Goal: Task Accomplishment & Management: Manage account settings

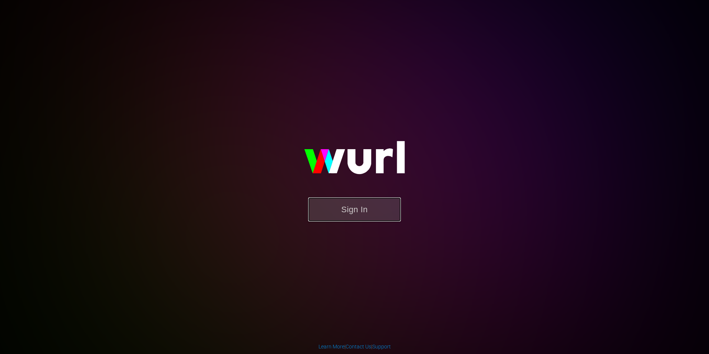
click at [313, 203] on button "Sign In" at bounding box center [354, 209] width 93 height 24
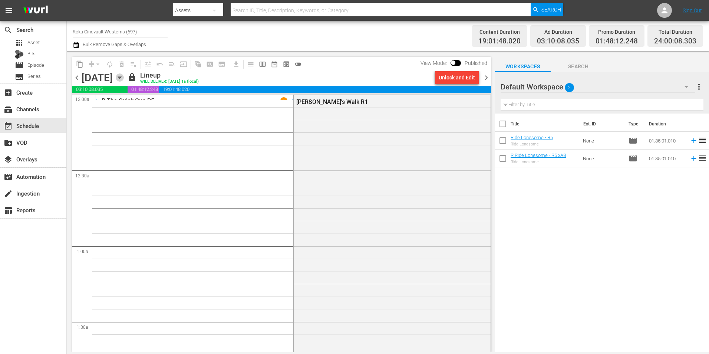
click at [124, 74] on icon "button" at bounding box center [120, 77] width 8 height 8
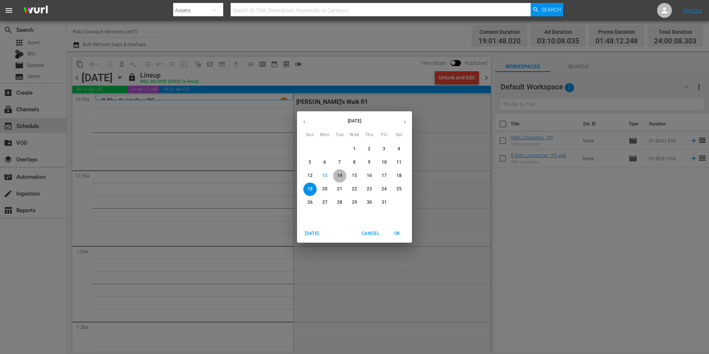
click at [341, 175] on p "14" at bounding box center [339, 176] width 5 height 6
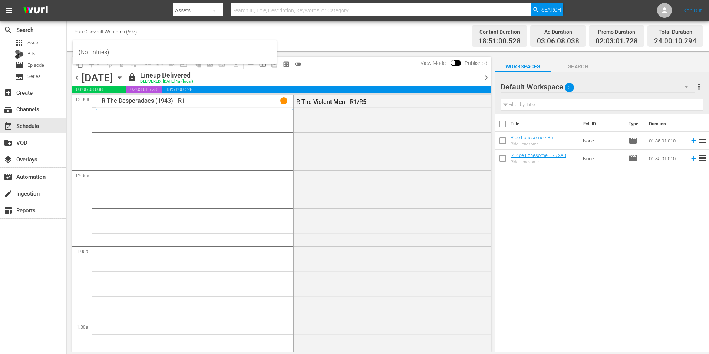
click at [127, 30] on input "Roku Cinevault Westerns (697)" at bounding box center [120, 32] width 95 height 18
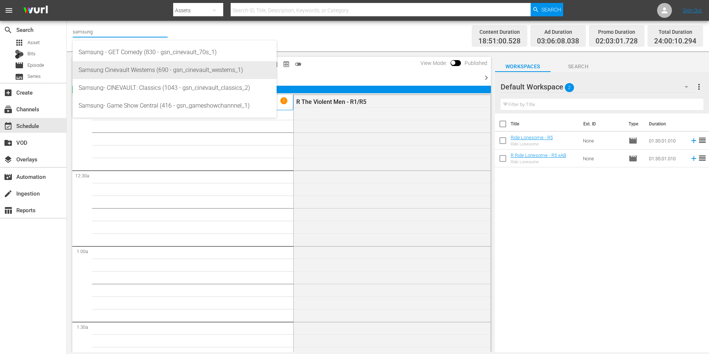
click at [154, 70] on div "Samsung Cinevault Westerns (690 - gsn_cinevault_westerns_1)" at bounding box center [175, 70] width 192 height 18
type input "Samsung Cinevault Westerns (690 - gsn_cinevault_westerns_1)"
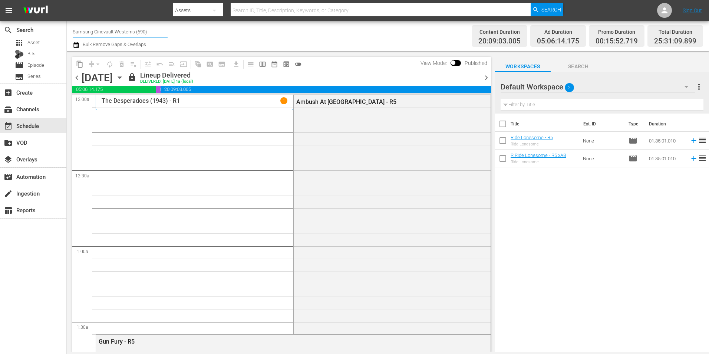
click at [112, 29] on input "Samsung Cinevault Westerns (690)" at bounding box center [120, 32] width 95 height 18
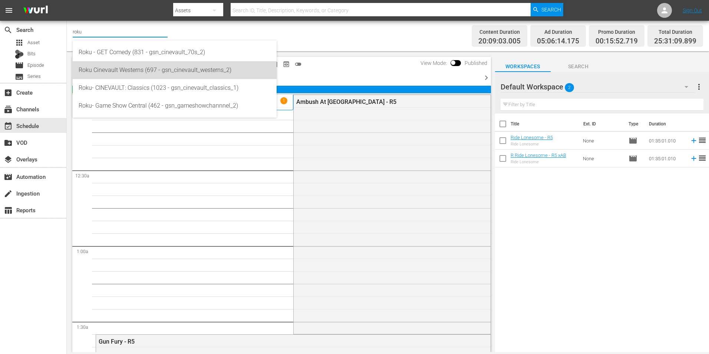
click at [134, 73] on div "Roku Cinevault Westerns (697 - gsn_cinevault_westerns_2)" at bounding box center [175, 70] width 192 height 18
type input "Roku Cinevault Westerns (697 - gsn_cinevault_westerns_2)"
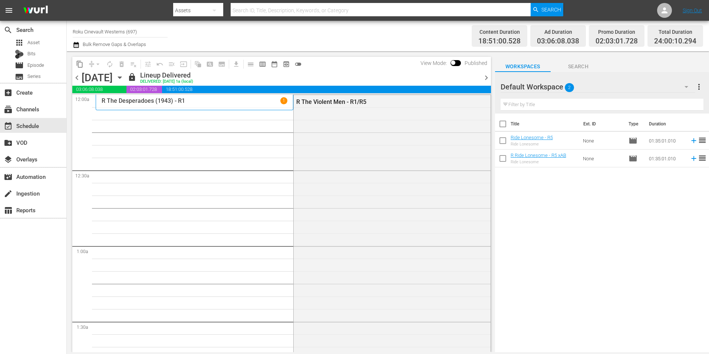
click at [485, 77] on span "chevron_right" at bounding box center [486, 77] width 9 height 9
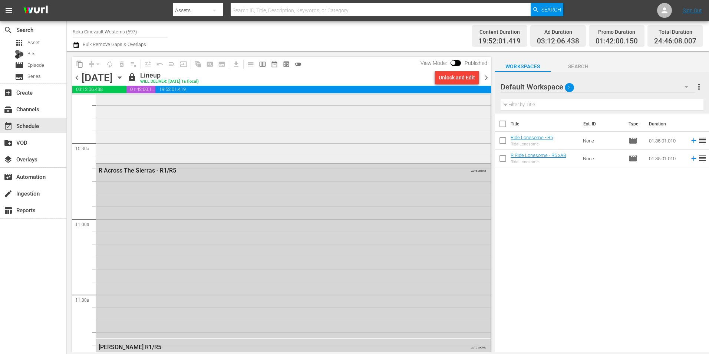
scroll to position [1484, 0]
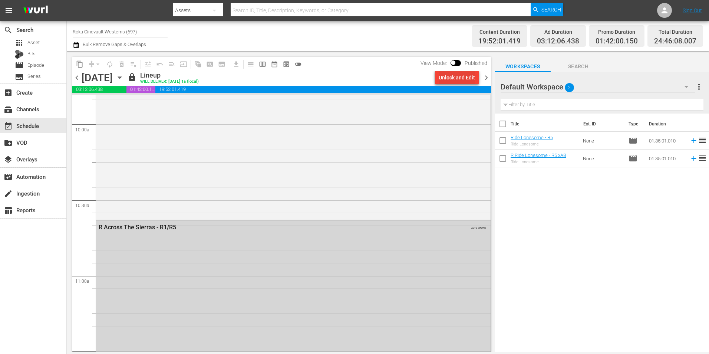
click at [460, 72] on div "Unlock and Edit" at bounding box center [457, 77] width 36 height 13
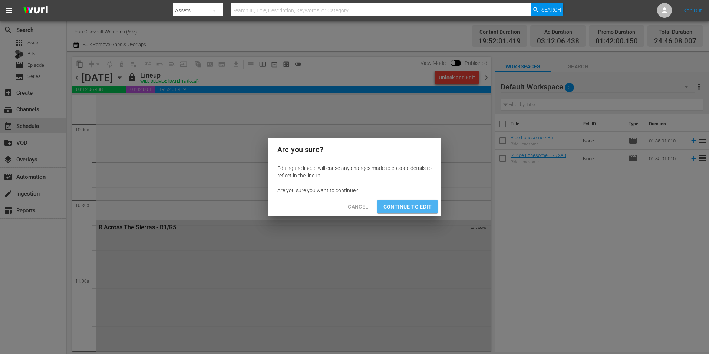
click at [411, 202] on span "Continue to Edit" at bounding box center [408, 206] width 48 height 9
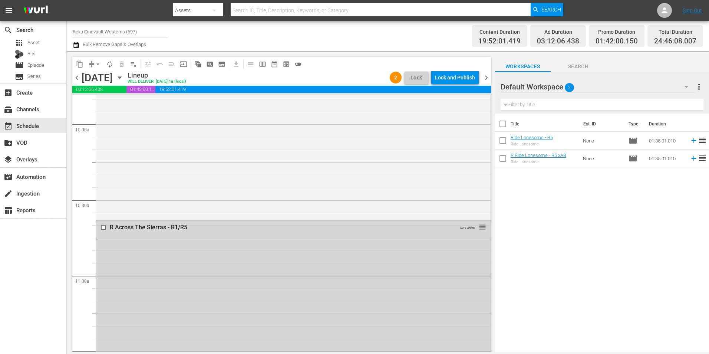
click at [610, 85] on div "Default Workspace 2" at bounding box center [598, 86] width 195 height 21
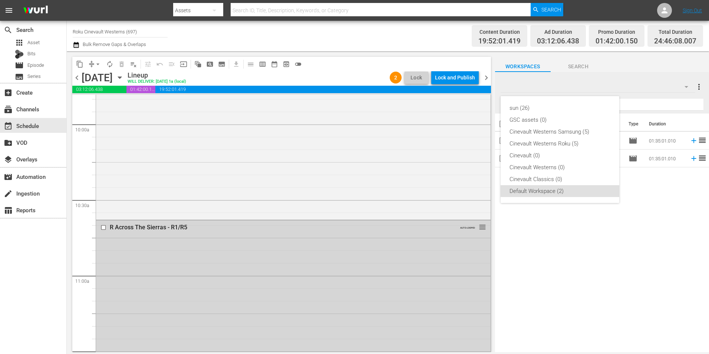
click at [36, 64] on div "sun (26) GSC assets (0) Cinevault Westerns Samsung (5) Cinevault Westerns Roku …" at bounding box center [354, 177] width 709 height 354
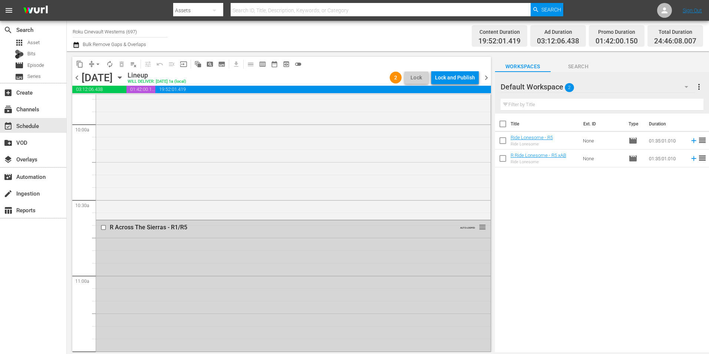
click at [35, 67] on span "Episode" at bounding box center [35, 65] width 17 height 7
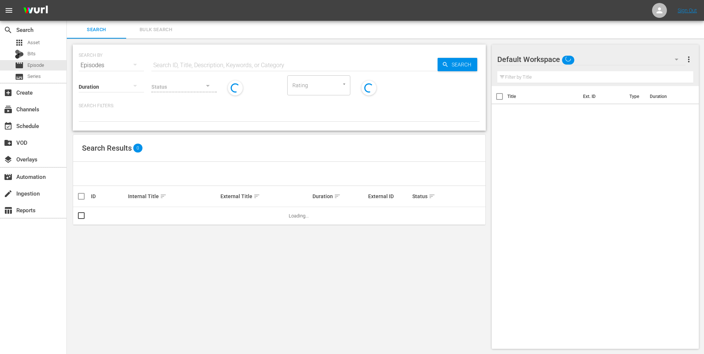
click at [199, 63] on input "text" at bounding box center [294, 65] width 286 height 18
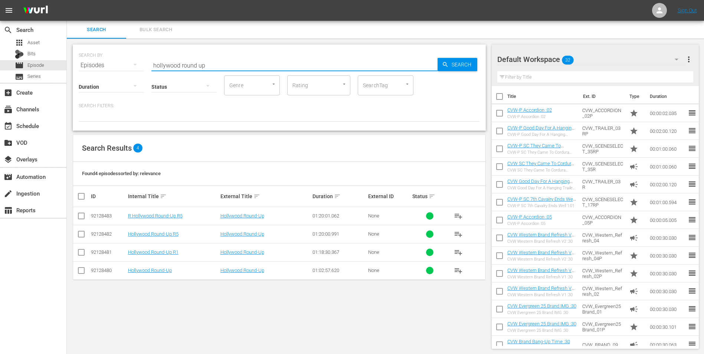
type input "hollywood round up"
click at [613, 61] on div "Default Workspace 32" at bounding box center [591, 59] width 188 height 21
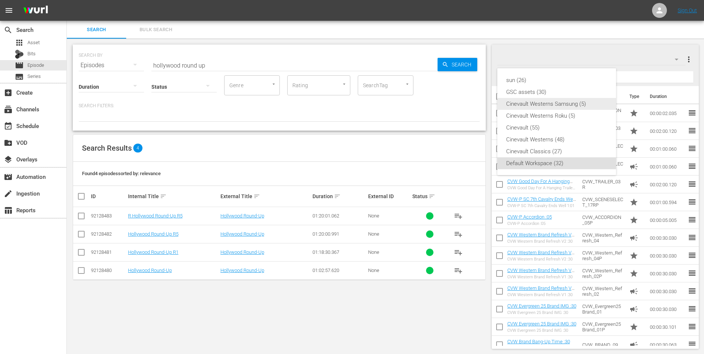
click at [561, 106] on div "Cinevault Westerns Samsung (5)" at bounding box center [556, 104] width 101 height 12
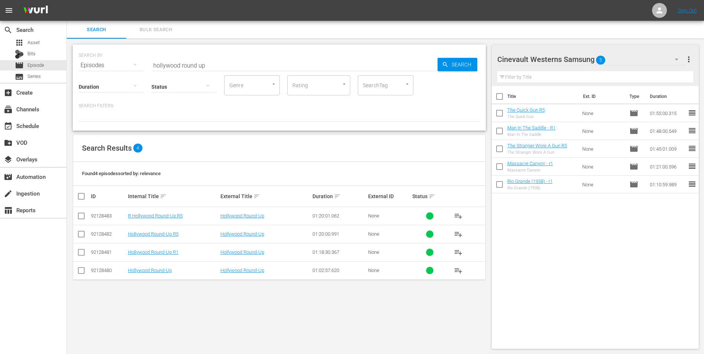
click at [499, 99] on input "checkbox" at bounding box center [500, 98] width 16 height 16
checkbox input "true"
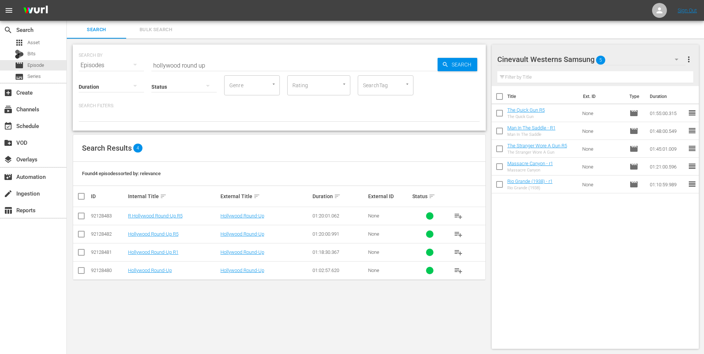
checkbox input "true"
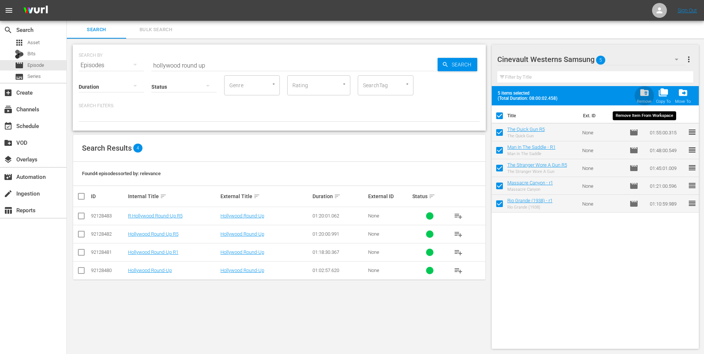
click at [649, 92] on span "folder_delete" at bounding box center [644, 93] width 10 height 10
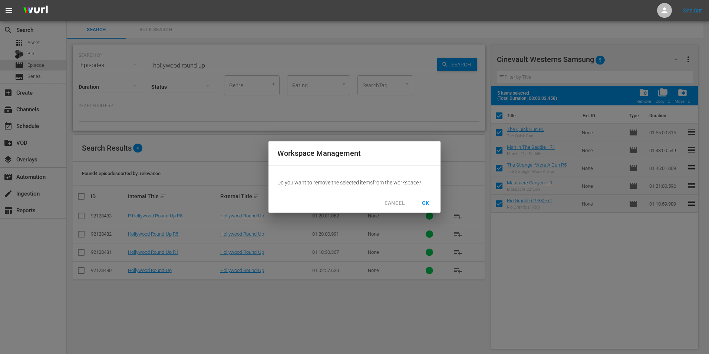
click at [437, 200] on button "OK" at bounding box center [426, 203] width 24 height 14
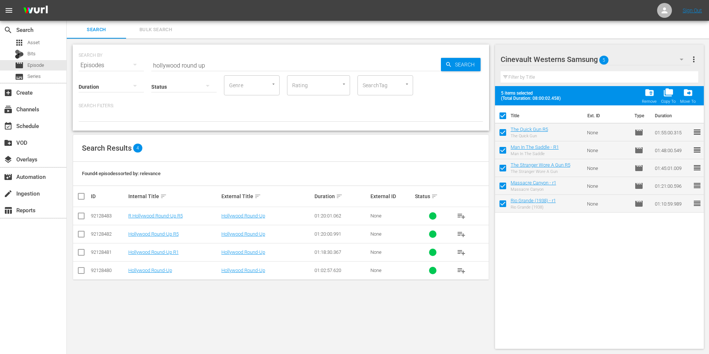
click at [434, 200] on div "Status sort" at bounding box center [432, 196] width 35 height 9
checkbox input "false"
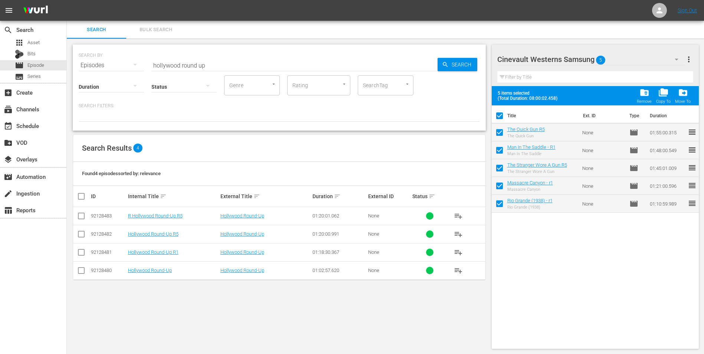
checkbox input "false"
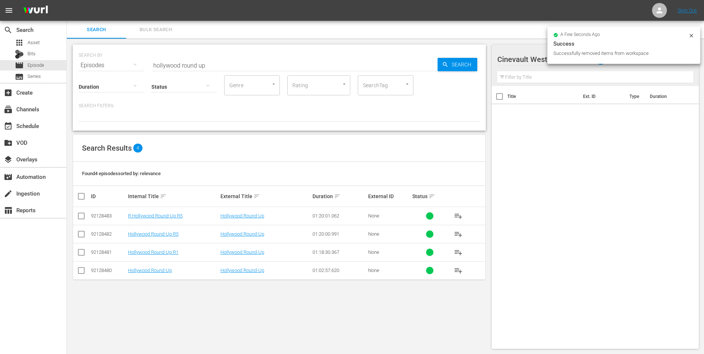
click at [693, 36] on icon at bounding box center [691, 36] width 6 height 6
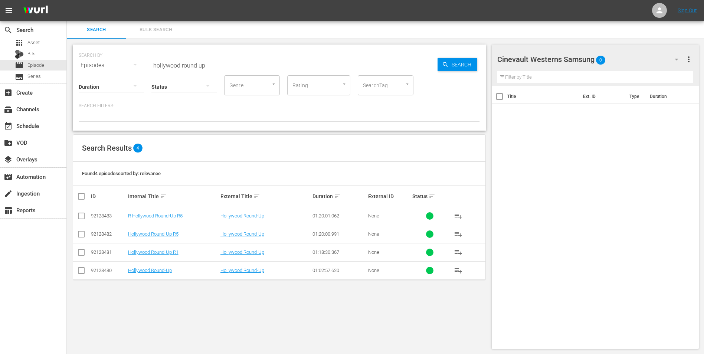
click at [659, 63] on div "Cinevault Westerns Samsung 0" at bounding box center [591, 59] width 188 height 21
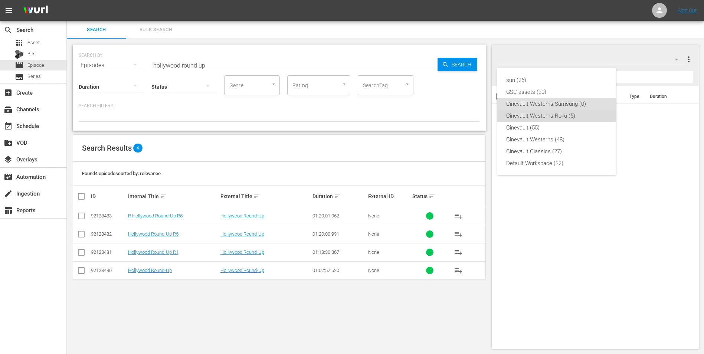
click at [546, 112] on div "Cinevault Westerns Roku (5)" at bounding box center [556, 116] width 101 height 12
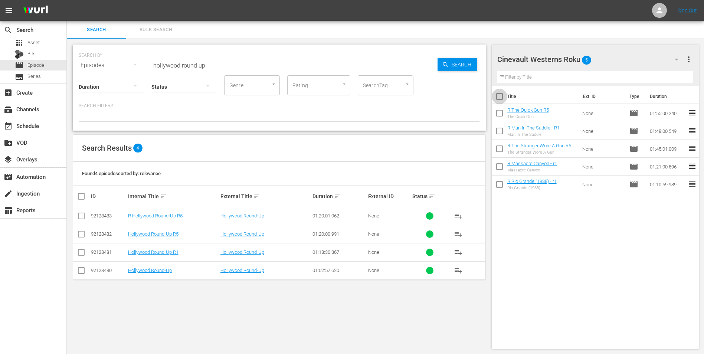
click at [503, 96] on input "checkbox" at bounding box center [500, 98] width 16 height 16
checkbox input "true"
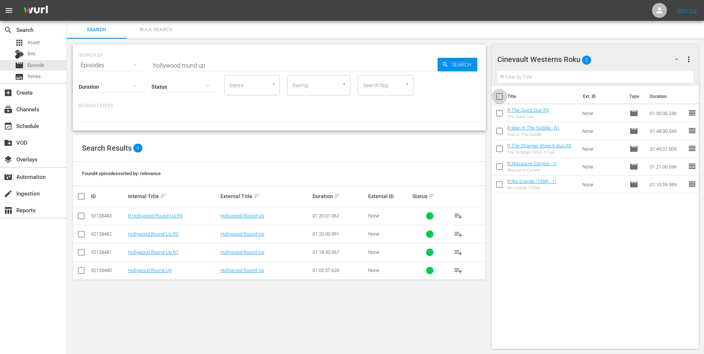
checkbox input "true"
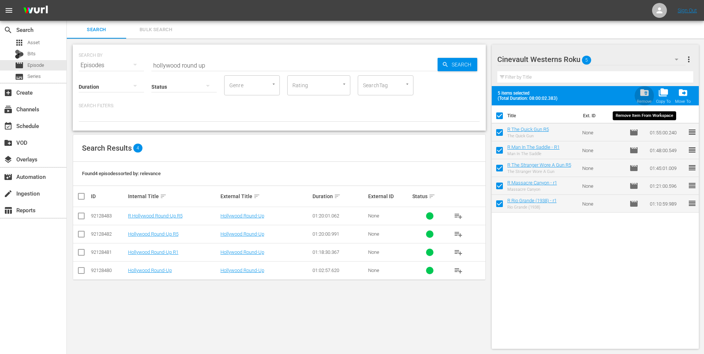
click at [643, 91] on span "folder_delete" at bounding box center [644, 93] width 10 height 10
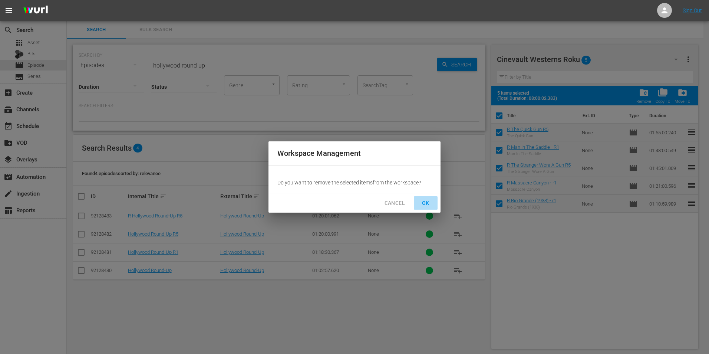
click at [427, 206] on span "OK" at bounding box center [426, 202] width 12 height 9
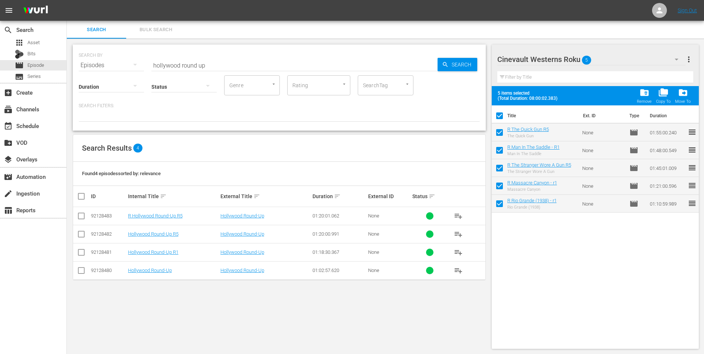
checkbox input "false"
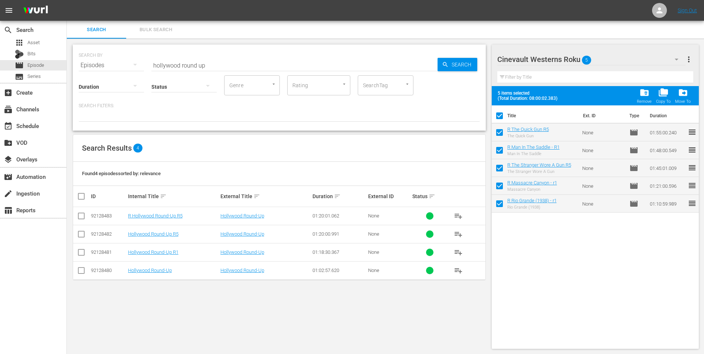
checkbox input "false"
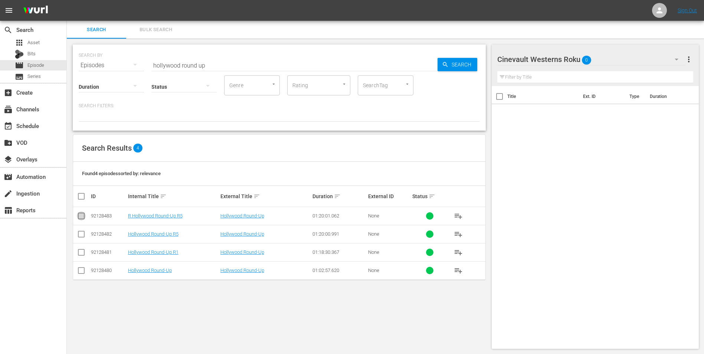
click at [82, 216] on input "checkbox" at bounding box center [81, 217] width 9 height 9
checkbox input "true"
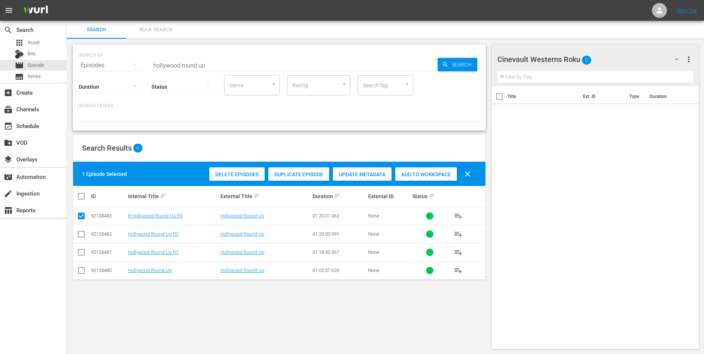
click at [425, 176] on span "Add to Workspace" at bounding box center [426, 174] width 62 height 6
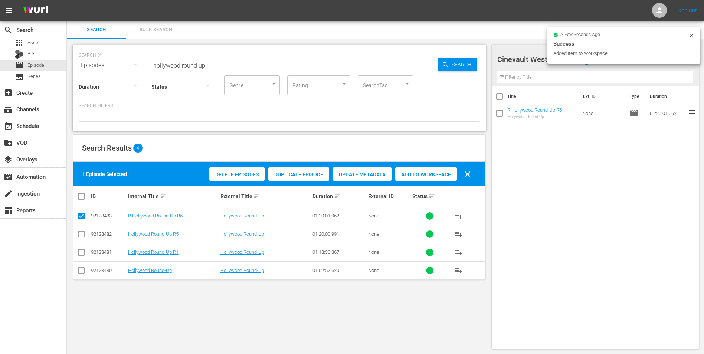
click at [692, 36] on icon at bounding box center [691, 36] width 6 height 6
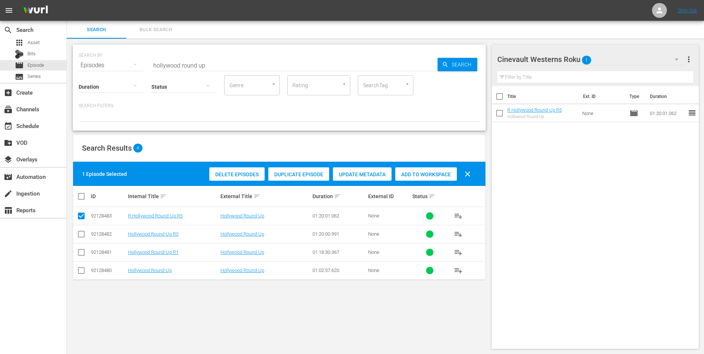
click at [671, 60] on button "button" at bounding box center [676, 59] width 18 height 18
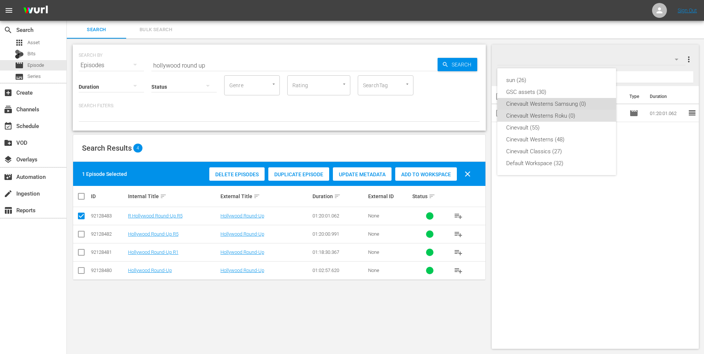
click at [571, 103] on div "Cinevault Westerns Samsung (0)" at bounding box center [556, 104] width 101 height 12
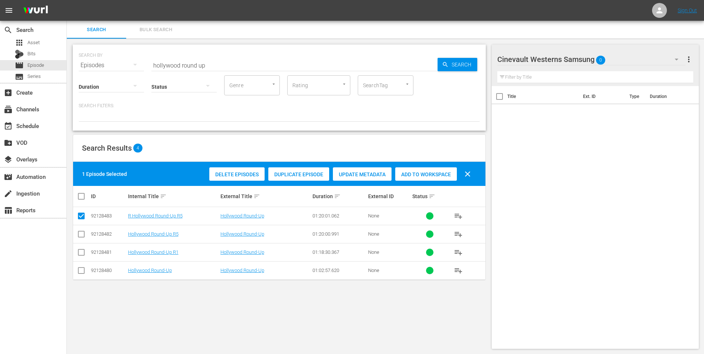
click at [81, 233] on input "checkbox" at bounding box center [81, 235] width 9 height 9
checkbox input "true"
click at [79, 213] on input "checkbox" at bounding box center [81, 217] width 9 height 9
checkbox input "false"
click at [405, 176] on span "Add to Workspace" at bounding box center [426, 174] width 62 height 6
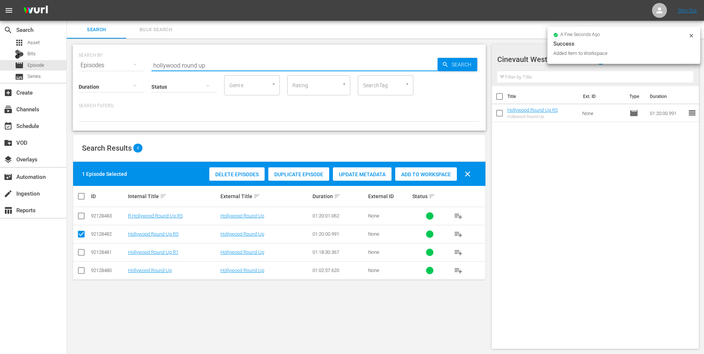
click at [216, 63] on input "hollywood round up" at bounding box center [294, 65] width 286 height 18
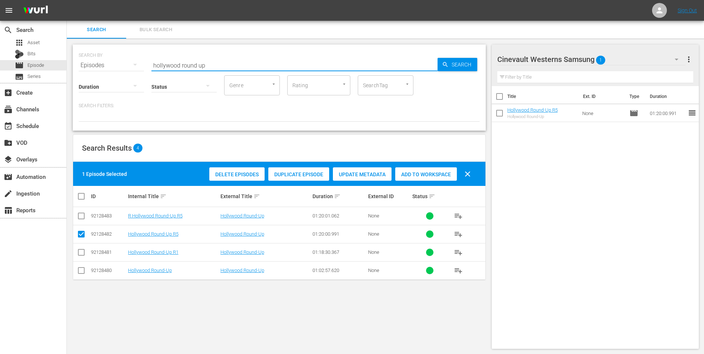
click at [216, 63] on input "hollywood round up" at bounding box center [294, 65] width 286 height 18
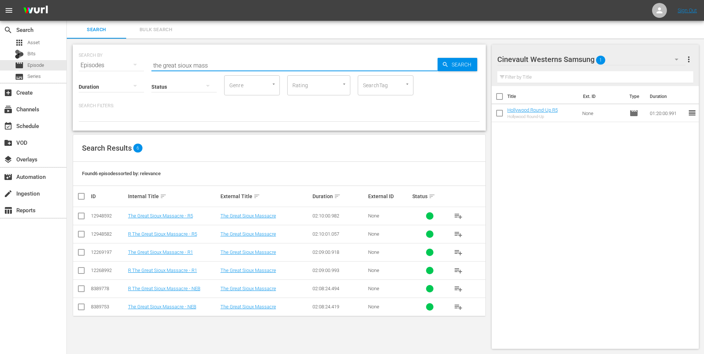
type input "the great sioux mass"
click at [82, 214] on input "checkbox" at bounding box center [81, 217] width 9 height 9
checkbox input "true"
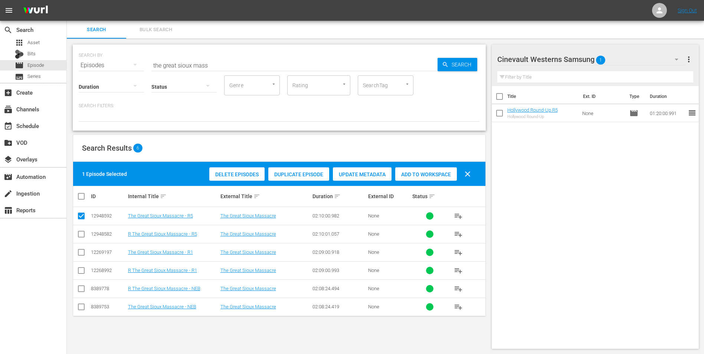
click at [418, 175] on span "Add to Workspace" at bounding box center [426, 174] width 62 height 6
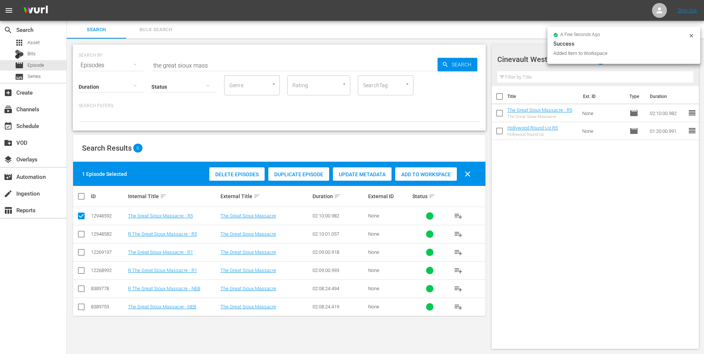
click at [691, 33] on icon at bounding box center [691, 36] width 6 height 6
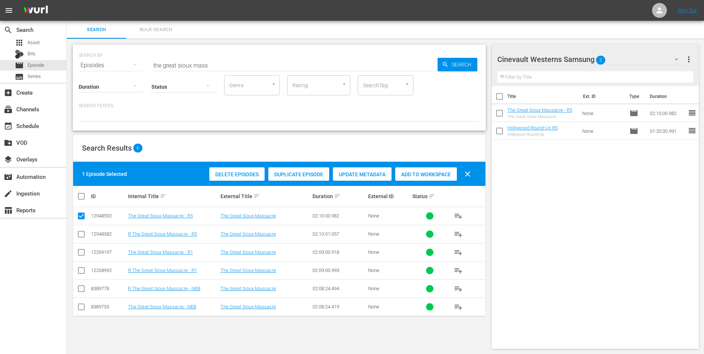
click at [656, 52] on div "Cinevault Westerns Samsung 2" at bounding box center [591, 59] width 188 height 21
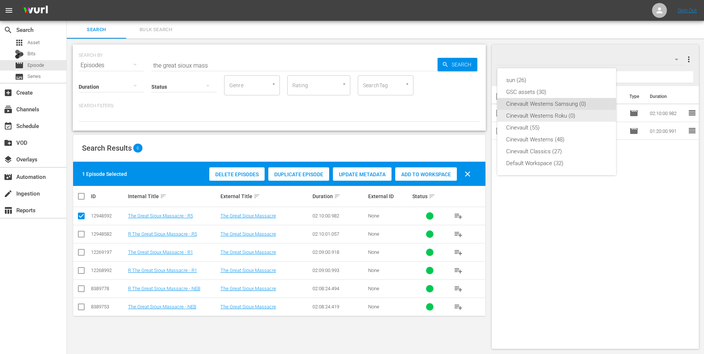
click at [582, 118] on div "Cinevault Westerns Roku (0)" at bounding box center [556, 116] width 101 height 12
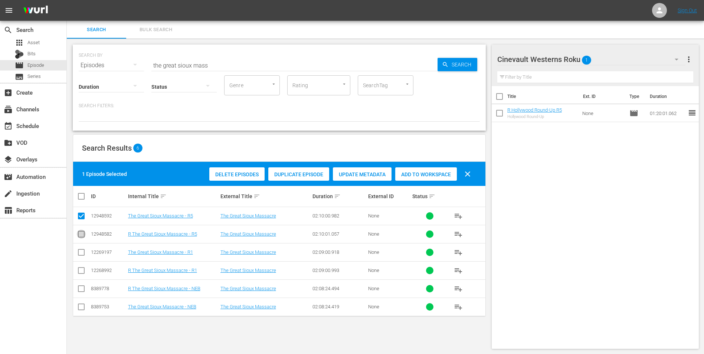
click at [82, 231] on input "checkbox" at bounding box center [81, 235] width 9 height 9
checkbox input "true"
click at [83, 217] on input "checkbox" at bounding box center [81, 217] width 9 height 9
checkbox input "false"
click at [443, 174] on span "Add to Workspace" at bounding box center [426, 174] width 62 height 6
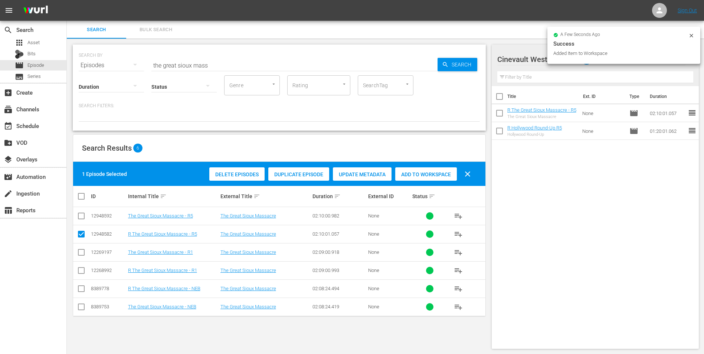
click at [292, 62] on input "the great sioux mass" at bounding box center [294, 65] width 286 height 18
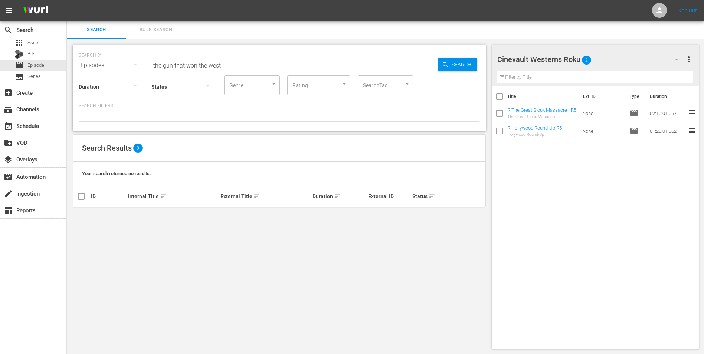
type input "the gun that won the west"
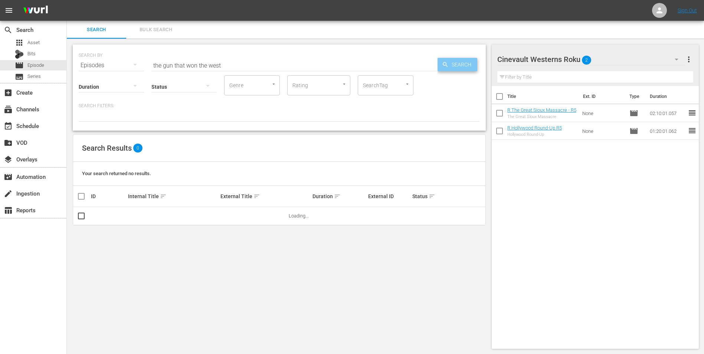
click at [449, 61] on span "Search" at bounding box center [463, 64] width 29 height 13
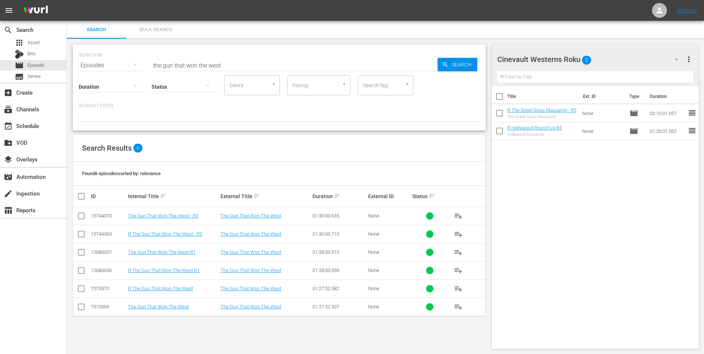
click at [79, 273] on input "checkbox" at bounding box center [81, 271] width 9 height 9
checkbox input "true"
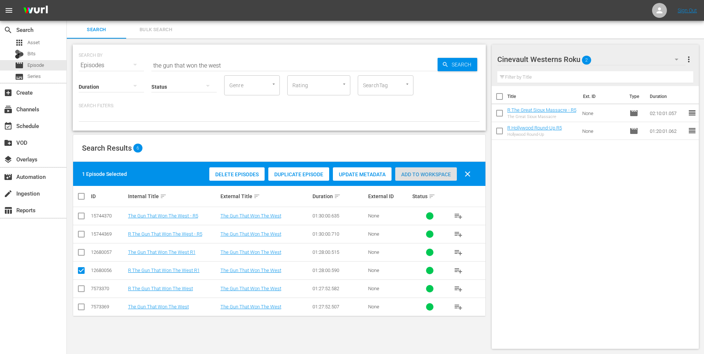
click at [398, 169] on div "Add to Workspace" at bounding box center [426, 174] width 62 height 14
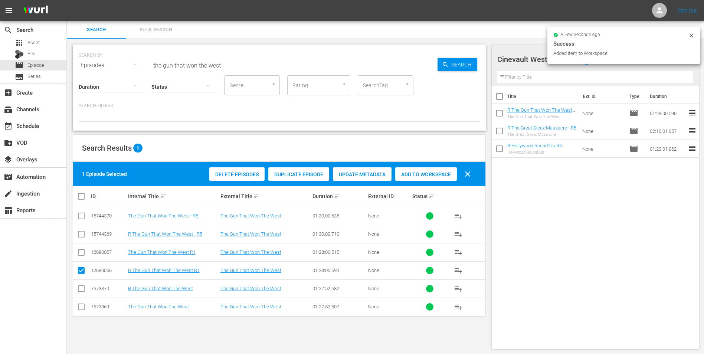
click at [689, 35] on icon at bounding box center [691, 36] width 6 height 6
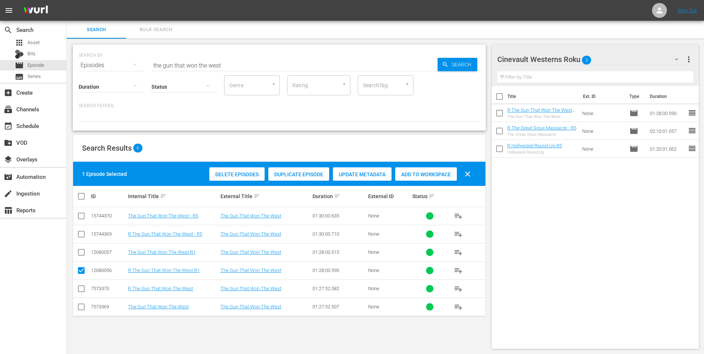
click at [667, 59] on button "button" at bounding box center [676, 59] width 18 height 18
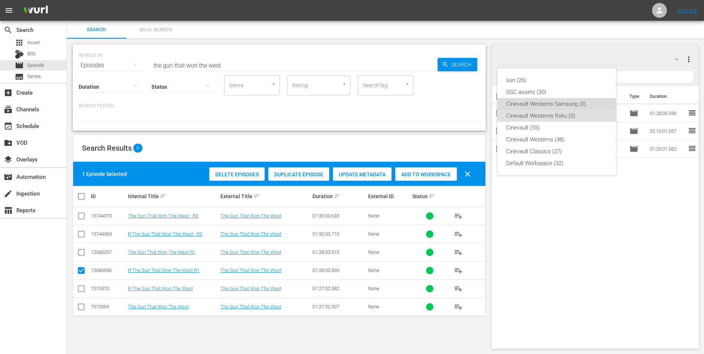
click at [544, 109] on div "Cinevault Westerns Samsung (0)" at bounding box center [556, 104] width 101 height 12
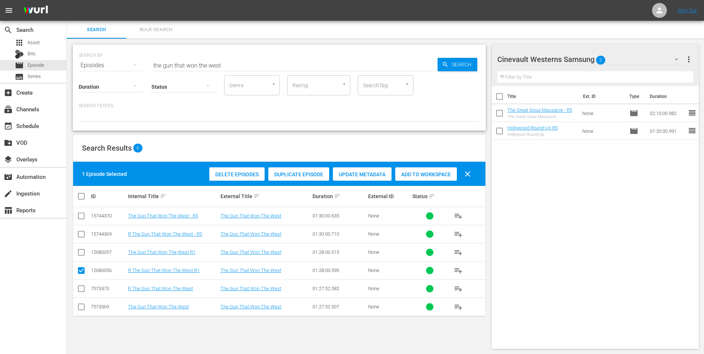
click at [81, 257] on input "checkbox" at bounding box center [81, 253] width 9 height 9
checkbox input "true"
click at [82, 267] on input "checkbox" at bounding box center [81, 271] width 9 height 9
checkbox input "false"
click at [423, 177] on span "Add to Workspace" at bounding box center [426, 174] width 62 height 6
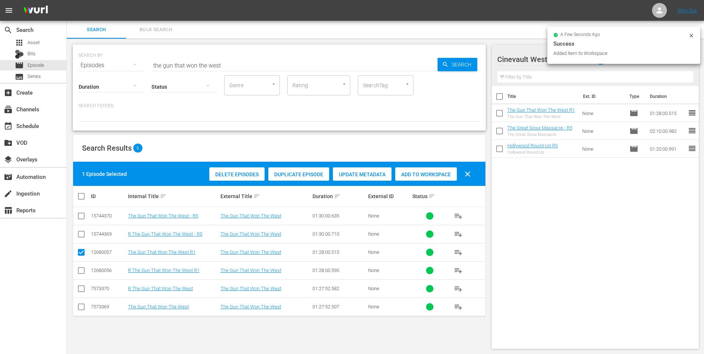
click at [266, 67] on input "the gun that won the west" at bounding box center [294, 65] width 286 height 18
click at [266, 64] on input "the gun that won the west" at bounding box center [294, 65] width 286 height 18
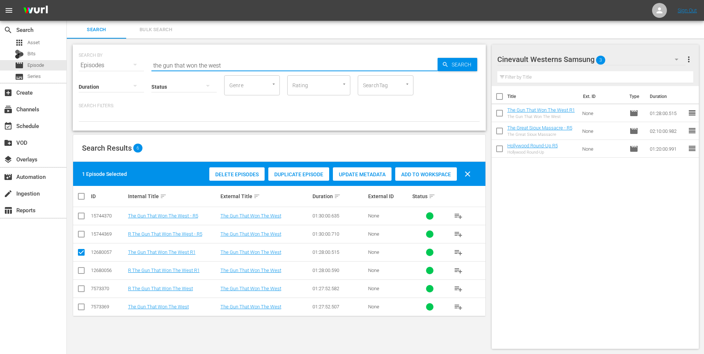
click at [265, 64] on input "the gun that won the west" at bounding box center [294, 65] width 286 height 18
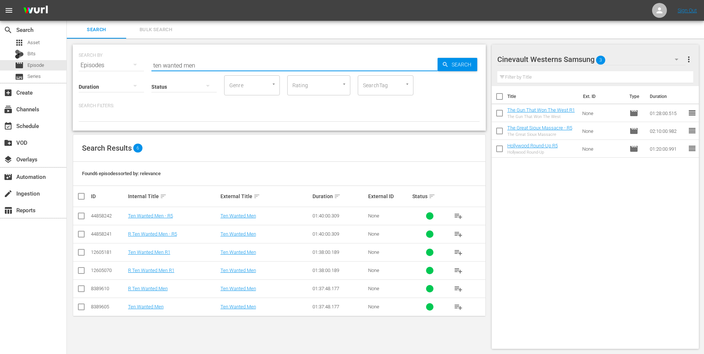
type input "ten wanted men"
click at [81, 216] on input "checkbox" at bounding box center [81, 217] width 9 height 9
checkbox input "true"
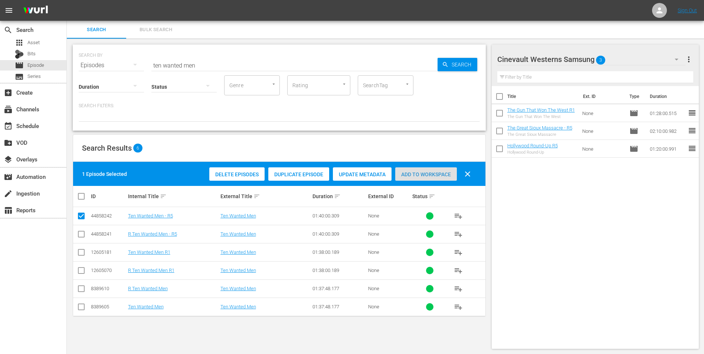
click at [410, 175] on span "Add to Workspace" at bounding box center [426, 174] width 62 height 6
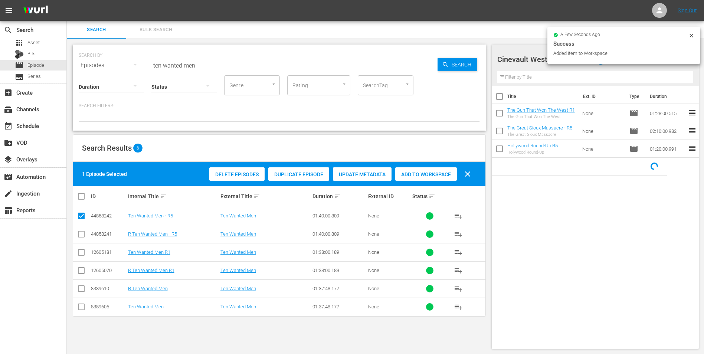
click at [690, 34] on icon at bounding box center [690, 35] width 3 height 3
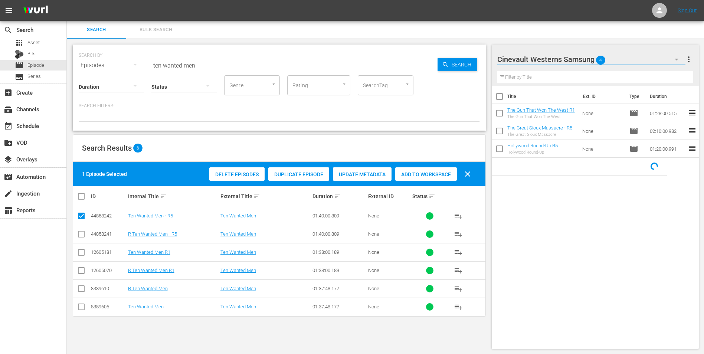
click at [670, 59] on button "button" at bounding box center [676, 59] width 18 height 18
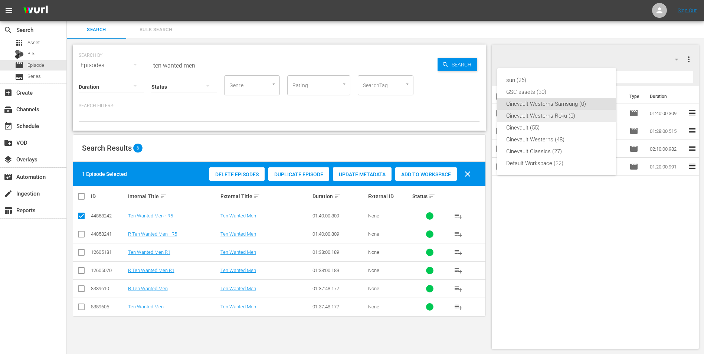
click at [574, 112] on div "Cinevault Westerns Roku (0)" at bounding box center [556, 116] width 101 height 12
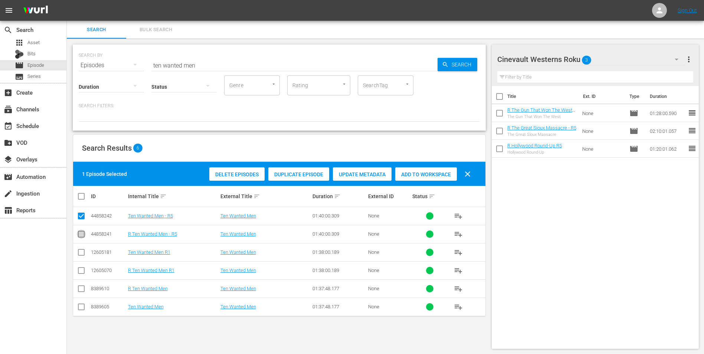
click at [81, 236] on input "checkbox" at bounding box center [81, 235] width 9 height 9
checkbox input "true"
click at [83, 215] on input "checkbox" at bounding box center [81, 217] width 9 height 9
checkbox input "false"
click at [421, 177] on span "Add to Workspace" at bounding box center [426, 174] width 62 height 6
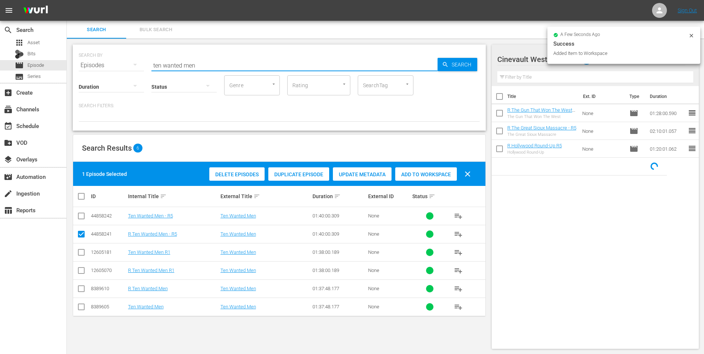
click at [214, 60] on input "ten wanted men" at bounding box center [294, 65] width 286 height 18
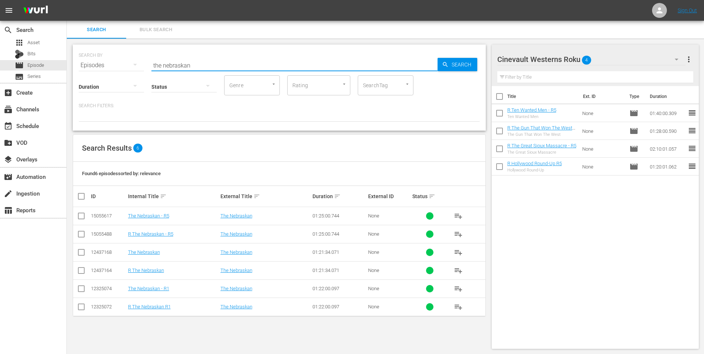
type input "the nebraskan"
click at [77, 306] on input "checkbox" at bounding box center [81, 308] width 9 height 9
checkbox input "true"
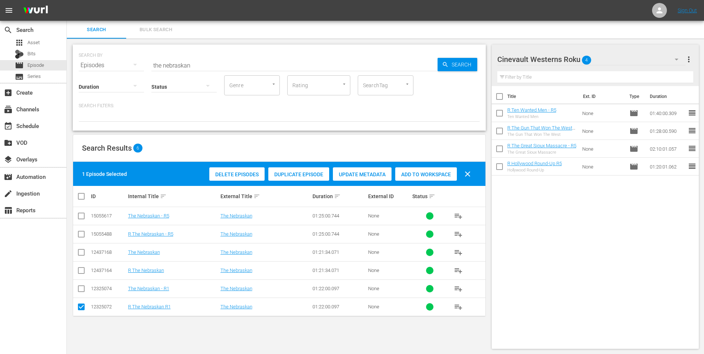
click at [422, 174] on span "Add to Workspace" at bounding box center [426, 174] width 62 height 6
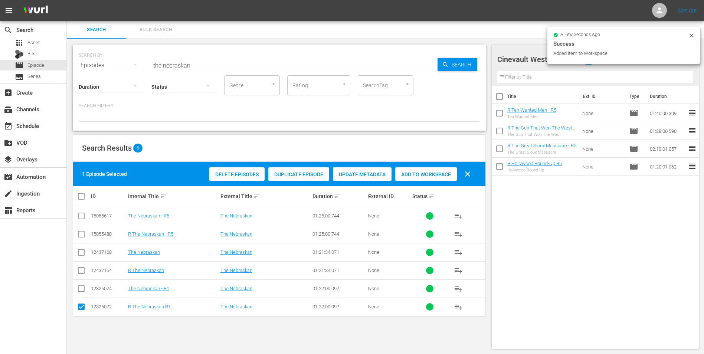
click at [692, 37] on icon at bounding box center [691, 36] width 6 height 6
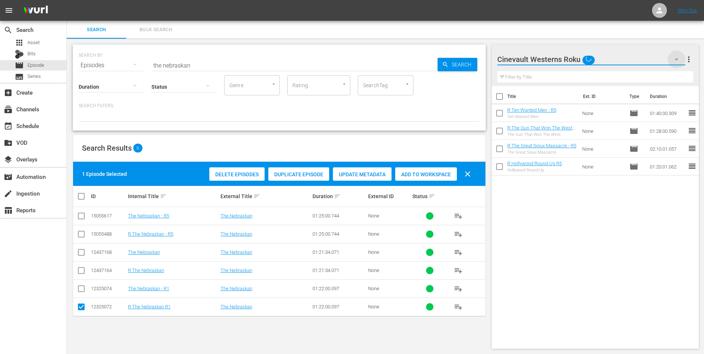
click at [673, 56] on icon "button" at bounding box center [676, 59] width 9 height 9
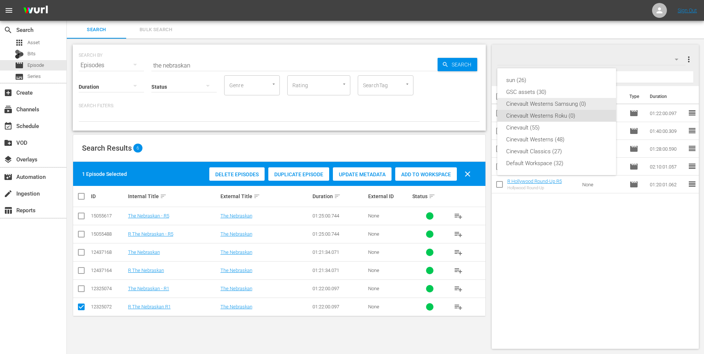
click at [556, 102] on div "Cinevault Westerns Samsung (0)" at bounding box center [556, 104] width 101 height 12
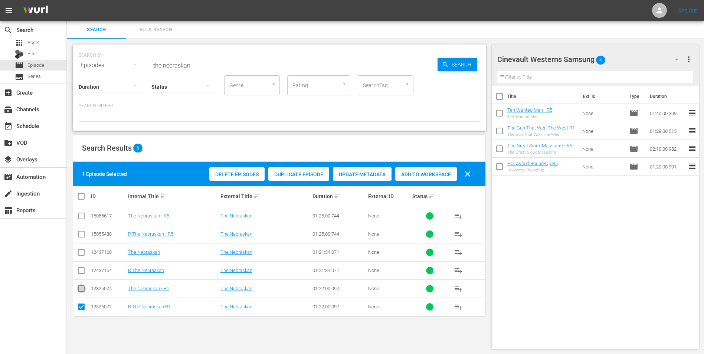
click at [81, 293] on input "checkbox" at bounding box center [81, 290] width 9 height 9
checkbox input "true"
click at [80, 308] on input "checkbox" at bounding box center [81, 308] width 9 height 9
checkbox input "false"
click at [404, 172] on span "Add to Workspace" at bounding box center [426, 174] width 62 height 6
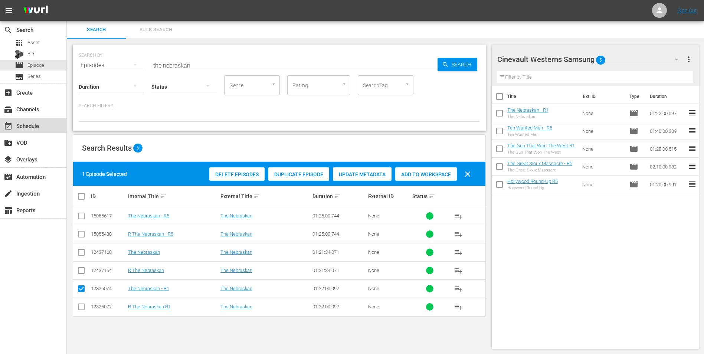
click at [27, 124] on div "event_available Schedule" at bounding box center [21, 124] width 42 height 7
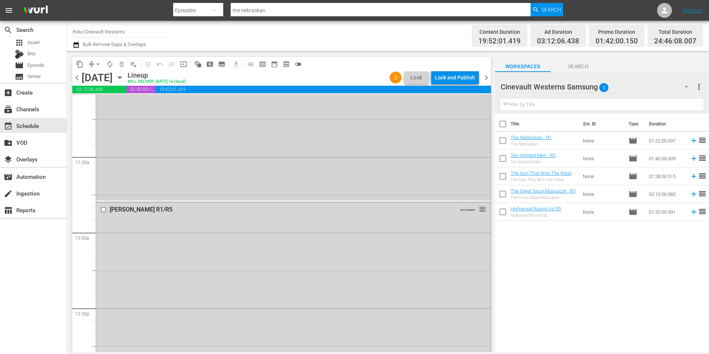
scroll to position [1595, 0]
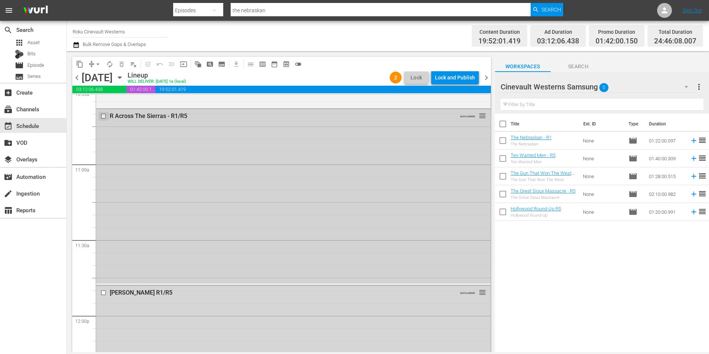
click at [104, 115] on input "checkbox" at bounding box center [105, 116] width 8 height 6
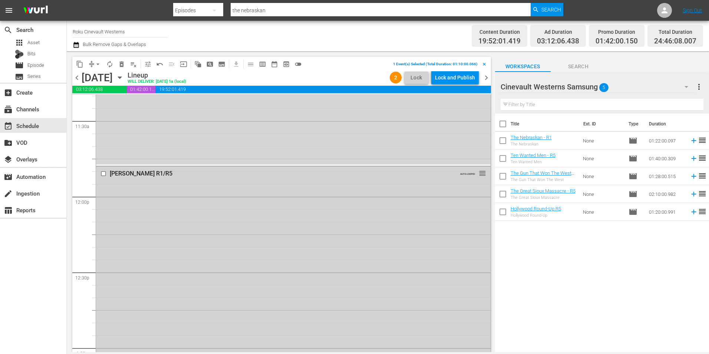
scroll to position [1781, 0]
click at [104, 106] on input "checkbox" at bounding box center [105, 107] width 8 height 6
click at [104, 238] on input "checkbox" at bounding box center [105, 238] width 8 height 6
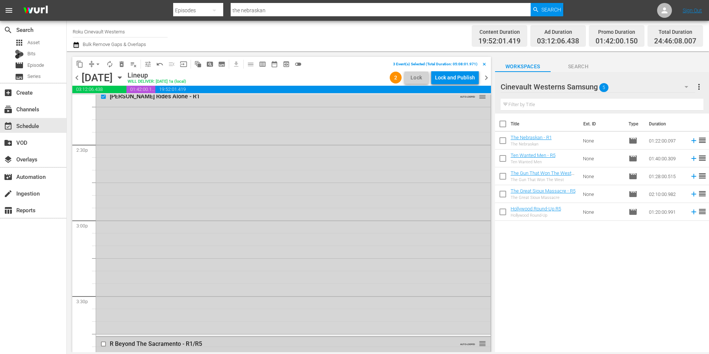
scroll to position [2300, 0]
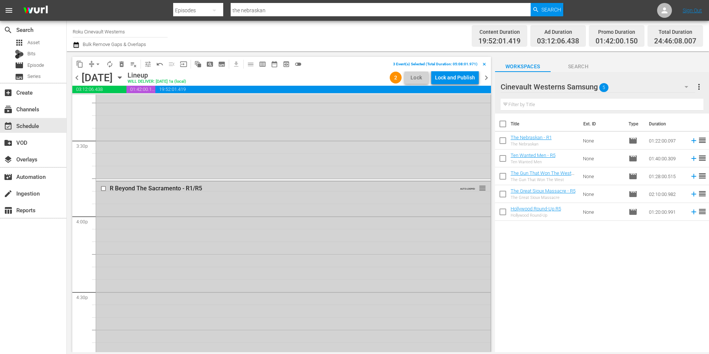
click at [104, 189] on input "checkbox" at bounding box center [105, 188] width 8 height 6
click at [121, 62] on span "delete_forever_outlined" at bounding box center [121, 63] width 7 height 7
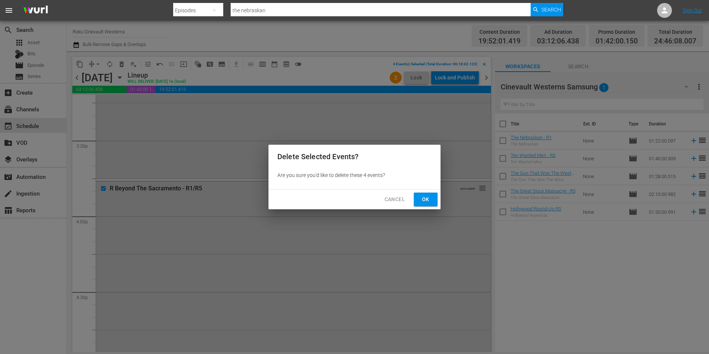
click at [427, 201] on span "Ok" at bounding box center [426, 199] width 12 height 9
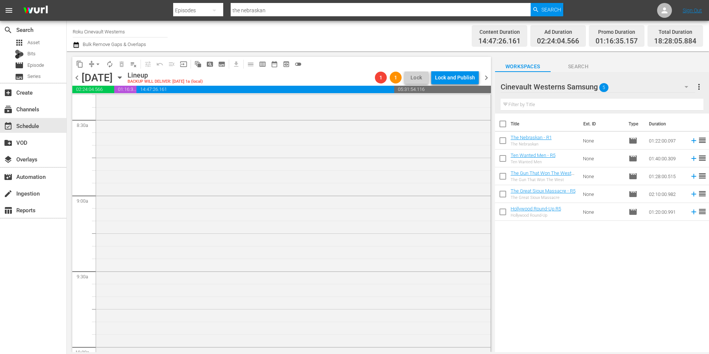
scroll to position [1187, 0]
click at [105, 141] on input "checkbox" at bounding box center [105, 141] width 8 height 6
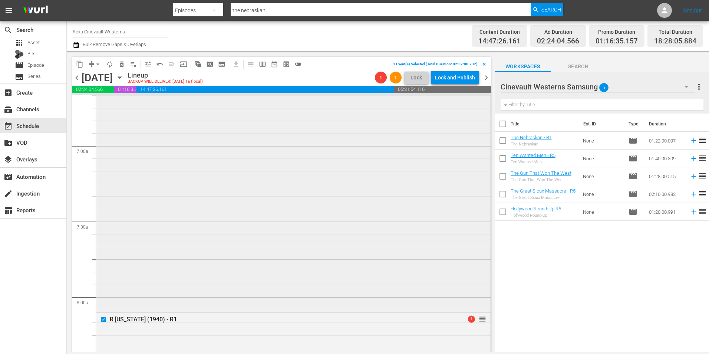
scroll to position [1076, 0]
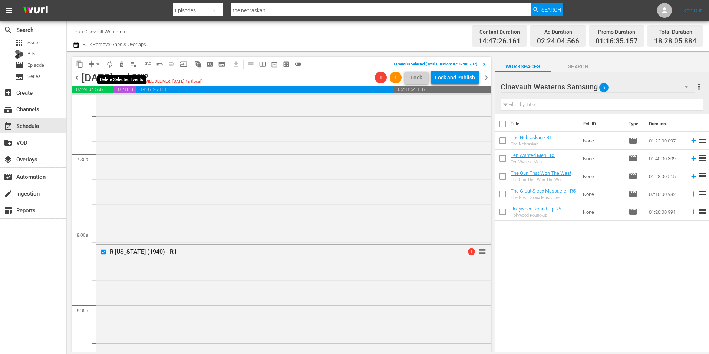
click at [120, 63] on span "delete_forever_outlined" at bounding box center [121, 63] width 7 height 7
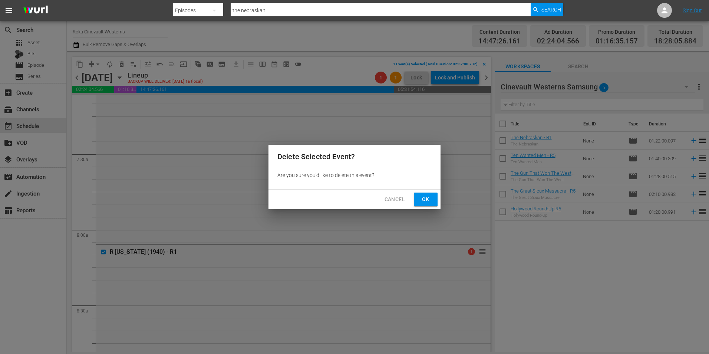
drag, startPoint x: 423, startPoint y: 201, endPoint x: 423, endPoint y: 180, distance: 21.9
click at [423, 180] on div "Delete Selected Event? Are you sure you'd like to delete this event? Cancel Ok" at bounding box center [355, 177] width 172 height 65
click at [424, 194] on button "Ok" at bounding box center [426, 200] width 24 height 14
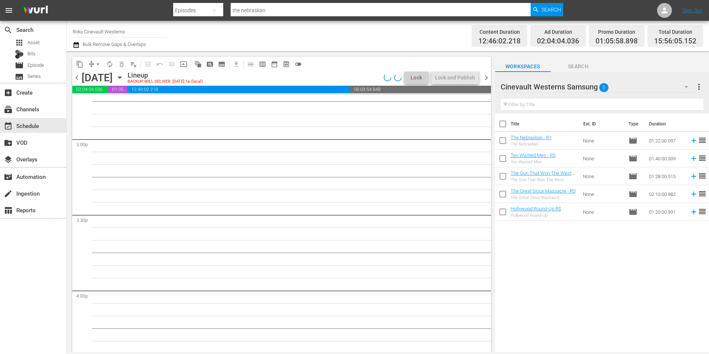
scroll to position [2411, 0]
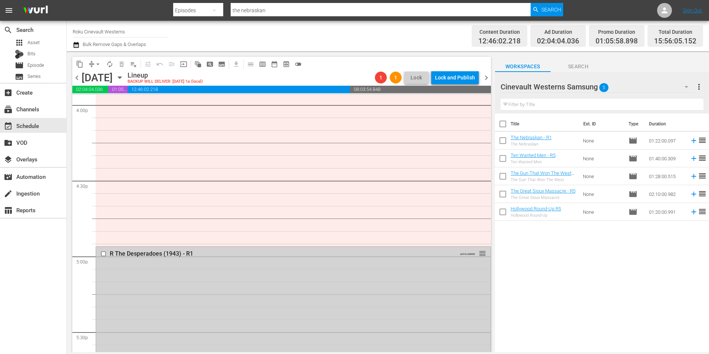
click at [103, 252] on input "checkbox" at bounding box center [105, 253] width 8 height 6
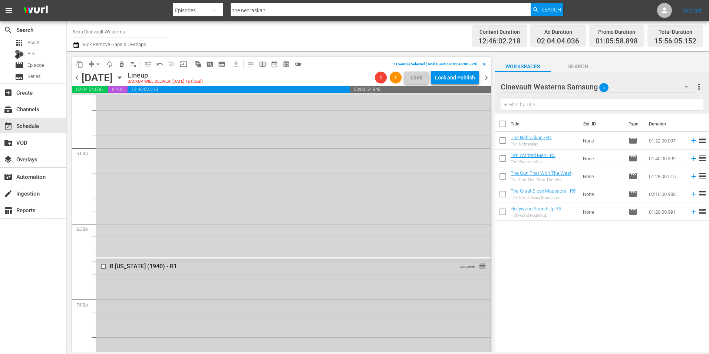
click at [104, 264] on input "checkbox" at bounding box center [105, 266] width 8 height 6
click at [104, 204] on input "checkbox" at bounding box center [105, 205] width 8 height 6
click at [104, 157] on input "checkbox" at bounding box center [105, 159] width 8 height 6
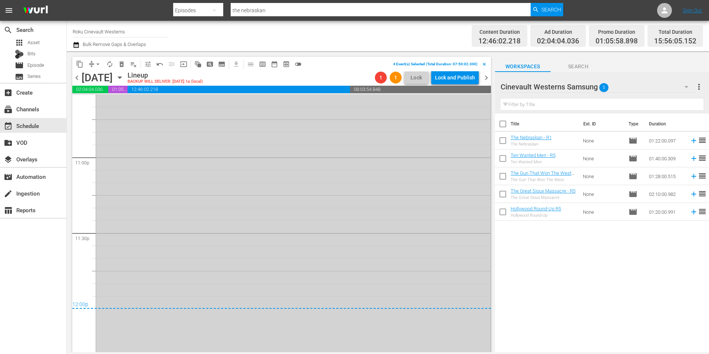
scroll to position [3491, 0]
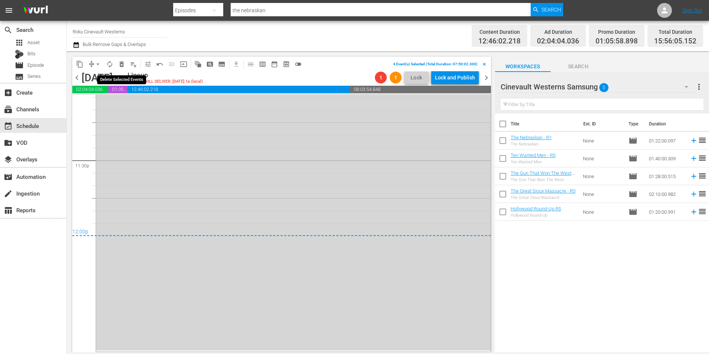
click at [123, 62] on span "delete_forever_outlined" at bounding box center [121, 63] width 7 height 7
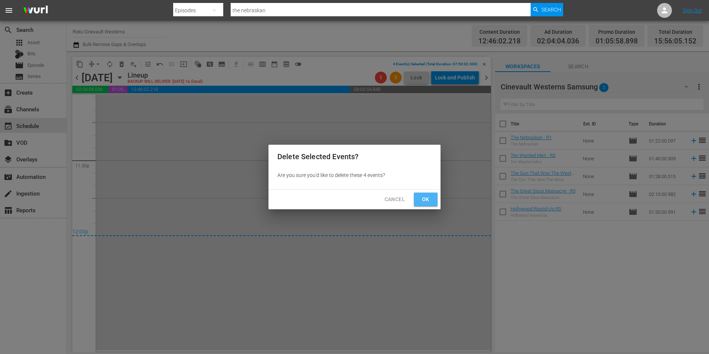
click at [423, 195] on span "Ok" at bounding box center [426, 199] width 12 height 9
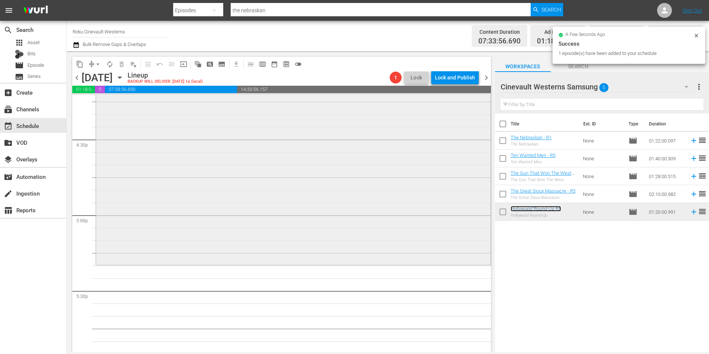
scroll to position [2267, 0]
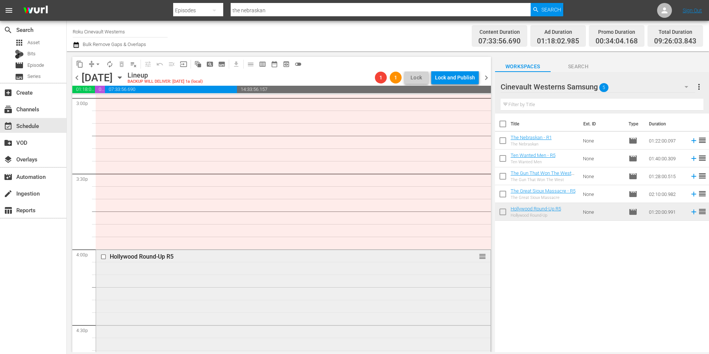
click at [104, 257] on input "checkbox" at bounding box center [105, 257] width 8 height 6
click at [121, 67] on span "delete_forever_outlined" at bounding box center [121, 63] width 7 height 7
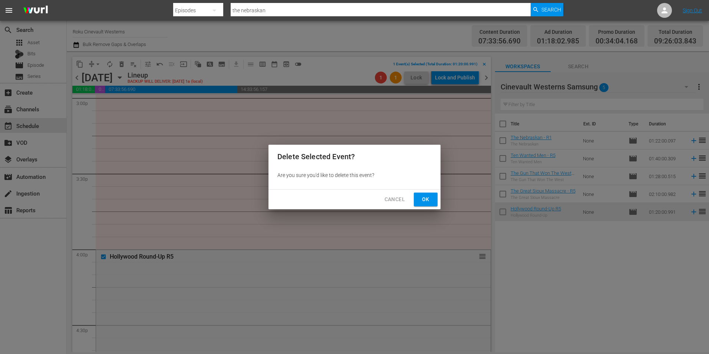
click at [435, 197] on button "Ok" at bounding box center [426, 200] width 24 height 14
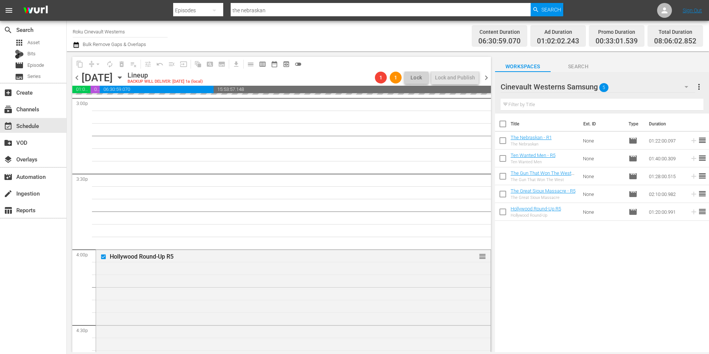
click at [625, 81] on div "Cinevault Westerns Samsung 5" at bounding box center [598, 86] width 195 height 21
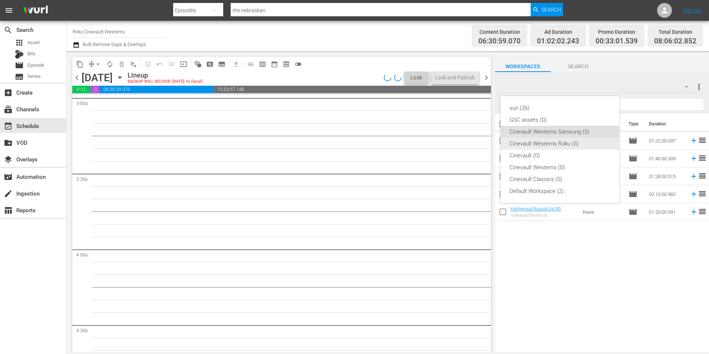
click at [567, 139] on div "Cinevault Westerns Roku (5)" at bounding box center [560, 144] width 101 height 12
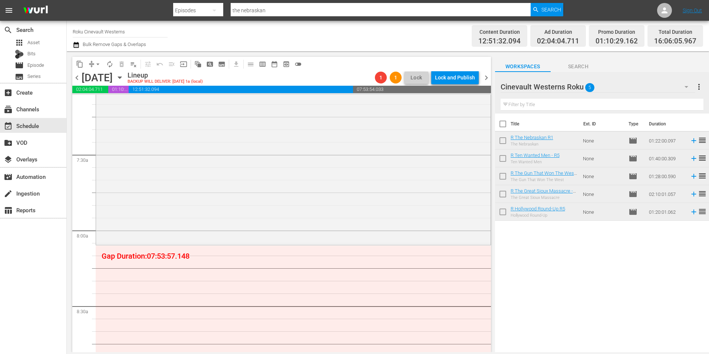
scroll to position [927, 0]
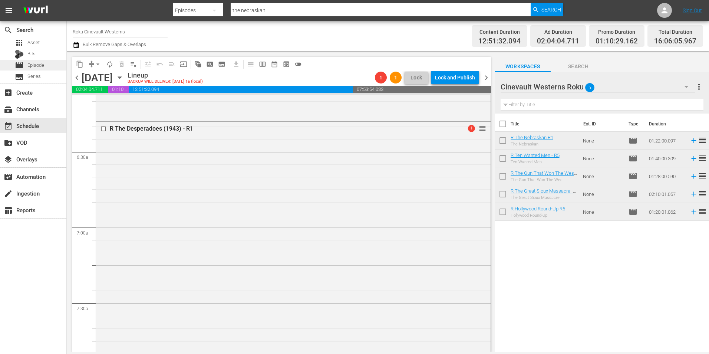
click at [26, 67] on div "movie Episode" at bounding box center [29, 65] width 29 height 10
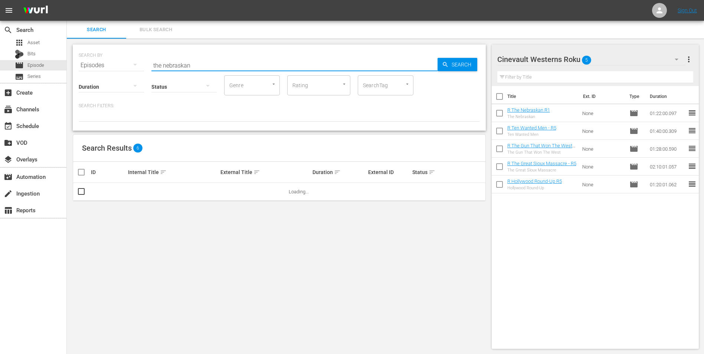
click at [207, 60] on input "the nebraskan" at bounding box center [294, 65] width 286 height 18
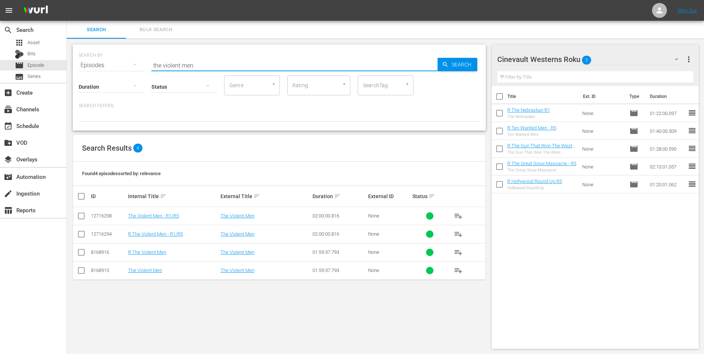
type input "the violent men"
click at [647, 57] on div "Cinevault Westerns Roku 5" at bounding box center [591, 59] width 188 height 21
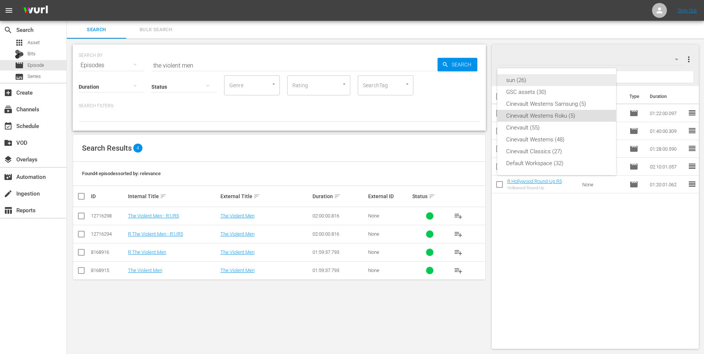
click at [572, 79] on div "sun (26)" at bounding box center [556, 80] width 101 height 12
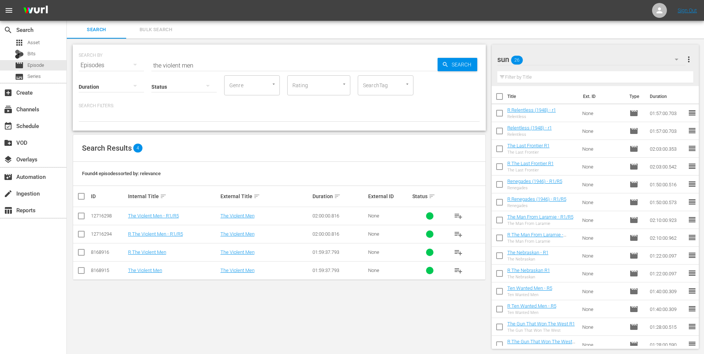
click at [503, 99] on input "checkbox" at bounding box center [500, 98] width 16 height 16
checkbox input "true"
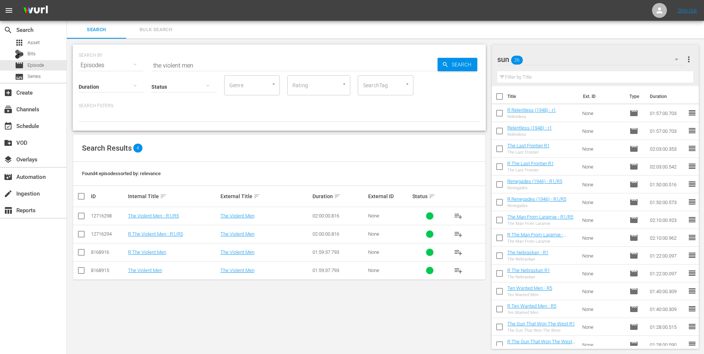
checkbox input "true"
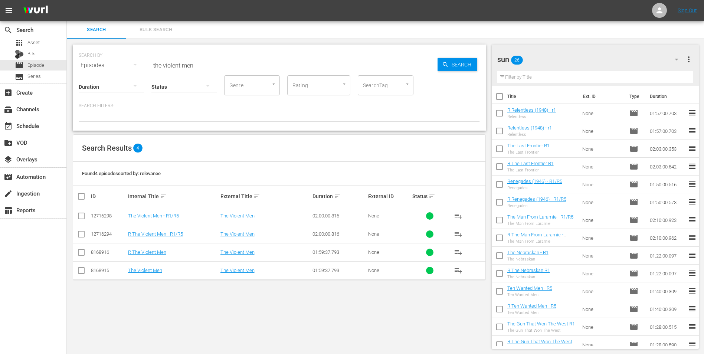
checkbox input "true"
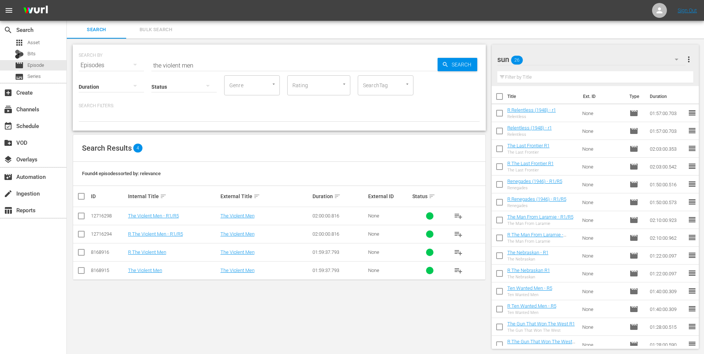
checkbox input "true"
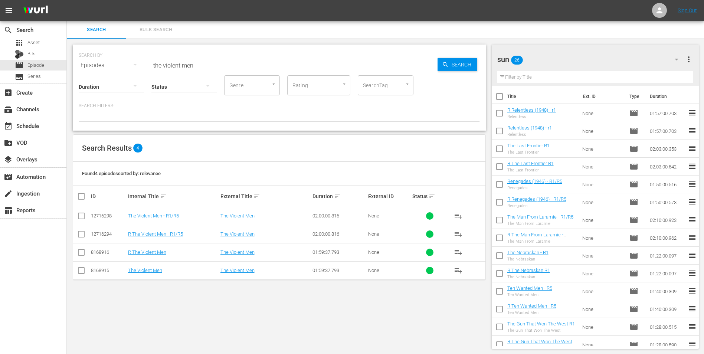
checkbox input "true"
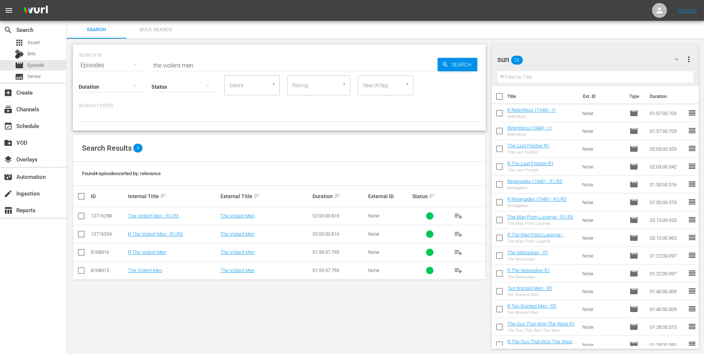
checkbox input "true"
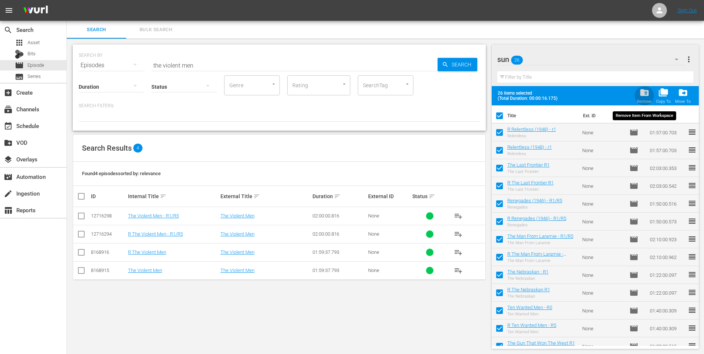
click at [641, 90] on span "folder_delete" at bounding box center [644, 93] width 10 height 10
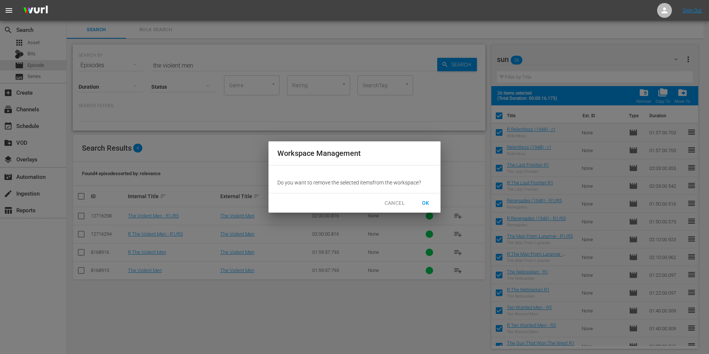
click at [426, 202] on span "OK" at bounding box center [426, 202] width 12 height 9
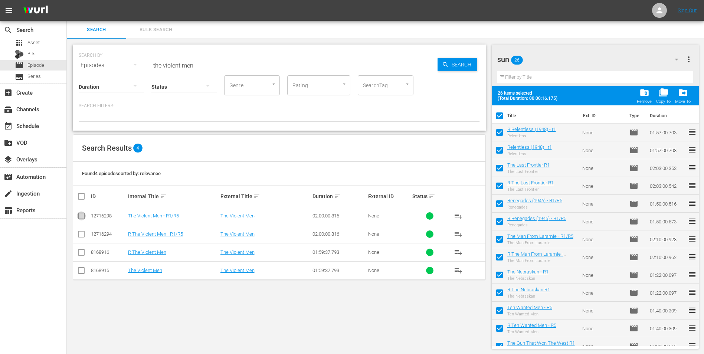
click at [81, 216] on input "checkbox" at bounding box center [81, 217] width 9 height 9
checkbox input "true"
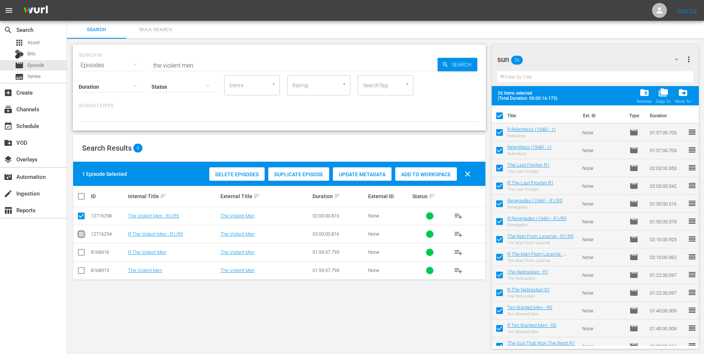
click at [82, 236] on input "checkbox" at bounding box center [81, 235] width 9 height 9
checkbox input "true"
click at [644, 97] on div "folder_delete Remove" at bounding box center [644, 96] width 15 height 16
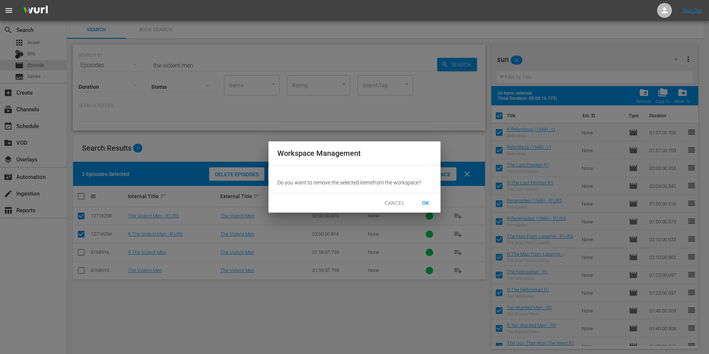
checkbox input "false"
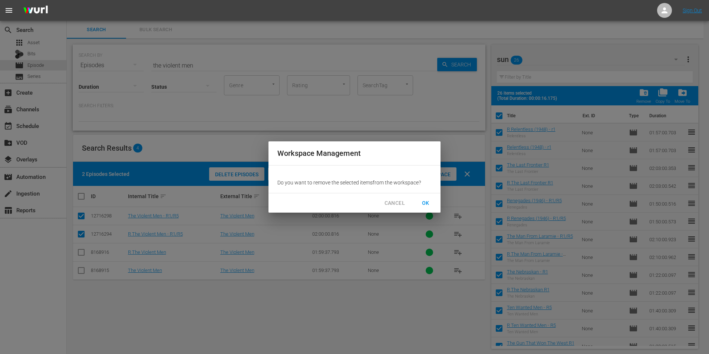
checkbox input "false"
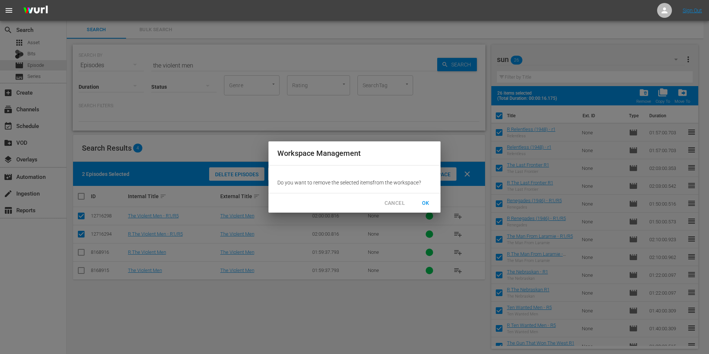
checkbox input "false"
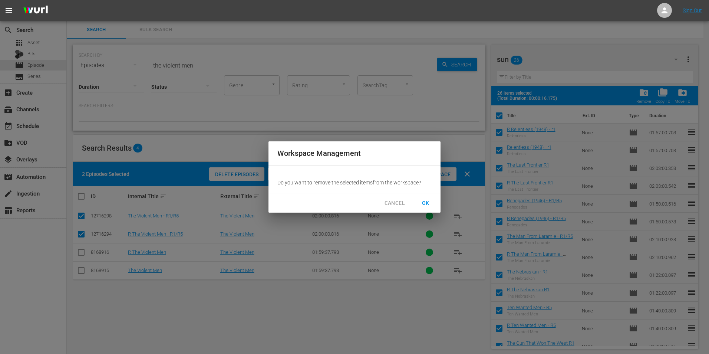
checkbox input "false"
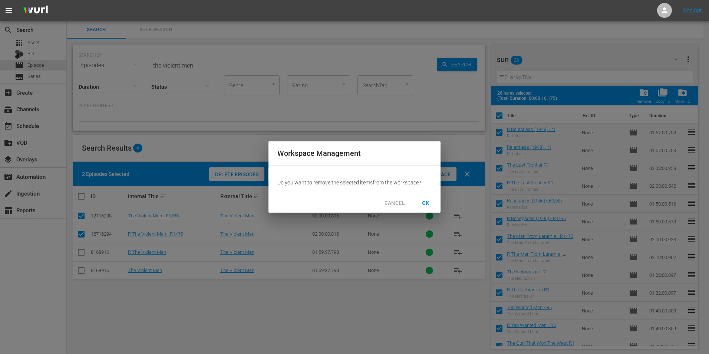
checkbox input "false"
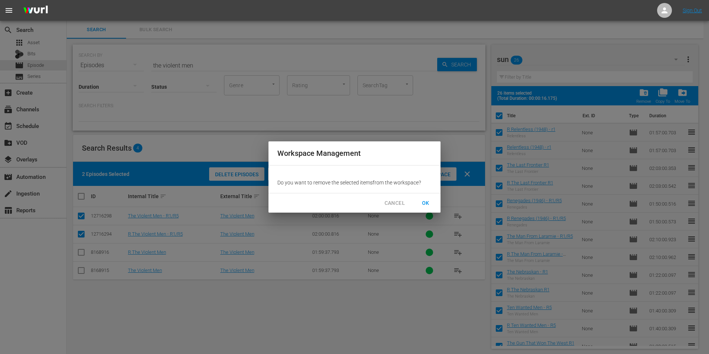
checkbox input "false"
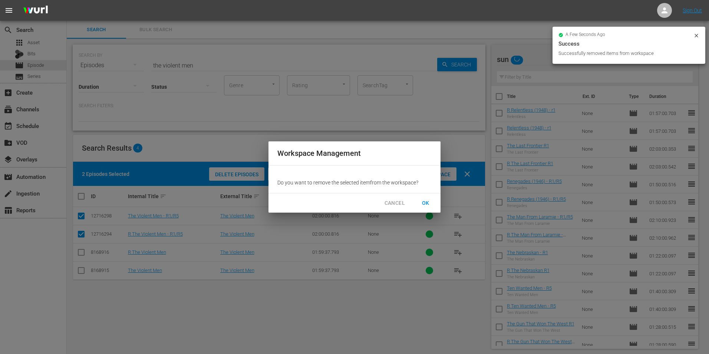
click at [420, 208] on button "OK" at bounding box center [426, 203] width 24 height 14
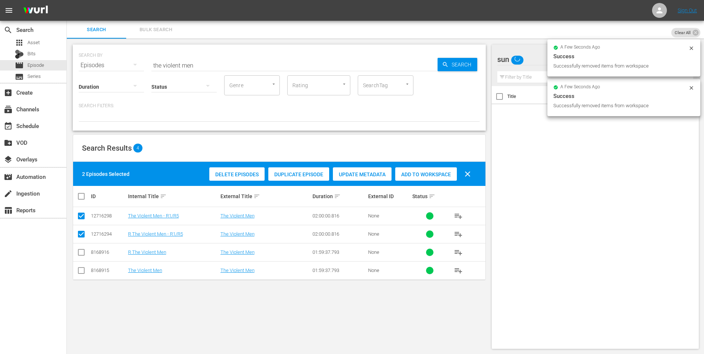
click at [421, 172] on span "Add to Workspace" at bounding box center [426, 174] width 62 height 6
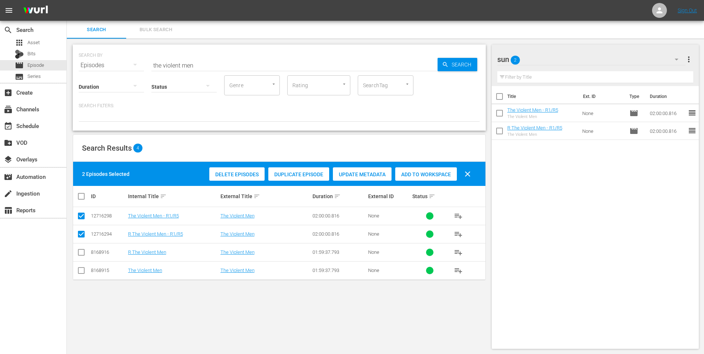
click at [283, 69] on input "the violent men" at bounding box center [294, 65] width 286 height 18
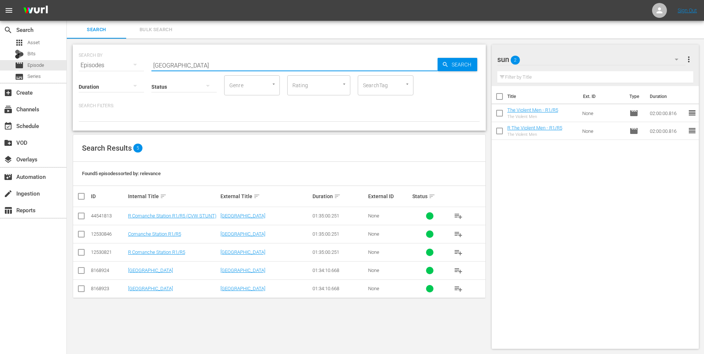
type input "comanche station"
click at [83, 232] on input "checkbox" at bounding box center [81, 235] width 9 height 9
checkbox input "true"
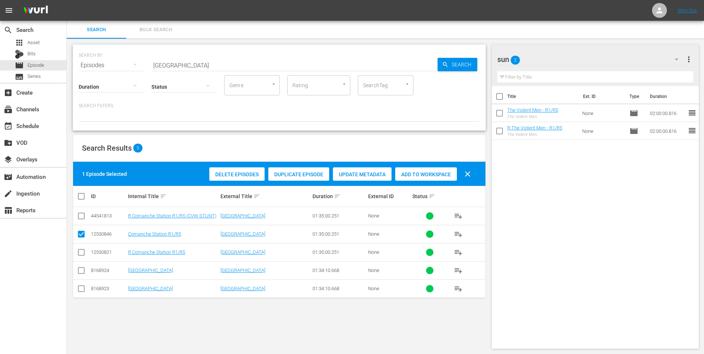
click at [83, 250] on input "checkbox" at bounding box center [81, 253] width 9 height 9
checkbox input "true"
click at [430, 174] on span "Add to Workspace" at bounding box center [426, 174] width 62 height 6
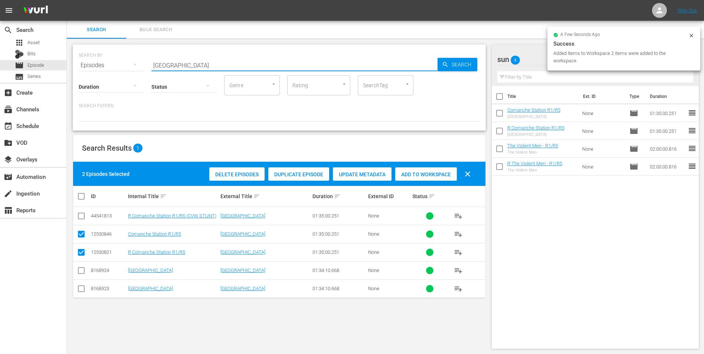
click at [244, 63] on input "comanche station" at bounding box center [294, 65] width 286 height 18
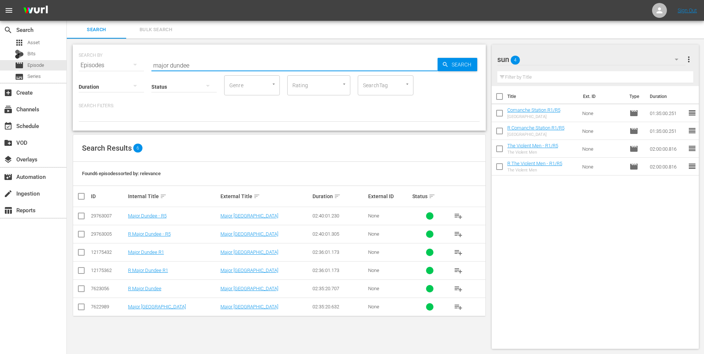
type input "major dundee"
click at [83, 215] on input "checkbox" at bounding box center [81, 217] width 9 height 9
checkbox input "true"
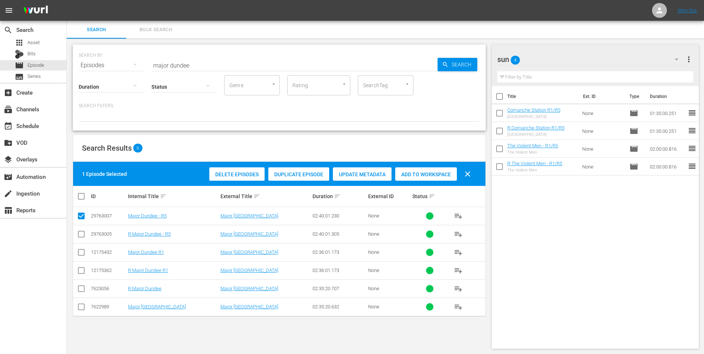
click at [81, 236] on input "checkbox" at bounding box center [81, 235] width 9 height 9
checkbox input "true"
click at [421, 175] on span "Add to Workspace" at bounding box center [426, 174] width 62 height 6
click at [225, 64] on input "major dundee" at bounding box center [294, 65] width 286 height 18
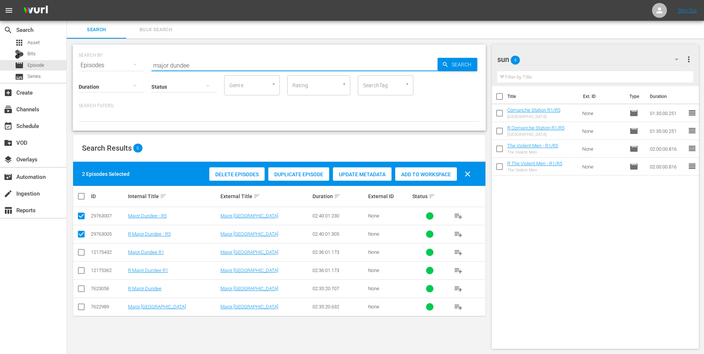
click at [225, 64] on input "major dundee" at bounding box center [294, 65] width 286 height 18
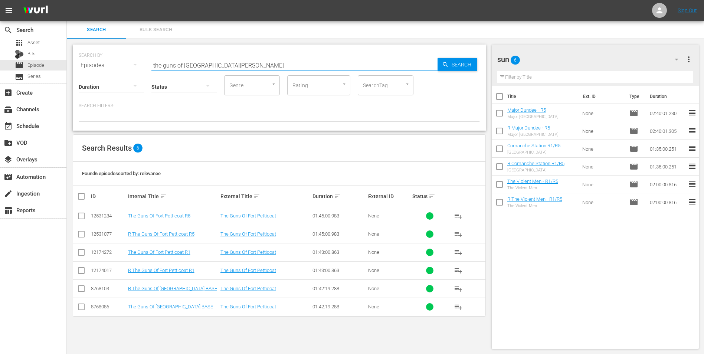
type input "the guns of fort petti"
click at [78, 219] on input "checkbox" at bounding box center [81, 217] width 9 height 9
checkbox input "true"
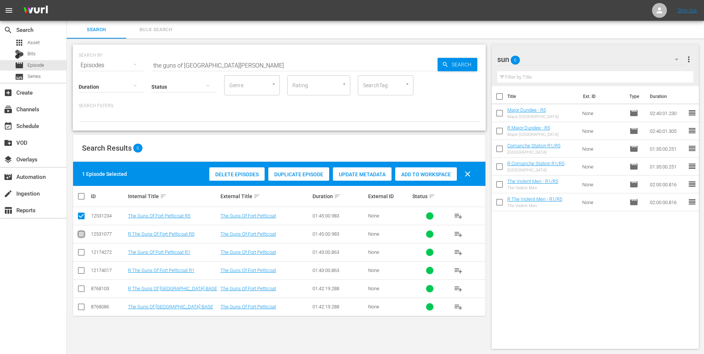
click at [78, 235] on input "checkbox" at bounding box center [81, 235] width 9 height 9
checkbox input "true"
click at [416, 171] on span "Add to Workspace" at bounding box center [426, 174] width 62 height 6
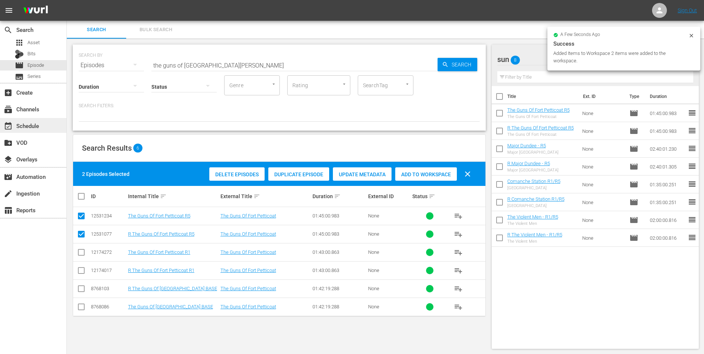
click at [27, 126] on div "event_available Schedule" at bounding box center [21, 124] width 42 height 7
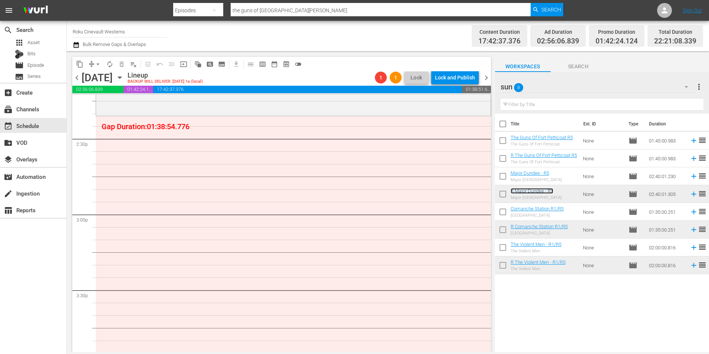
scroll to position [2078, 0]
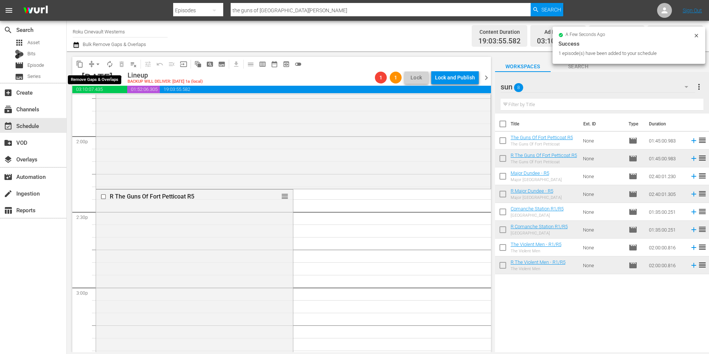
click at [98, 63] on span "arrow_drop_down" at bounding box center [97, 63] width 7 height 7
click at [100, 79] on li "Align to Midnight" at bounding box center [98, 79] width 78 height 12
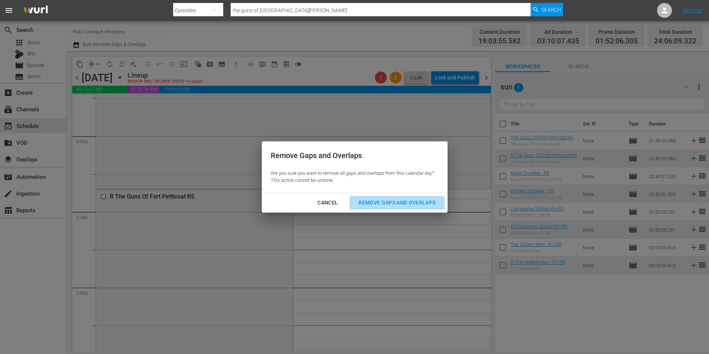
click at [400, 201] on div "Remove Gaps and Overlaps" at bounding box center [397, 202] width 89 height 9
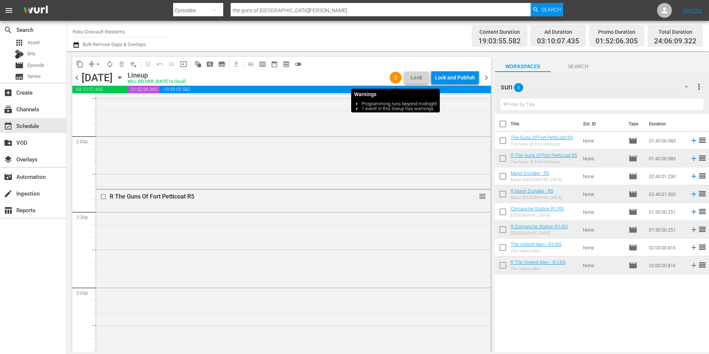
click at [394, 76] on span "2" at bounding box center [396, 78] width 12 height 6
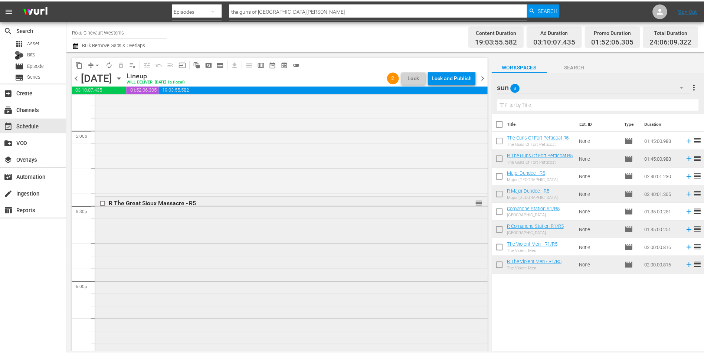
scroll to position [2389, 0]
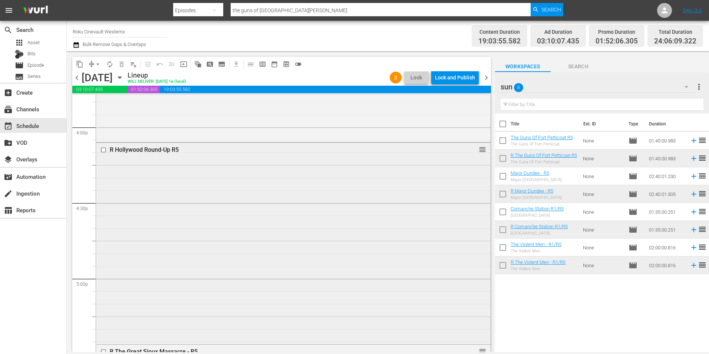
click at [153, 146] on div "R Hollywood Round-Up R5" at bounding box center [279, 149] width 339 height 7
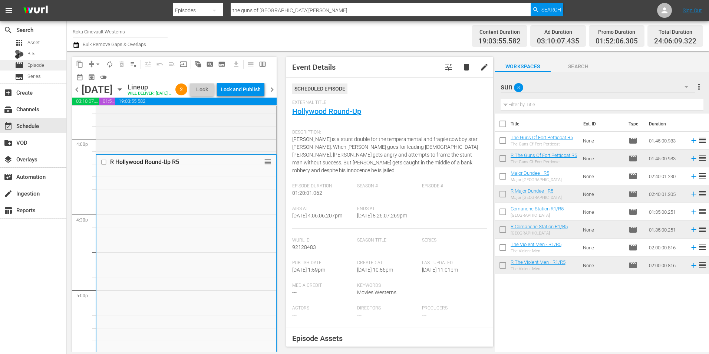
click at [47, 64] on div "movie Episode" at bounding box center [33, 65] width 66 height 10
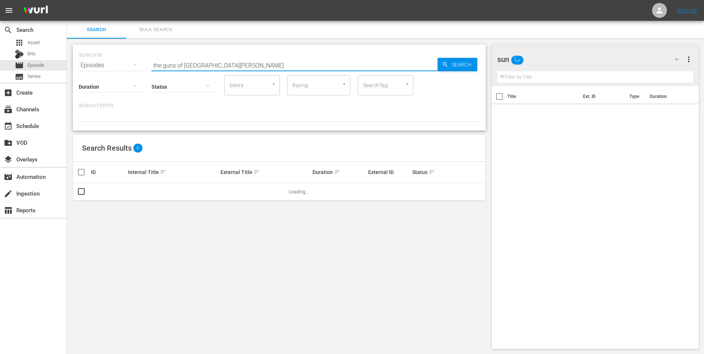
click at [224, 62] on input "the guns of fort petti" at bounding box center [294, 65] width 286 height 18
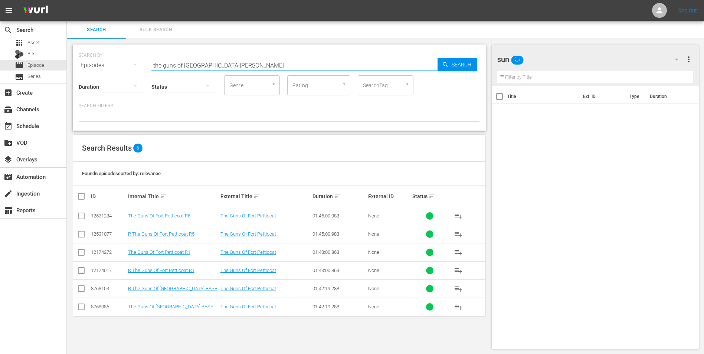
click at [224, 62] on input "the guns of fort petti" at bounding box center [294, 65] width 286 height 18
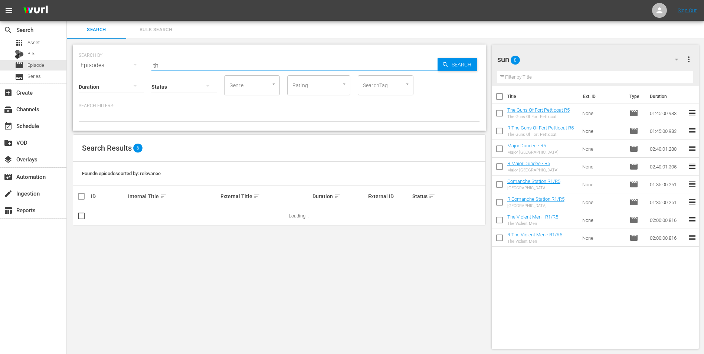
type input "t"
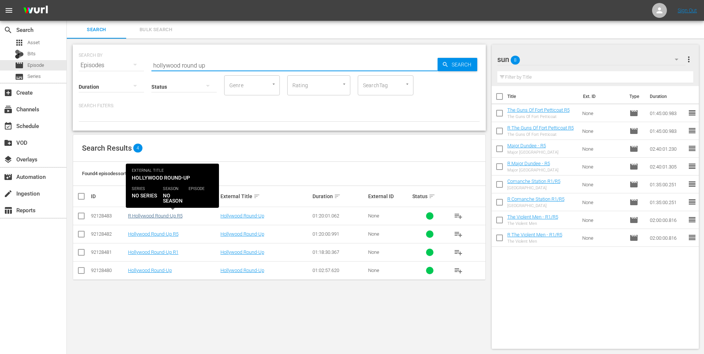
type input "hollywood round up"
click at [155, 216] on link "R Hollywood Round-Up R5" at bounding box center [155, 216] width 55 height 6
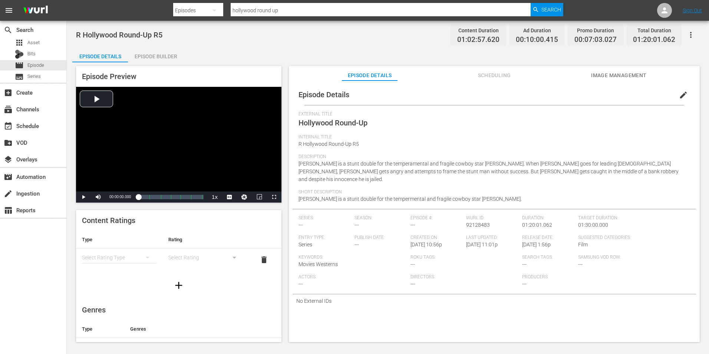
click at [178, 56] on div "Episode Builder" at bounding box center [156, 56] width 56 height 18
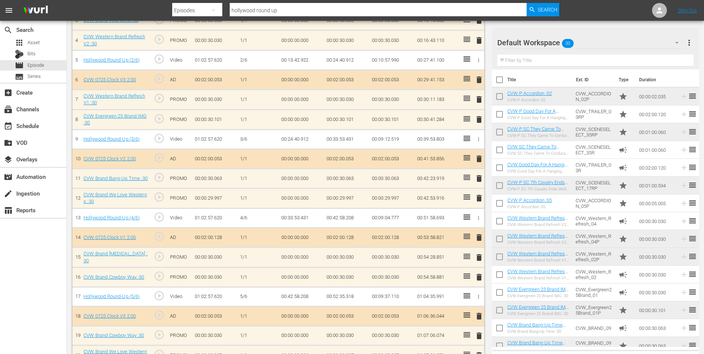
scroll to position [381, 0]
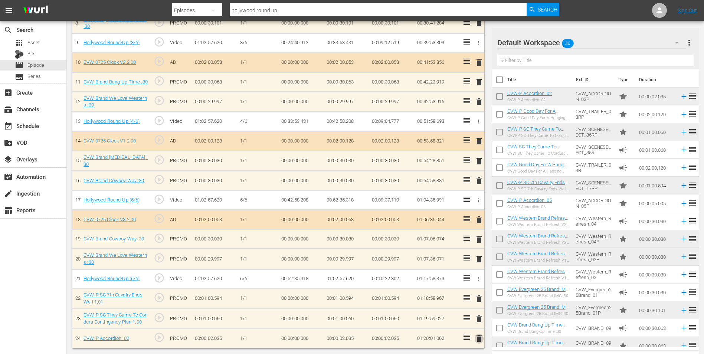
click at [479, 338] on span "delete" at bounding box center [479, 338] width 9 height 9
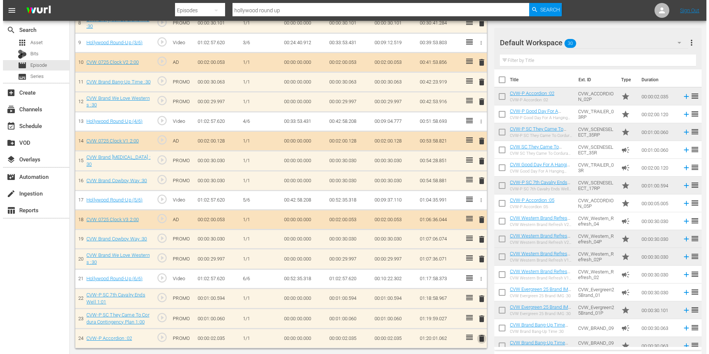
scroll to position [381, 0]
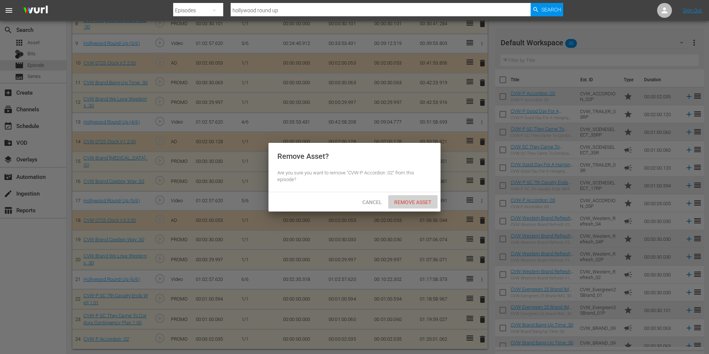
click at [415, 202] on span "Remove Asset" at bounding box center [412, 202] width 49 height 6
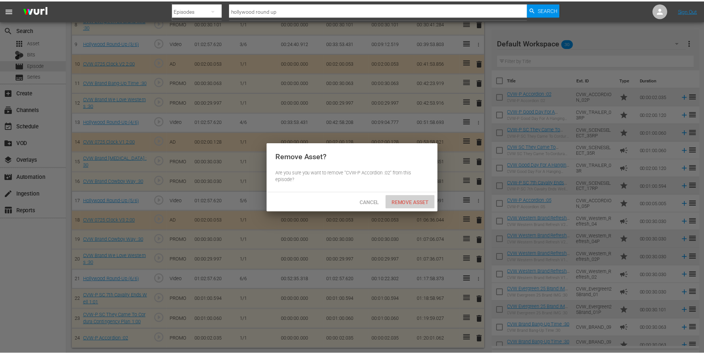
scroll to position [381, 0]
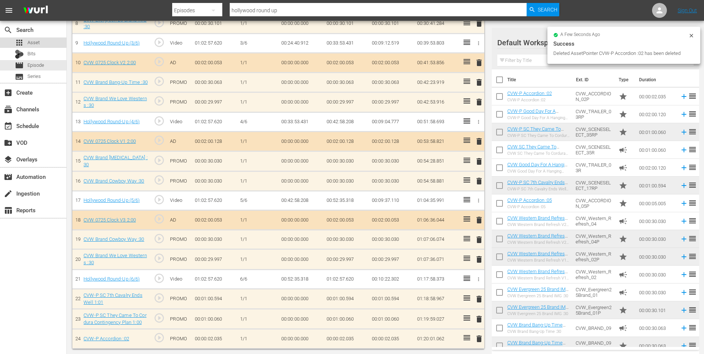
click at [38, 42] on span "Asset" at bounding box center [33, 42] width 12 height 7
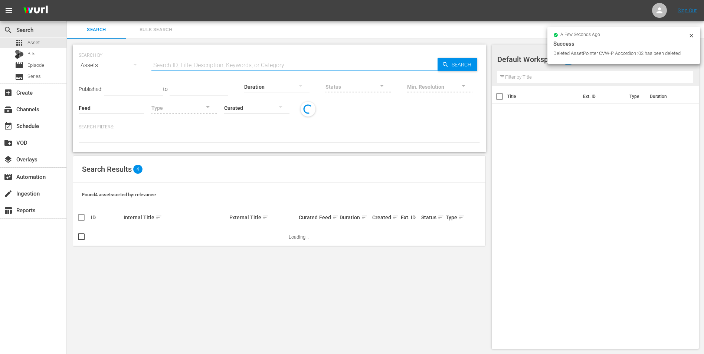
click at [240, 64] on input "text" at bounding box center [294, 65] width 286 height 18
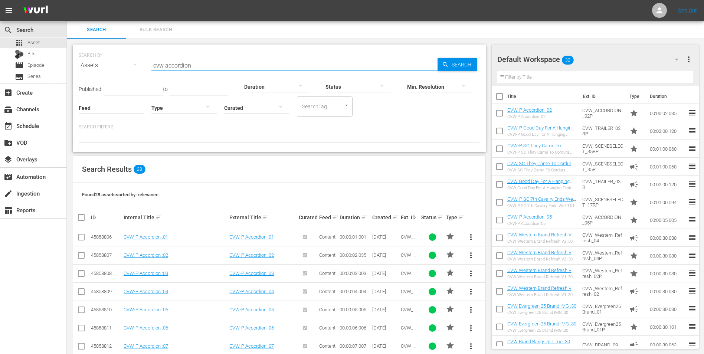
type input "cvw accordion"
click at [83, 235] on input "checkbox" at bounding box center [81, 238] width 9 height 9
checkbox input "true"
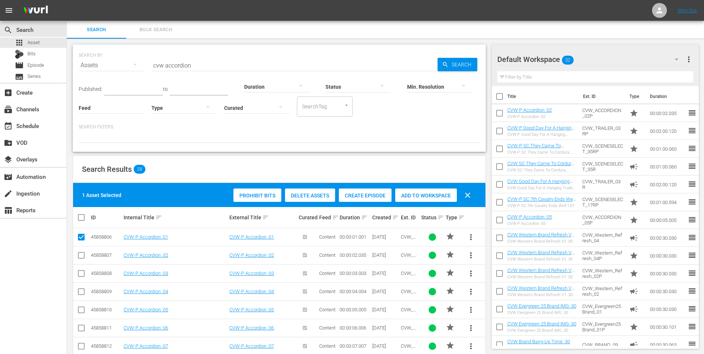
click at [439, 197] on span "Add to Workspace" at bounding box center [426, 196] width 62 height 6
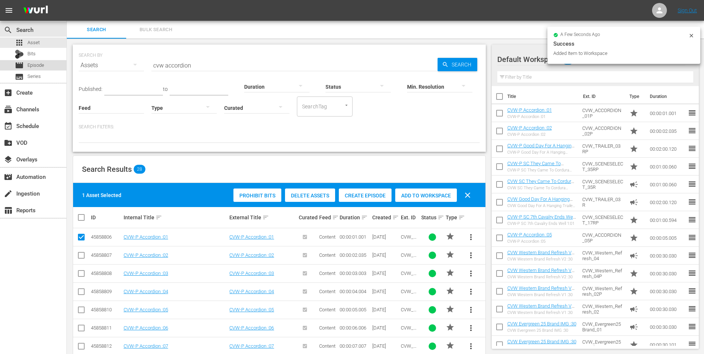
click at [43, 68] on span "Episode" at bounding box center [35, 65] width 17 height 7
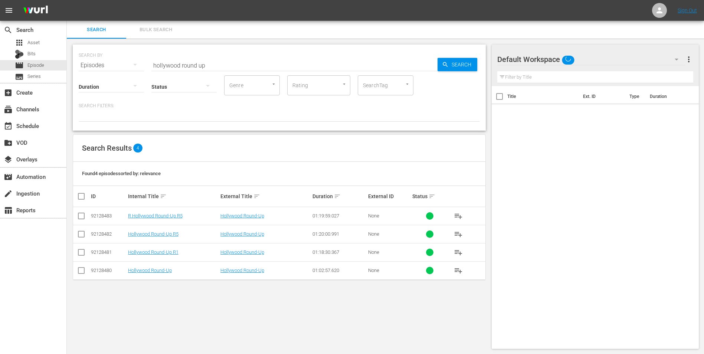
scroll to position [1, 0]
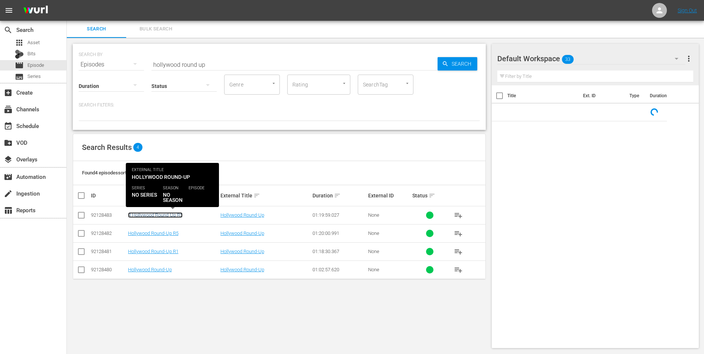
click at [156, 215] on link "R Hollywood Round-Up R5" at bounding box center [155, 215] width 55 height 6
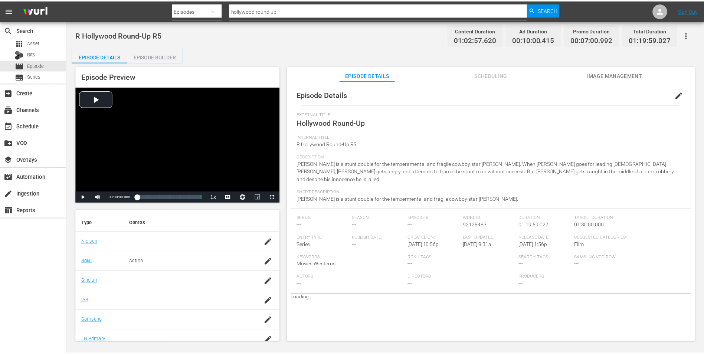
scroll to position [134, 0]
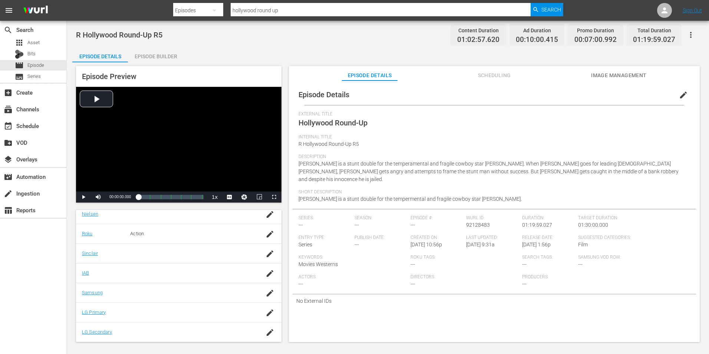
click at [156, 57] on div "Episode Builder" at bounding box center [156, 56] width 56 height 18
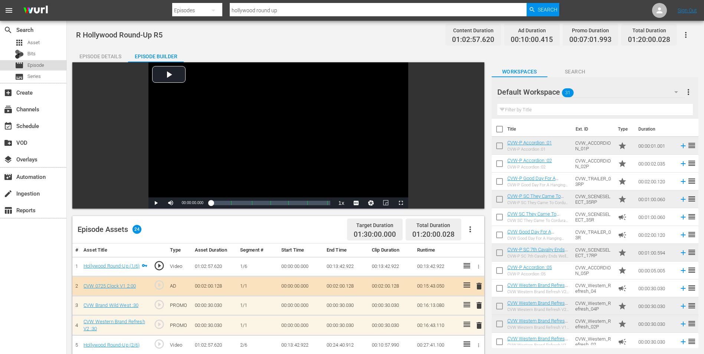
click at [37, 64] on span "Episode" at bounding box center [35, 65] width 17 height 7
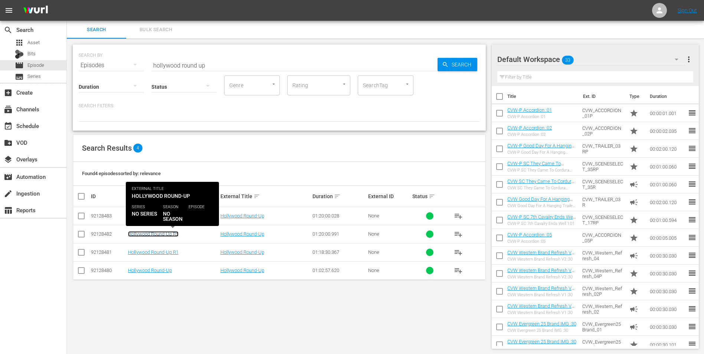
click at [173, 233] on link "Hollywood Round-Up R5" at bounding box center [153, 234] width 50 height 6
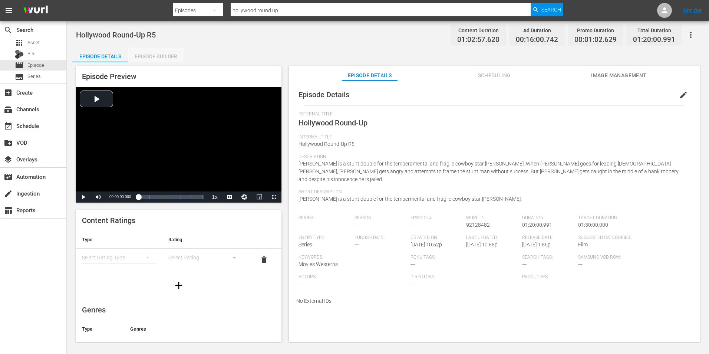
click at [155, 54] on div "Episode Builder" at bounding box center [156, 56] width 56 height 18
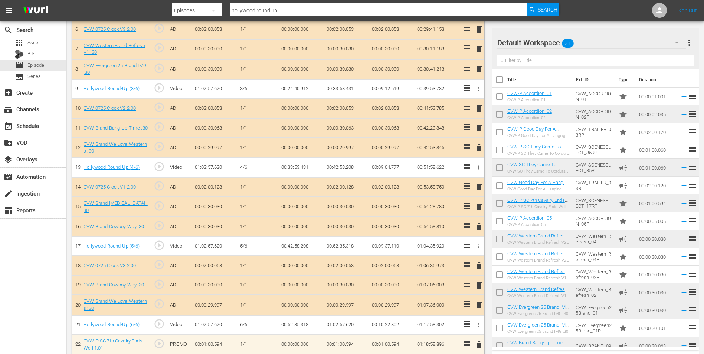
scroll to position [381, 0]
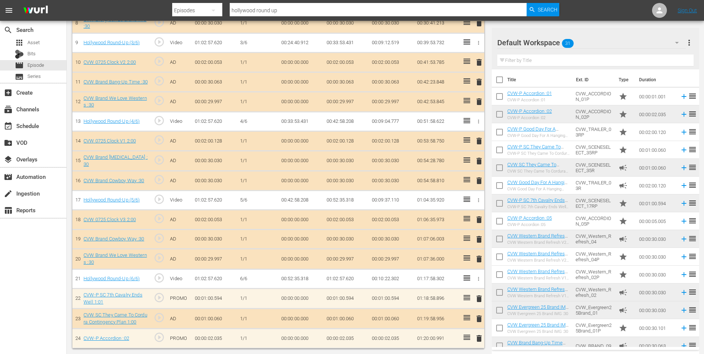
click at [479, 336] on span "delete" at bounding box center [479, 338] width 9 height 9
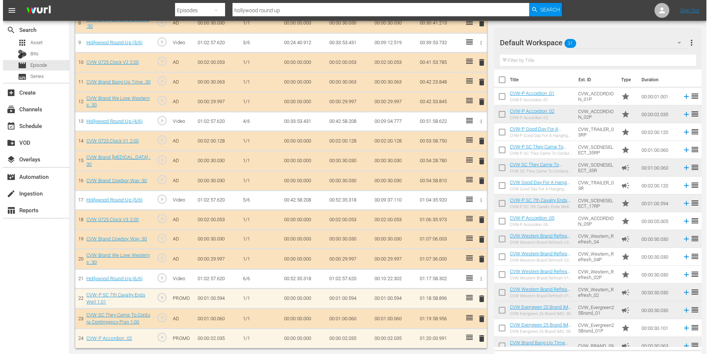
scroll to position [381, 0]
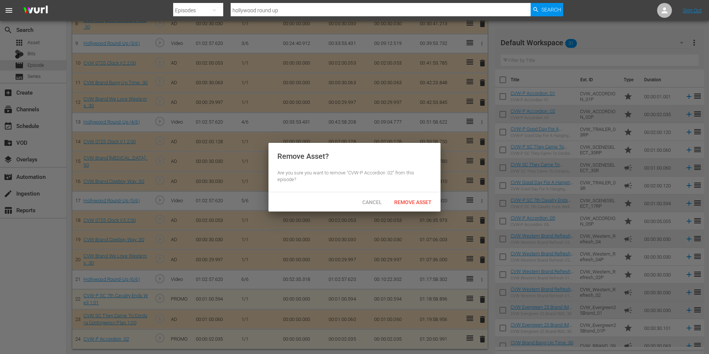
click at [411, 210] on div "Cancel Remove Asset" at bounding box center [355, 201] width 172 height 19
click at [412, 205] on div "Remove Asset" at bounding box center [412, 202] width 49 height 14
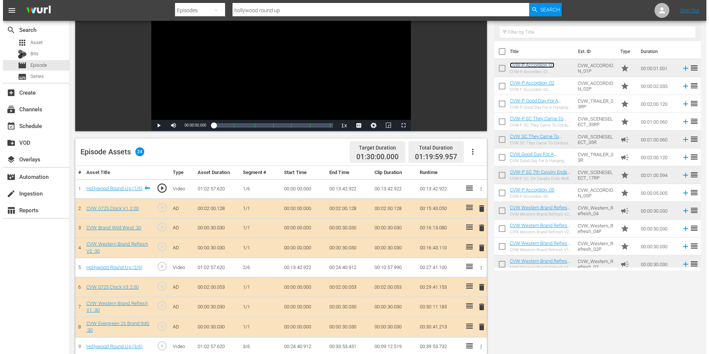
scroll to position [0, 0]
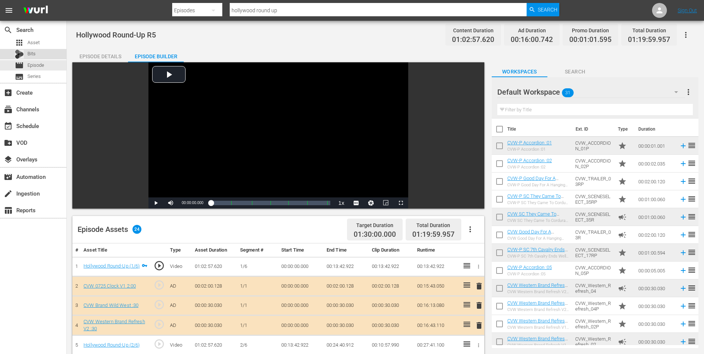
click at [50, 51] on div "Bits" at bounding box center [33, 54] width 66 height 10
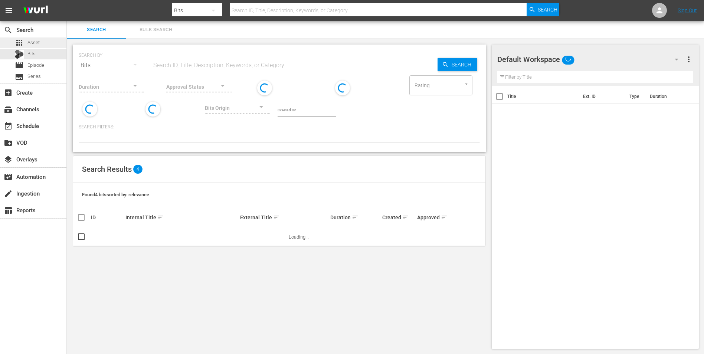
click at [50, 45] on div "apps Asset" at bounding box center [33, 42] width 66 height 10
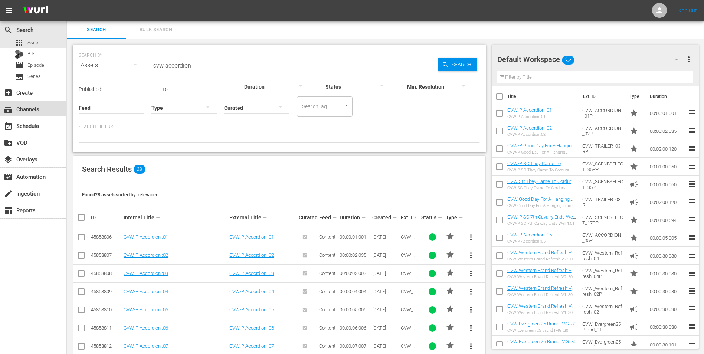
click at [42, 108] on div "subscriptions Channels" at bounding box center [33, 108] width 66 height 15
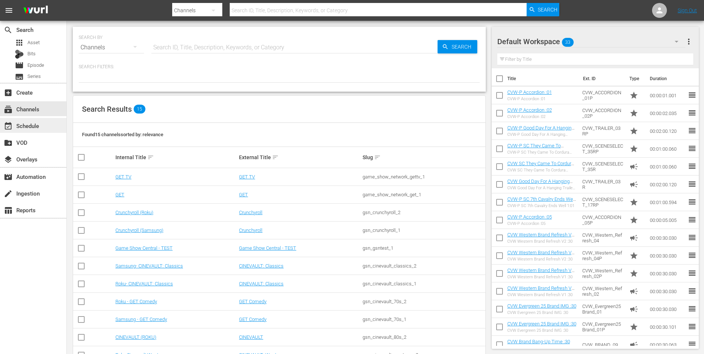
click at [26, 120] on div "event_available Schedule" at bounding box center [33, 125] width 66 height 15
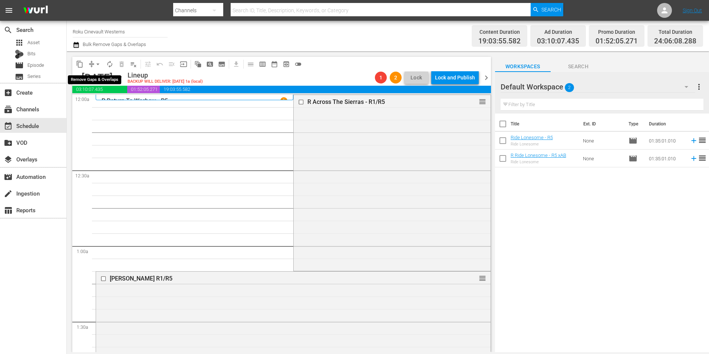
click at [99, 63] on span "arrow_drop_down" at bounding box center [97, 63] width 7 height 7
click at [105, 84] on li "Align to Midnight" at bounding box center [98, 79] width 78 height 12
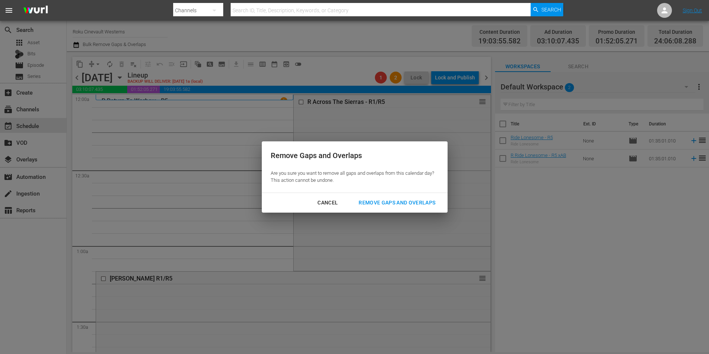
click at [403, 202] on div "Remove Gaps and Overlaps" at bounding box center [397, 202] width 89 height 9
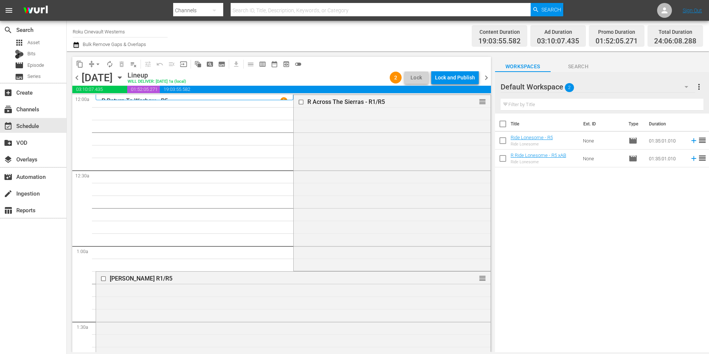
click at [115, 27] on input "Roku Cinevault Westerns" at bounding box center [120, 32] width 95 height 18
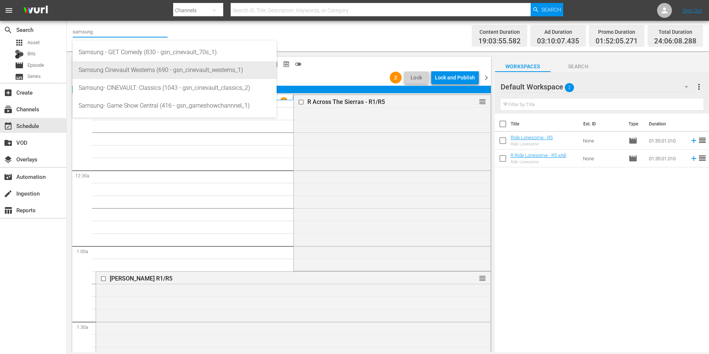
click at [183, 76] on div "Samsung Cinevault Westerns (690 - gsn_cinevault_westerns_1)" at bounding box center [175, 70] width 192 height 18
type input "Samsung Cinevault Westerns (690 - gsn_cinevault_westerns_1)"
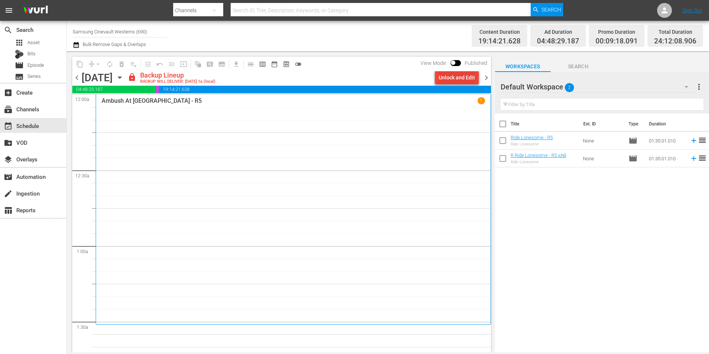
click at [454, 78] on div "Unlock and Edit" at bounding box center [457, 77] width 36 height 13
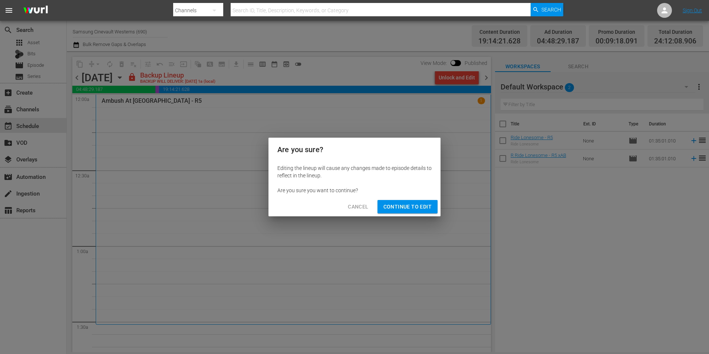
click at [405, 210] on span "Continue to Edit" at bounding box center [408, 206] width 48 height 9
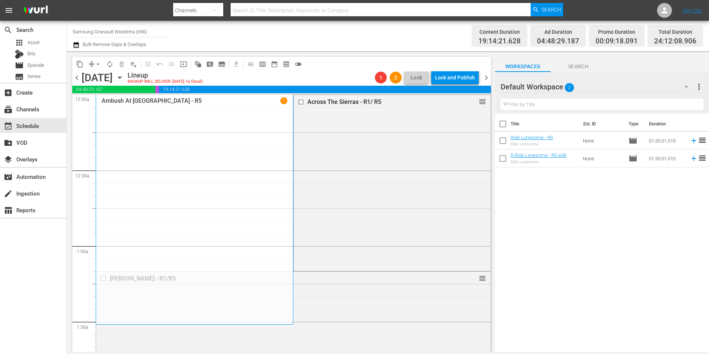
click at [137, 131] on div "Ambush At Tomahawk Gap - R5 1" at bounding box center [195, 209] width 186 height 224
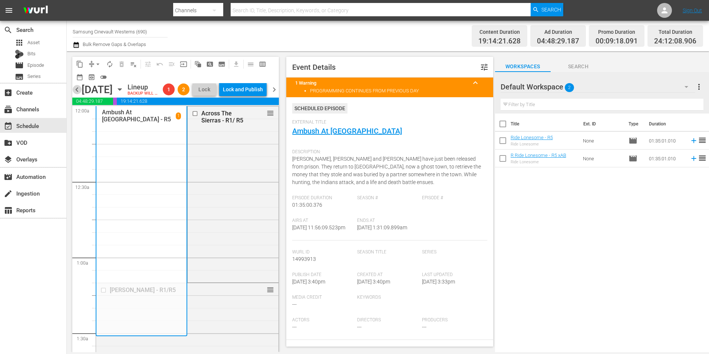
click at [75, 94] on span "chevron_left" at bounding box center [76, 89] width 9 height 9
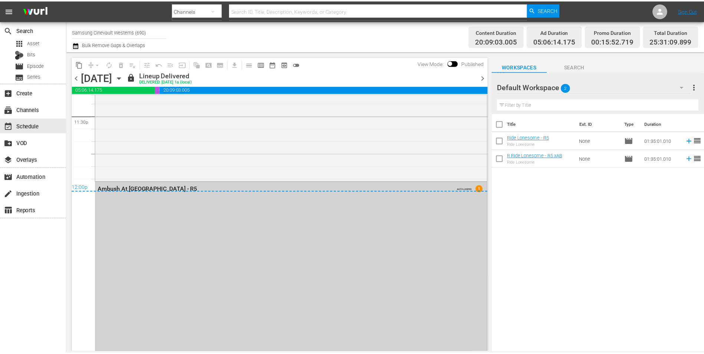
scroll to position [3605, 0]
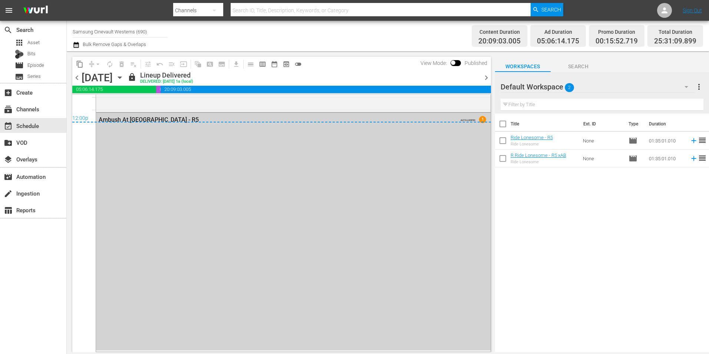
click at [150, 113] on div "Ambush At Tomahawk Gap - R5 AUTO-LOOPED 1" at bounding box center [293, 119] width 395 height 13
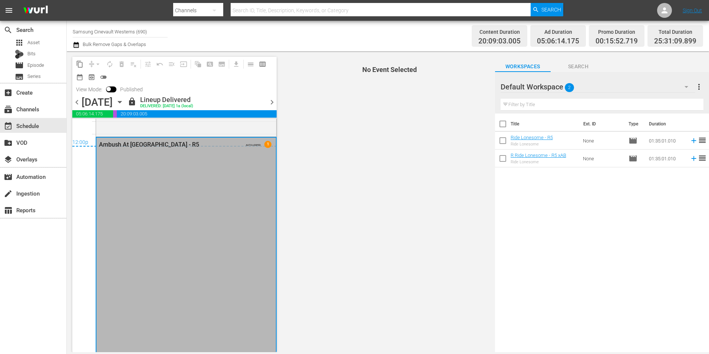
click at [126, 142] on div "Ambush At [GEOGRAPHIC_DATA] - R5" at bounding box center [168, 144] width 138 height 7
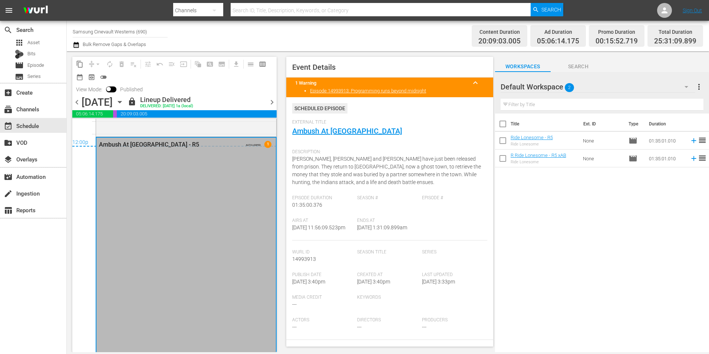
click at [193, 99] on div "Lineup Delivered" at bounding box center [166, 100] width 53 height 8
click at [39, 44] on span "Asset" at bounding box center [33, 42] width 12 height 7
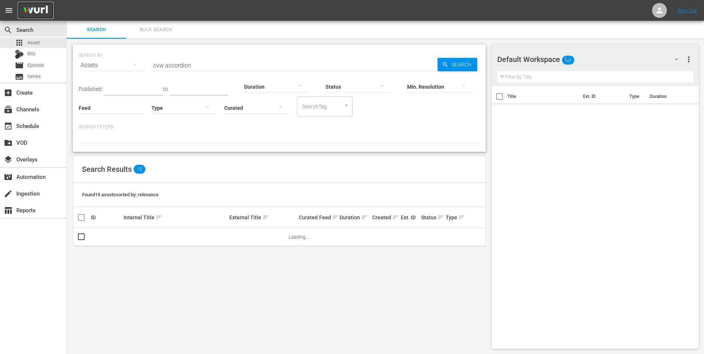
click at [37, 10] on img at bounding box center [36, 10] width 36 height 17
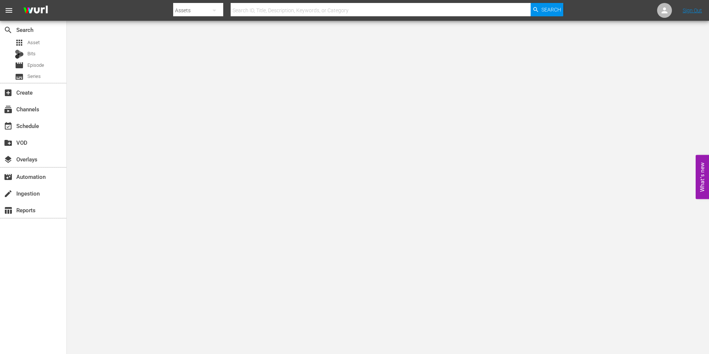
click at [5, 9] on span "menu" at bounding box center [8, 10] width 9 height 9
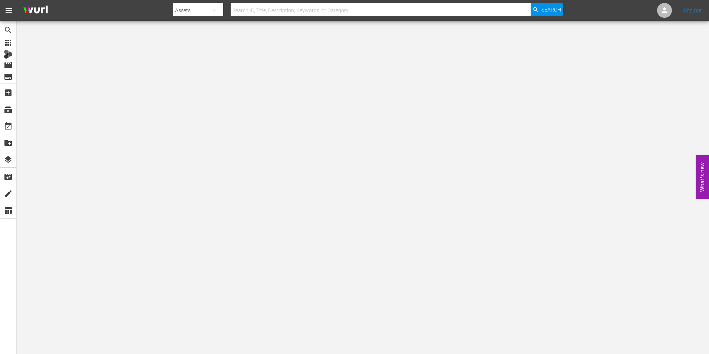
click at [10, 10] on span "menu" at bounding box center [8, 10] width 9 height 9
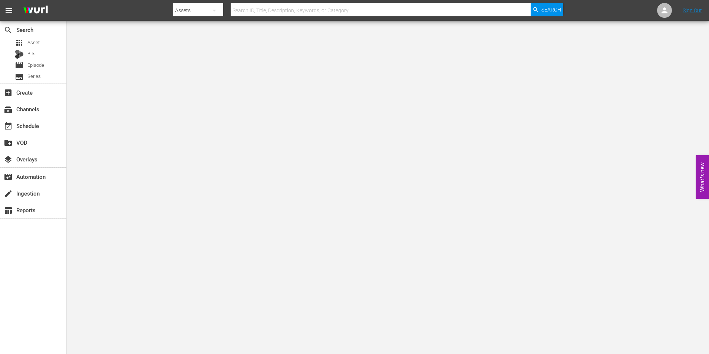
click at [702, 176] on button "What's new 0" at bounding box center [702, 177] width 13 height 44
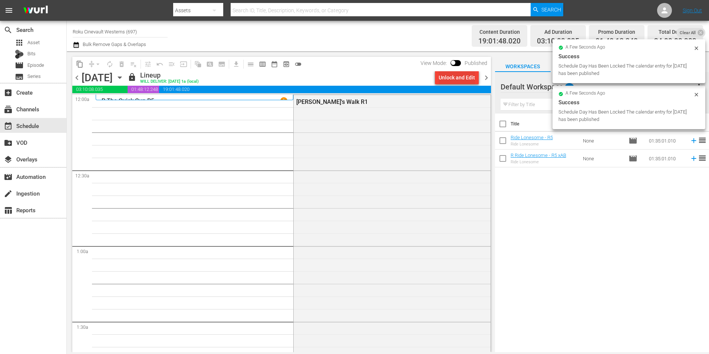
click at [467, 76] on div "Unlock and Edit" at bounding box center [457, 77] width 36 height 13
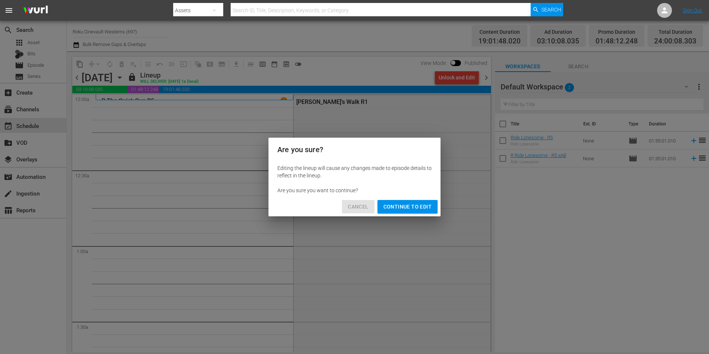
click at [356, 209] on span "Cancel" at bounding box center [358, 206] width 20 height 9
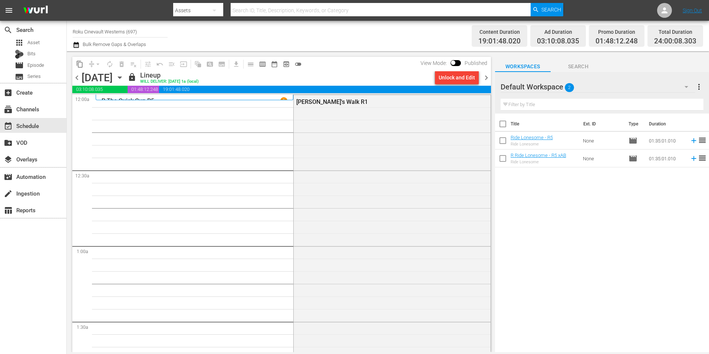
click at [77, 75] on span "chevron_left" at bounding box center [76, 77] width 9 height 9
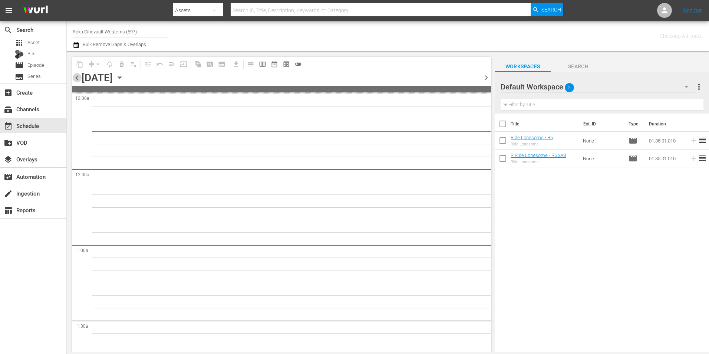
click at [77, 75] on span "chevron_left" at bounding box center [76, 77] width 9 height 9
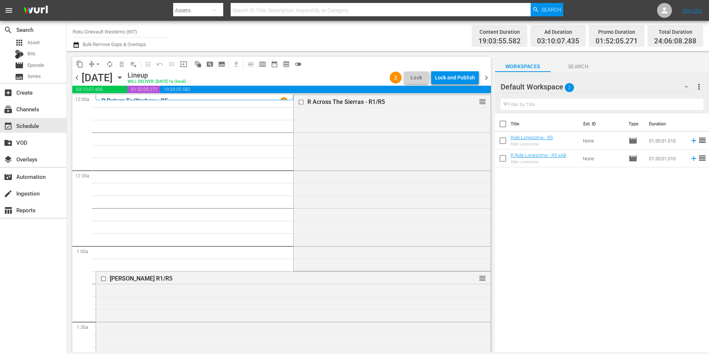
click at [109, 32] on input "Roku Cinevault Westerns (697)" at bounding box center [120, 32] width 95 height 18
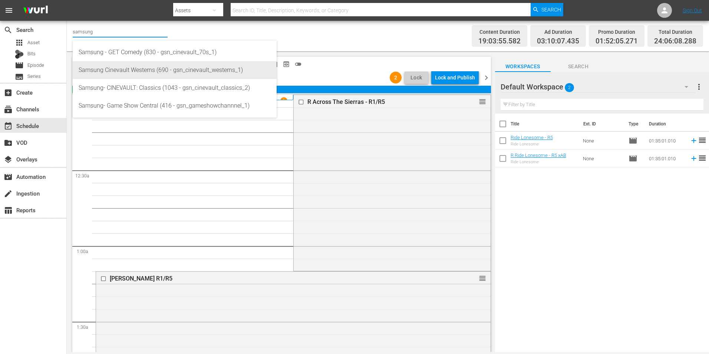
click at [118, 76] on div "Samsung Cinevault Westerns (690 - gsn_cinevault_westerns_1)" at bounding box center [175, 70] width 192 height 18
type input "Samsung Cinevault Westerns (690 - gsn_cinevault_westerns_1)"
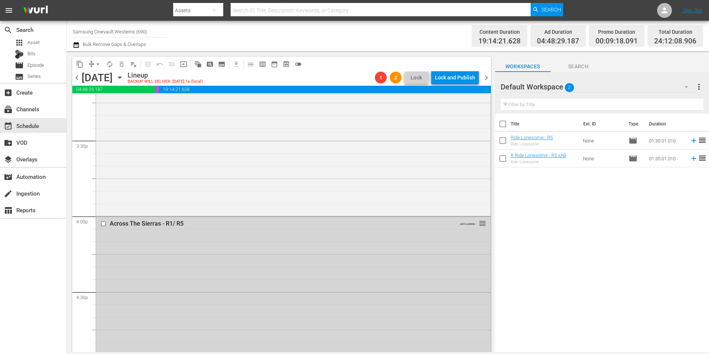
scroll to position [2411, 0]
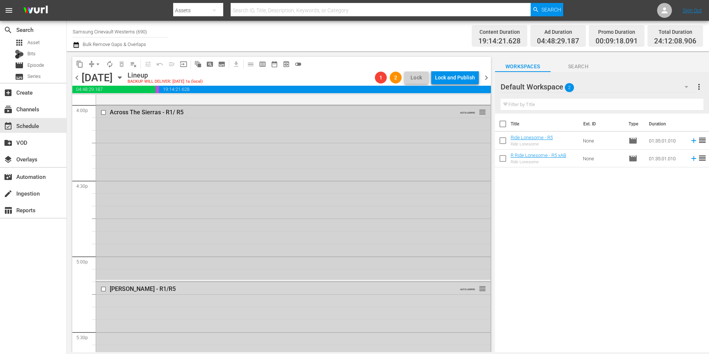
click at [104, 112] on input "checkbox" at bounding box center [105, 112] width 8 height 6
click at [104, 288] on input "checkbox" at bounding box center [105, 289] width 8 height 6
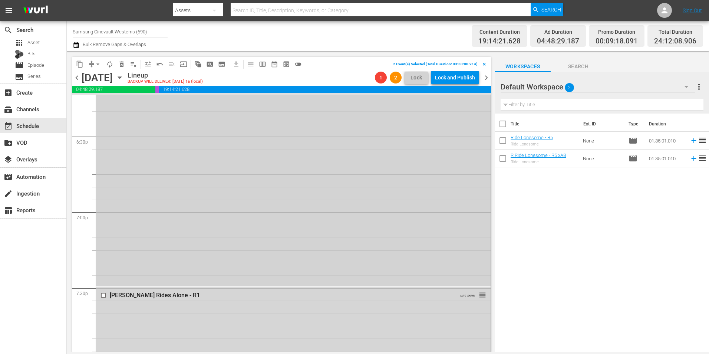
scroll to position [2820, 0]
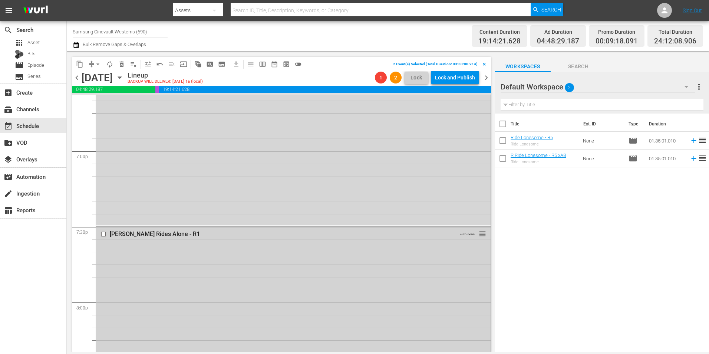
click at [104, 233] on input "checkbox" at bounding box center [105, 234] width 8 height 6
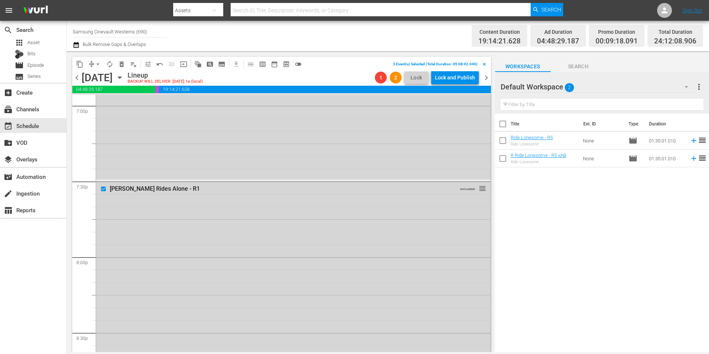
scroll to position [3079, 0]
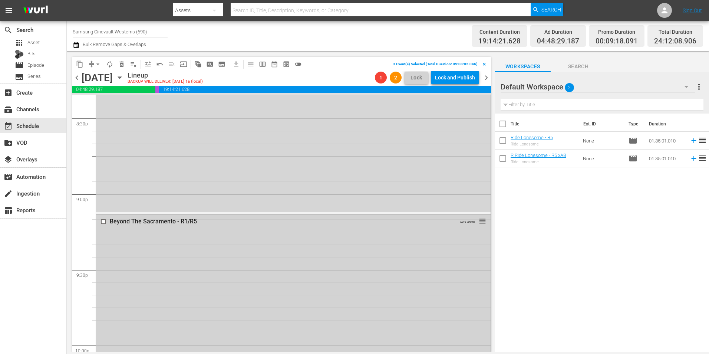
click at [104, 221] on input "checkbox" at bounding box center [105, 222] width 8 height 6
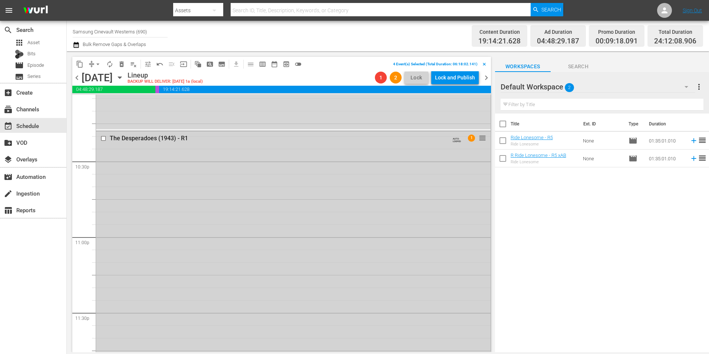
click at [104, 138] on input "checkbox" at bounding box center [105, 138] width 8 height 6
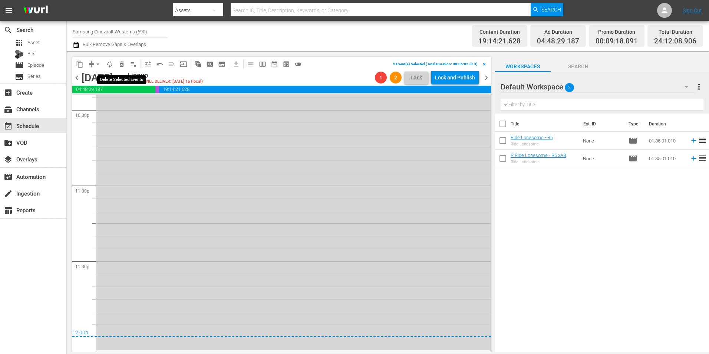
click at [124, 66] on span "delete_forever_outlined" at bounding box center [121, 63] width 7 height 7
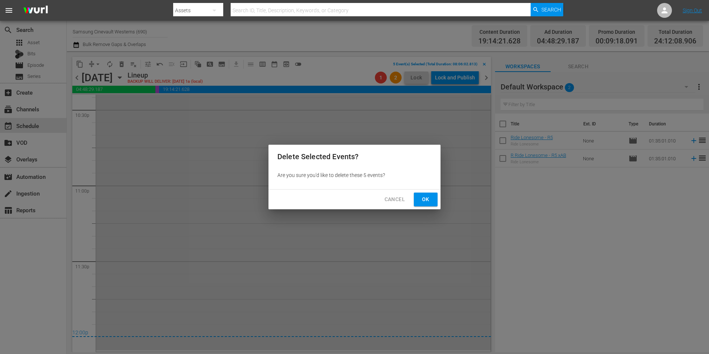
click at [423, 194] on button "Ok" at bounding box center [426, 200] width 24 height 14
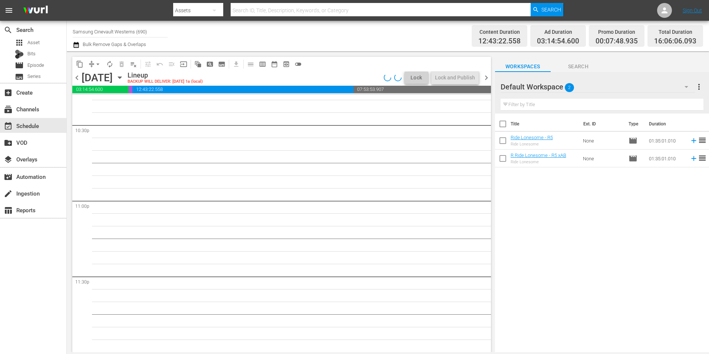
scroll to position [3375, 0]
click at [594, 82] on div "Default Workspace 2" at bounding box center [598, 86] width 195 height 21
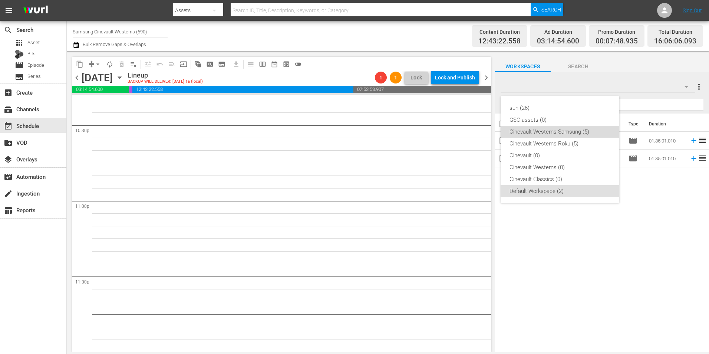
click at [536, 131] on div "Cinevault Westerns Samsung (5)" at bounding box center [560, 132] width 101 height 12
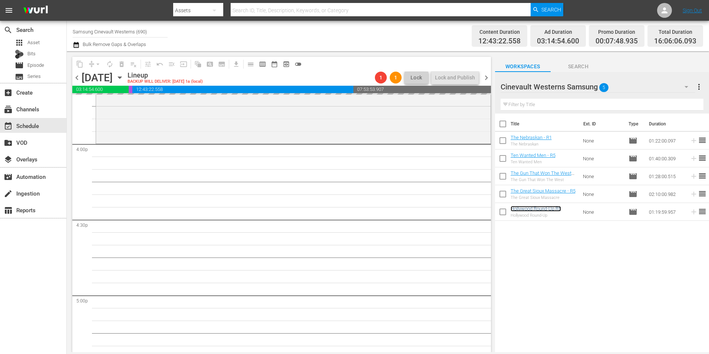
scroll to position [2411, 0]
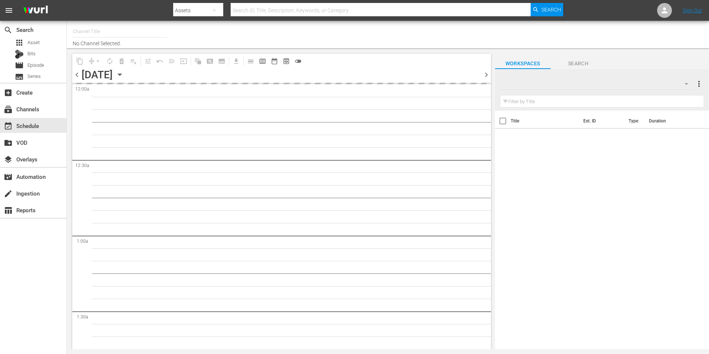
type input "Samsung Cinevault Westerns (690)"
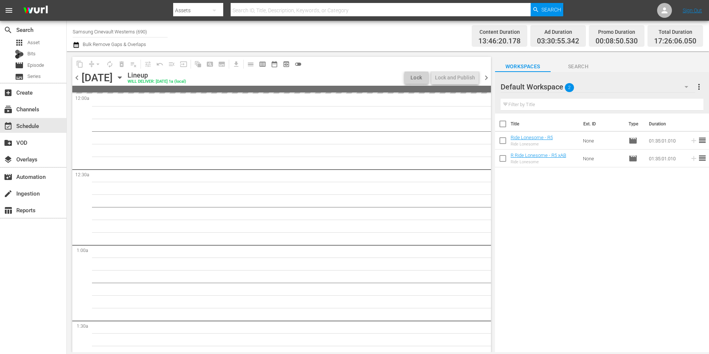
click at [684, 81] on button "button" at bounding box center [687, 87] width 18 height 18
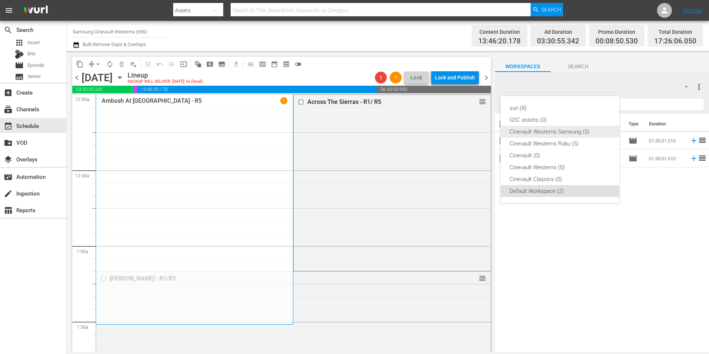
click at [556, 132] on div "Cinevault Westerns Samsung (5)" at bounding box center [560, 132] width 101 height 12
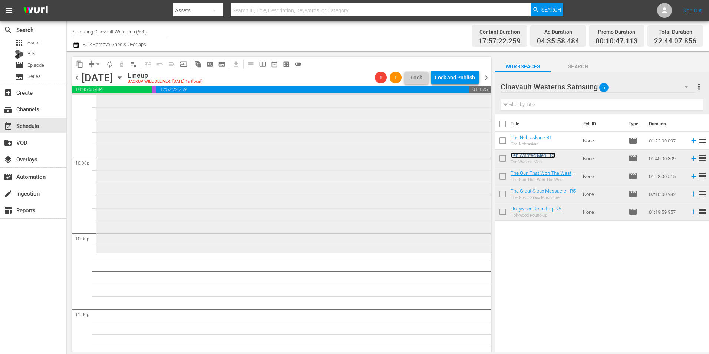
scroll to position [3339, 0]
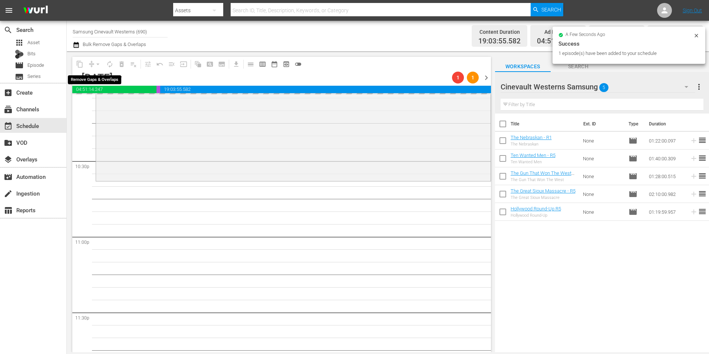
click at [97, 61] on div "arrow_drop_down" at bounding box center [98, 64] width 12 height 12
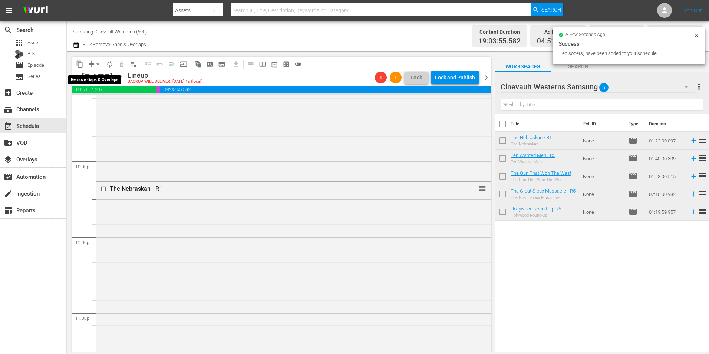
click at [99, 63] on span "arrow_drop_down" at bounding box center [97, 63] width 7 height 7
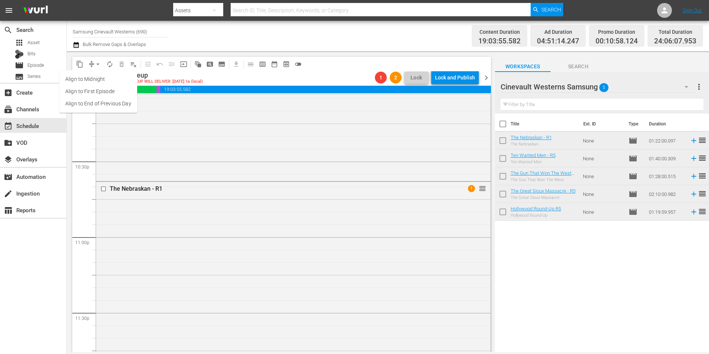
click at [116, 75] on li "Align to Midnight" at bounding box center [98, 79] width 78 height 12
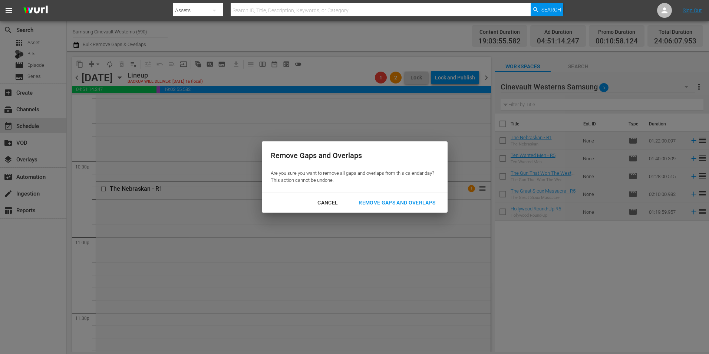
click at [400, 201] on div "Remove Gaps and Overlaps" at bounding box center [397, 202] width 89 height 9
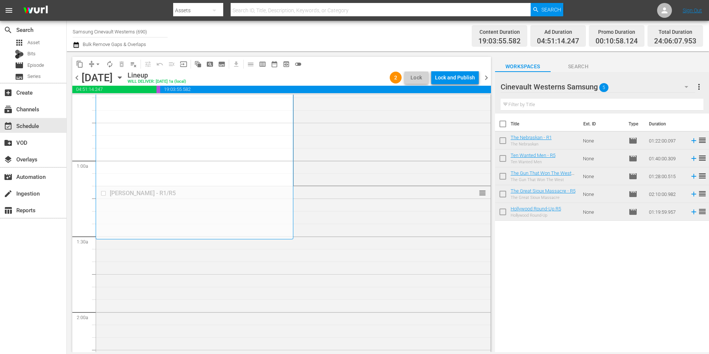
scroll to position [0, 0]
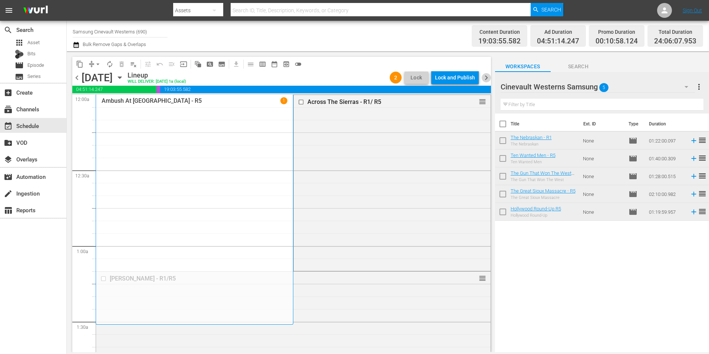
click at [487, 78] on span "chevron_right" at bounding box center [486, 77] width 9 height 9
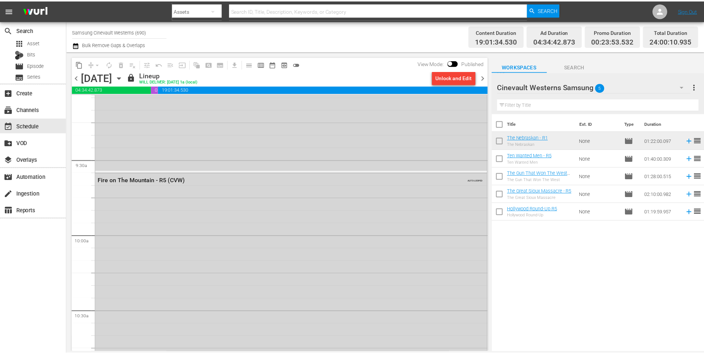
scroll to position [1113, 0]
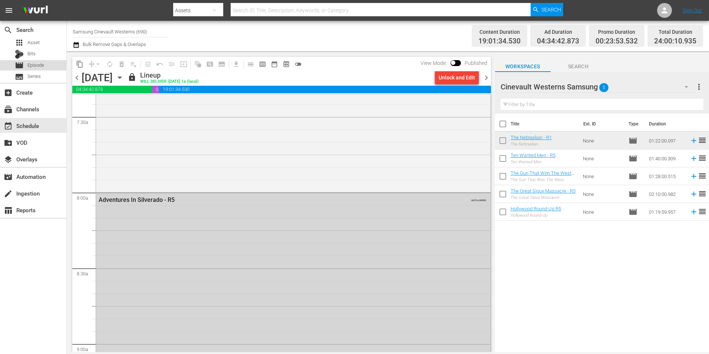
click at [36, 67] on span "Episode" at bounding box center [35, 65] width 17 height 7
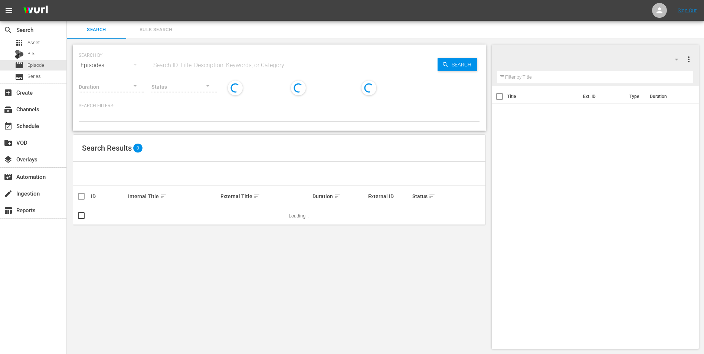
click at [210, 59] on input "text" at bounding box center [294, 65] width 286 height 18
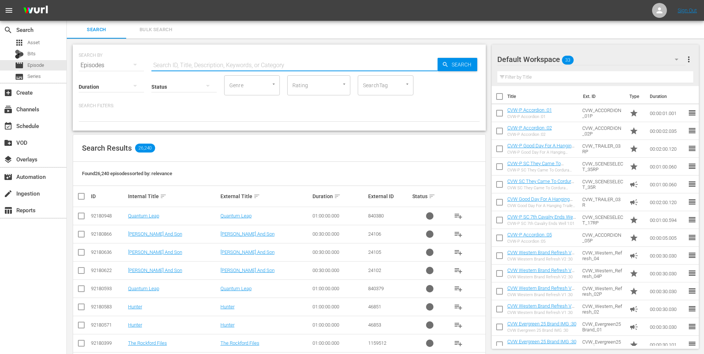
click at [640, 63] on div "Default Workspace 33" at bounding box center [591, 59] width 188 height 21
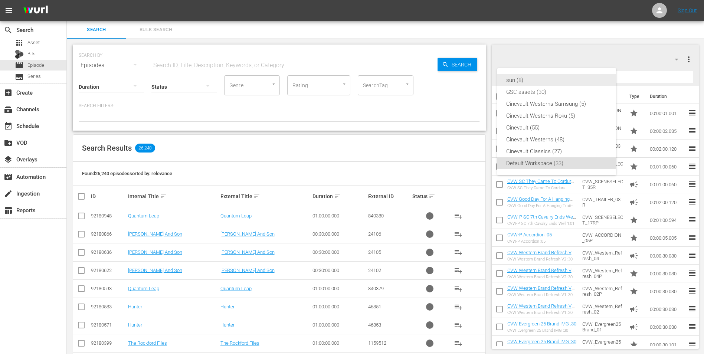
click at [539, 81] on div "sun (8)" at bounding box center [556, 80] width 101 height 12
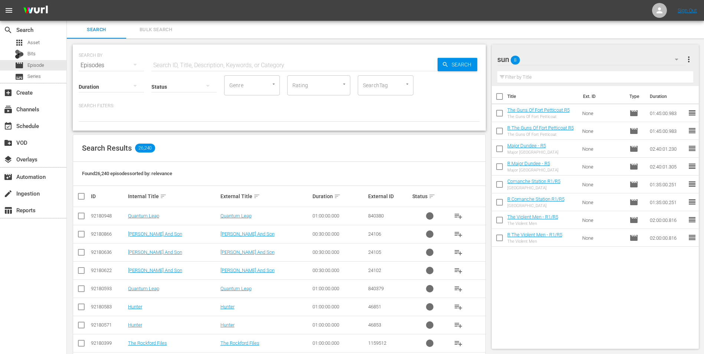
click at [502, 94] on input "checkbox" at bounding box center [500, 98] width 16 height 16
checkbox input "true"
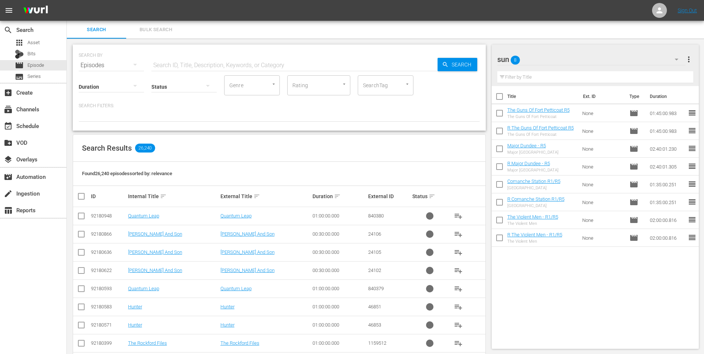
checkbox input "true"
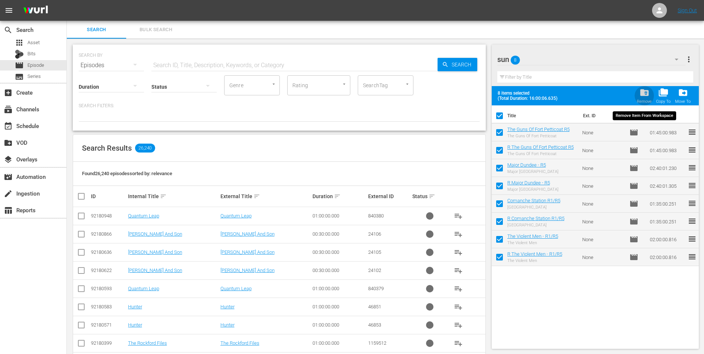
click at [644, 93] on span "folder_delete" at bounding box center [644, 93] width 10 height 10
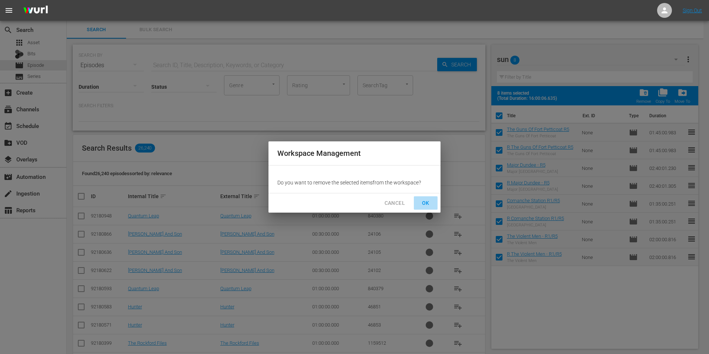
click at [425, 208] on button "OK" at bounding box center [426, 203] width 24 height 14
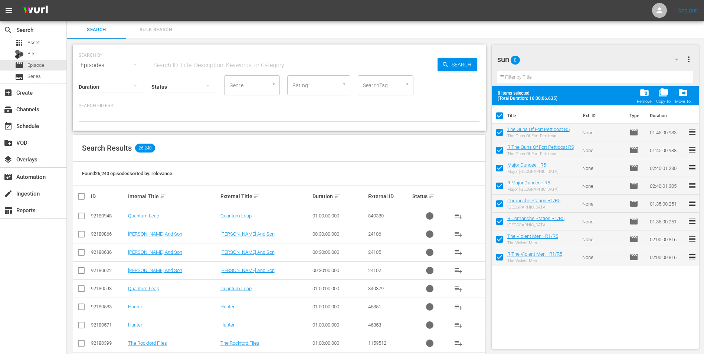
checkbox input "false"
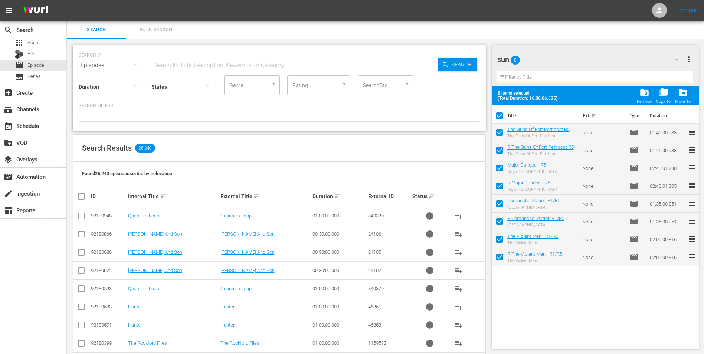
checkbox input "false"
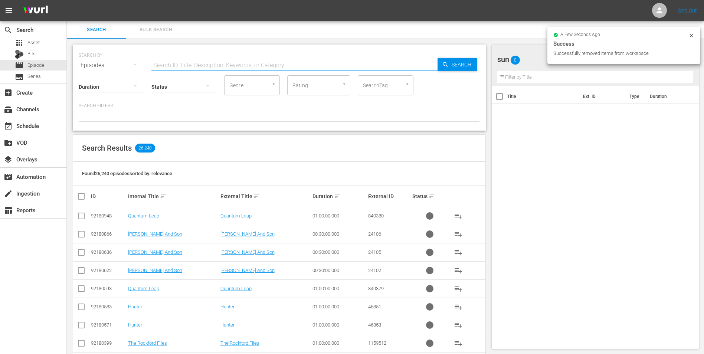
click at [221, 63] on input "text" at bounding box center [294, 65] width 286 height 18
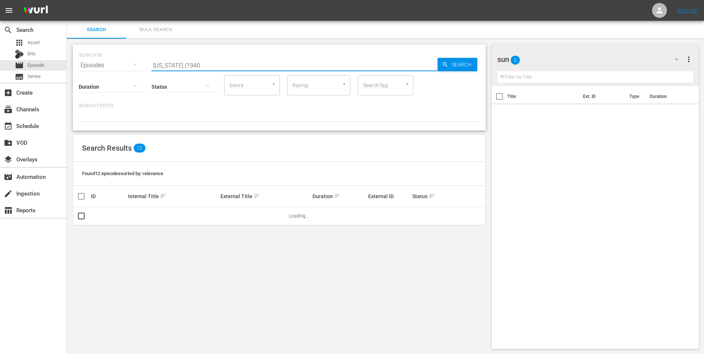
scroll to position [1, 0]
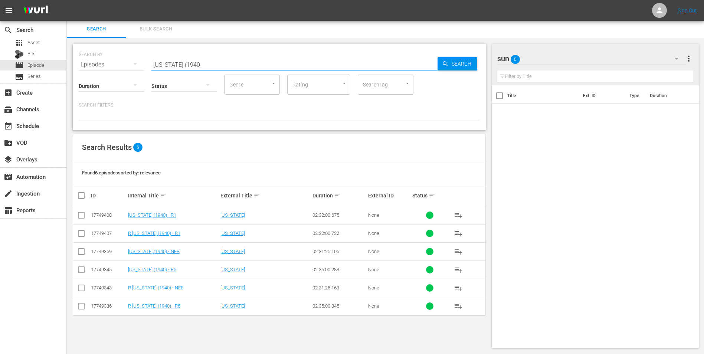
type input "Arizona (1940"
click at [84, 217] on input "checkbox" at bounding box center [81, 216] width 9 height 9
checkbox input "true"
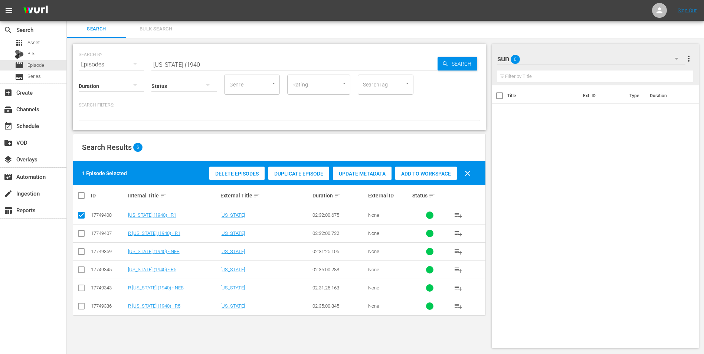
click at [81, 233] on input "checkbox" at bounding box center [81, 234] width 9 height 9
checkbox input "true"
click at [407, 177] on div "Add to Workspace" at bounding box center [426, 174] width 62 height 14
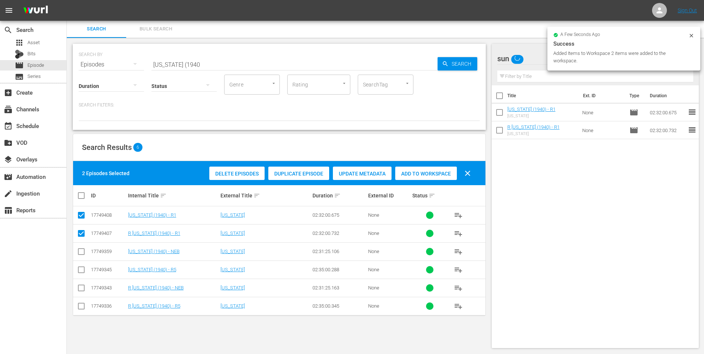
click at [213, 58] on input "Arizona (1940" at bounding box center [294, 65] width 286 height 18
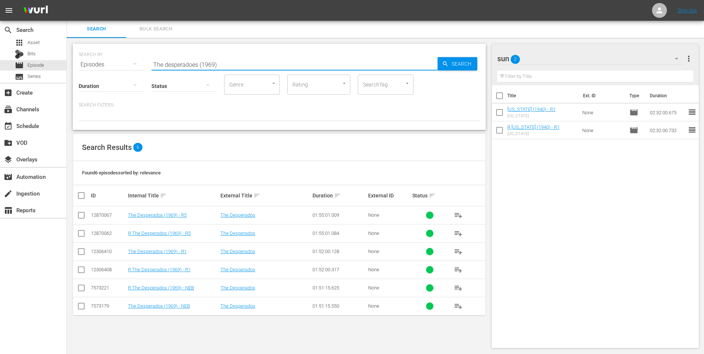
type input "The desperadoes (1969)"
click at [83, 251] on input "checkbox" at bounding box center [81, 253] width 9 height 9
checkbox input "true"
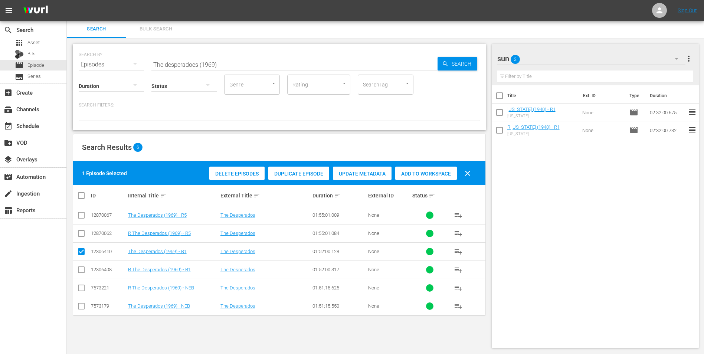
click at [81, 270] on input "checkbox" at bounding box center [81, 271] width 9 height 9
checkbox input "true"
click at [440, 172] on span "Add to Workspace" at bounding box center [426, 174] width 62 height 6
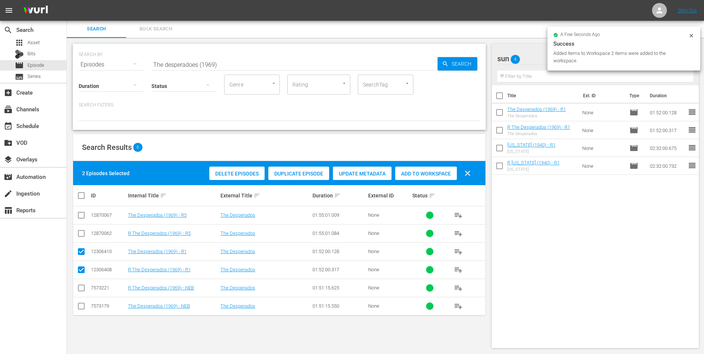
click at [250, 62] on input "The desperadoes (1969)" at bounding box center [294, 65] width 286 height 18
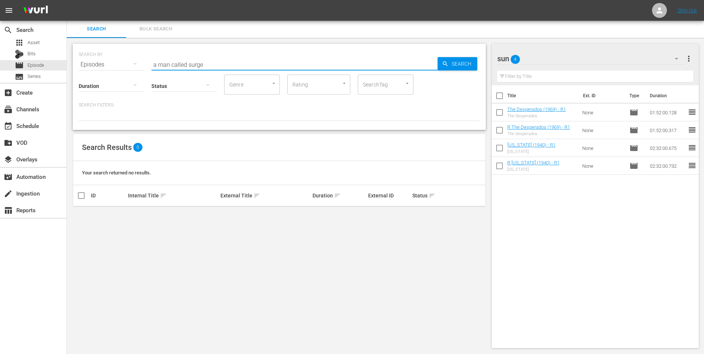
click at [194, 62] on input "a man called surge" at bounding box center [294, 65] width 286 height 18
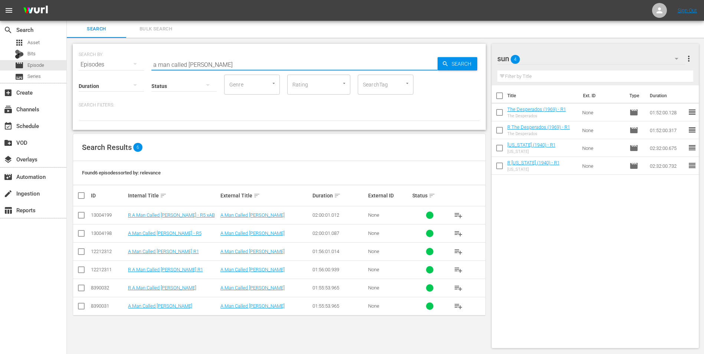
type input "a man called sledge"
click at [78, 251] on input "checkbox" at bounding box center [81, 253] width 9 height 9
checkbox input "true"
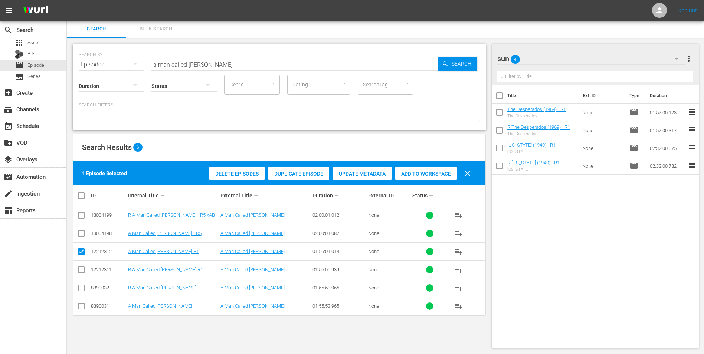
click at [83, 268] on input "checkbox" at bounding box center [81, 271] width 9 height 9
checkbox input "true"
click at [421, 173] on span "Add to Workspace" at bounding box center [426, 174] width 62 height 6
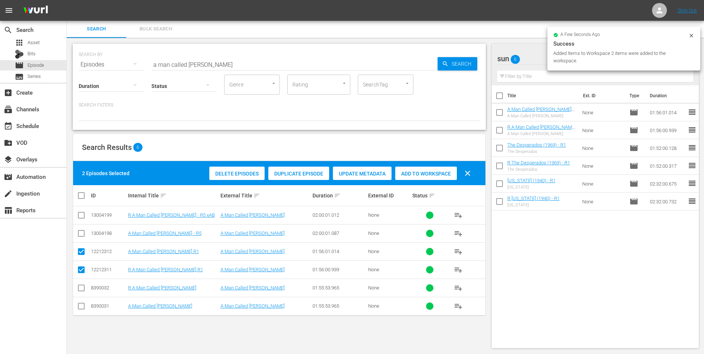
click at [317, 60] on input "a man called sledge" at bounding box center [294, 65] width 286 height 18
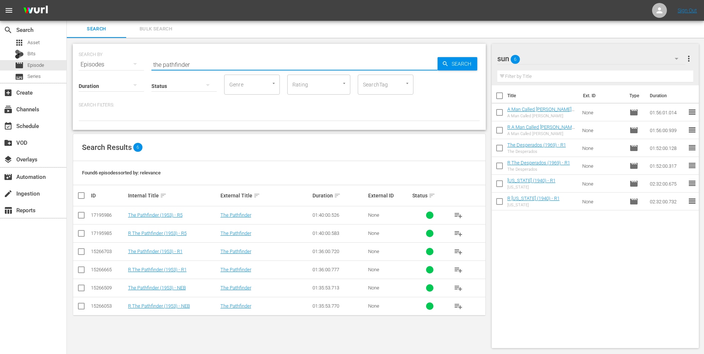
type input "the pathfinder"
click at [83, 216] on input "checkbox" at bounding box center [81, 216] width 9 height 9
checkbox input "true"
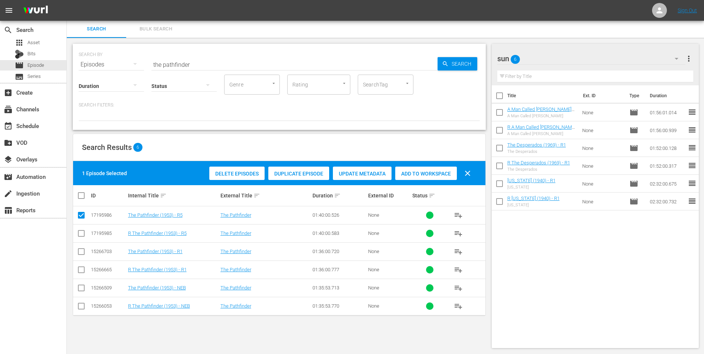
click at [81, 234] on input "checkbox" at bounding box center [81, 234] width 9 height 9
checkbox input "true"
click at [409, 176] on span "Add to Workspace" at bounding box center [426, 174] width 62 height 6
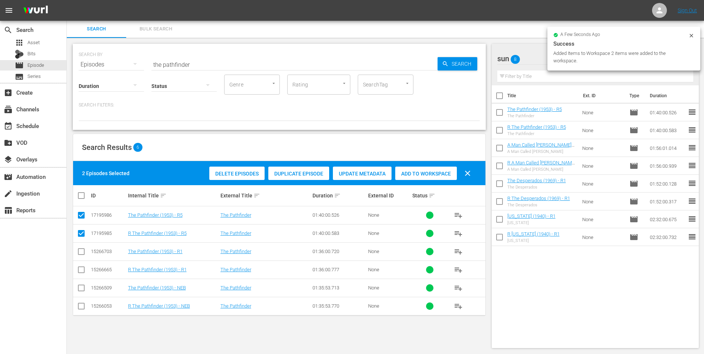
click at [241, 62] on input "the pathfinder" at bounding box center [294, 65] width 286 height 18
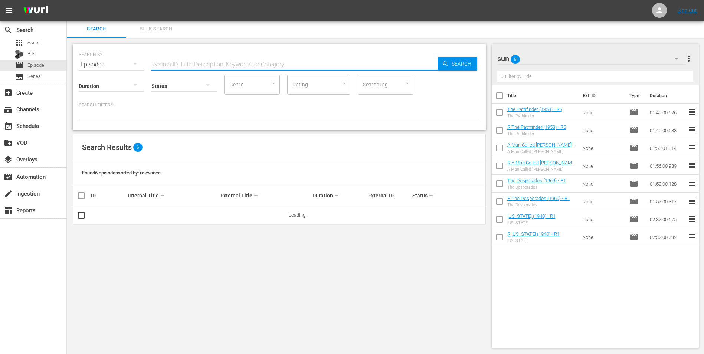
click at [678, 59] on icon "button" at bounding box center [676, 58] width 9 height 9
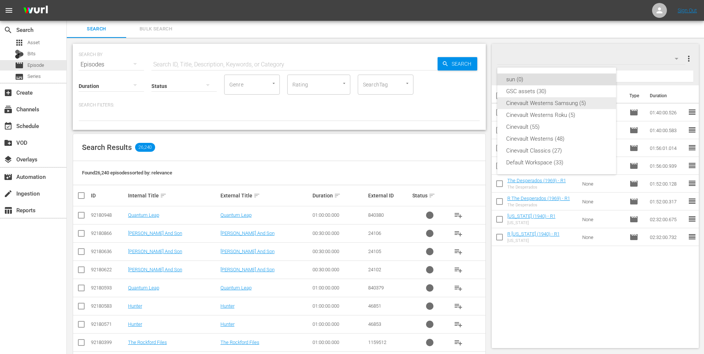
click at [568, 106] on div "Cinevault Westerns Samsung (5)" at bounding box center [556, 103] width 101 height 12
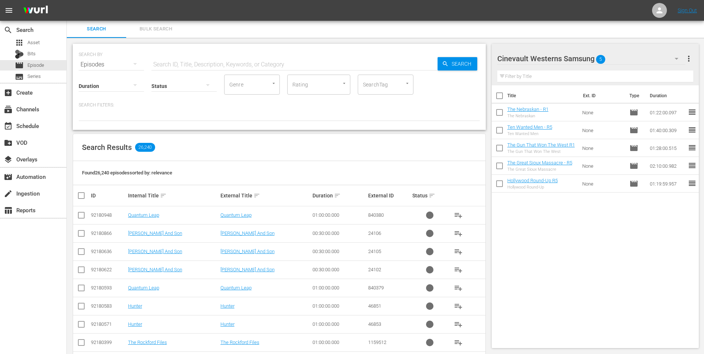
click at [498, 92] on input "checkbox" at bounding box center [500, 97] width 16 height 16
checkbox input "true"
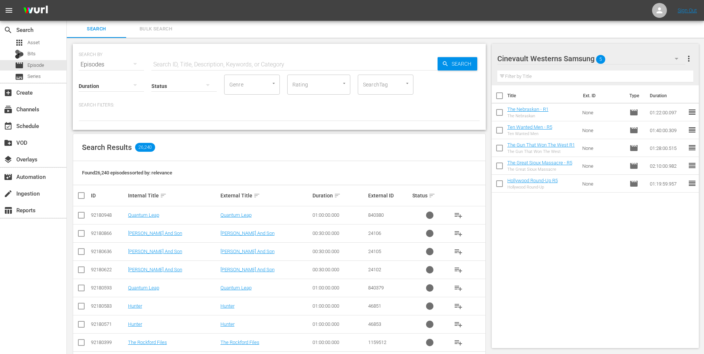
checkbox input "true"
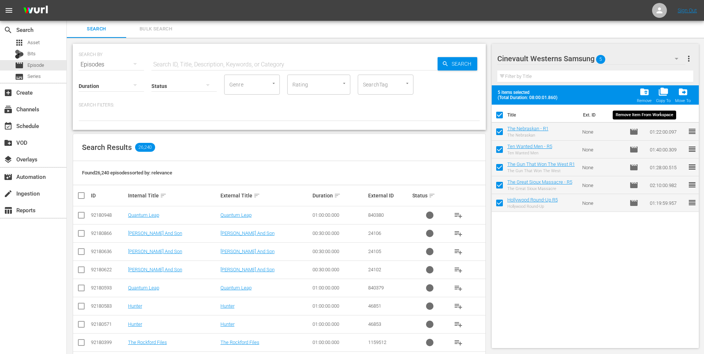
click at [643, 86] on button "folder_delete Remove" at bounding box center [643, 95] width 19 height 21
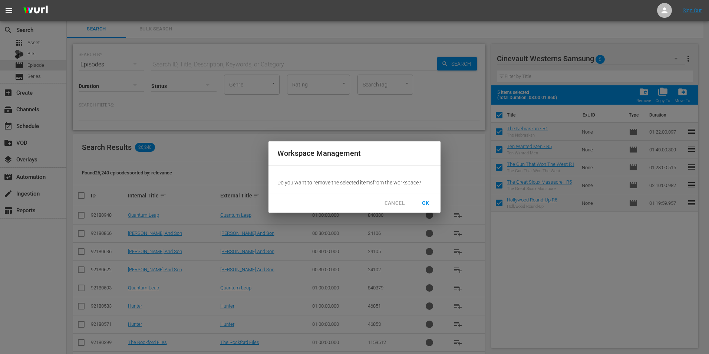
drag, startPoint x: 426, startPoint y: 201, endPoint x: 432, endPoint y: 201, distance: 5.9
click at [427, 200] on span "OK" at bounding box center [426, 202] width 12 height 9
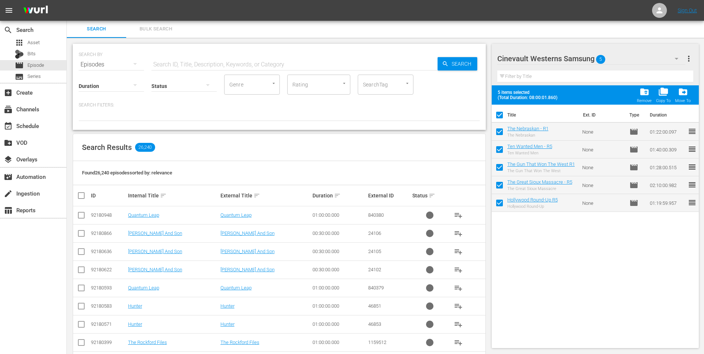
checkbox input "false"
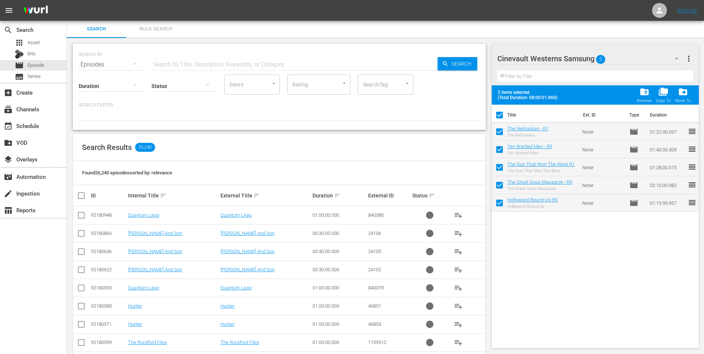
checkbox input "false"
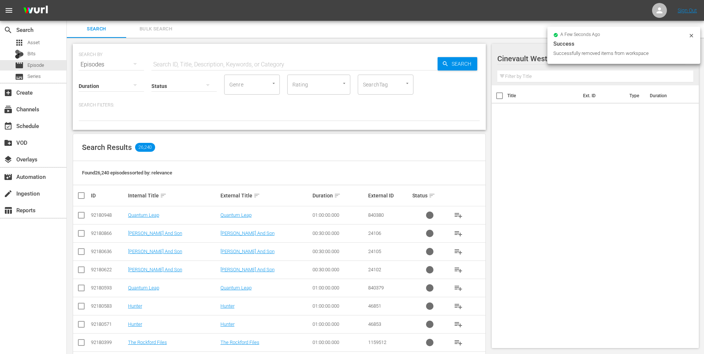
click at [693, 37] on icon at bounding box center [691, 36] width 6 height 6
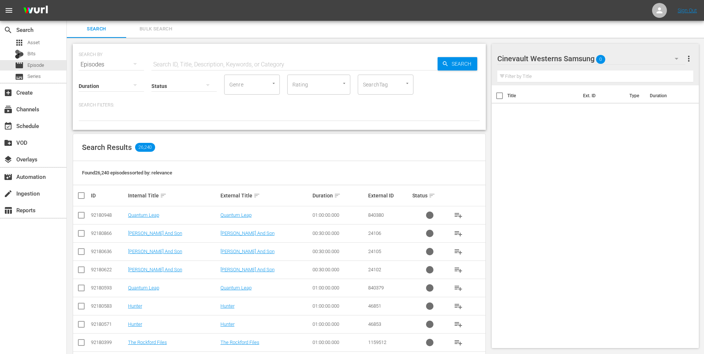
click at [664, 60] on div "Cinevault Westerns Samsung 0" at bounding box center [591, 58] width 188 height 21
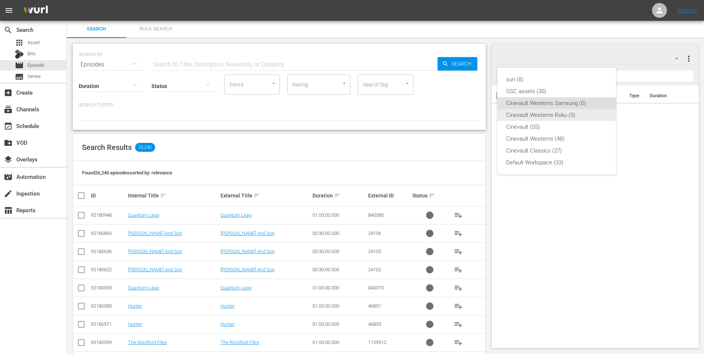
click at [575, 114] on div "Cinevault Westerns Roku (5)" at bounding box center [556, 115] width 101 height 12
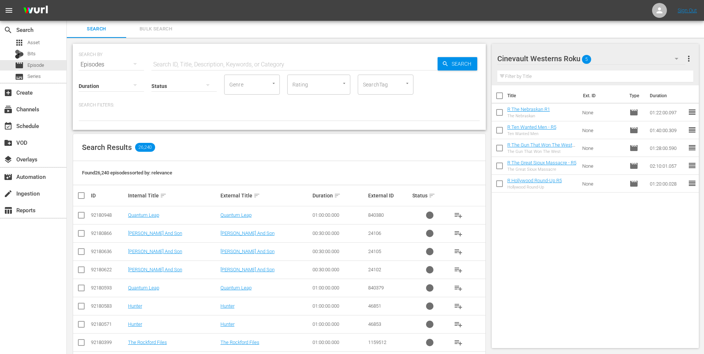
click at [499, 96] on input "checkbox" at bounding box center [500, 97] width 16 height 16
checkbox input "true"
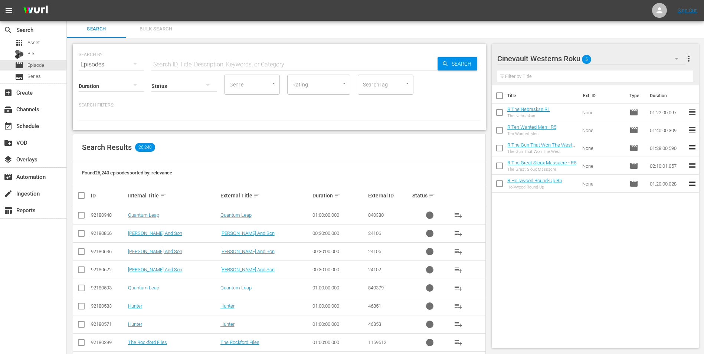
checkbox input "true"
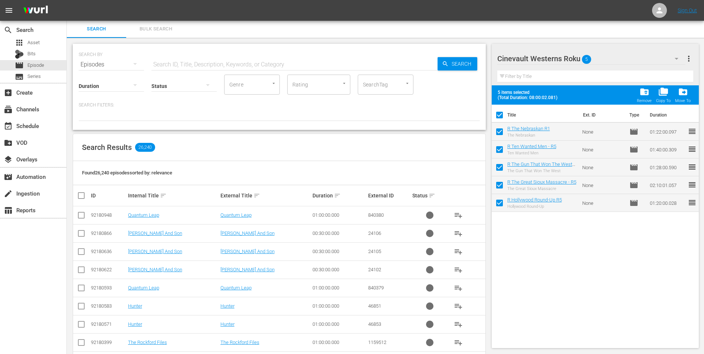
click at [648, 91] on span "folder_delete" at bounding box center [644, 92] width 10 height 10
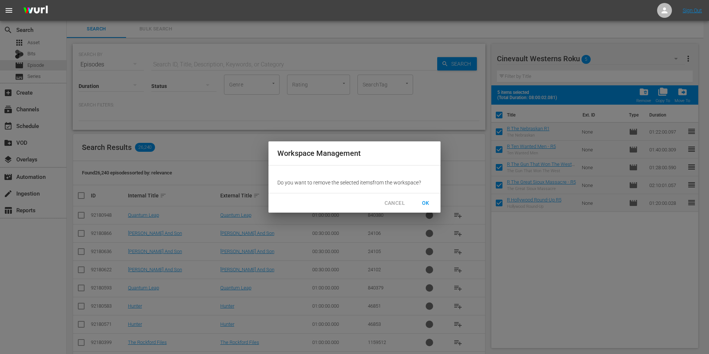
click at [424, 202] on span "OK" at bounding box center [426, 202] width 12 height 9
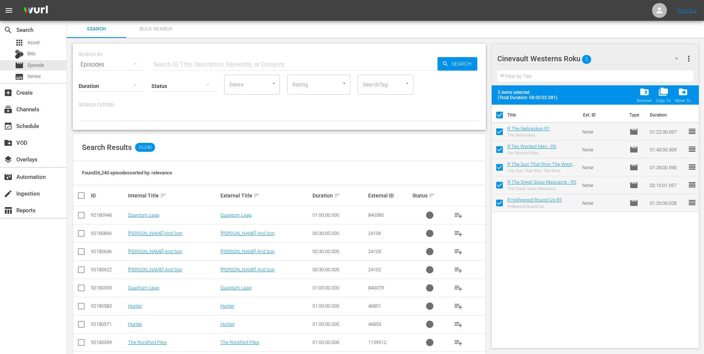
checkbox input "false"
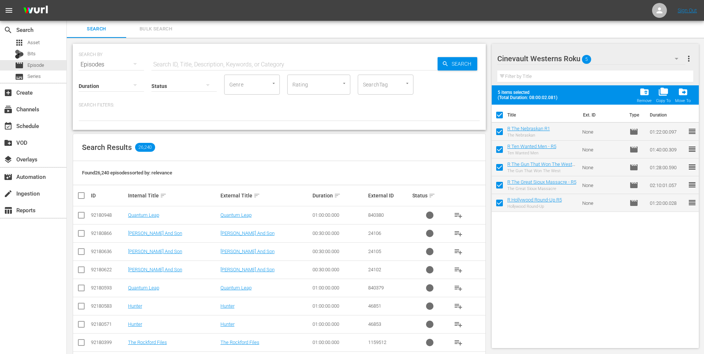
checkbox input "false"
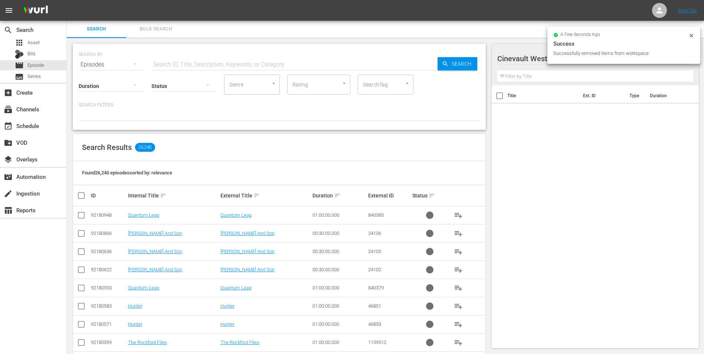
click at [691, 35] on icon at bounding box center [691, 36] width 6 height 6
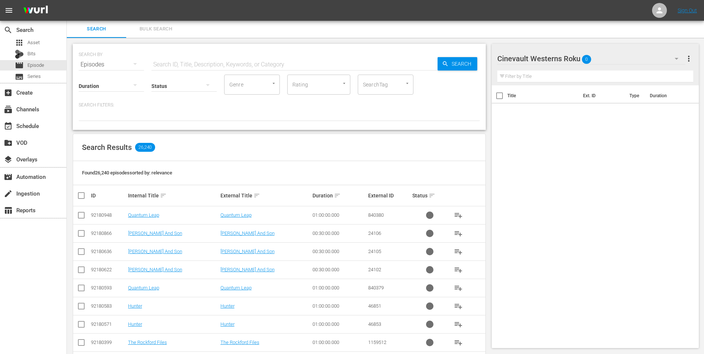
click at [265, 64] on input "text" at bounding box center [294, 65] width 286 height 18
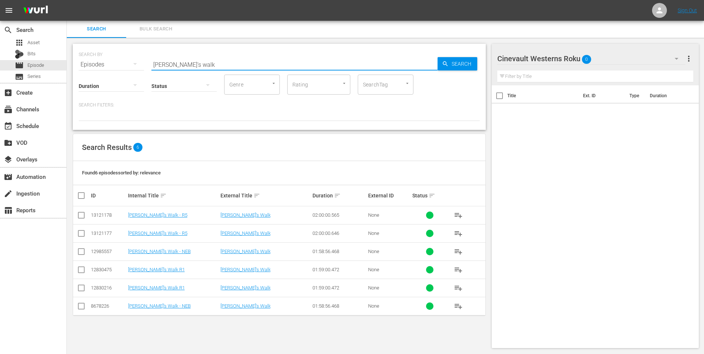
type input "gunman's walk"
click at [82, 270] on input "checkbox" at bounding box center [81, 271] width 9 height 9
checkbox input "true"
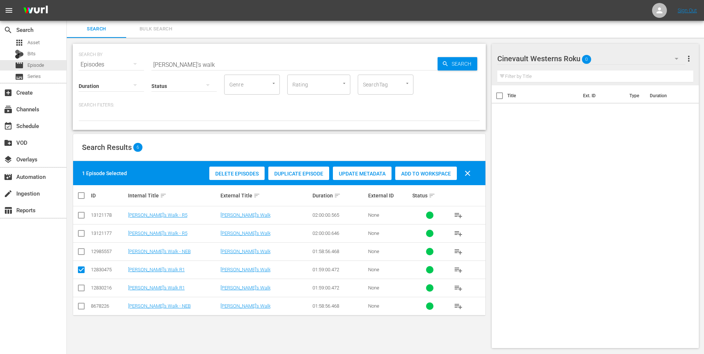
click at [83, 292] on input "checkbox" at bounding box center [81, 289] width 9 height 9
checkbox input "true"
click at [421, 177] on div "Add to Workspace" at bounding box center [426, 174] width 62 height 14
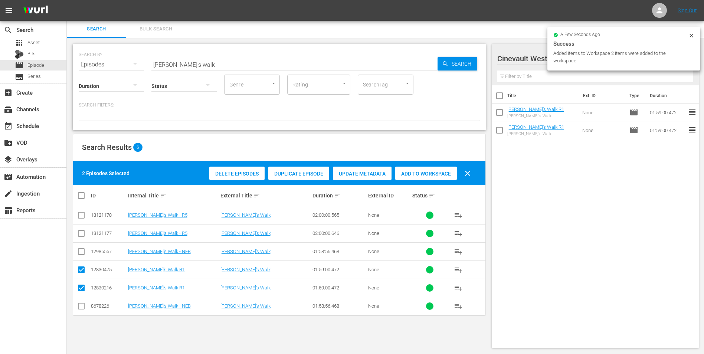
click at [289, 67] on input "gunman's walk" at bounding box center [294, 65] width 286 height 18
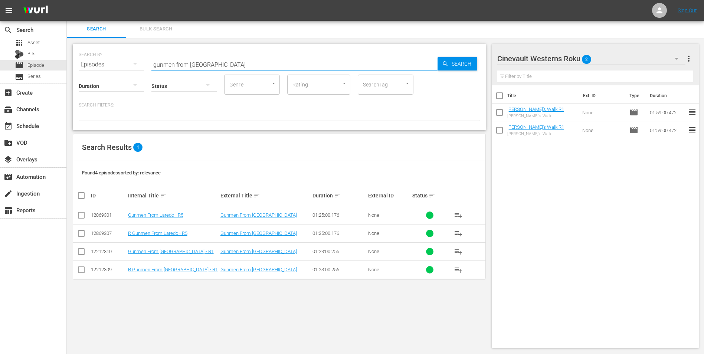
type input "gunmen from laredo"
click at [81, 215] on input "checkbox" at bounding box center [81, 216] width 9 height 9
checkbox input "true"
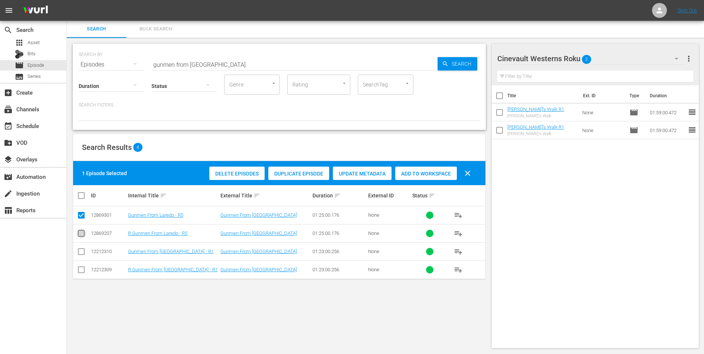
click at [80, 234] on input "checkbox" at bounding box center [81, 234] width 9 height 9
checkbox input "true"
click at [421, 172] on span "Add to Workspace" at bounding box center [426, 174] width 62 height 6
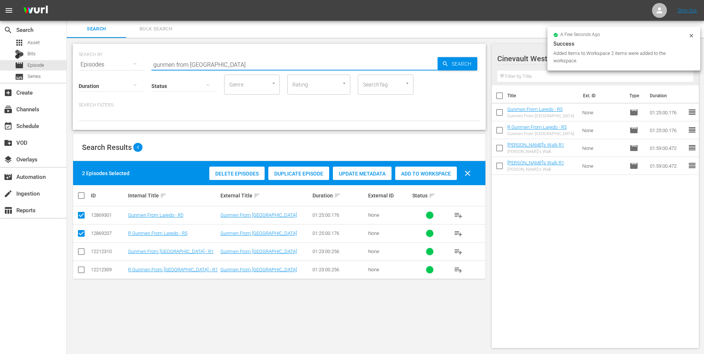
click at [258, 58] on input "gunmen from laredo" at bounding box center [294, 65] width 286 height 18
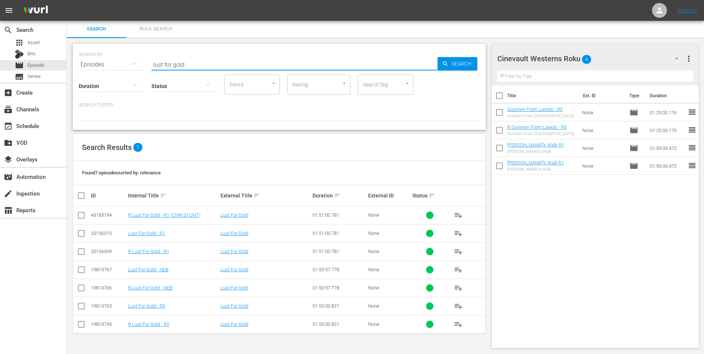
type input "lust for gold"
click at [85, 232] on input "checkbox" at bounding box center [81, 234] width 9 height 9
checkbox input "true"
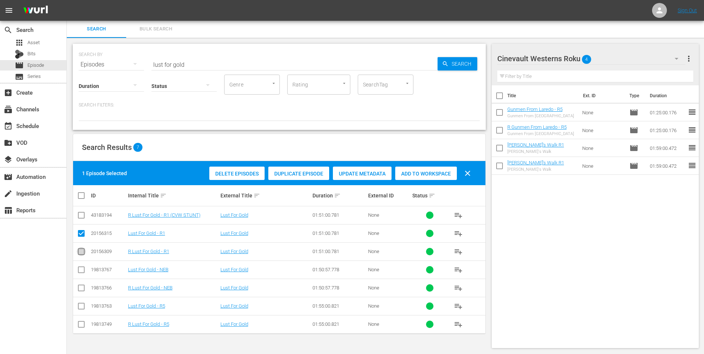
click at [78, 250] on input "checkbox" at bounding box center [81, 253] width 9 height 9
checkbox input "true"
click at [425, 171] on span "Add to Workspace" at bounding box center [426, 174] width 62 height 6
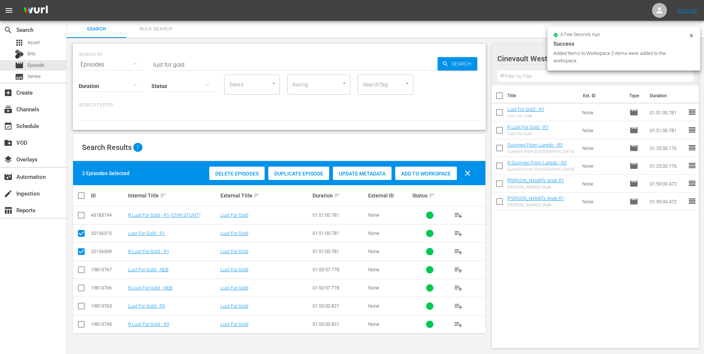
click at [276, 67] on input "lust for gold" at bounding box center [294, 65] width 286 height 18
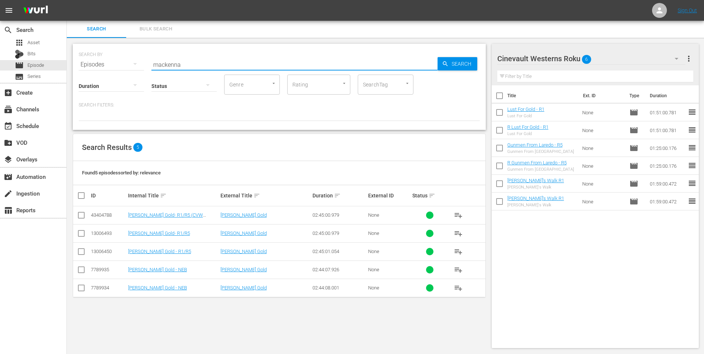
type input "mackenna"
drag, startPoint x: 83, startPoint y: 252, endPoint x: 82, endPoint y: 246, distance: 6.0
click at [83, 251] on input "checkbox" at bounding box center [81, 253] width 9 height 9
checkbox input "true"
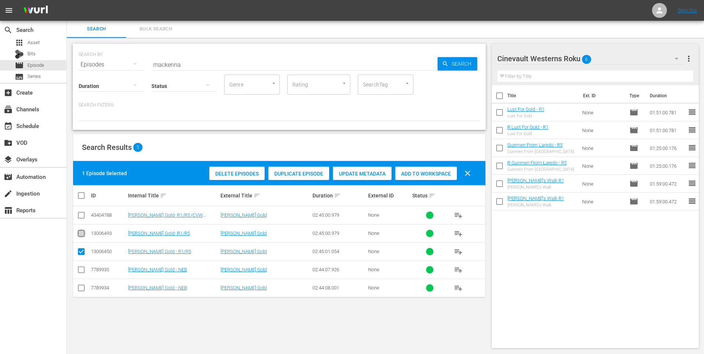
click at [79, 230] on input "checkbox" at bounding box center [81, 234] width 9 height 9
checkbox input "true"
click at [411, 175] on span "Add to Workspace" at bounding box center [426, 174] width 62 height 6
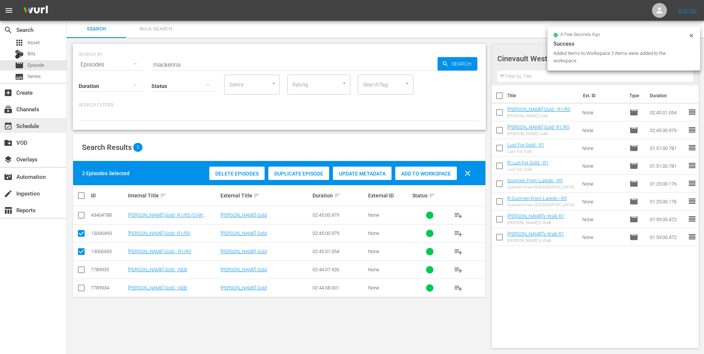
click at [24, 128] on div "event_available Schedule" at bounding box center [21, 124] width 42 height 7
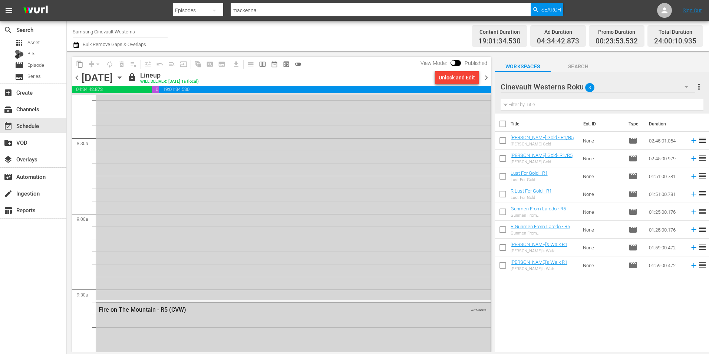
scroll to position [1187, 0]
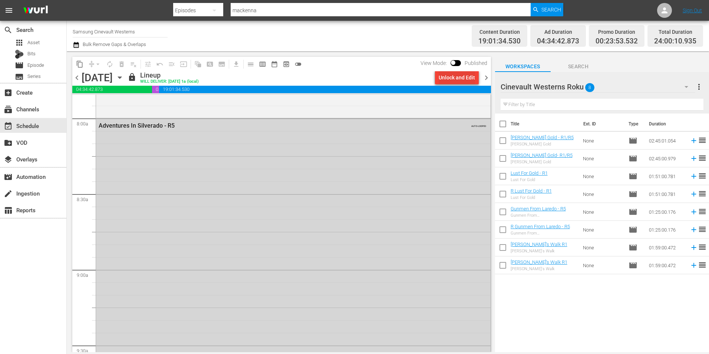
click at [450, 76] on div "Unlock and Edit" at bounding box center [457, 77] width 36 height 13
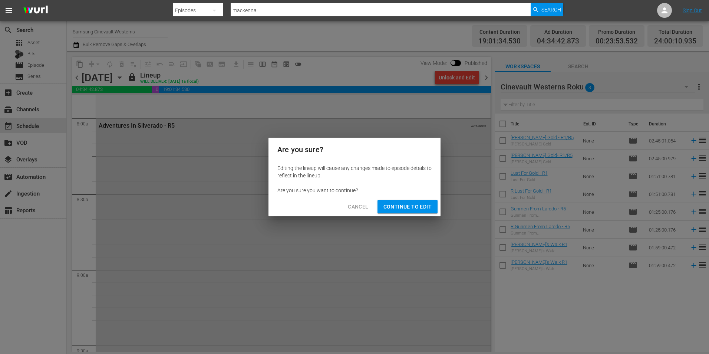
click at [420, 203] on span "Continue to Edit" at bounding box center [408, 206] width 48 height 9
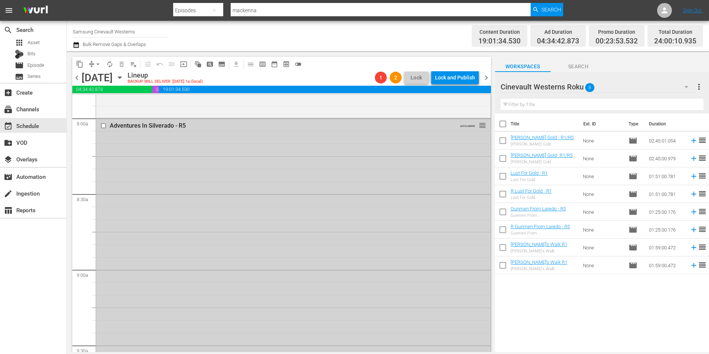
click at [103, 125] on input "checkbox" at bounding box center [105, 126] width 8 height 6
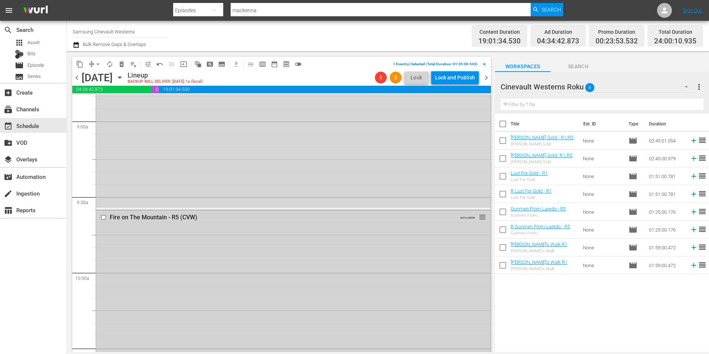
scroll to position [1410, 0]
click at [103, 142] on input "checkbox" at bounding box center [105, 143] width 8 height 6
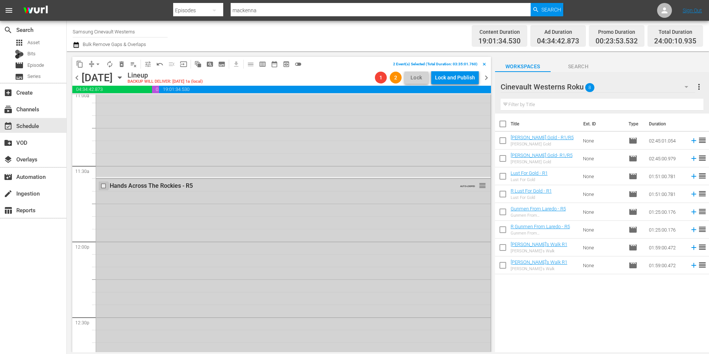
click at [103, 185] on input "checkbox" at bounding box center [105, 186] width 8 height 6
click at [104, 101] on input "checkbox" at bounding box center [105, 103] width 8 height 6
click at [102, 154] on div at bounding box center [104, 157] width 11 height 9
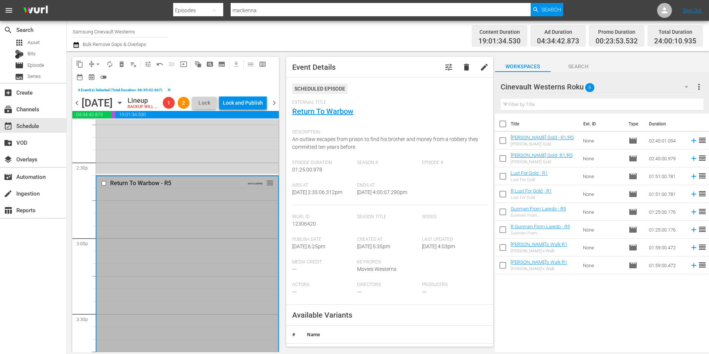
click at [104, 188] on div at bounding box center [104, 183] width 11 height 9
click at [103, 186] on input "checkbox" at bounding box center [105, 183] width 8 height 6
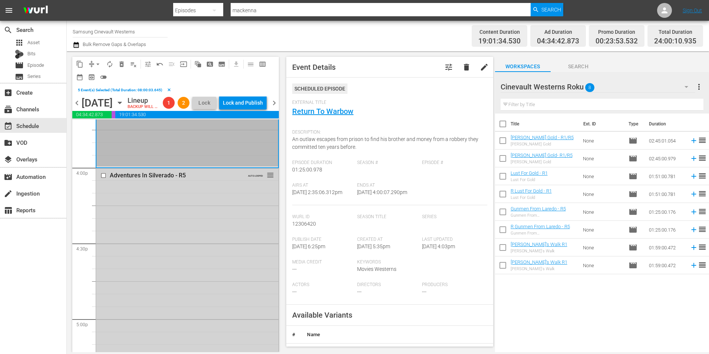
scroll to position [2374, 0]
click at [103, 178] on input "checkbox" at bounding box center [105, 174] width 8 height 6
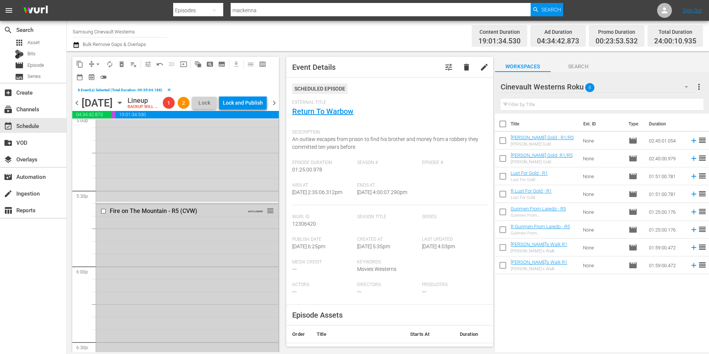
scroll to position [2634, 0]
click at [104, 158] on input "checkbox" at bounding box center [105, 154] width 8 height 6
click at [103, 127] on input "checkbox" at bounding box center [105, 124] width 8 height 6
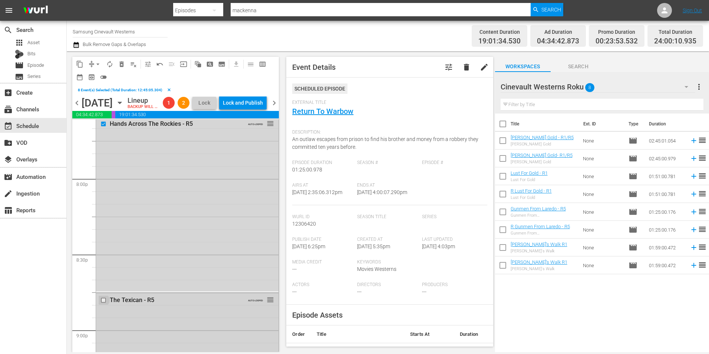
click at [102, 303] on input "checkbox" at bounding box center [105, 300] width 8 height 6
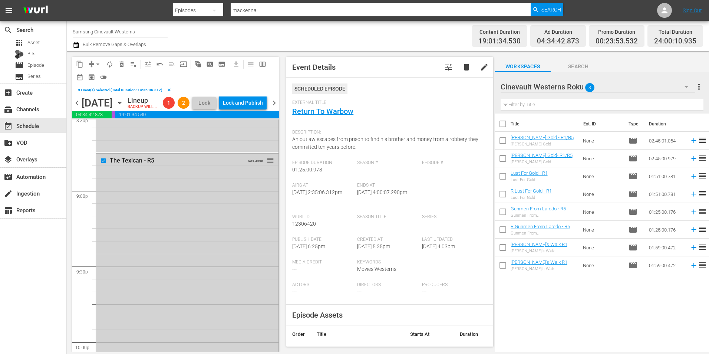
scroll to position [3228, 0]
click at [103, 321] on input "checkbox" at bounding box center [105, 318] width 8 height 6
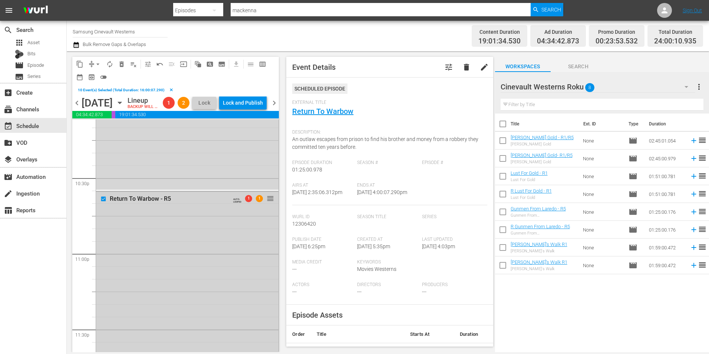
scroll to position [3413, 0]
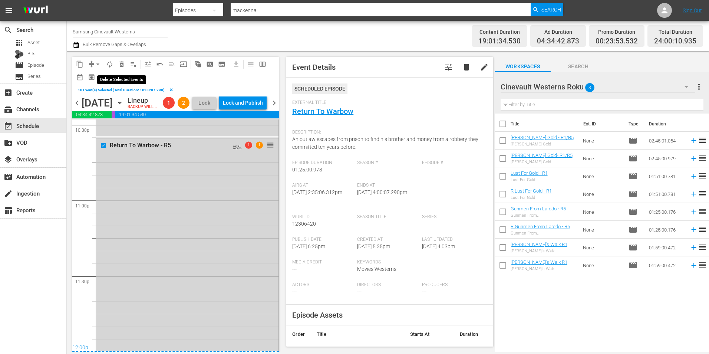
click at [123, 63] on span "delete_forever_outlined" at bounding box center [121, 63] width 7 height 7
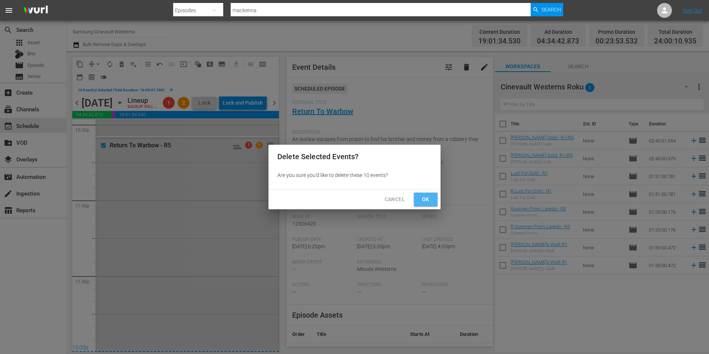
click at [421, 206] on button "Ok" at bounding box center [426, 200] width 24 height 14
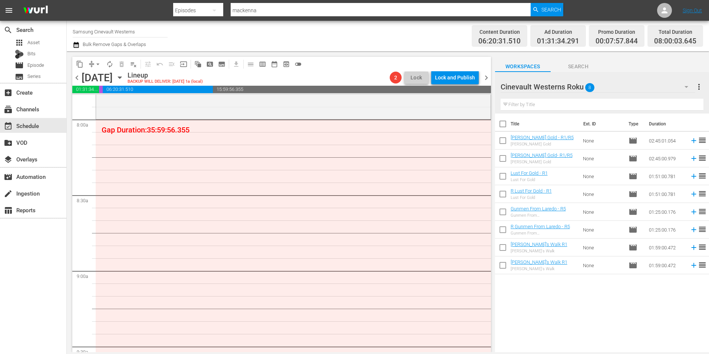
scroll to position [1038, 0]
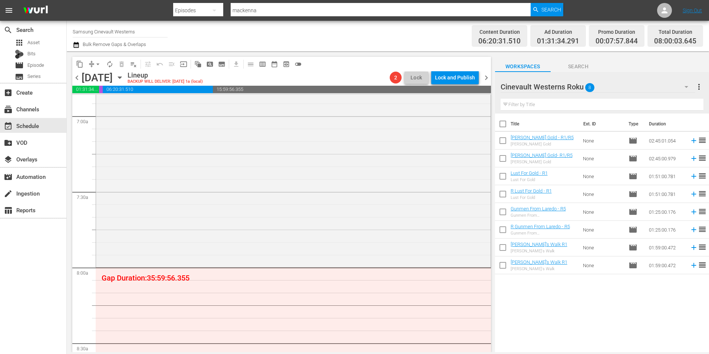
click at [636, 92] on div "Cinevault Westerns Roku 8" at bounding box center [598, 86] width 195 height 21
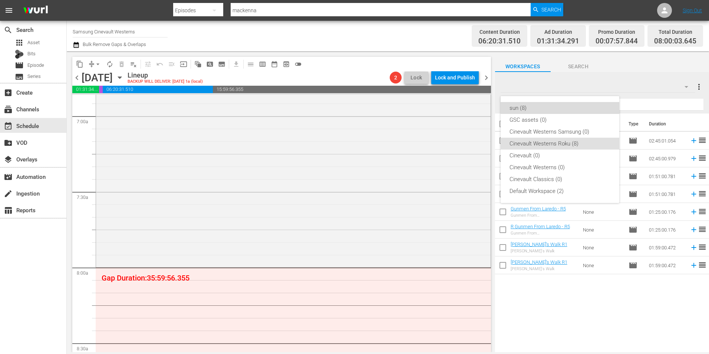
click at [548, 106] on div "sun (8)" at bounding box center [560, 108] width 101 height 12
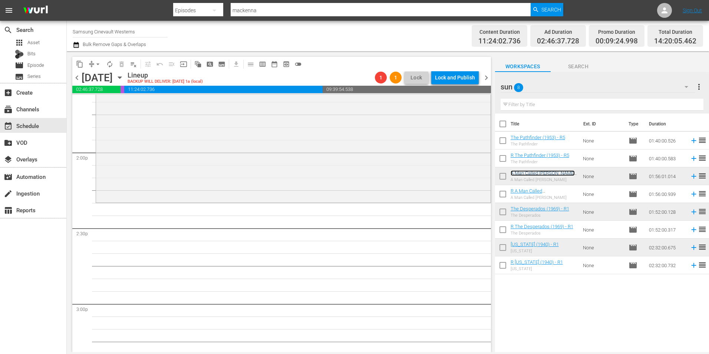
scroll to position [2151, 0]
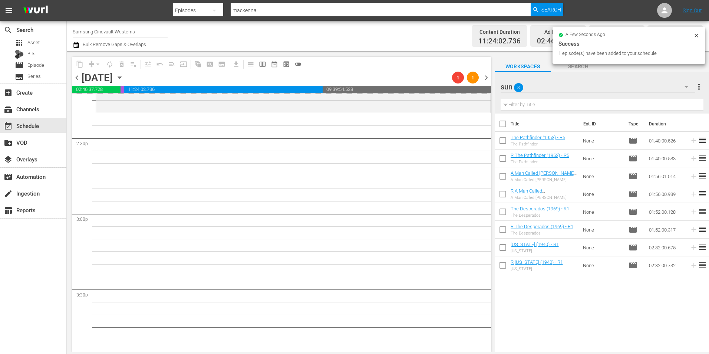
click at [633, 84] on div "sun 8" at bounding box center [598, 86] width 195 height 21
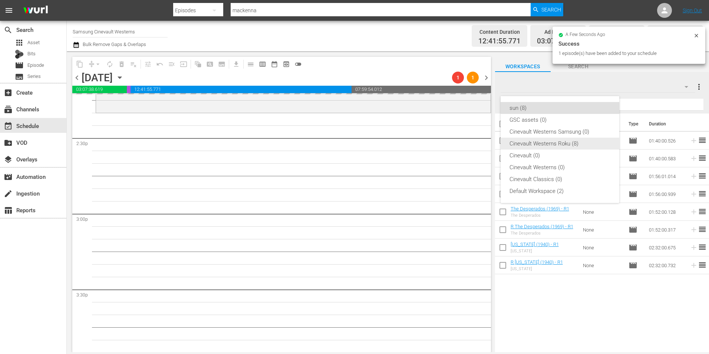
click at [558, 145] on div "Cinevault Westerns Roku (8)" at bounding box center [560, 144] width 101 height 12
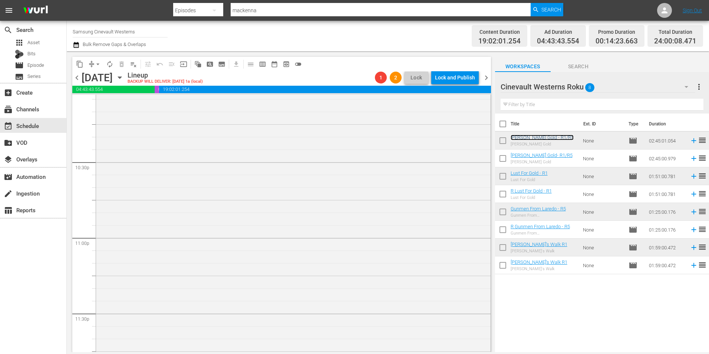
scroll to position [3376, 0]
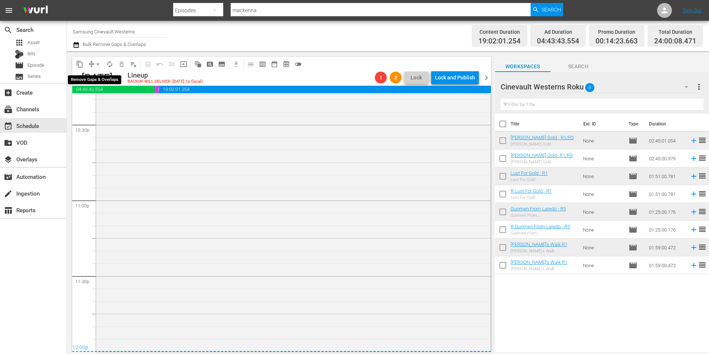
click at [98, 65] on span "arrow_drop_down" at bounding box center [97, 63] width 7 height 7
click at [103, 82] on li "Align to Midnight" at bounding box center [98, 79] width 78 height 12
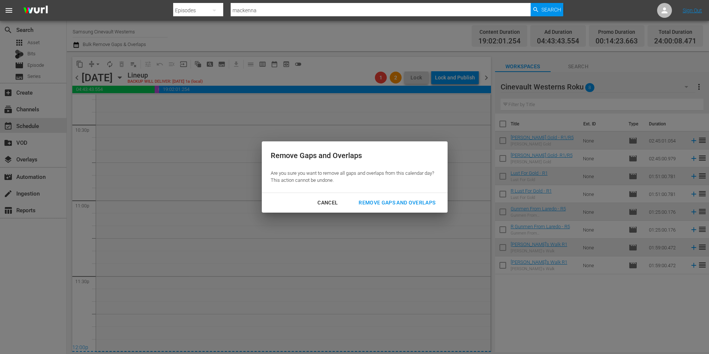
click at [381, 200] on div "Remove Gaps and Overlaps" at bounding box center [397, 202] width 89 height 9
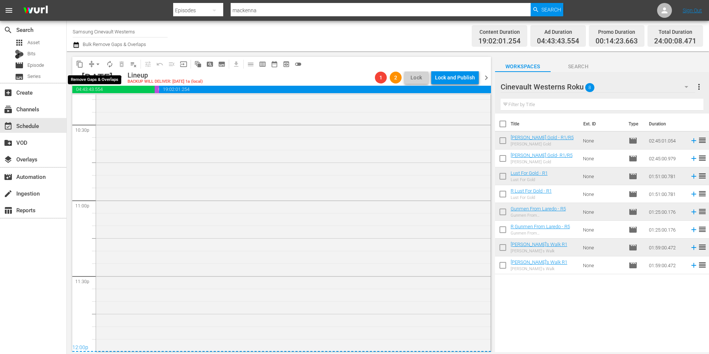
click at [96, 62] on span "arrow_drop_down" at bounding box center [97, 63] width 7 height 7
click at [96, 76] on li "Align to Midnight" at bounding box center [98, 79] width 78 height 12
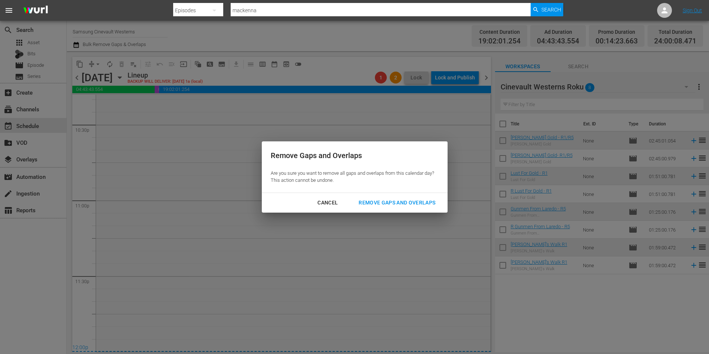
click at [403, 200] on div "Remove Gaps and Overlaps" at bounding box center [397, 202] width 89 height 9
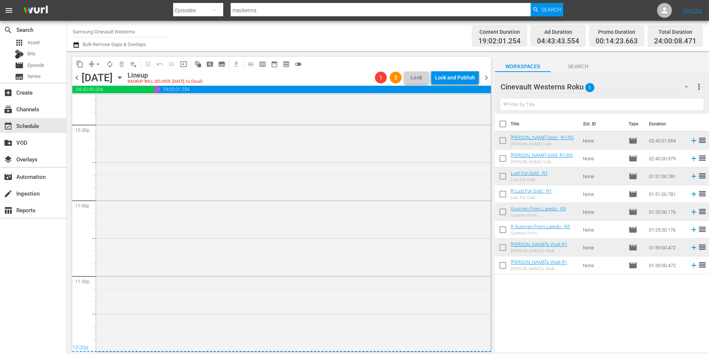
click at [486, 78] on span "chevron_right" at bounding box center [486, 77] width 9 height 9
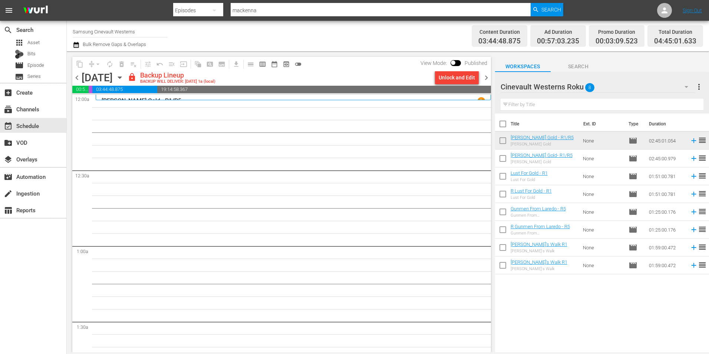
click at [452, 82] on div "Unlock and Edit" at bounding box center [457, 77] width 36 height 13
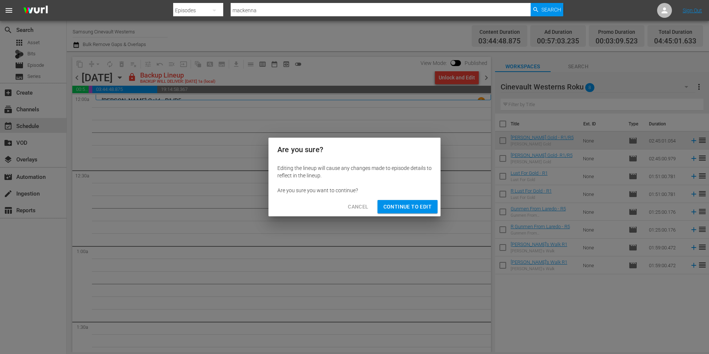
click at [377, 202] on div "Cancel Continue to Edit" at bounding box center [355, 207] width 172 height 20
click at [387, 202] on span "Continue to Edit" at bounding box center [408, 206] width 48 height 9
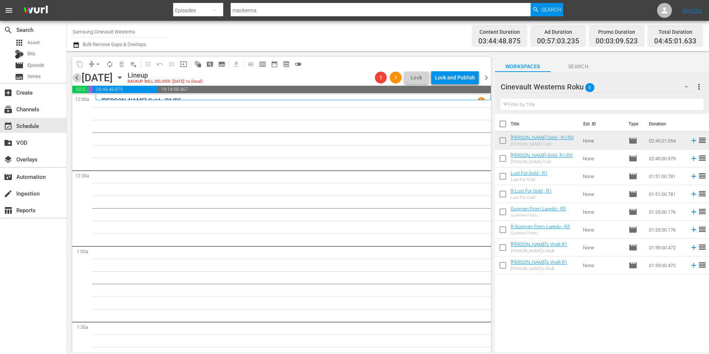
click at [80, 79] on span "chevron_left" at bounding box center [76, 77] width 9 height 9
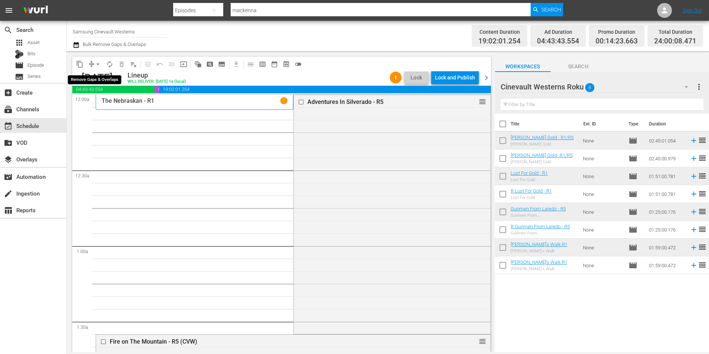
click at [99, 65] on span "arrow_drop_down" at bounding box center [97, 63] width 7 height 7
click at [106, 77] on li "Align to Midnight" at bounding box center [98, 79] width 78 height 12
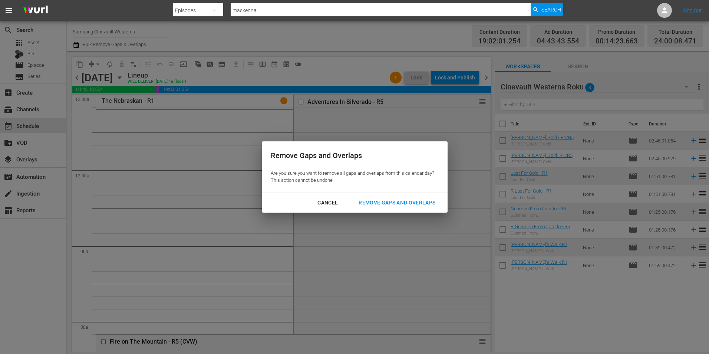
click at [383, 203] on div "Remove Gaps and Overlaps" at bounding box center [397, 202] width 89 height 9
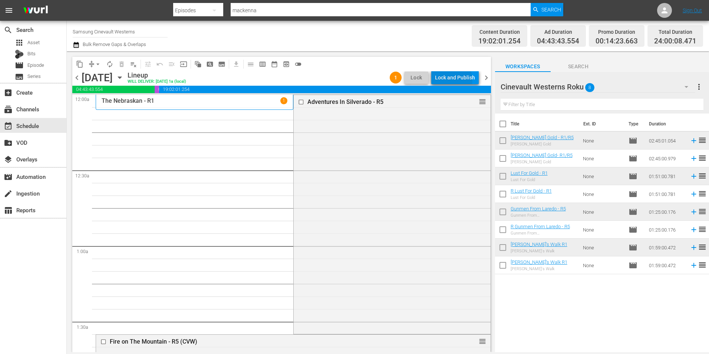
click at [452, 80] on div "Lock and Publish" at bounding box center [455, 77] width 40 height 13
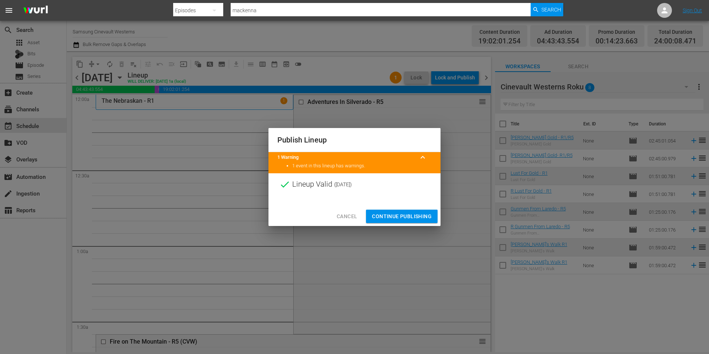
click at [393, 215] on span "Continue Publishing" at bounding box center [402, 216] width 60 height 9
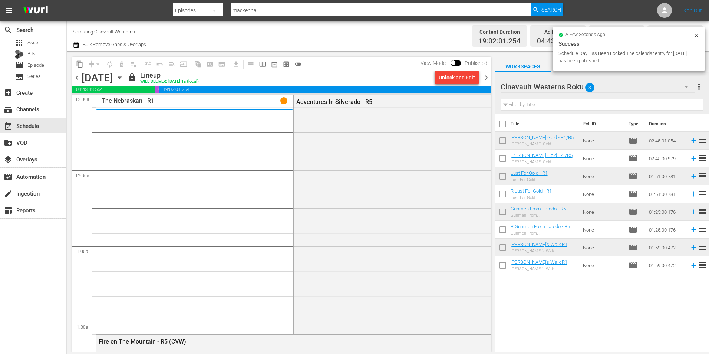
click at [106, 30] on input "Samsung Cinevault Westerns" at bounding box center [120, 32] width 95 height 18
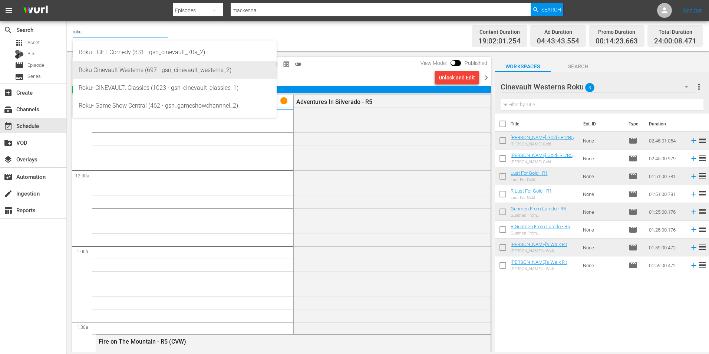
click at [117, 70] on div "Roku Cinevault Westerns (697 - gsn_cinevault_westerns_2)" at bounding box center [175, 70] width 192 height 18
type input "Roku Cinevault Westerns (697 - gsn_cinevault_westerns_2)"
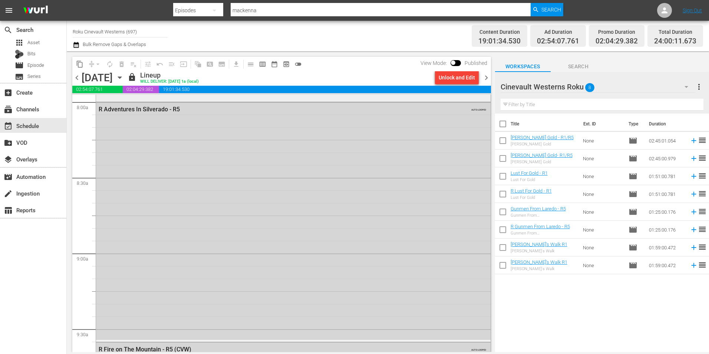
scroll to position [1113, 0]
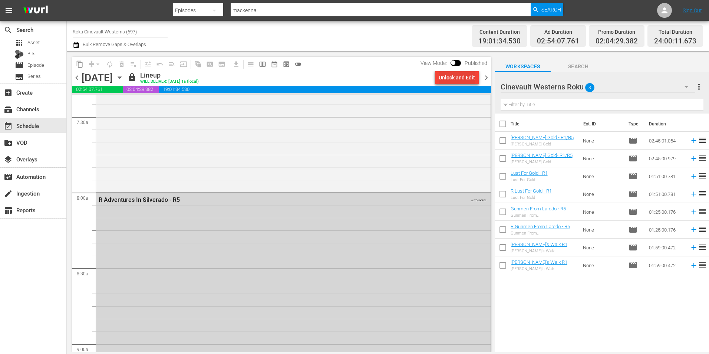
click at [462, 72] on div "Unlock and Edit" at bounding box center [457, 77] width 36 height 13
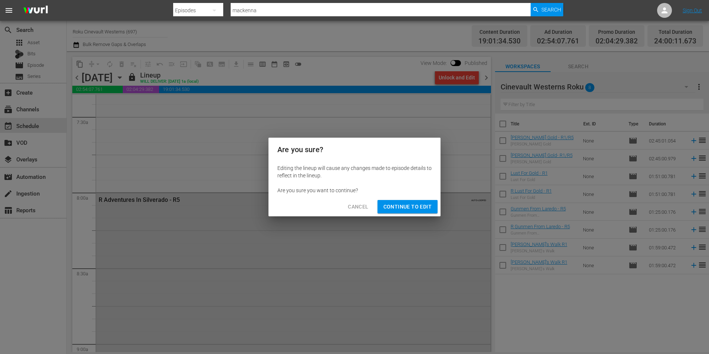
click at [400, 215] on div "Cancel Continue to Edit" at bounding box center [355, 207] width 172 height 20
click at [401, 207] on span "Continue to Edit" at bounding box center [408, 206] width 48 height 9
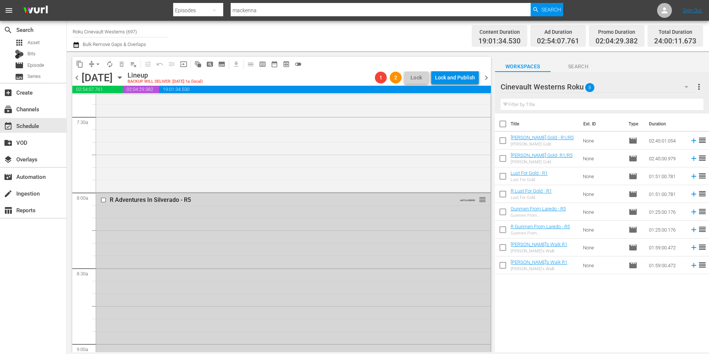
click at [104, 199] on input "checkbox" at bounding box center [105, 200] width 8 height 6
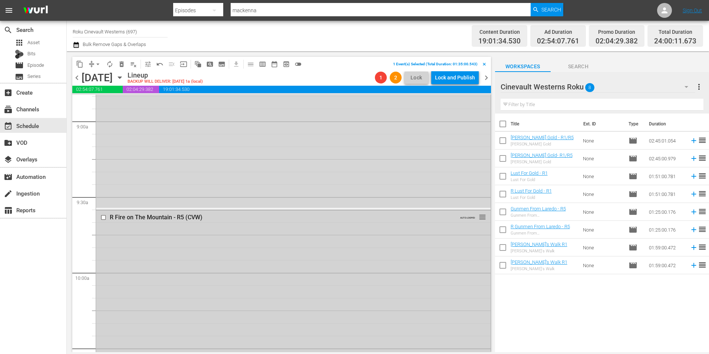
click at [102, 217] on input "checkbox" at bounding box center [105, 217] width 8 height 6
click at [104, 261] on input "checkbox" at bounding box center [105, 260] width 8 height 6
click at [103, 176] on input "checkbox" at bounding box center [105, 177] width 8 height 6
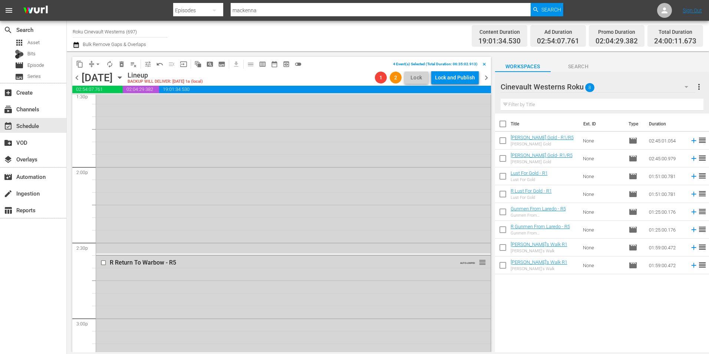
scroll to position [2115, 0]
click at [103, 196] on input "checkbox" at bounding box center [105, 195] width 8 height 6
click at [102, 185] on input "checkbox" at bounding box center [105, 187] width 8 height 6
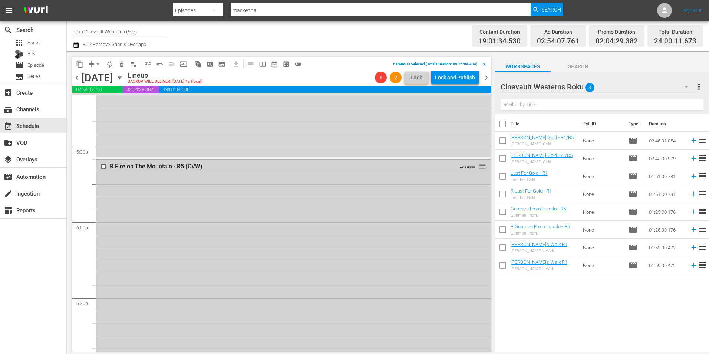
click at [103, 164] on input "checkbox" at bounding box center [105, 167] width 8 height 6
click at [103, 245] on input "checkbox" at bounding box center [105, 247] width 8 height 6
click at [104, 125] on input "checkbox" at bounding box center [105, 127] width 8 height 6
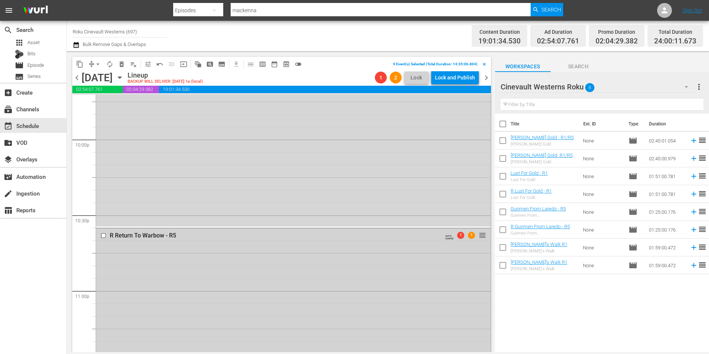
scroll to position [3376, 0]
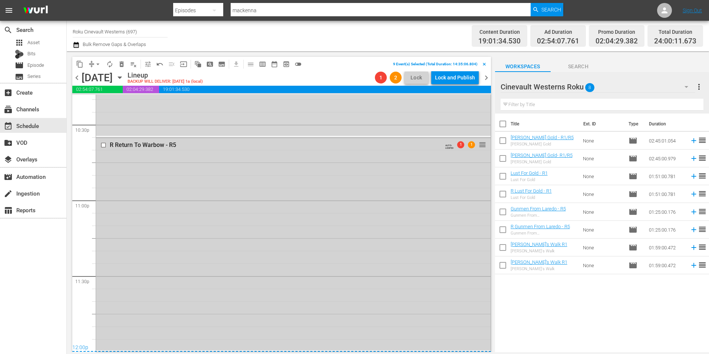
click at [104, 144] on input "checkbox" at bounding box center [105, 145] width 8 height 6
click at [123, 64] on span "delete_forever_outlined" at bounding box center [121, 63] width 7 height 7
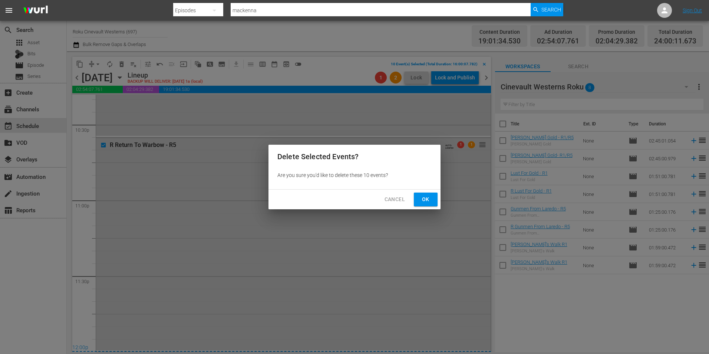
click at [422, 199] on span "Ok" at bounding box center [426, 199] width 12 height 9
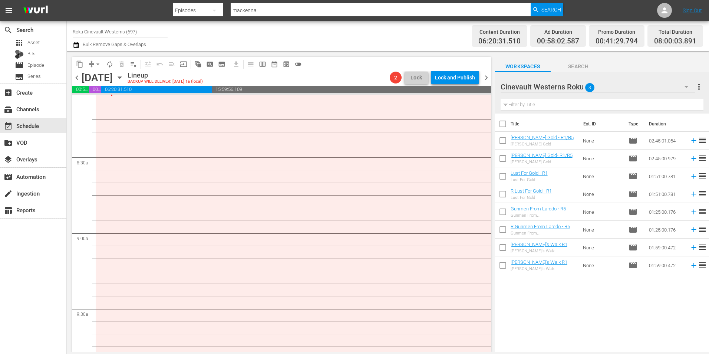
scroll to position [1113, 0]
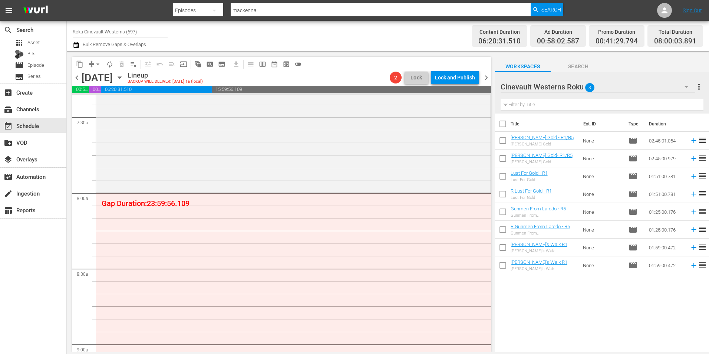
click at [627, 93] on div "Cinevault Westerns Roku 8" at bounding box center [598, 86] width 195 height 21
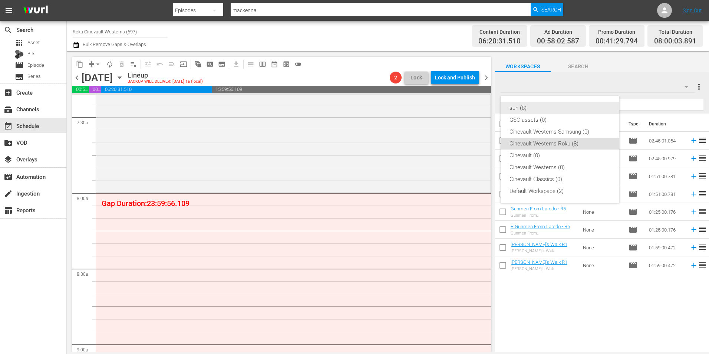
click at [559, 108] on div "sun (8)" at bounding box center [560, 108] width 101 height 12
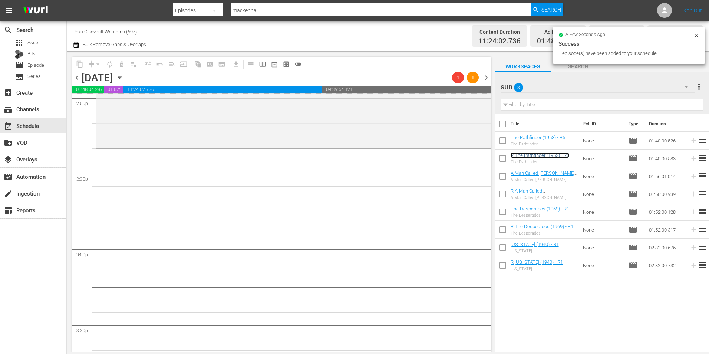
scroll to position [2226, 0]
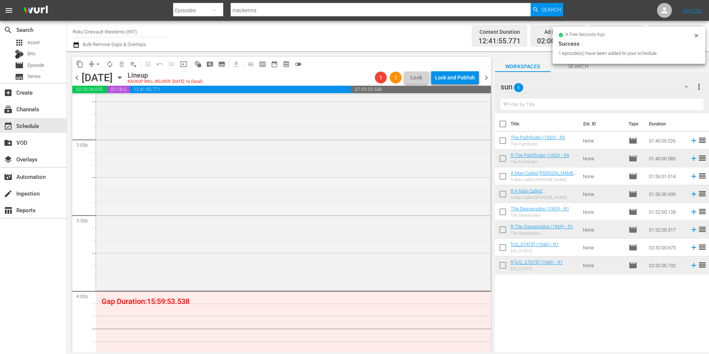
click at [570, 85] on div "sun 8" at bounding box center [598, 86] width 195 height 21
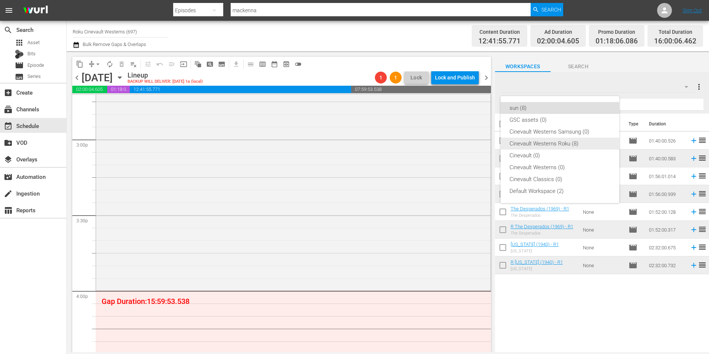
click at [540, 140] on div "Cinevault Westerns Roku (8)" at bounding box center [560, 144] width 101 height 12
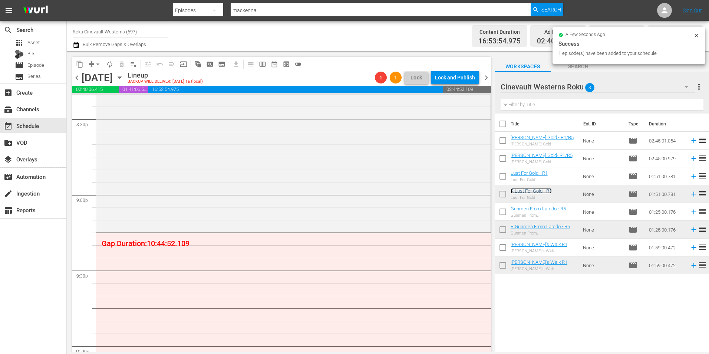
scroll to position [3079, 0]
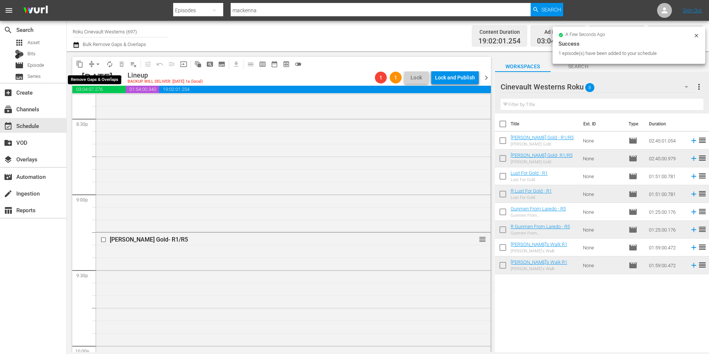
click at [98, 62] on span "arrow_drop_down" at bounding box center [97, 63] width 7 height 7
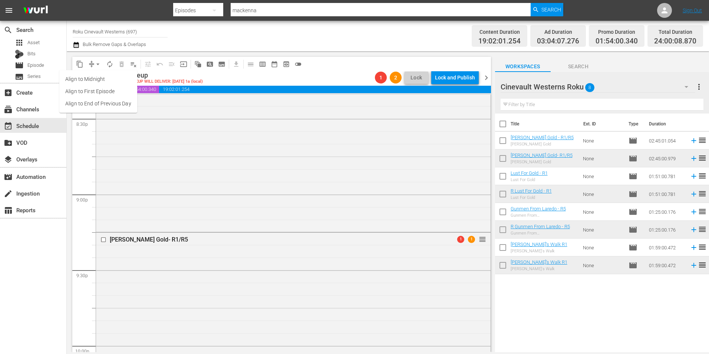
click at [108, 78] on li "Align to Midnight" at bounding box center [98, 79] width 78 height 12
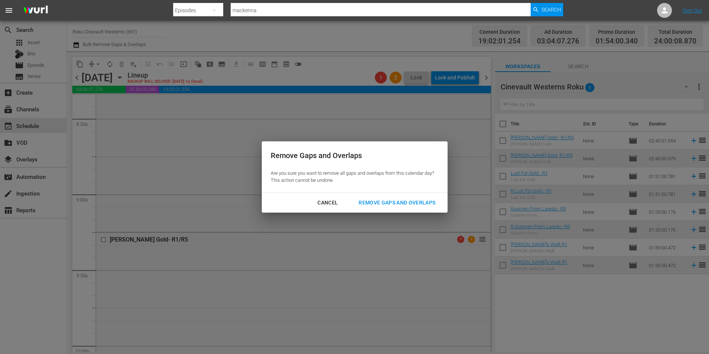
click at [401, 202] on div "Remove Gaps and Overlaps" at bounding box center [397, 202] width 89 height 9
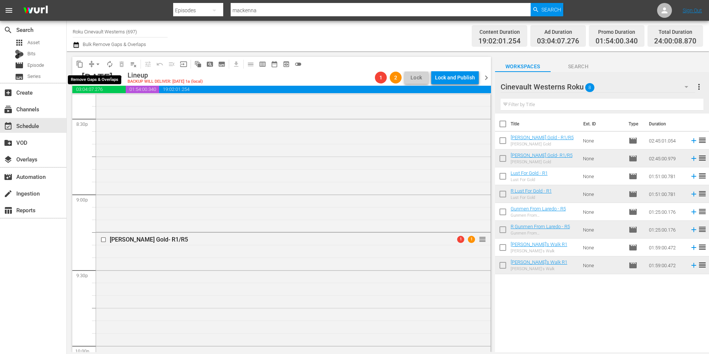
click at [97, 63] on span "arrow_drop_down" at bounding box center [97, 63] width 7 height 7
click at [102, 75] on li "Align to Midnight" at bounding box center [98, 79] width 78 height 12
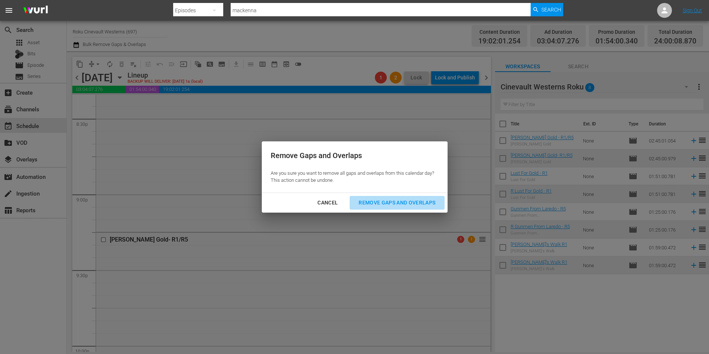
click at [403, 209] on button "Remove Gaps and Overlaps" at bounding box center [397, 203] width 95 height 14
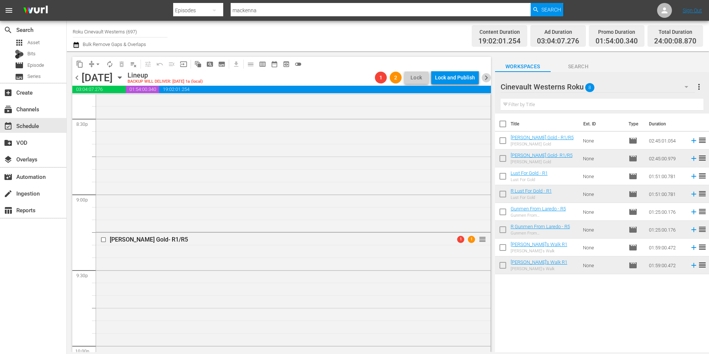
click at [487, 75] on span "chevron_right" at bounding box center [486, 77] width 9 height 9
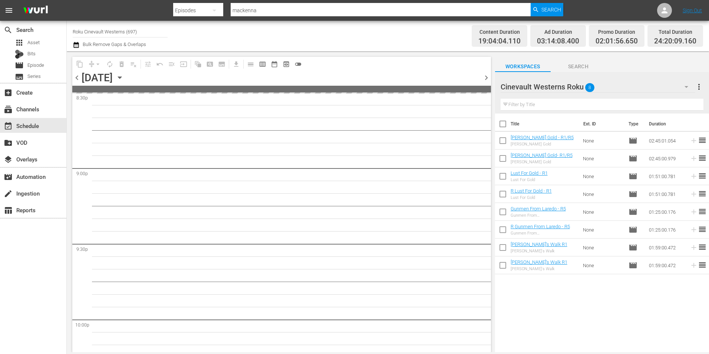
scroll to position [3092, 0]
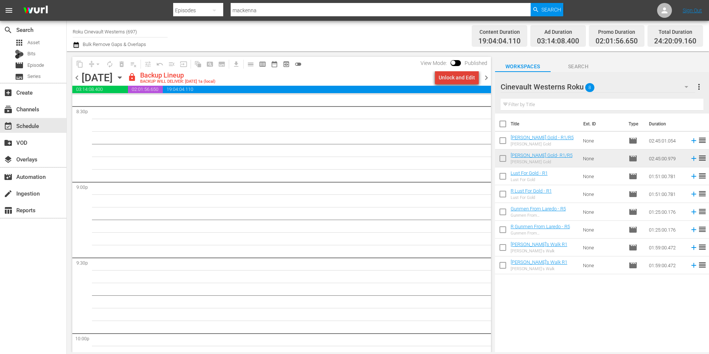
click at [462, 81] on div "Unlock and Edit" at bounding box center [457, 77] width 36 height 13
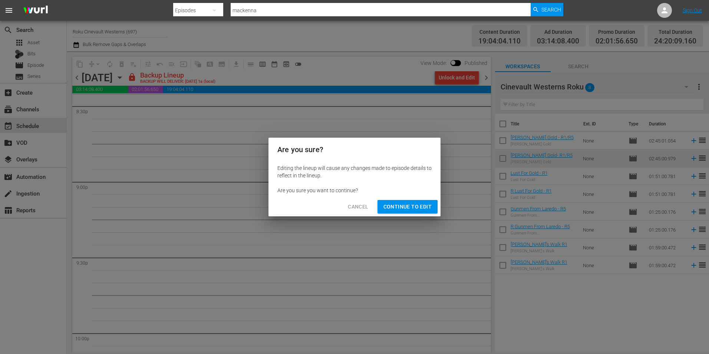
click at [388, 206] on span "Continue to Edit" at bounding box center [408, 206] width 48 height 9
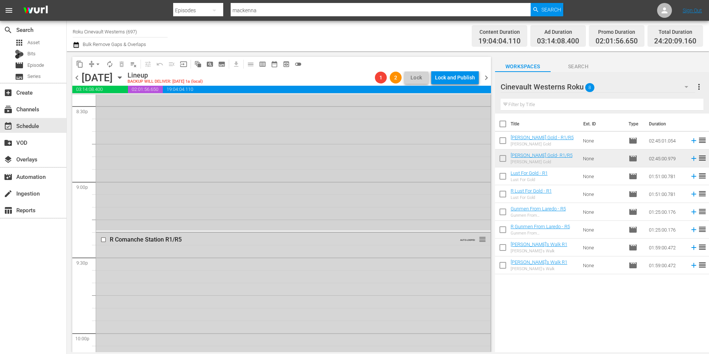
scroll to position [3079, 0]
click at [79, 76] on span "chevron_left" at bounding box center [76, 77] width 9 height 9
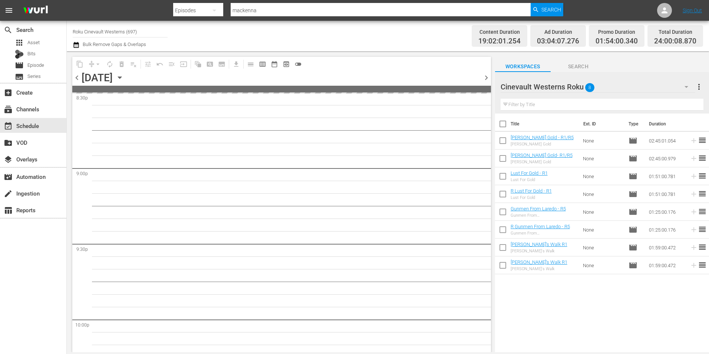
scroll to position [3079, 0]
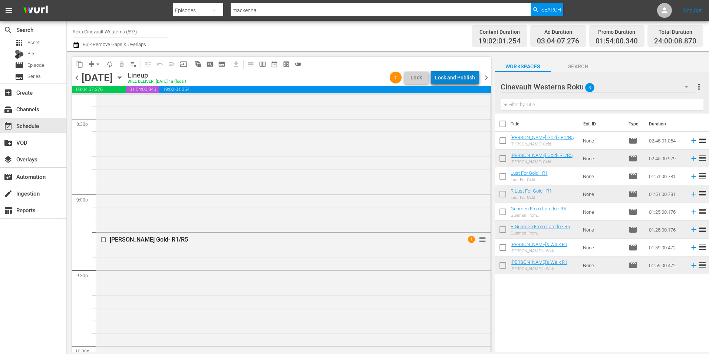
click at [470, 76] on div "Lock and Publish" at bounding box center [455, 77] width 40 height 13
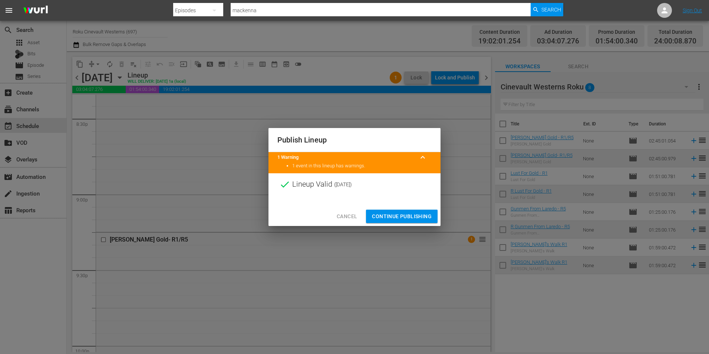
click at [395, 216] on span "Continue Publishing" at bounding box center [402, 216] width 60 height 9
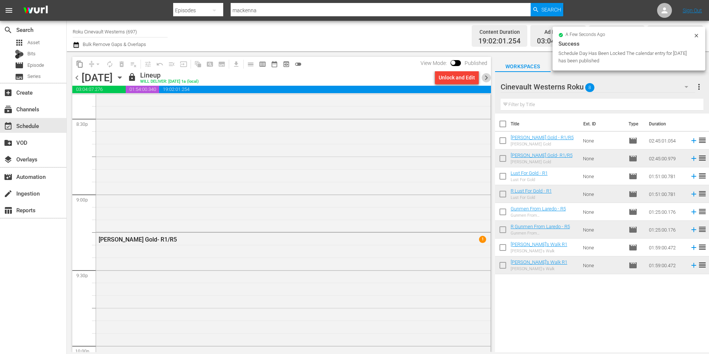
click at [484, 76] on span "chevron_right" at bounding box center [486, 77] width 9 height 9
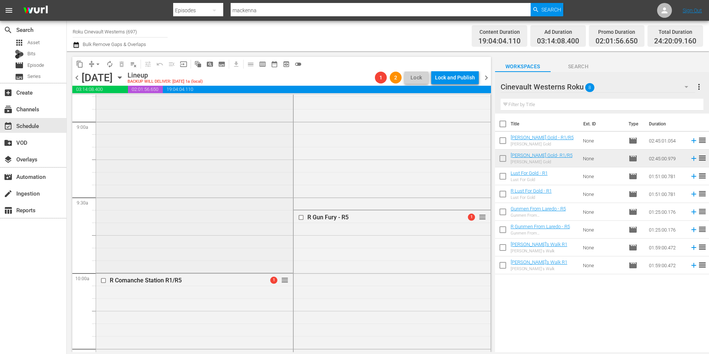
scroll to position [1150, 0]
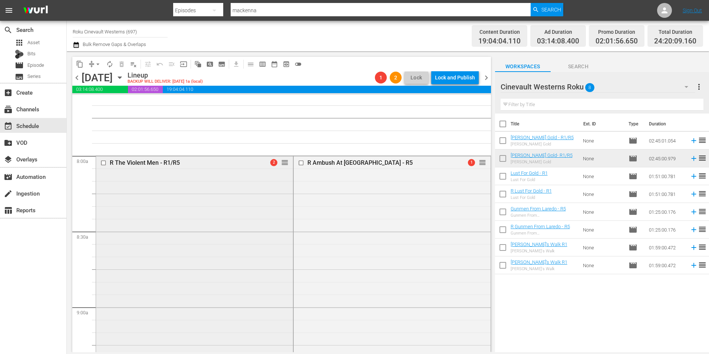
click at [102, 162] on input "checkbox" at bounding box center [105, 163] width 8 height 6
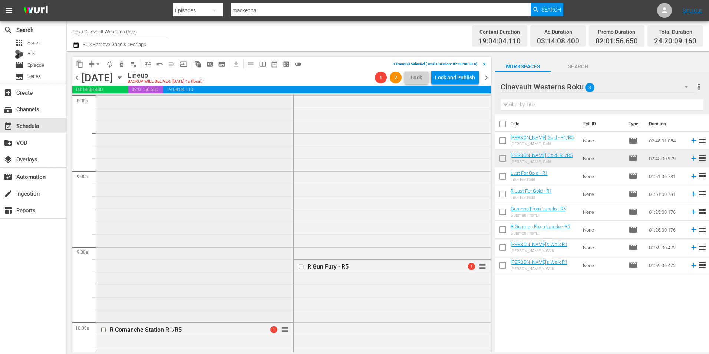
scroll to position [1372, 0]
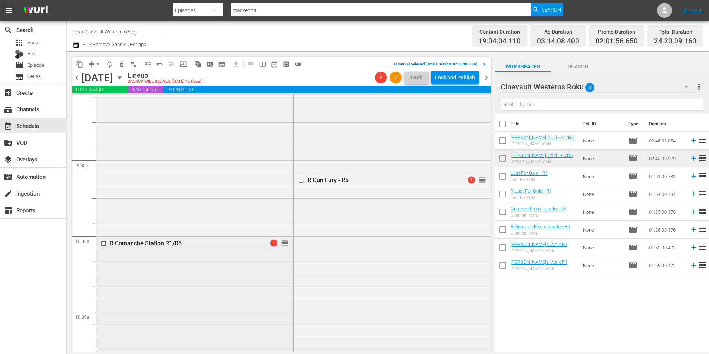
click at [105, 243] on input "checkbox" at bounding box center [105, 243] width 8 height 6
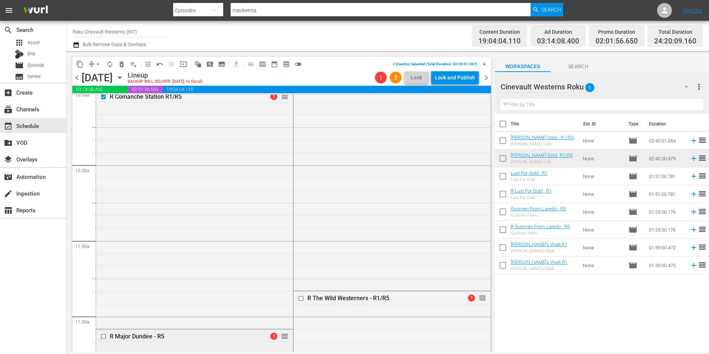
scroll to position [1669, 0]
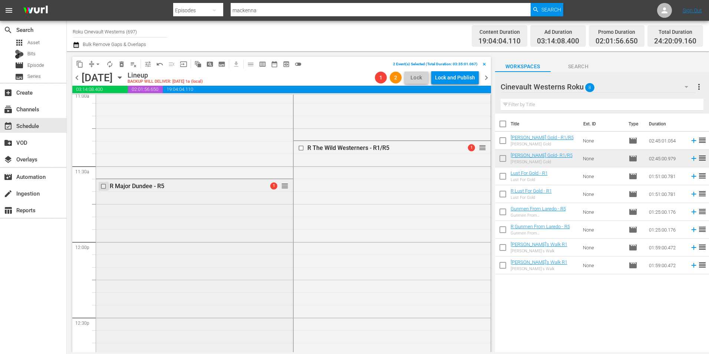
click at [104, 186] on input "checkbox" at bounding box center [105, 186] width 8 height 6
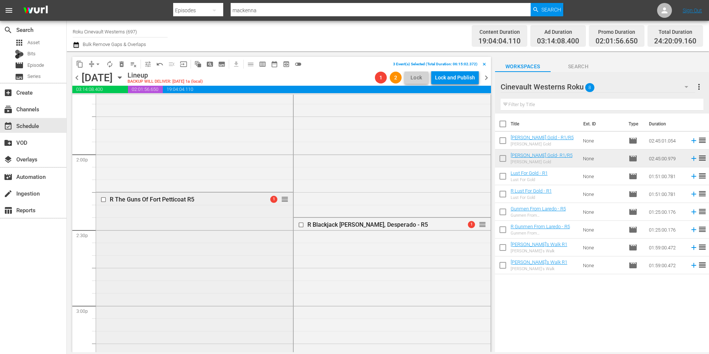
scroll to position [2114, 0]
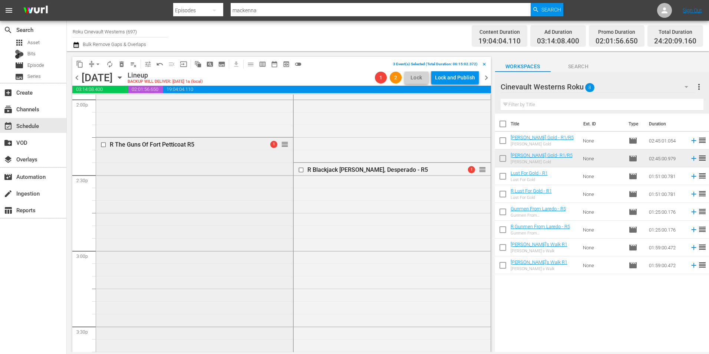
click at [102, 144] on input "checkbox" at bounding box center [105, 145] width 8 height 6
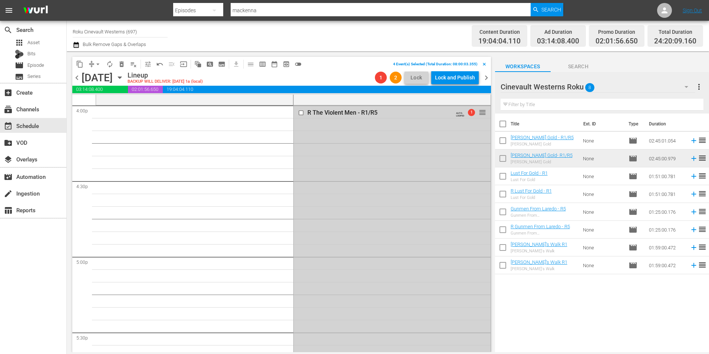
click at [298, 111] on input "checkbox" at bounding box center [302, 113] width 8 height 6
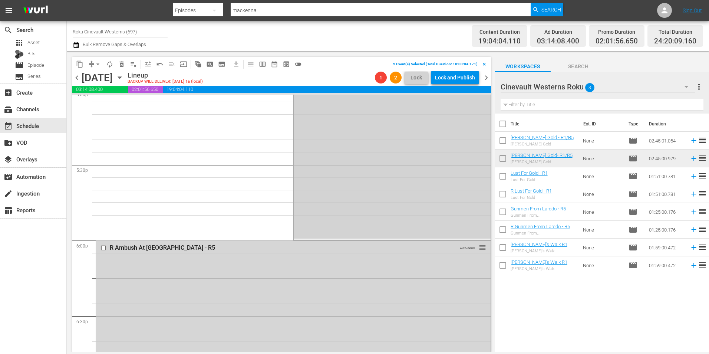
scroll to position [2671, 0]
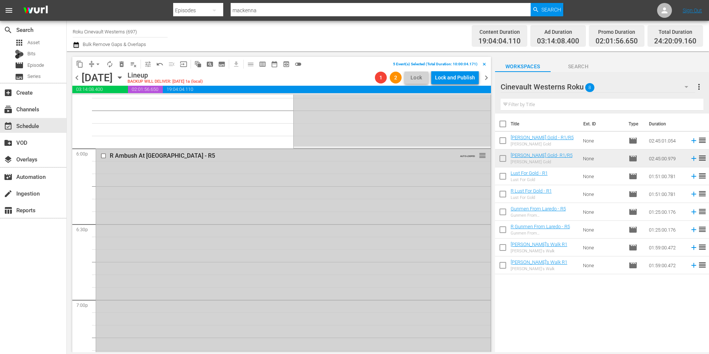
click at [102, 156] on input "checkbox" at bounding box center [105, 155] width 8 height 6
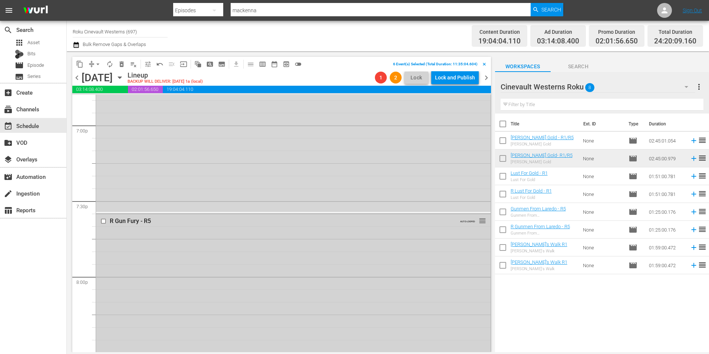
scroll to position [2968, 0]
click at [103, 100] on input "checkbox" at bounding box center [105, 98] width 8 height 6
click at [105, 105] on input "checkbox" at bounding box center [105, 104] width 8 height 6
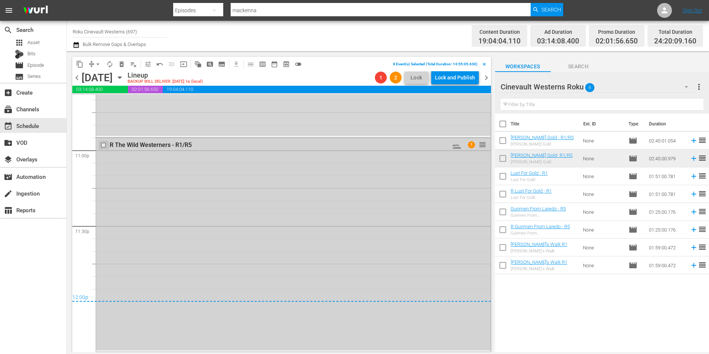
click at [104, 145] on input "checkbox" at bounding box center [105, 145] width 8 height 6
click at [122, 60] on button "delete_forever_outlined" at bounding box center [122, 64] width 12 height 12
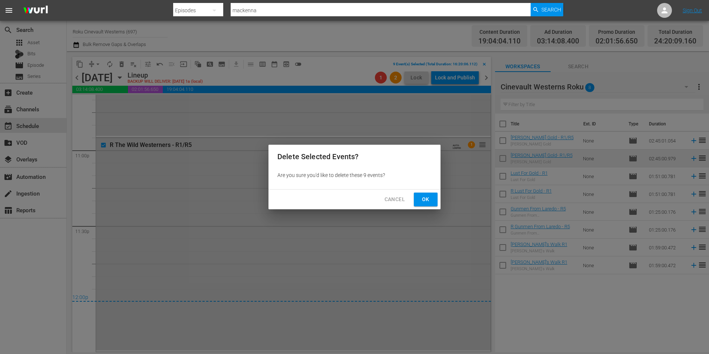
click at [433, 201] on button "Ok" at bounding box center [426, 200] width 24 height 14
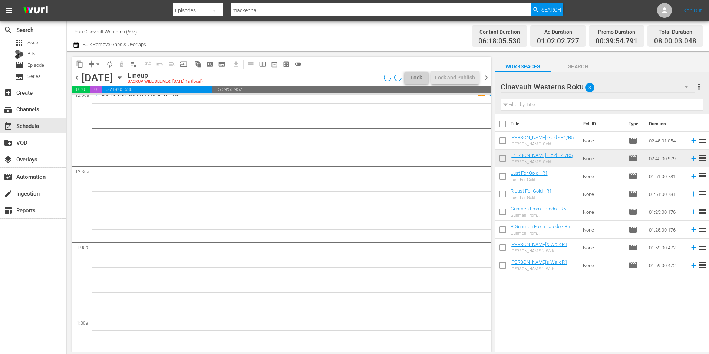
scroll to position [0, 0]
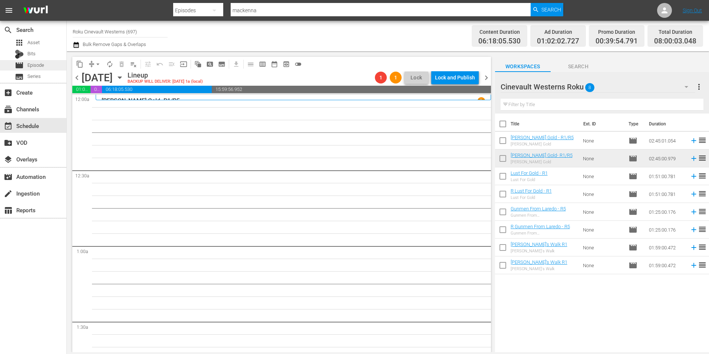
click at [35, 65] on span "Episode" at bounding box center [35, 65] width 17 height 7
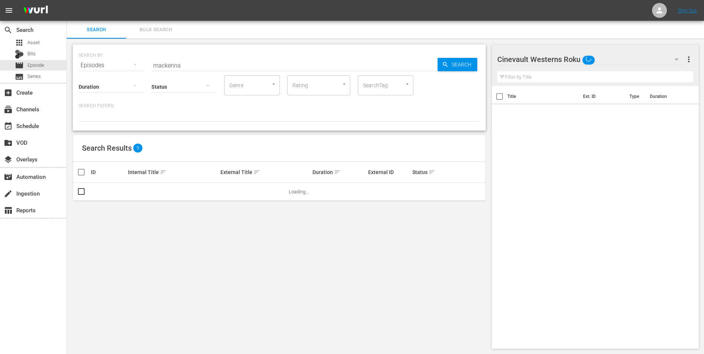
click at [634, 56] on div "Cinevault Westerns Roku" at bounding box center [591, 59] width 188 height 21
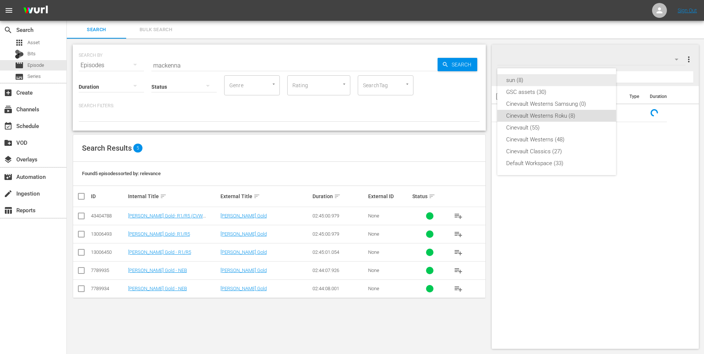
click at [574, 74] on div "sun (8)" at bounding box center [556, 80] width 101 height 12
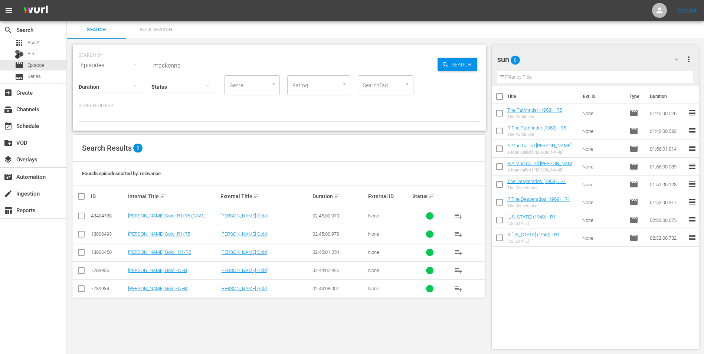
click at [501, 97] on input "checkbox" at bounding box center [500, 98] width 16 height 16
checkbox input "true"
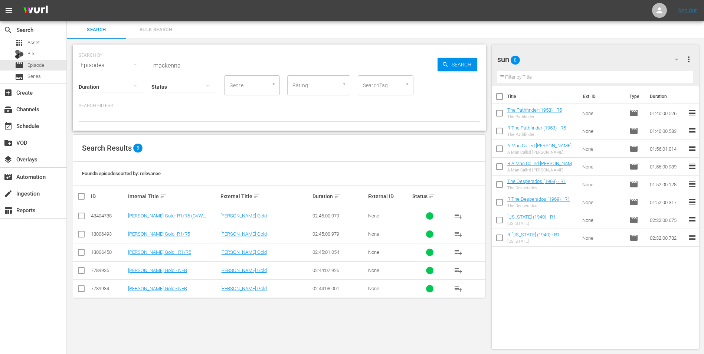
checkbox input "true"
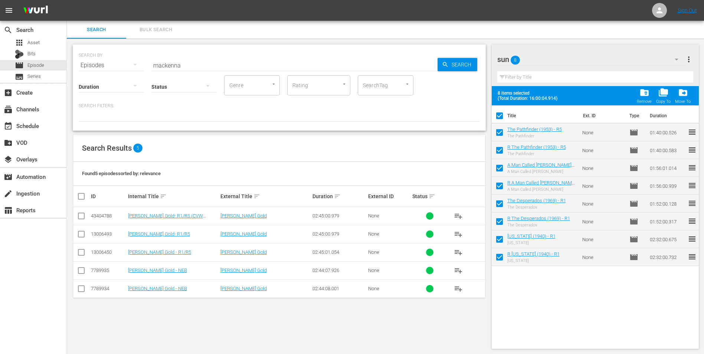
click at [643, 91] on span "folder_delete" at bounding box center [644, 93] width 10 height 10
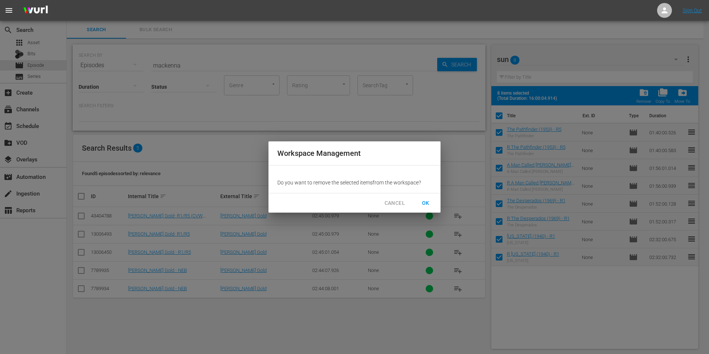
click at [428, 200] on span "OK" at bounding box center [426, 202] width 12 height 9
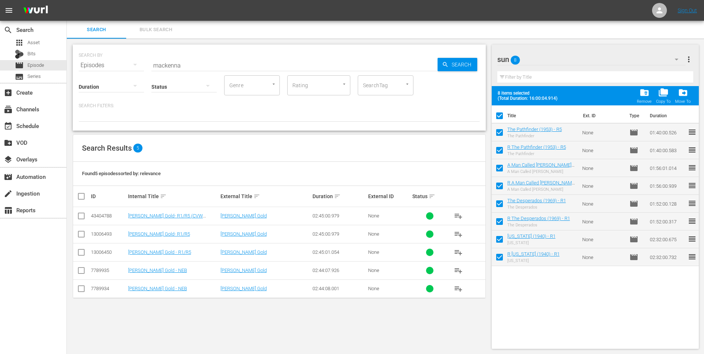
checkbox input "false"
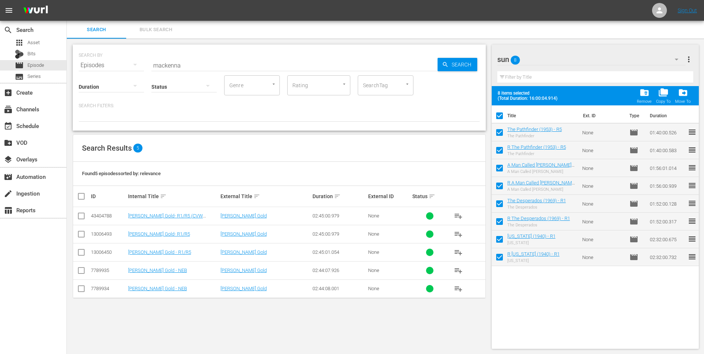
checkbox input "false"
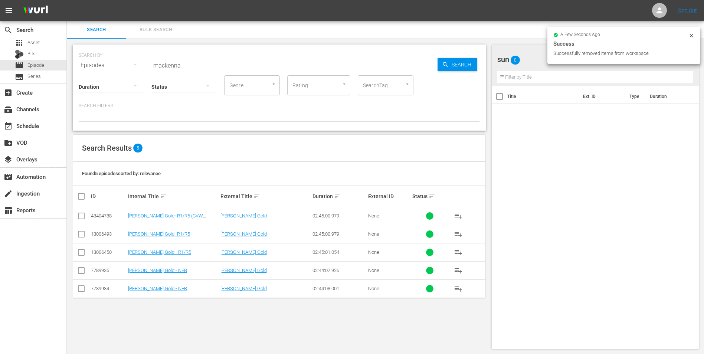
click at [262, 66] on input "mackenna" at bounding box center [294, 65] width 286 height 18
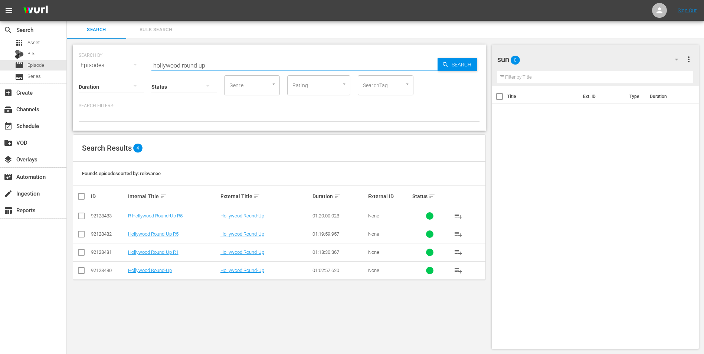
type input "hollywood round up"
click at [84, 218] on input "checkbox" at bounding box center [81, 217] width 9 height 9
checkbox input "true"
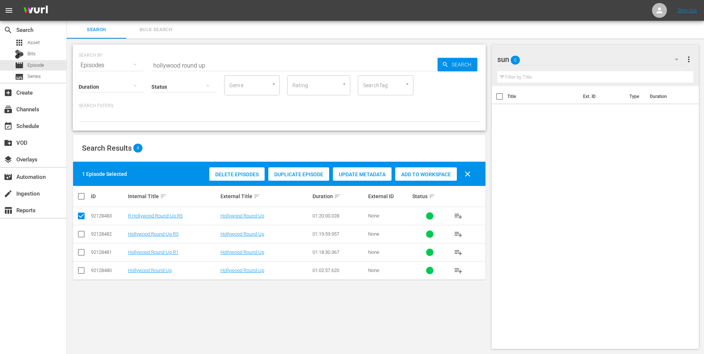
click at [82, 233] on input "checkbox" at bounding box center [81, 235] width 9 height 9
checkbox input "true"
click at [408, 172] on span "Add to Workspace" at bounding box center [426, 174] width 62 height 6
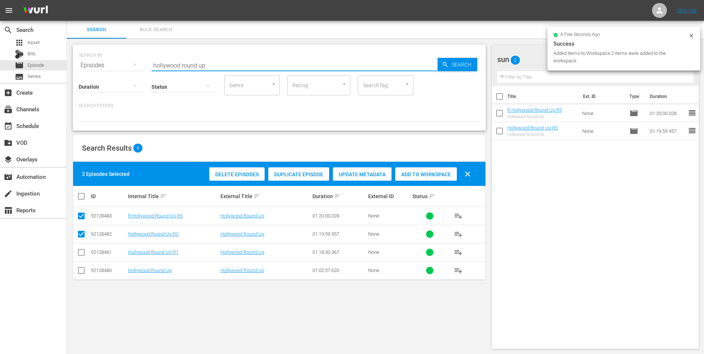
click at [222, 63] on input "hollywood round up" at bounding box center [294, 65] width 286 height 18
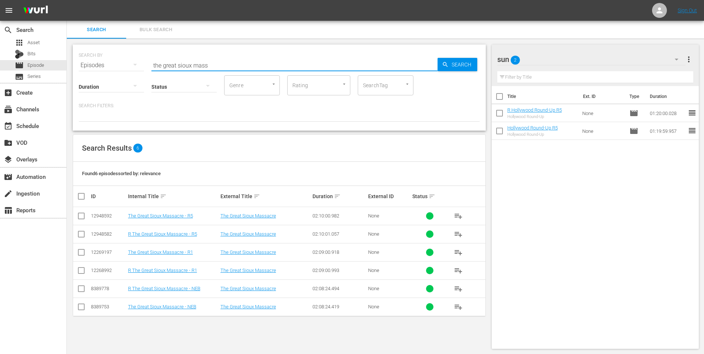
type input "the great sioux mass"
drag, startPoint x: 78, startPoint y: 216, endPoint x: 77, endPoint y: 221, distance: 4.7
click at [78, 216] on input "checkbox" at bounding box center [81, 217] width 9 height 9
checkbox input "true"
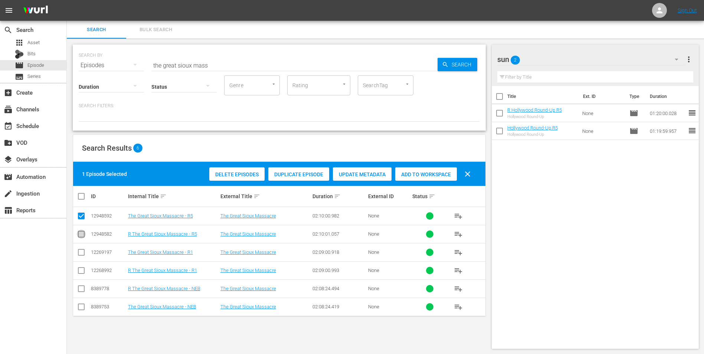
click at [82, 233] on input "checkbox" at bounding box center [81, 235] width 9 height 9
checkbox input "true"
click at [407, 167] on div "Add to Workspace" at bounding box center [426, 174] width 62 height 14
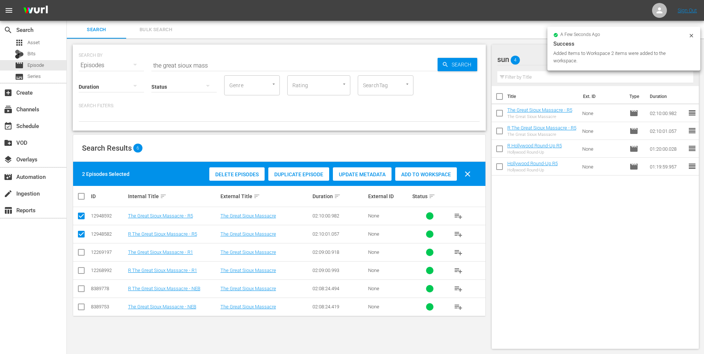
click at [269, 58] on input "the great sioux mass" at bounding box center [294, 65] width 286 height 18
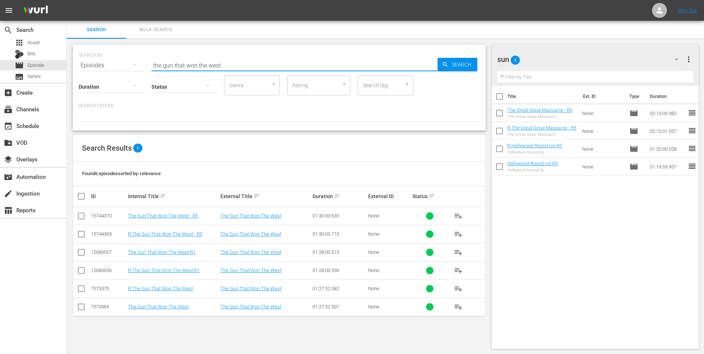
type input "the gun that won the west"
click at [83, 253] on input "checkbox" at bounding box center [81, 253] width 9 height 9
checkbox input "true"
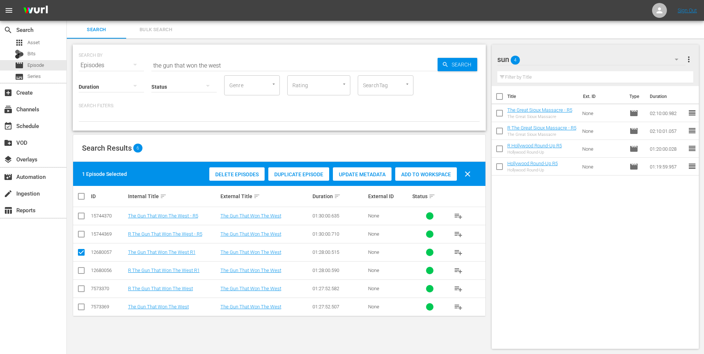
click at [80, 266] on icon at bounding box center [81, 270] width 9 height 9
click at [79, 271] on input "checkbox" at bounding box center [81, 271] width 9 height 9
checkbox input "true"
click at [420, 172] on span "Add to Workspace" at bounding box center [426, 174] width 62 height 6
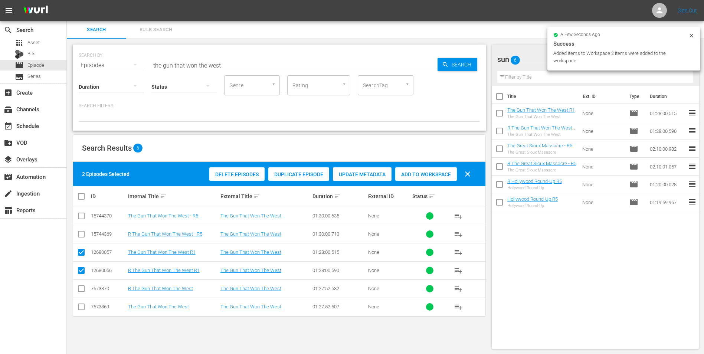
click at [227, 60] on input "the gun that won the west" at bounding box center [294, 65] width 286 height 18
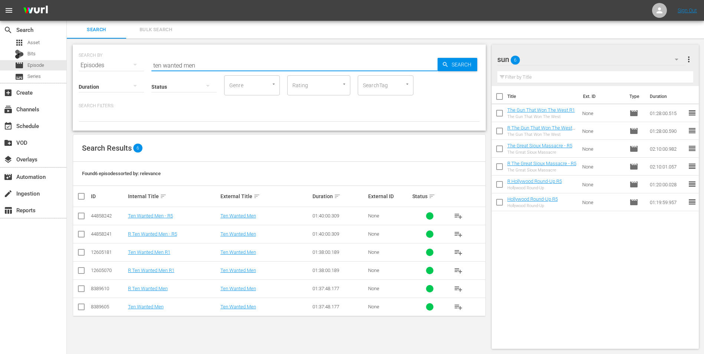
type input "ten wanted men"
click at [81, 217] on input "checkbox" at bounding box center [81, 217] width 9 height 9
checkbox input "true"
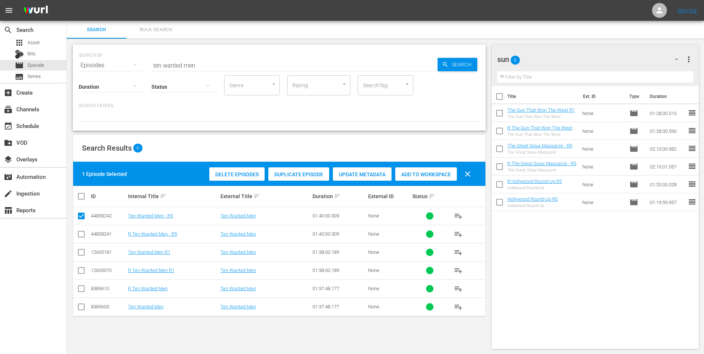
click at [83, 239] on input "checkbox" at bounding box center [81, 235] width 9 height 9
checkbox input "true"
click at [424, 178] on div "Add to Workspace" at bounding box center [426, 174] width 62 height 14
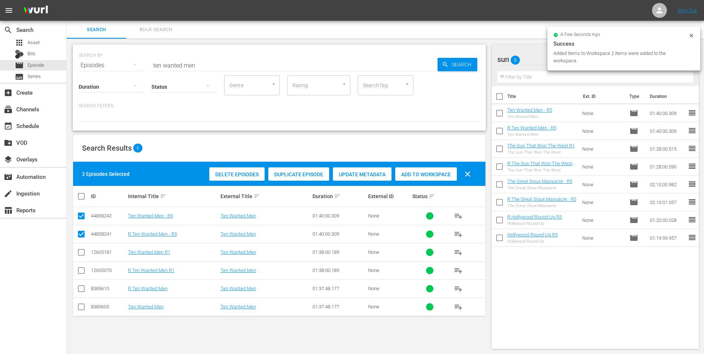
click at [248, 61] on input "ten wanted men" at bounding box center [294, 65] width 286 height 18
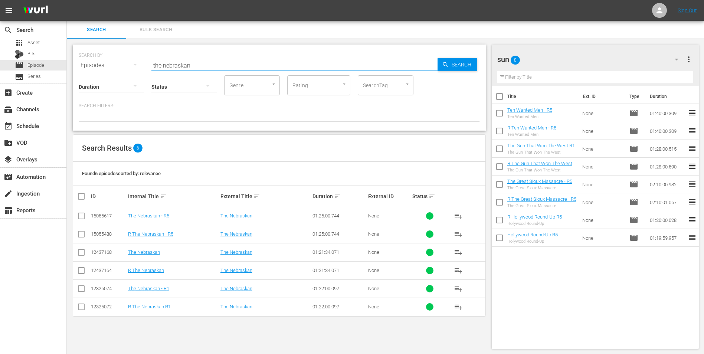
type input "the nebraskan"
click at [83, 289] on input "checkbox" at bounding box center [81, 290] width 9 height 9
checkbox input "true"
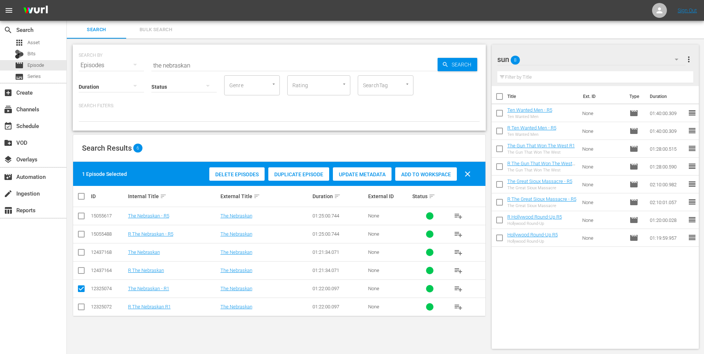
click at [81, 307] on input "checkbox" at bounding box center [81, 308] width 9 height 9
checkbox input "true"
click at [417, 170] on div "Add to Workspace" at bounding box center [426, 174] width 62 height 14
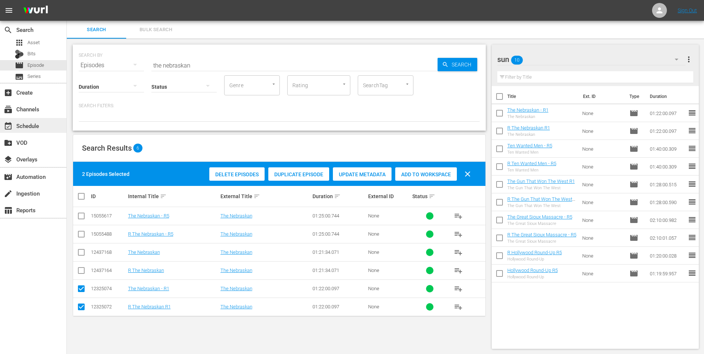
click at [40, 121] on div "event_available Schedule" at bounding box center [33, 125] width 66 height 15
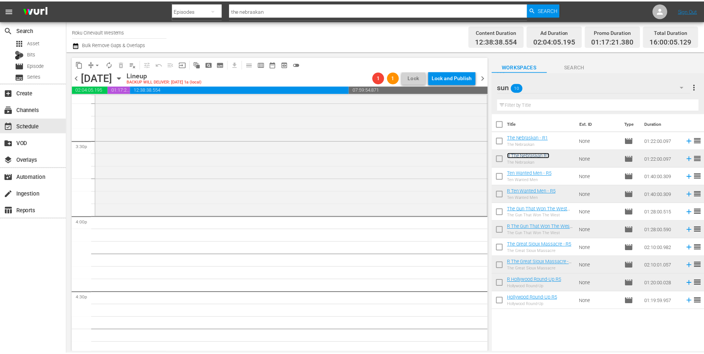
scroll to position [2523, 0]
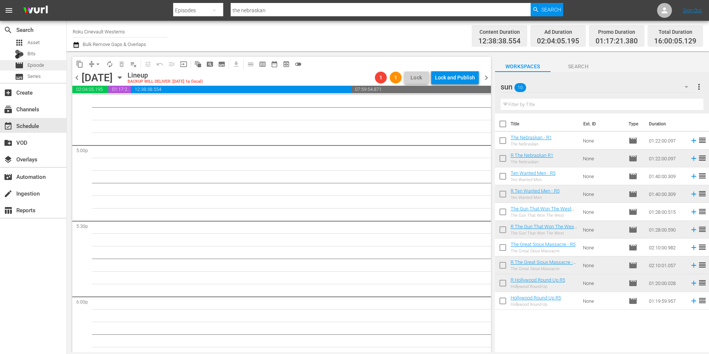
click at [39, 63] on span "Episode" at bounding box center [35, 65] width 17 height 7
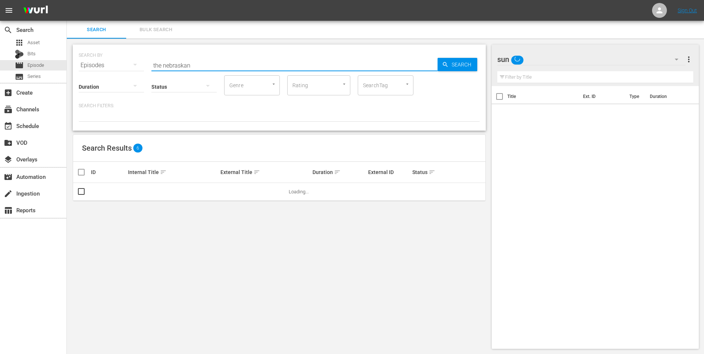
click at [206, 66] on input "the nebraskan" at bounding box center [294, 65] width 286 height 18
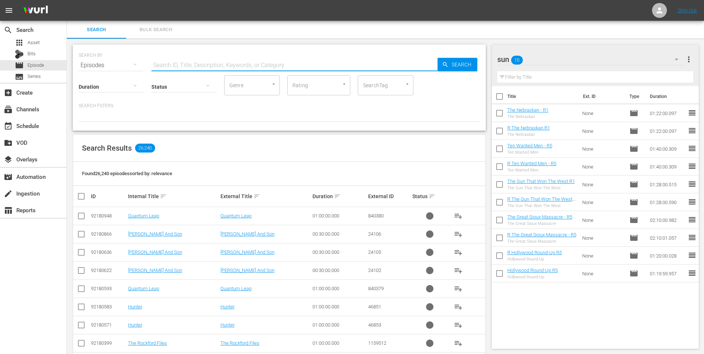
click at [614, 52] on div "sun 10" at bounding box center [591, 59] width 188 height 21
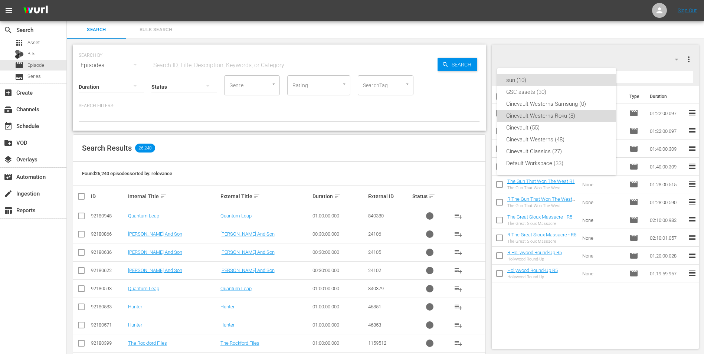
click at [545, 114] on div "Cinevault Westerns Roku (8)" at bounding box center [556, 116] width 101 height 12
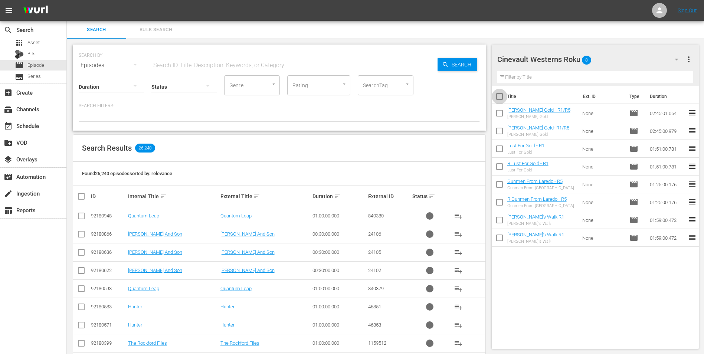
click at [502, 98] on input "checkbox" at bounding box center [500, 98] width 16 height 16
checkbox input "true"
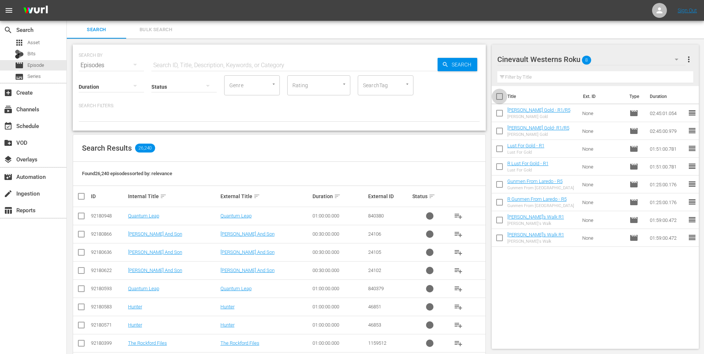
checkbox input "true"
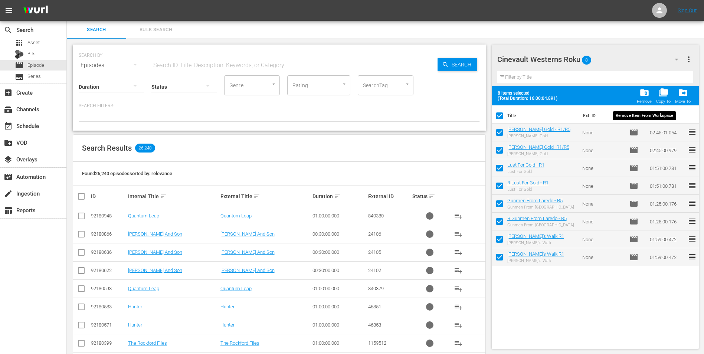
click at [644, 89] on span "folder_delete" at bounding box center [644, 93] width 10 height 10
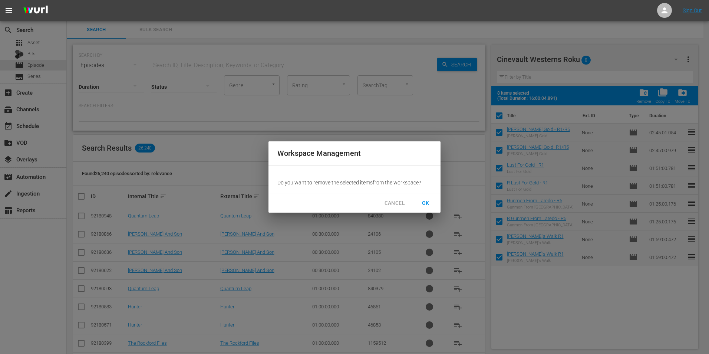
click at [429, 203] on span "OK" at bounding box center [426, 202] width 12 height 9
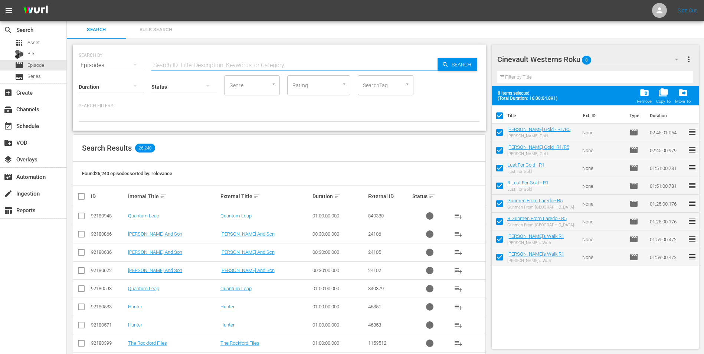
checkbox input "false"
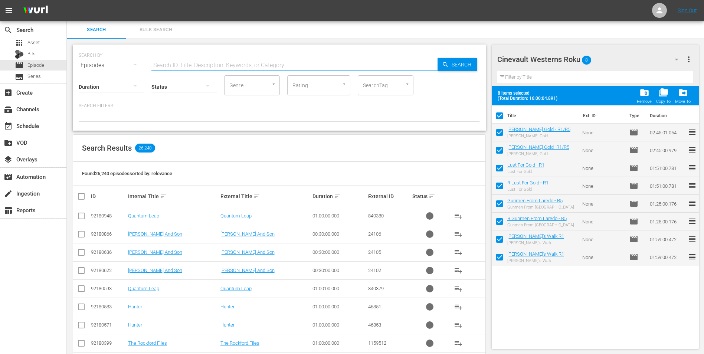
checkbox input "false"
click at [250, 63] on input "text" at bounding box center [294, 65] width 286 height 18
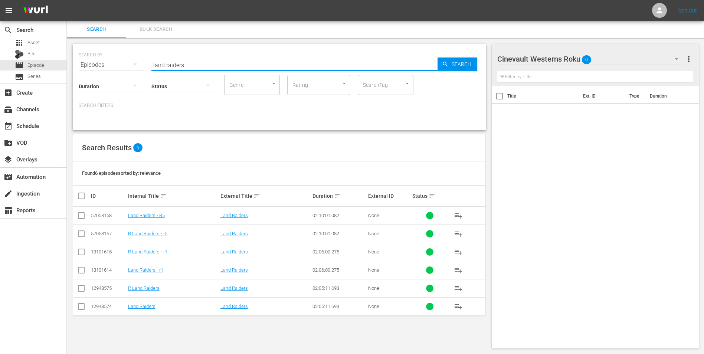
scroll to position [1, 0]
type input "land raiders"
click at [81, 270] on input "checkbox" at bounding box center [81, 271] width 9 height 9
checkbox input "true"
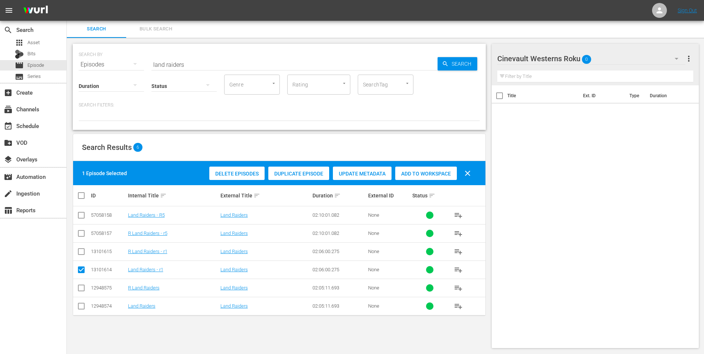
click at [79, 249] on input "checkbox" at bounding box center [81, 253] width 9 height 9
checkbox input "true"
click at [432, 173] on span "Add to Workspace" at bounding box center [426, 174] width 62 height 6
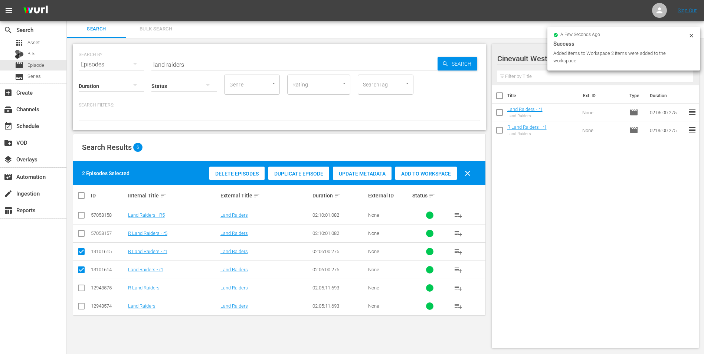
click at [227, 62] on input "land raiders" at bounding box center [294, 65] width 286 height 18
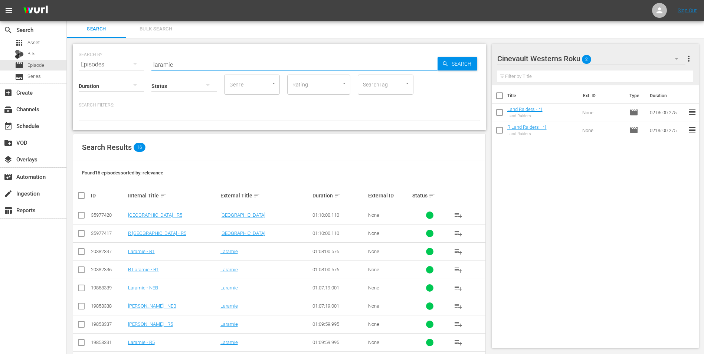
type input "laramie"
click at [83, 252] on input "checkbox" at bounding box center [81, 253] width 9 height 9
checkbox input "true"
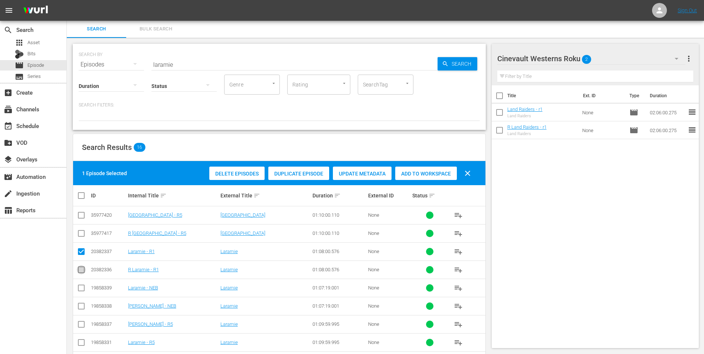
click at [82, 268] on input "checkbox" at bounding box center [81, 271] width 9 height 9
checkbox input "true"
click at [418, 173] on span "Add to Workspace" at bounding box center [426, 174] width 62 height 6
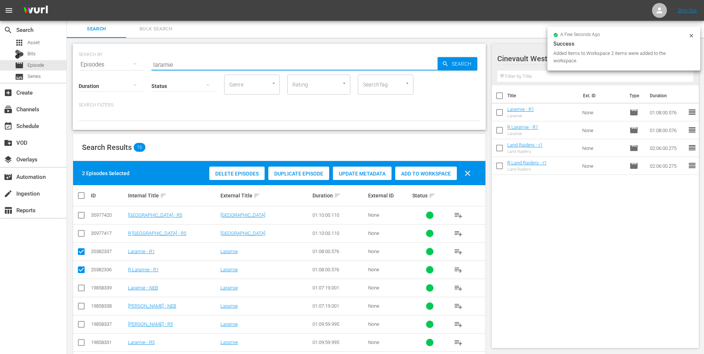
click at [303, 56] on input "laramie" at bounding box center [294, 65] width 286 height 18
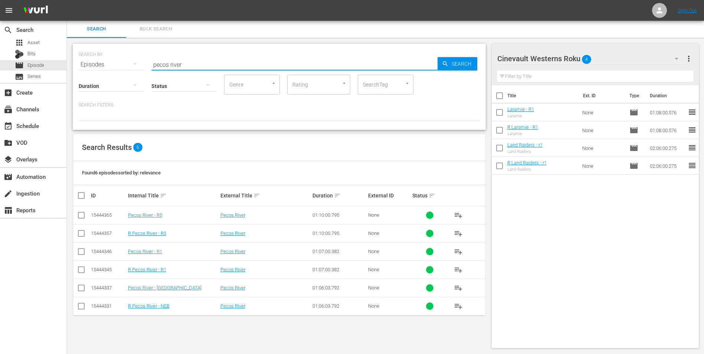
type input "pecos river"
click at [80, 253] on input "checkbox" at bounding box center [81, 253] width 9 height 9
checkbox input "true"
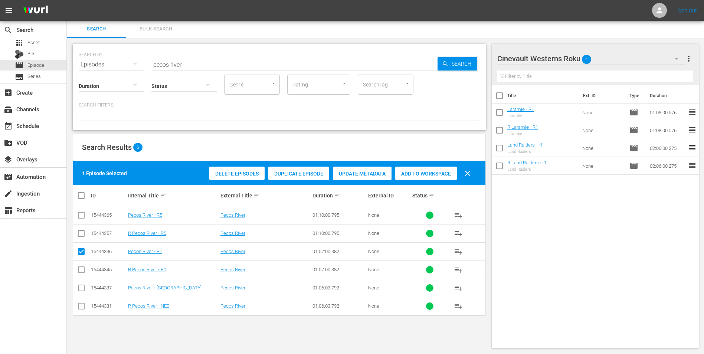
click at [83, 267] on input "checkbox" at bounding box center [81, 271] width 9 height 9
checkbox input "true"
click at [437, 171] on span "Add to Workspace" at bounding box center [426, 174] width 62 height 6
click at [275, 62] on input "pecos river" at bounding box center [294, 65] width 286 height 18
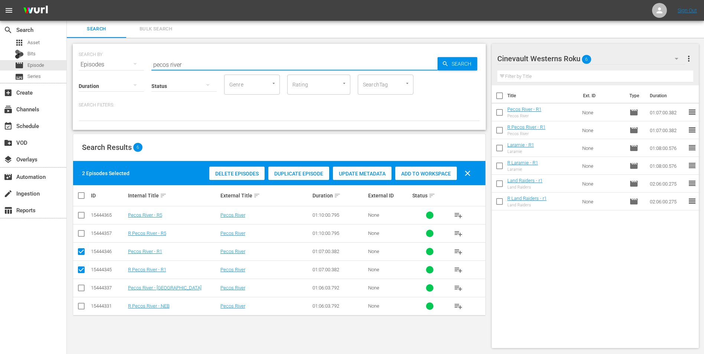
click at [275, 62] on input "pecos river" at bounding box center [294, 65] width 286 height 18
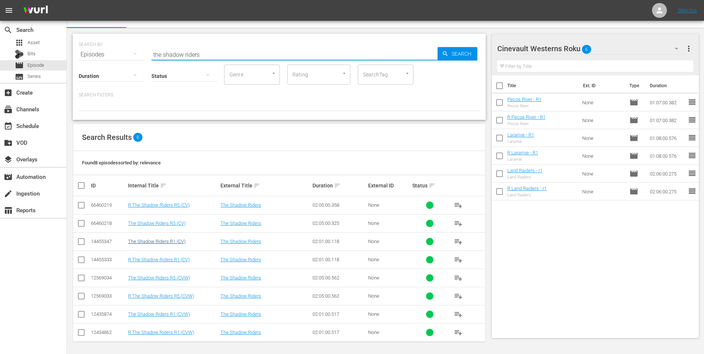
scroll to position [12, 0]
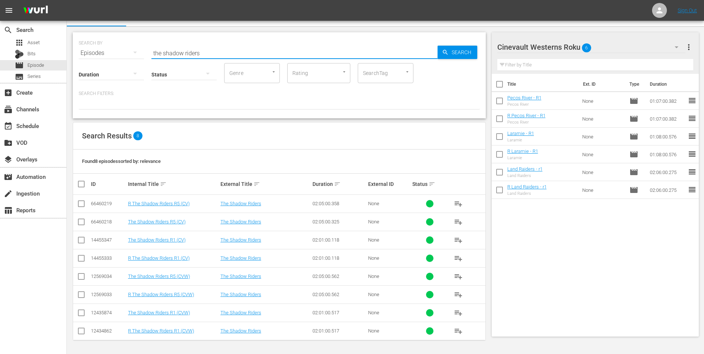
type input "the shadow riders"
click at [79, 276] on input "checkbox" at bounding box center [81, 277] width 9 height 9
checkbox input "true"
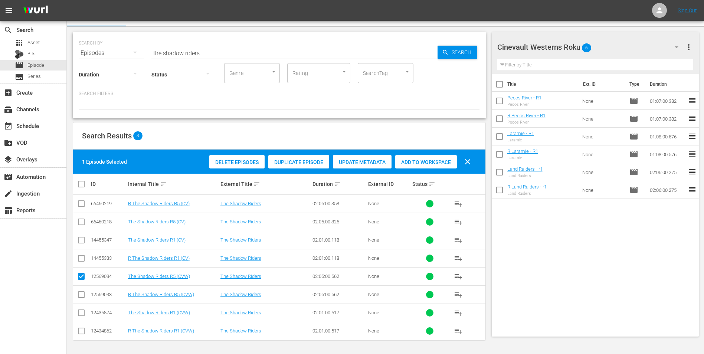
click at [81, 296] on input "checkbox" at bounding box center [81, 296] width 9 height 9
checkbox input "true"
click at [416, 168] on div "Delete Episodes Duplicate Episode Update Metadata Add to Workspace clear" at bounding box center [341, 162] width 269 height 18
click at [418, 162] on span "Add to Workspace" at bounding box center [426, 162] width 62 height 6
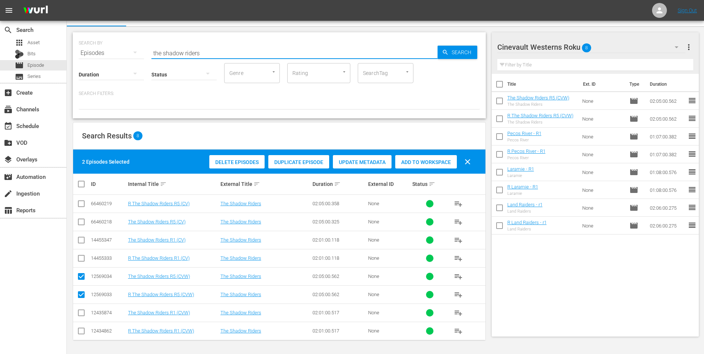
click at [283, 52] on input "the shadow riders" at bounding box center [294, 53] width 286 height 18
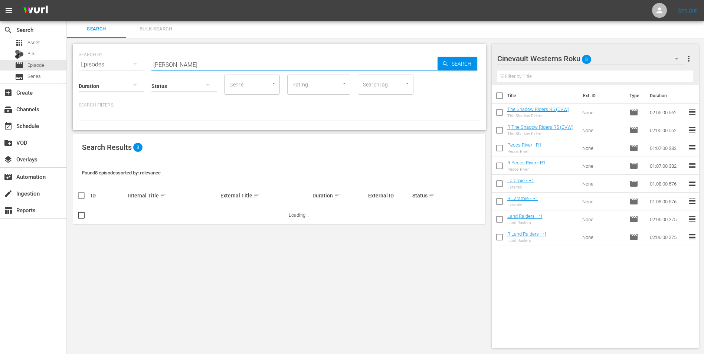
scroll to position [1, 0]
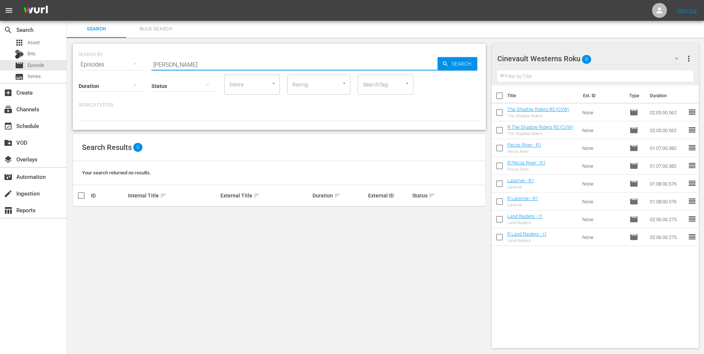
click at [164, 63] on input "utha blaine" at bounding box center [294, 65] width 286 height 18
click at [160, 63] on input "utha blaine" at bounding box center [294, 65] width 286 height 18
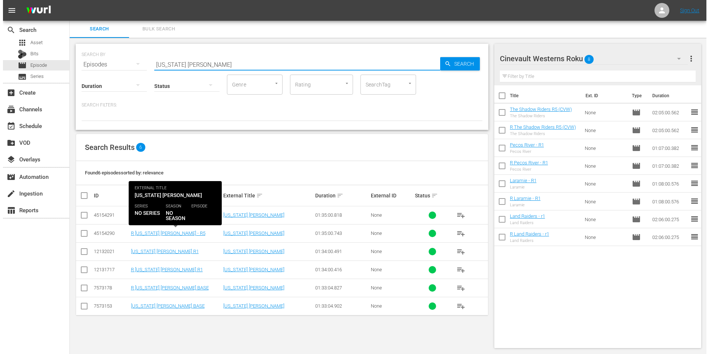
scroll to position [0, 0]
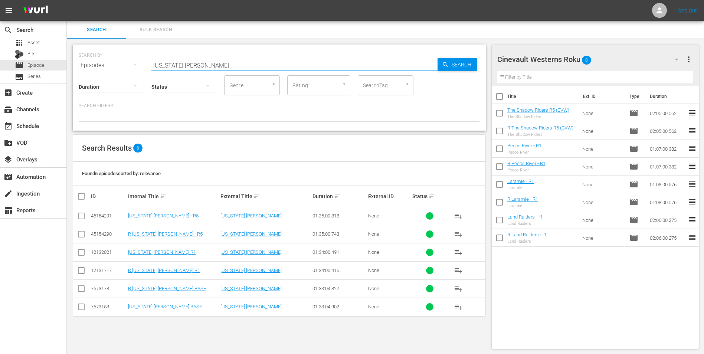
type input "utah blaine"
click at [81, 251] on input "checkbox" at bounding box center [81, 253] width 9 height 9
checkbox input "true"
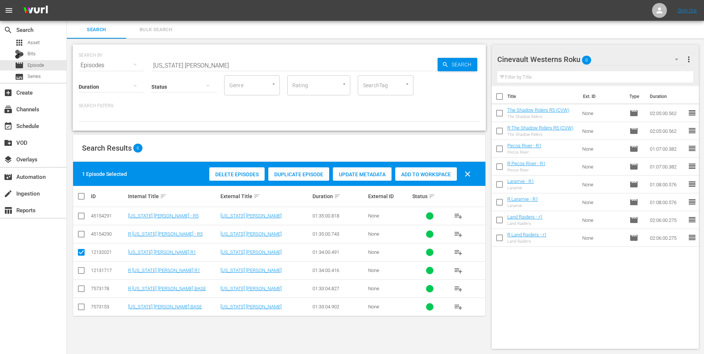
click at [82, 272] on input "checkbox" at bounding box center [81, 271] width 9 height 9
checkbox input "true"
click at [419, 180] on div "Add to Workspace" at bounding box center [426, 174] width 62 height 14
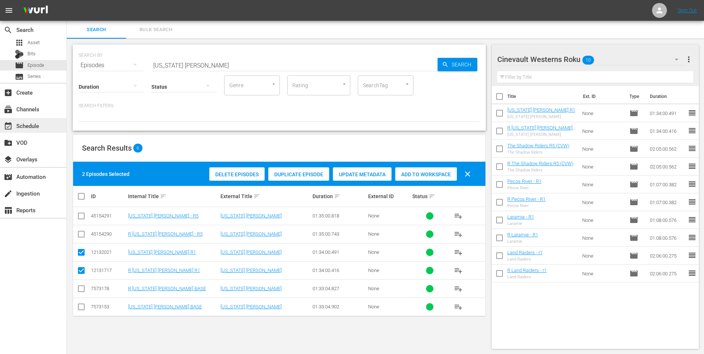
click at [35, 122] on div "event_available Schedule" at bounding box center [21, 124] width 42 height 7
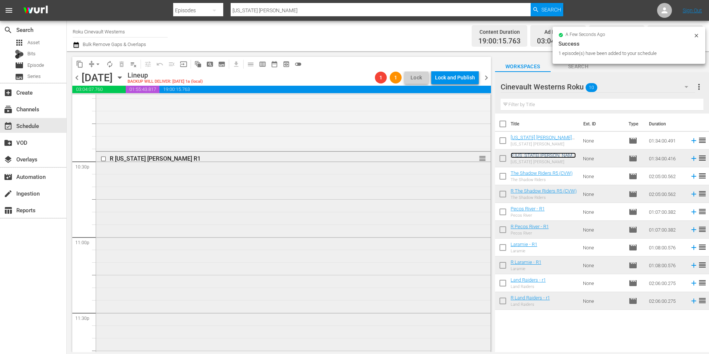
scroll to position [3376, 0]
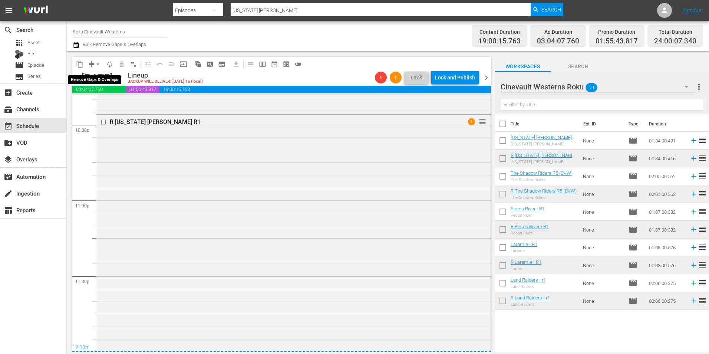
click at [100, 64] on span "arrow_drop_down" at bounding box center [97, 63] width 7 height 7
click at [125, 78] on li "Align to Midnight" at bounding box center [98, 79] width 78 height 12
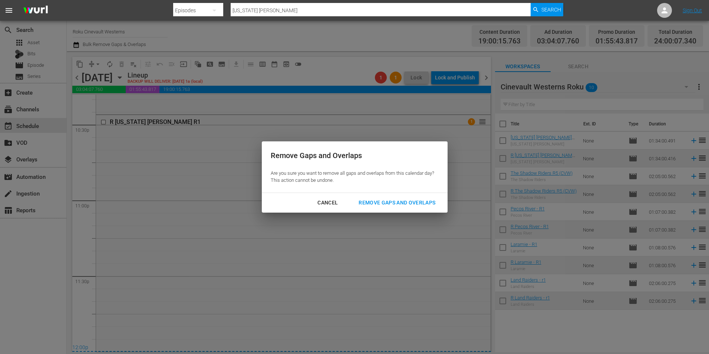
click at [419, 198] on div "Remove Gaps and Overlaps" at bounding box center [397, 202] width 89 height 9
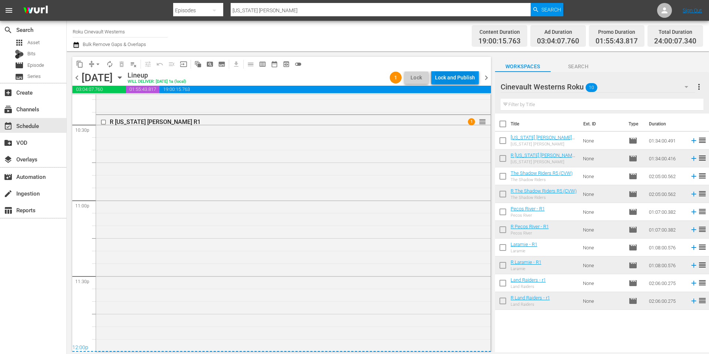
click at [444, 74] on div "Lock and Publish" at bounding box center [455, 77] width 40 height 13
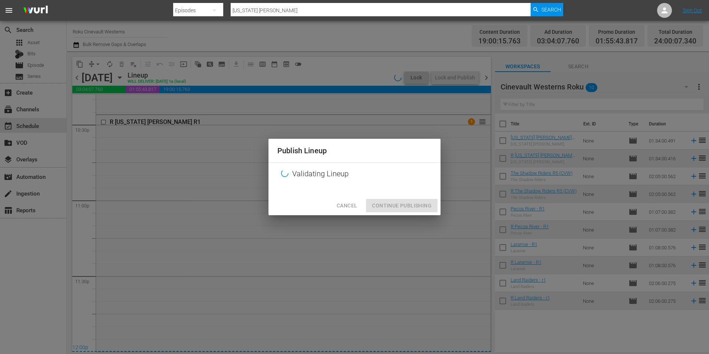
click at [397, 206] on div "Cancel Continue Publishing" at bounding box center [355, 206] width 172 height 20
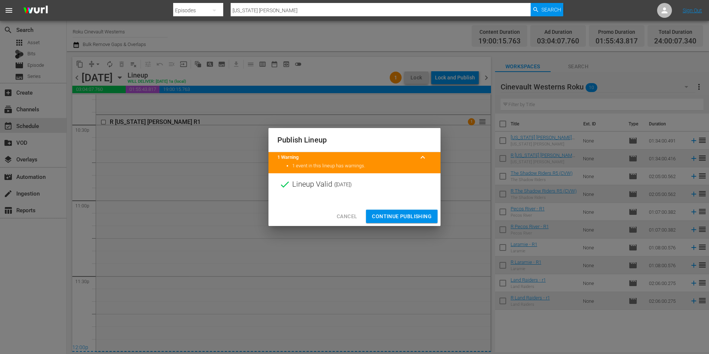
click at [396, 221] on button "Continue Publishing" at bounding box center [402, 217] width 72 height 14
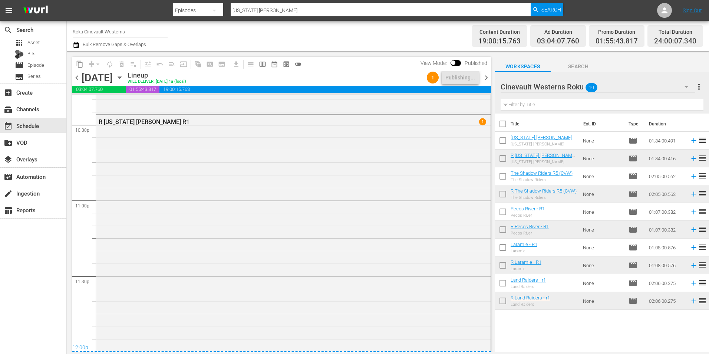
click at [116, 34] on input "Roku Cinevault Westerns" at bounding box center [120, 32] width 95 height 18
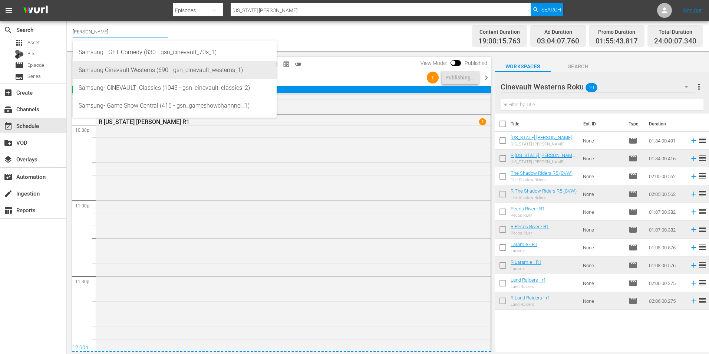
click at [118, 66] on div "Samsung Cinevault Westerns (690 - gsn_cinevault_westerns_1)" at bounding box center [175, 70] width 192 height 18
type input "Samsung Cinevault Westerns (690 - gsn_cinevault_westerns_1)"
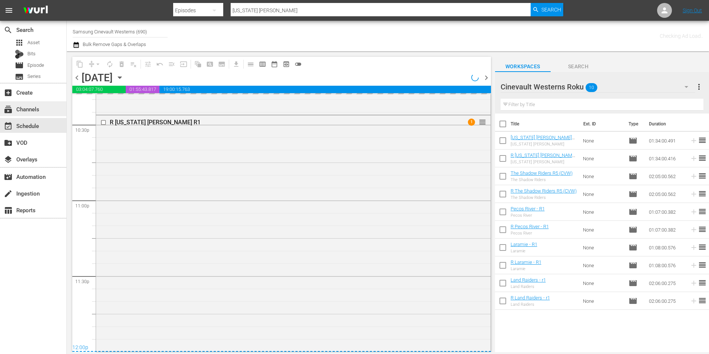
scroll to position [3375, 0]
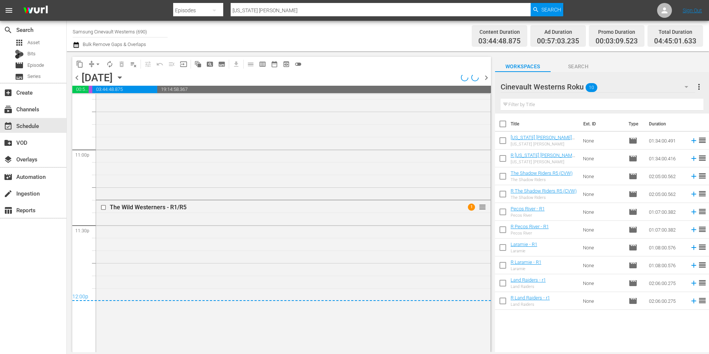
click at [81, 76] on span "chevron_left" at bounding box center [76, 77] width 9 height 9
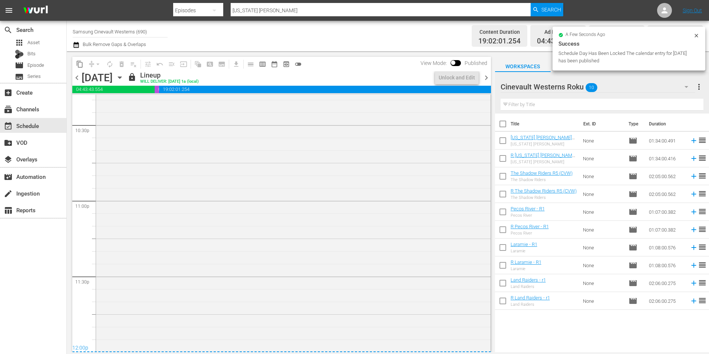
scroll to position [3376, 0]
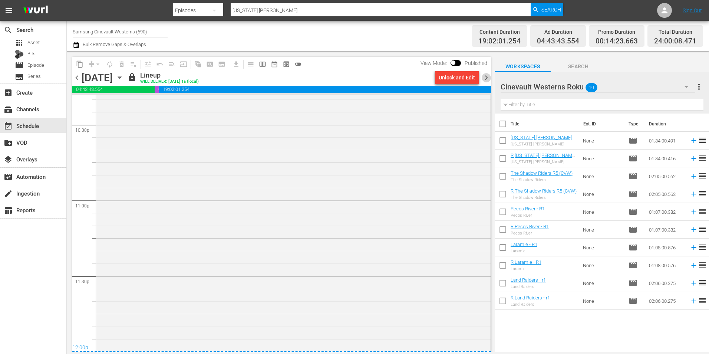
click at [486, 77] on span "chevron_right" at bounding box center [486, 77] width 9 height 9
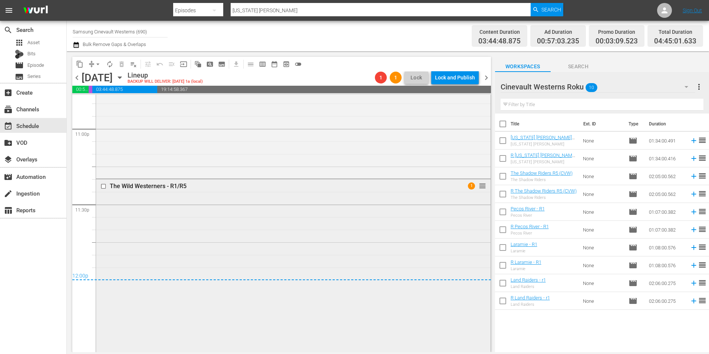
scroll to position [3489, 0]
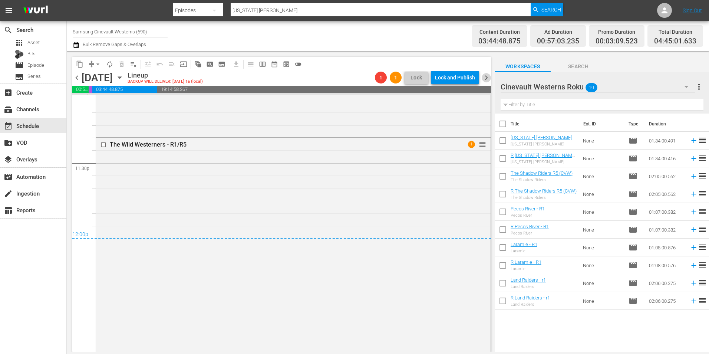
click at [485, 78] on span "chevron_right" at bounding box center [486, 77] width 9 height 9
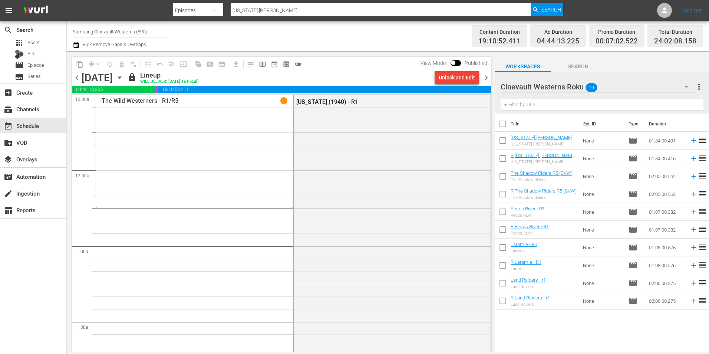
scroll to position [3381, 0]
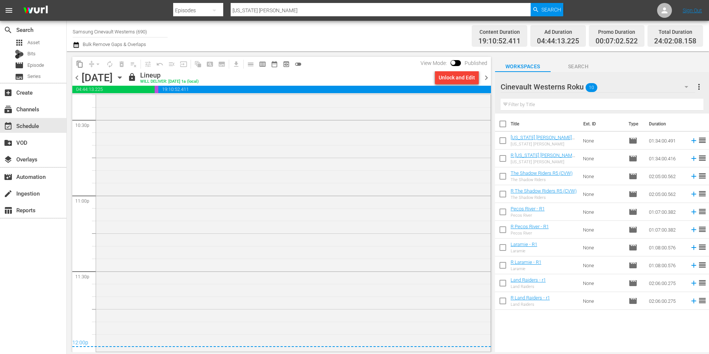
click at [77, 76] on span "chevron_left" at bounding box center [76, 77] width 9 height 9
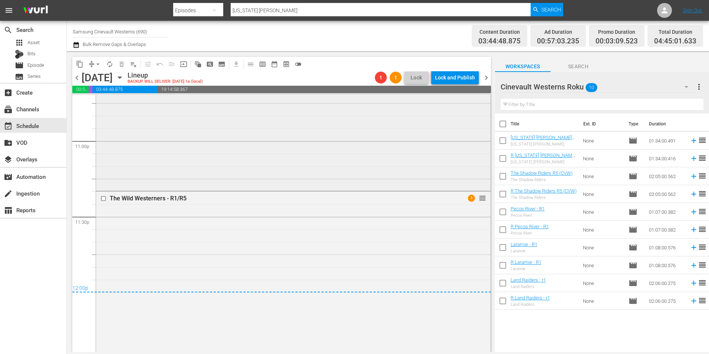
scroll to position [3395, 0]
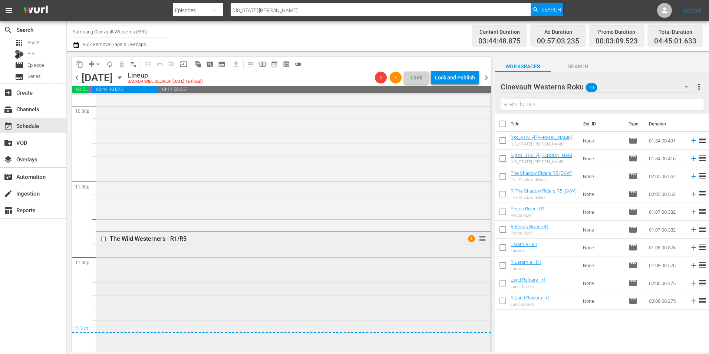
click at [104, 237] on input "checkbox" at bounding box center [105, 239] width 8 height 6
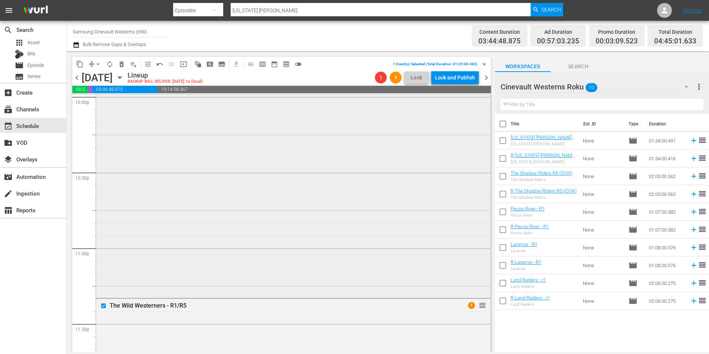
scroll to position [3172, 0]
click at [105, 197] on input "checkbox" at bounding box center [105, 197] width 8 height 6
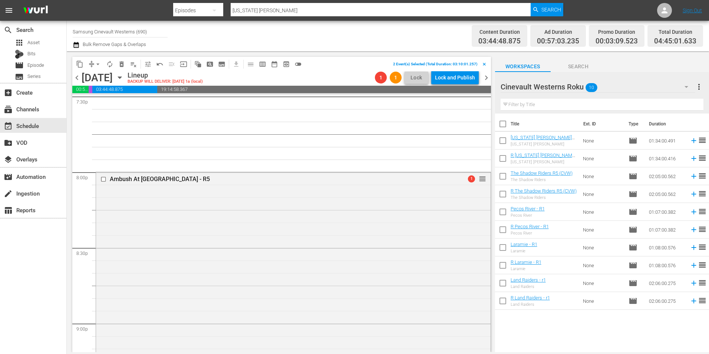
scroll to position [2949, 0]
click at [104, 181] on input "checkbox" at bounding box center [105, 180] width 8 height 6
click at [80, 64] on span "content_copy" at bounding box center [79, 63] width 7 height 7
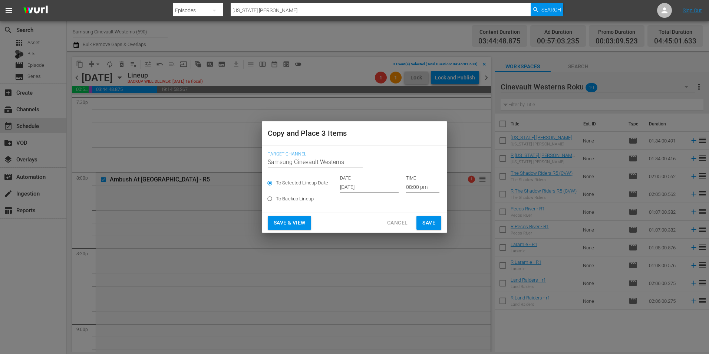
click at [347, 186] on input "Oct 15th 2025" at bounding box center [369, 186] width 59 height 11
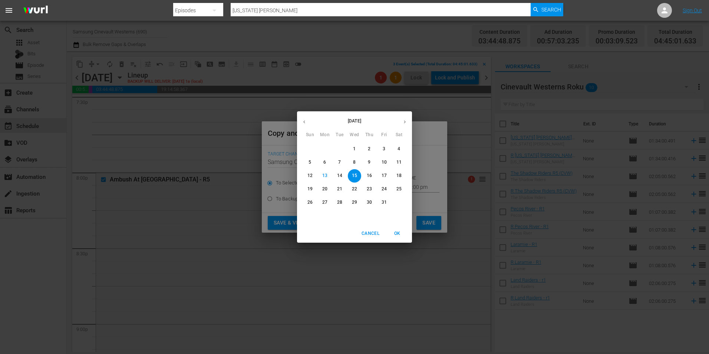
click at [385, 175] on p "17" at bounding box center [384, 176] width 5 height 6
type input "Oct 17th 2025"
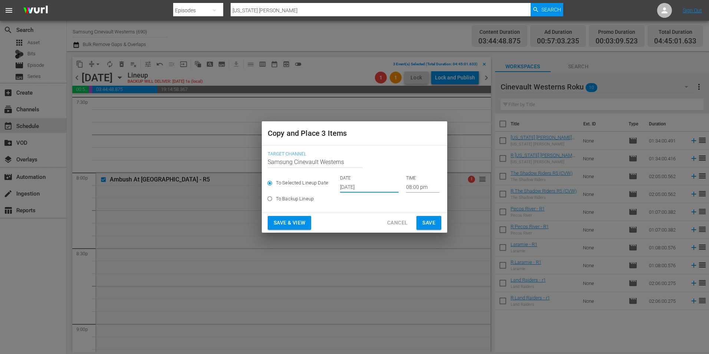
click at [407, 187] on input "08:00 pm" at bounding box center [422, 186] width 33 height 11
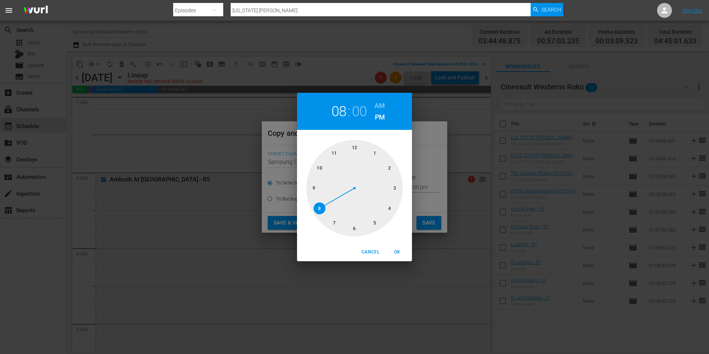
click at [378, 101] on h6 "AM" at bounding box center [380, 106] width 10 height 12
drag, startPoint x: 400, startPoint y: 249, endPoint x: 416, endPoint y: 240, distance: 18.3
click at [400, 249] on span "OK" at bounding box center [397, 252] width 18 height 8
type input "08:00 am"
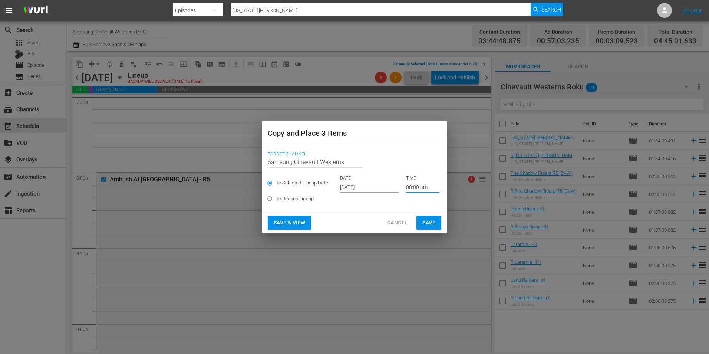
click at [434, 222] on span "Save" at bounding box center [429, 222] width 13 height 9
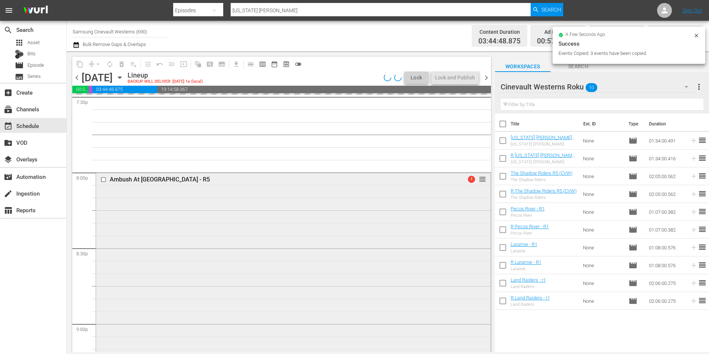
click at [102, 180] on input "checkbox" at bounding box center [105, 180] width 8 height 6
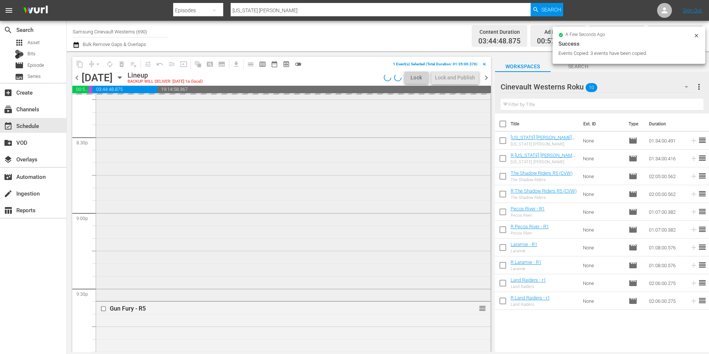
scroll to position [3061, 0]
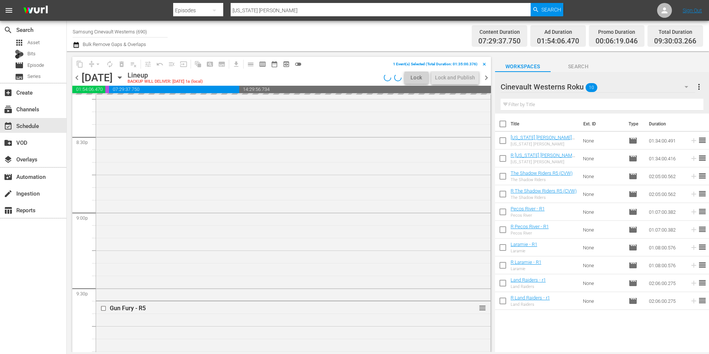
click at [102, 305] on input "checkbox" at bounding box center [105, 308] width 8 height 6
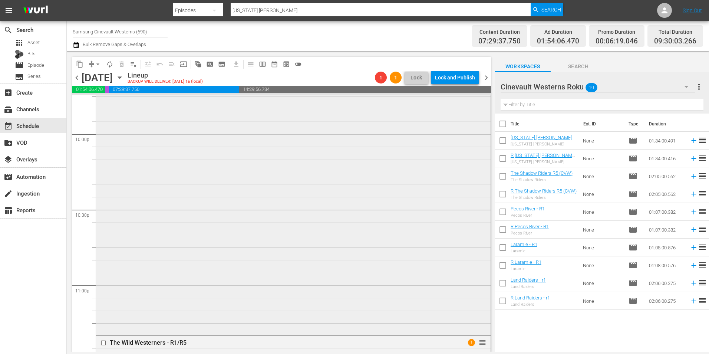
scroll to position [3358, 0]
click at [103, 276] on input "checkbox" at bounding box center [105, 276] width 8 height 6
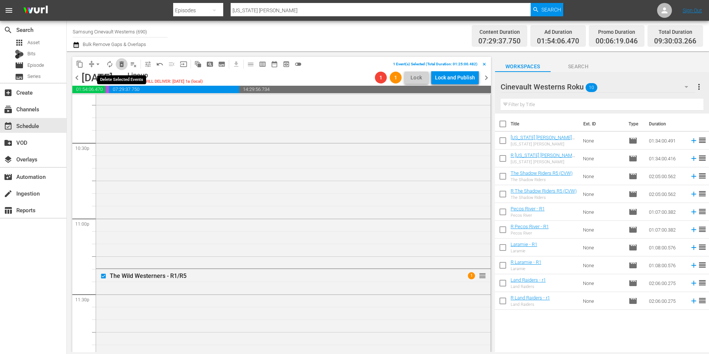
click at [124, 62] on span "delete_forever_outlined" at bounding box center [121, 63] width 7 height 7
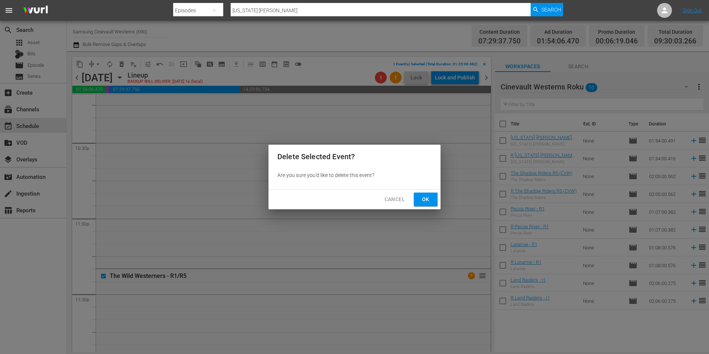
click at [427, 200] on span "Ok" at bounding box center [426, 199] width 12 height 9
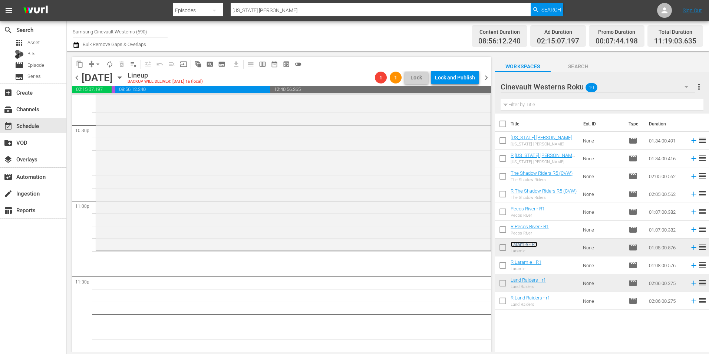
scroll to position [3153, 0]
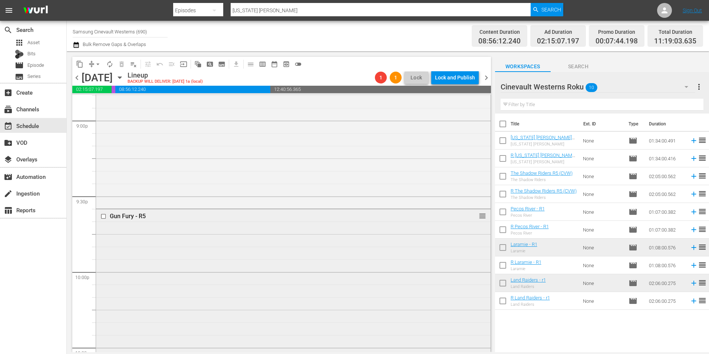
click at [102, 216] on input "checkbox" at bounding box center [105, 216] width 8 height 6
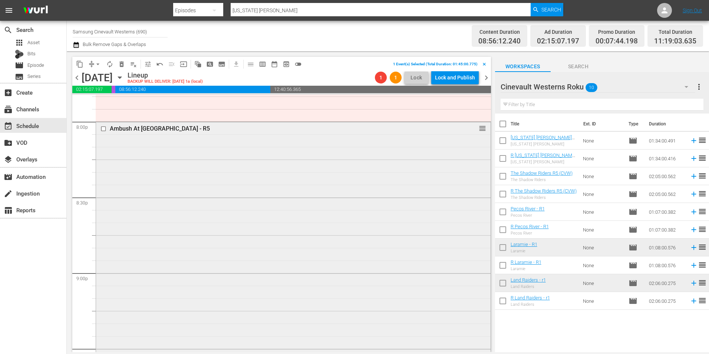
scroll to position [2930, 0]
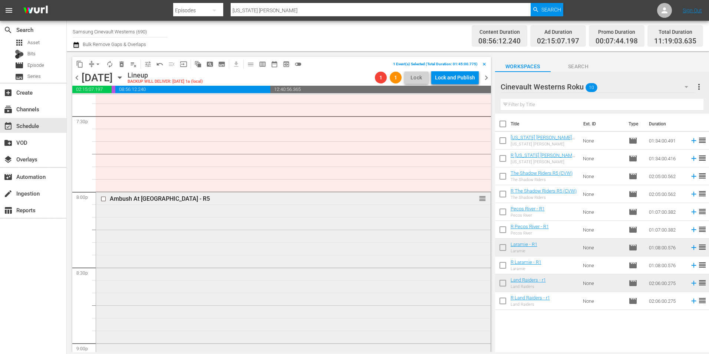
click at [104, 198] on input "checkbox" at bounding box center [105, 199] width 8 height 6
click at [120, 64] on span "delete_forever_outlined" at bounding box center [121, 63] width 7 height 7
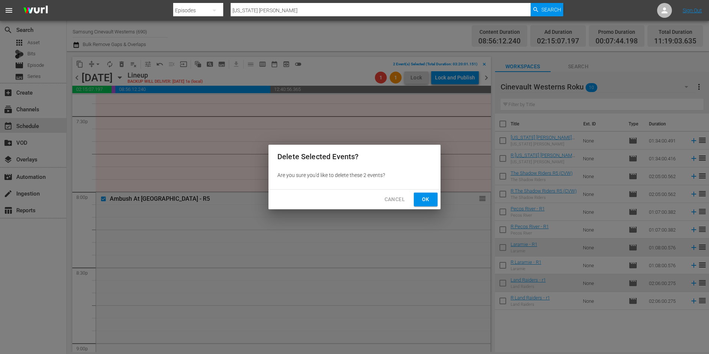
click at [422, 198] on span "Ok" at bounding box center [426, 199] width 12 height 9
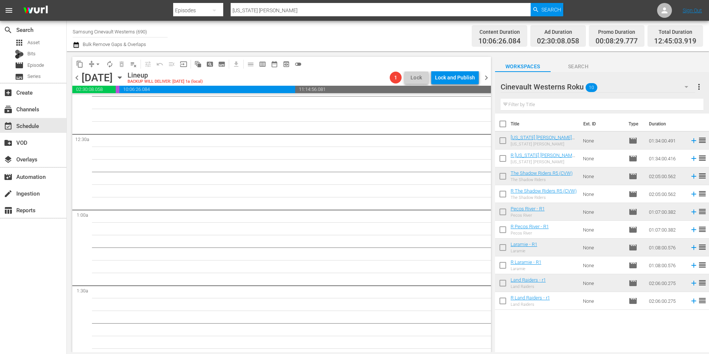
scroll to position [0, 0]
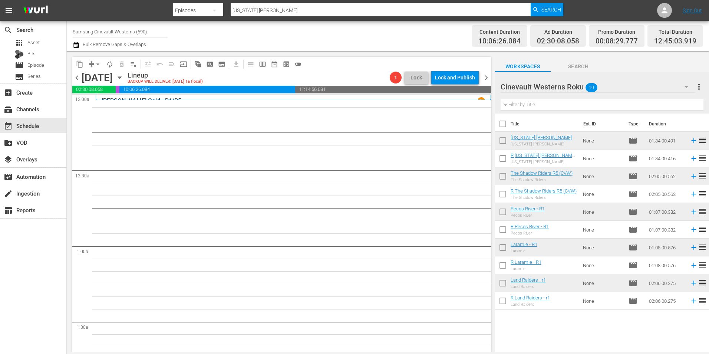
click at [635, 83] on div "Cinevault Westerns Roku 10" at bounding box center [598, 86] width 195 height 21
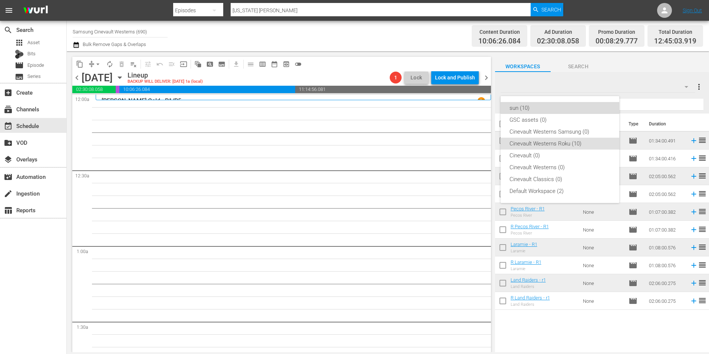
click at [548, 109] on div "sun (10)" at bounding box center [560, 108] width 101 height 12
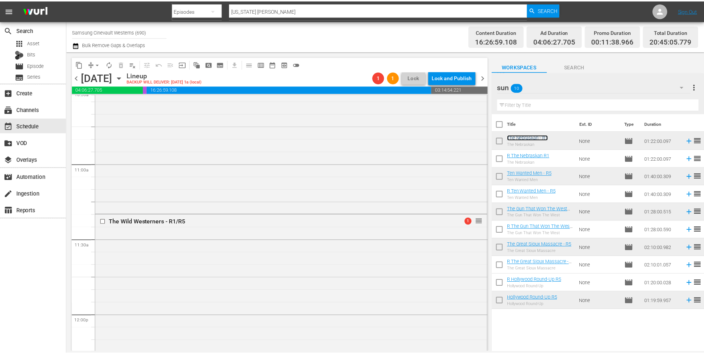
scroll to position [1595, 0]
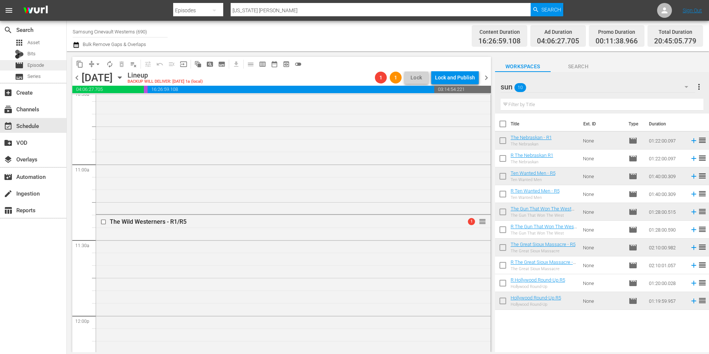
click at [46, 64] on div "movie Episode" at bounding box center [33, 65] width 66 height 10
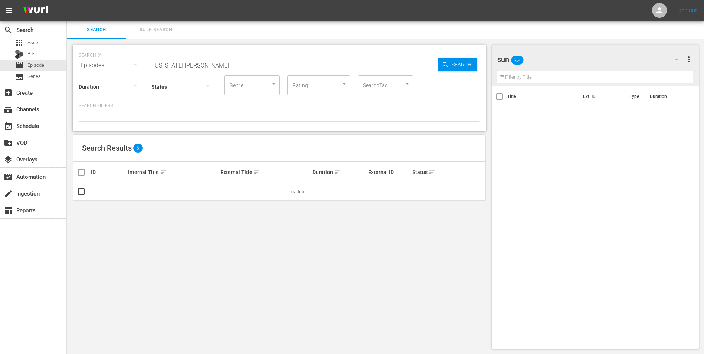
click at [217, 68] on input "utah blaine" at bounding box center [294, 65] width 286 height 18
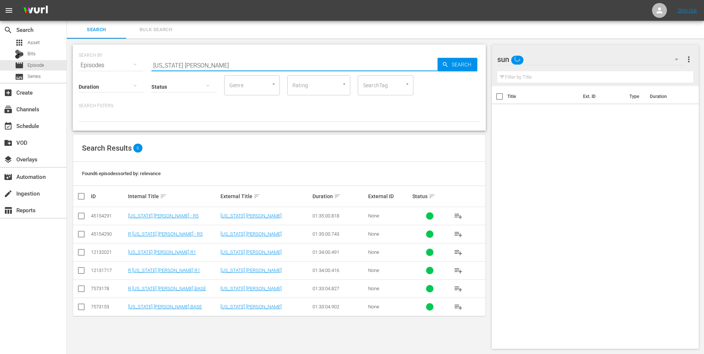
click at [217, 68] on input "utah blaine" at bounding box center [294, 65] width 286 height 18
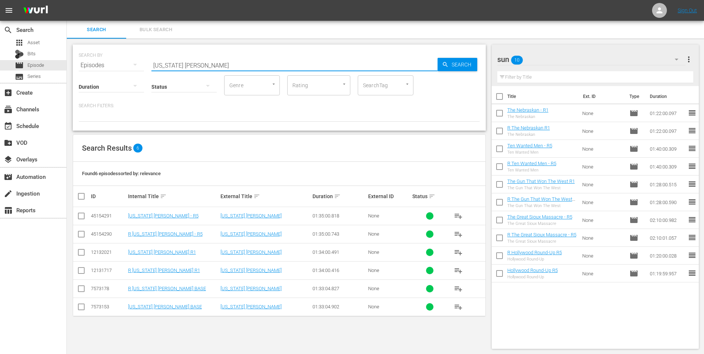
click at [217, 68] on input "utah blaine" at bounding box center [294, 65] width 286 height 18
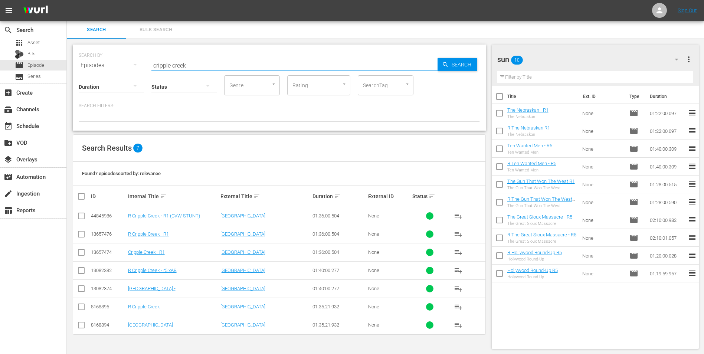
type input "cripple creek"
drag, startPoint x: 83, startPoint y: 266, endPoint x: 83, endPoint y: 273, distance: 6.3
click at [83, 266] on icon at bounding box center [81, 270] width 9 height 9
click at [84, 288] on input "checkbox" at bounding box center [81, 290] width 9 height 9
checkbox input "true"
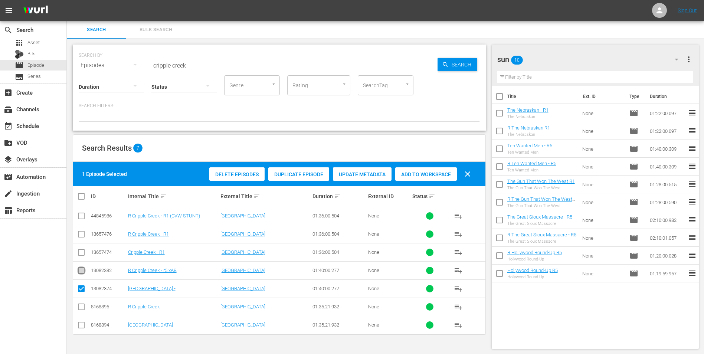
click at [81, 269] on input "checkbox" at bounding box center [81, 271] width 9 height 9
checkbox input "true"
click at [437, 174] on span "Add to Workspace" at bounding box center [426, 174] width 62 height 6
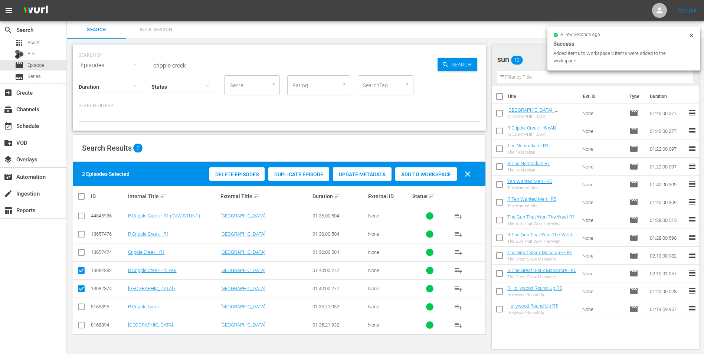
click at [246, 53] on div "SEARCH BY Search By Episodes Search ID, Title, Description, Keywords, or Catego…" at bounding box center [279, 60] width 401 height 27
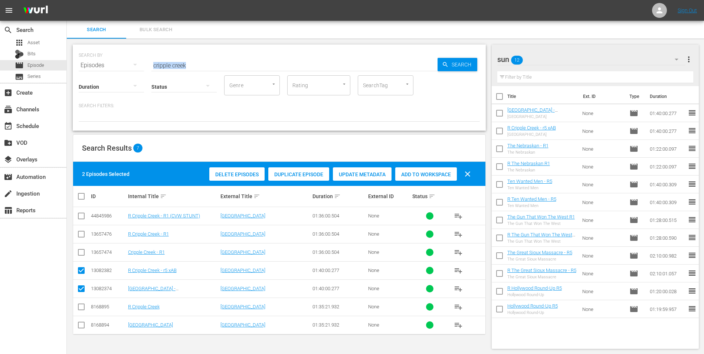
scroll to position [1, 0]
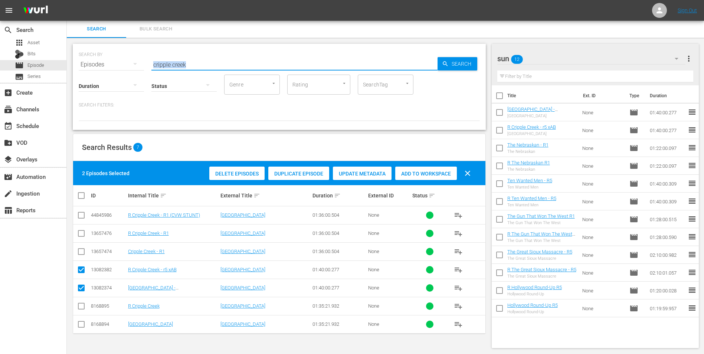
click at [188, 60] on input "cripple creek" at bounding box center [294, 65] width 286 height 18
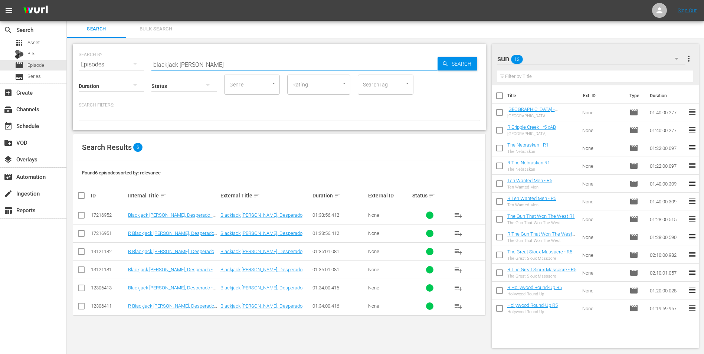
type input "blackjack ketchum"
click at [82, 253] on input "checkbox" at bounding box center [81, 253] width 9 height 9
checkbox input "true"
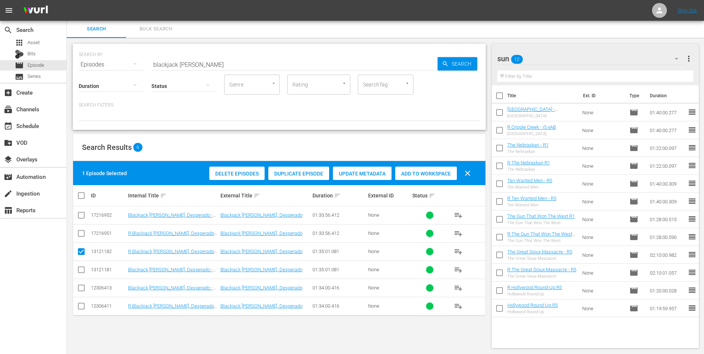
click at [83, 267] on input "checkbox" at bounding box center [81, 271] width 9 height 9
checkbox input "true"
click at [404, 167] on div "Add to Workspace" at bounding box center [426, 174] width 62 height 14
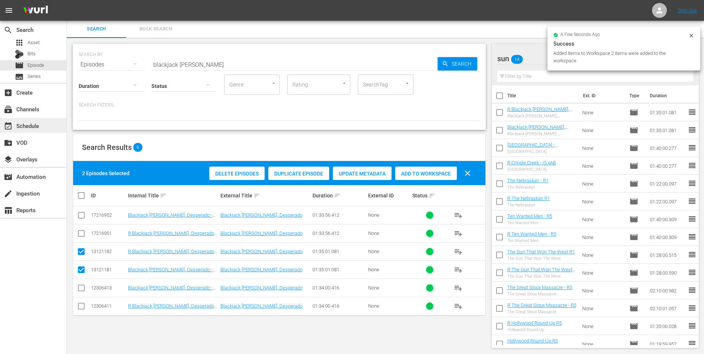
click at [46, 124] on div "event_available Schedule" at bounding box center [33, 125] width 66 height 15
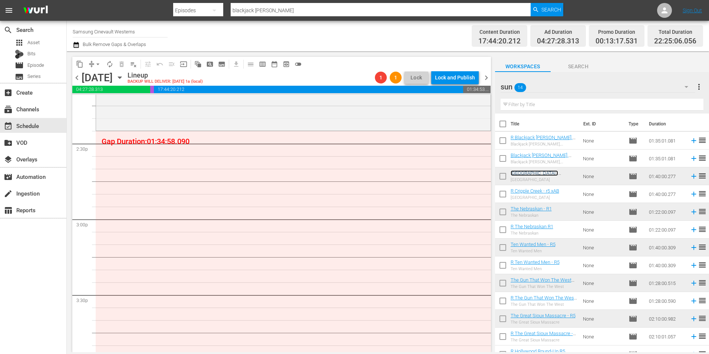
scroll to position [2152, 0]
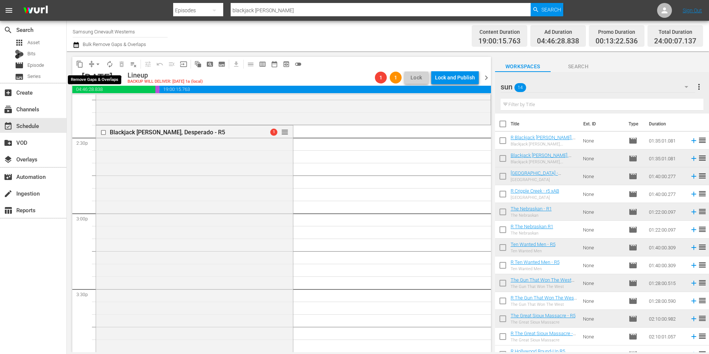
click at [98, 63] on span "arrow_drop_down" at bounding box center [97, 63] width 7 height 7
click at [95, 79] on li "Align to Midnight" at bounding box center [98, 79] width 78 height 12
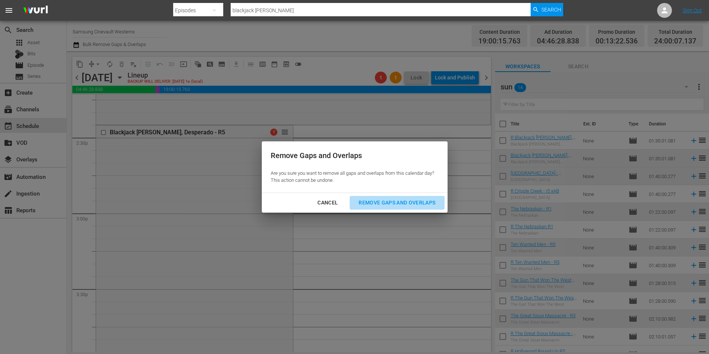
click at [436, 201] on div "Remove Gaps and Overlaps" at bounding box center [397, 202] width 89 height 9
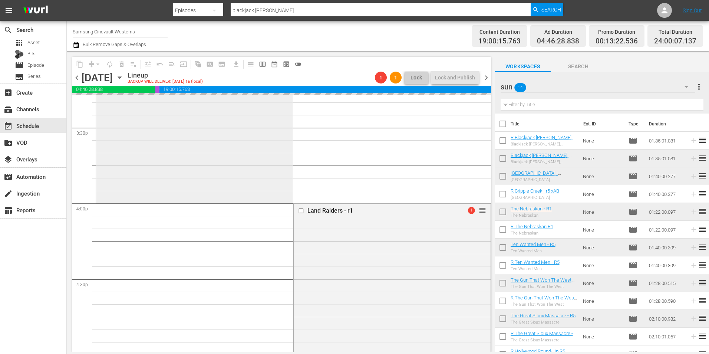
scroll to position [2300, 0]
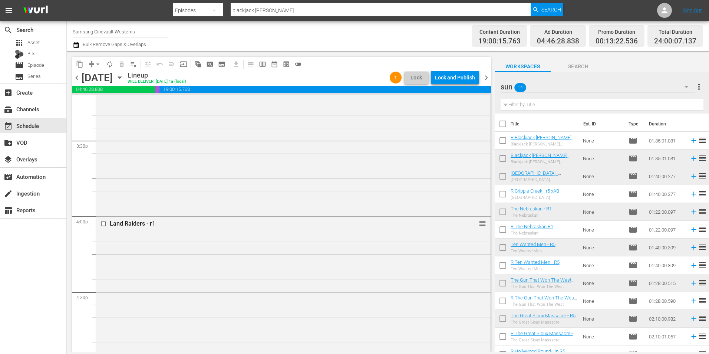
click at [466, 78] on div "Lock and Publish" at bounding box center [455, 77] width 40 height 13
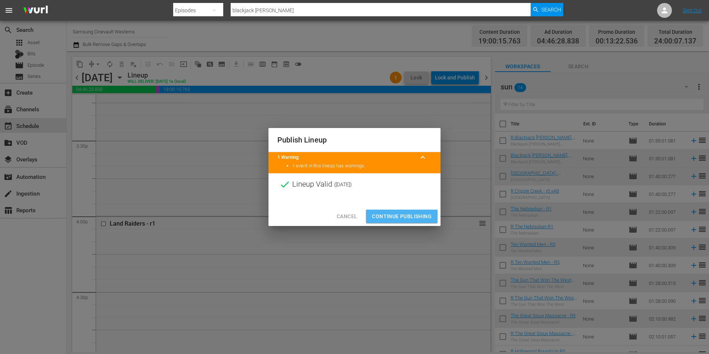
click at [393, 210] on button "Continue Publishing" at bounding box center [402, 217] width 72 height 14
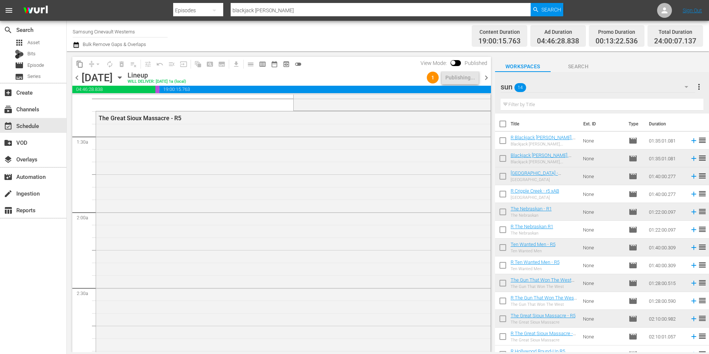
scroll to position [0, 0]
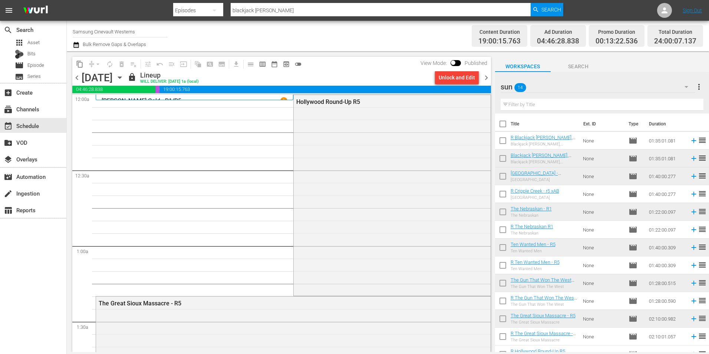
click at [483, 79] on span "chevron_right" at bounding box center [486, 77] width 9 height 9
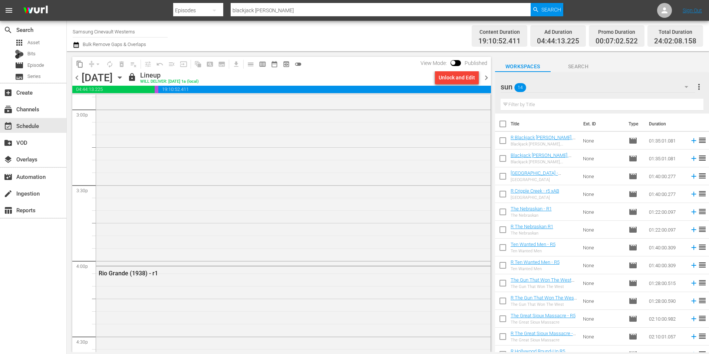
scroll to position [2337, 0]
click at [485, 76] on span "chevron_right" at bounding box center [486, 77] width 9 height 9
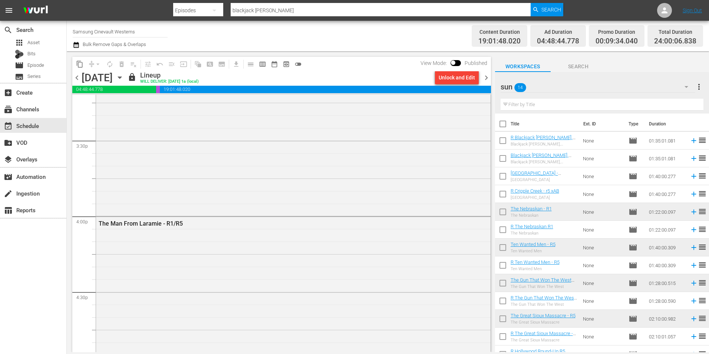
scroll to position [2597, 0]
click at [74, 81] on span "chevron_left" at bounding box center [76, 77] width 9 height 9
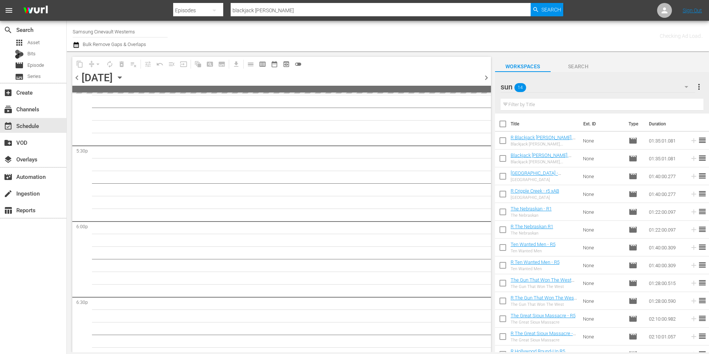
scroll to position [2635, 0]
click at [74, 81] on span "chevron_left" at bounding box center [76, 77] width 9 height 9
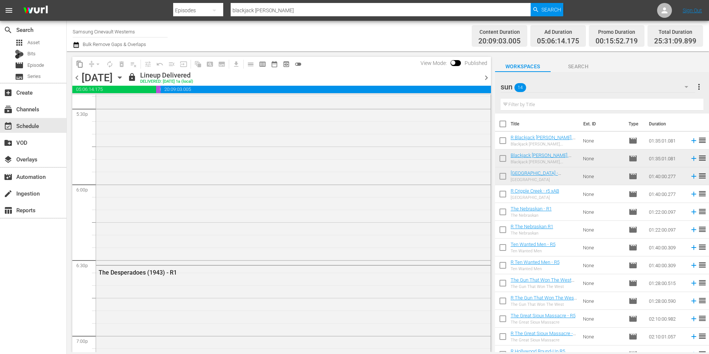
scroll to position [2622, 0]
click at [193, 75] on div "Lineup Delivered" at bounding box center [166, 75] width 53 height 8
click at [193, 73] on div "Lineup Delivered" at bounding box center [166, 75] width 53 height 8
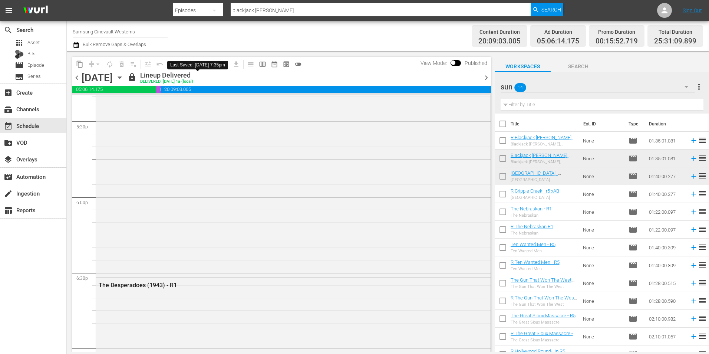
click at [137, 78] on span "lock" at bounding box center [132, 77] width 9 height 9
drag, startPoint x: 203, startPoint y: 78, endPoint x: 453, endPoint y: 60, distance: 251.1
click at [453, 60] on div "View Mode: Published" at bounding box center [454, 63] width 74 height 13
click at [454, 60] on span at bounding box center [453, 62] width 4 height 4
click at [453, 61] on span at bounding box center [453, 62] width 4 height 4
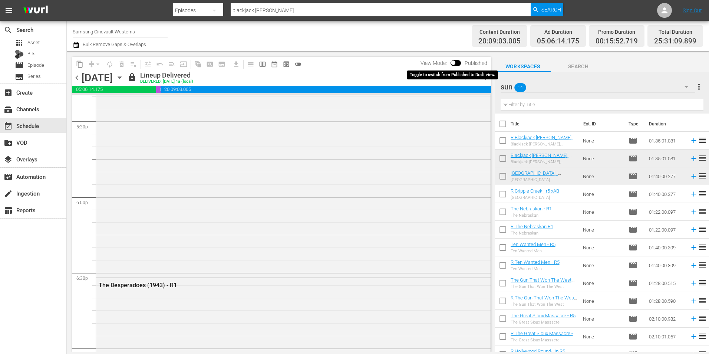
click at [453, 63] on input "checkbox" at bounding box center [454, 64] width 16 height 5
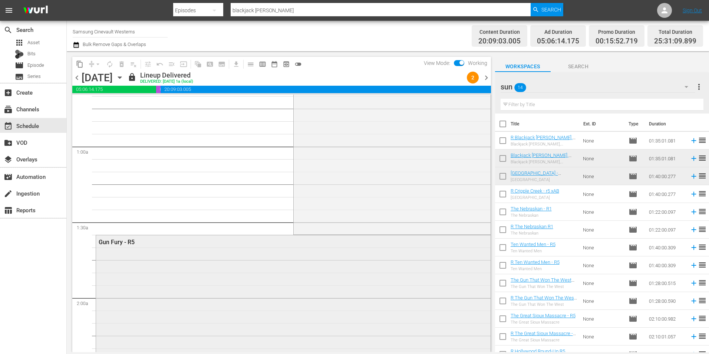
scroll to position [0, 0]
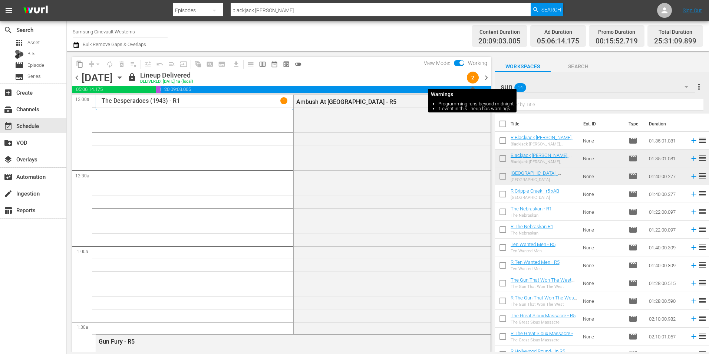
click at [476, 75] on span "2" at bounding box center [473, 78] width 12 height 6
click at [478, 76] on span "2" at bounding box center [473, 78] width 12 height 6
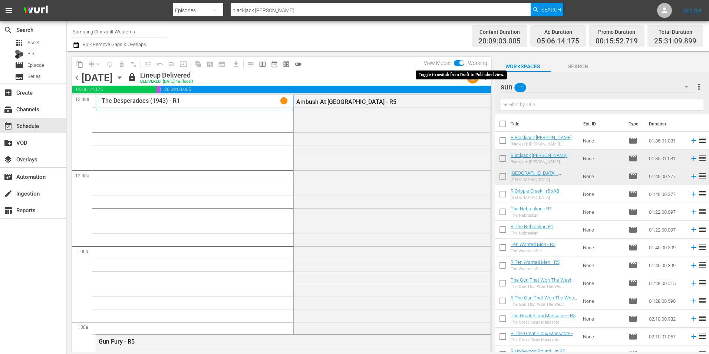
click at [462, 64] on input "checkbox" at bounding box center [462, 64] width 16 height 5
checkbox input "false"
click at [487, 77] on span "chevron_right" at bounding box center [486, 77] width 9 height 9
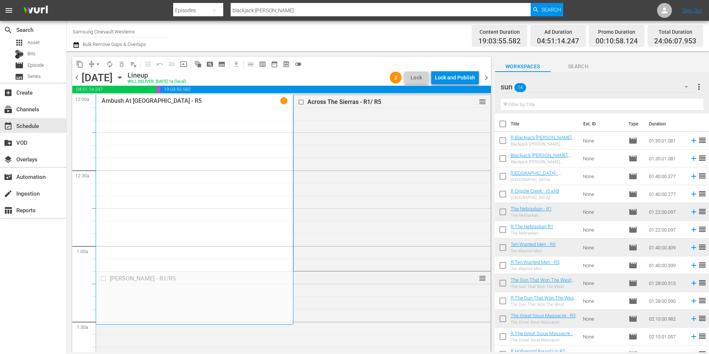
click at [171, 198] on div "Ambush At Tomahawk Gap - R5 1" at bounding box center [195, 209] width 186 height 224
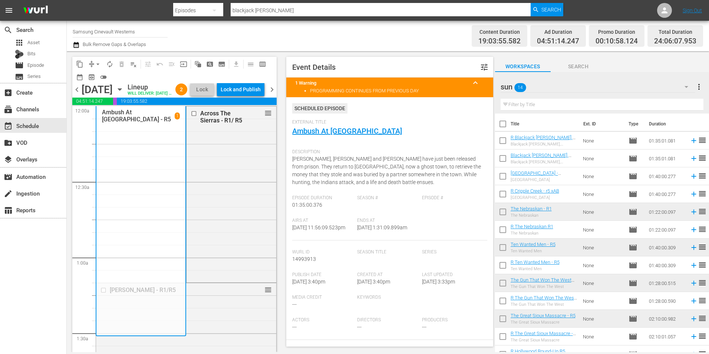
click at [480, 66] on span "tune" at bounding box center [484, 67] width 9 height 9
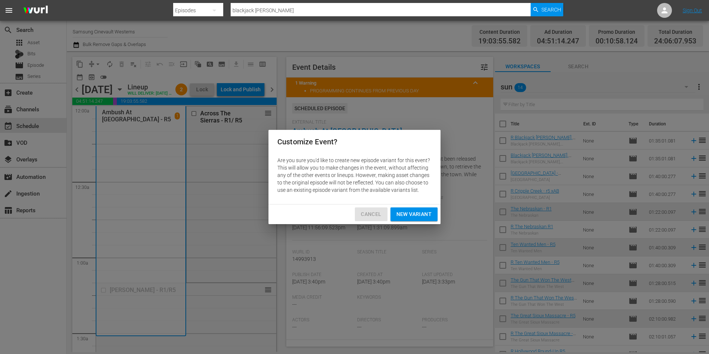
click at [380, 213] on span "Cancel" at bounding box center [371, 214] width 20 height 9
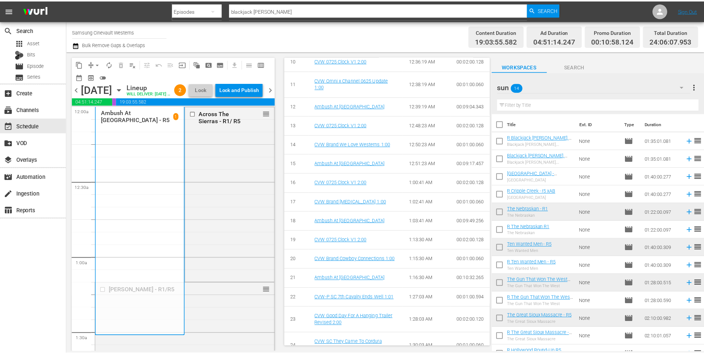
scroll to position [567, 0]
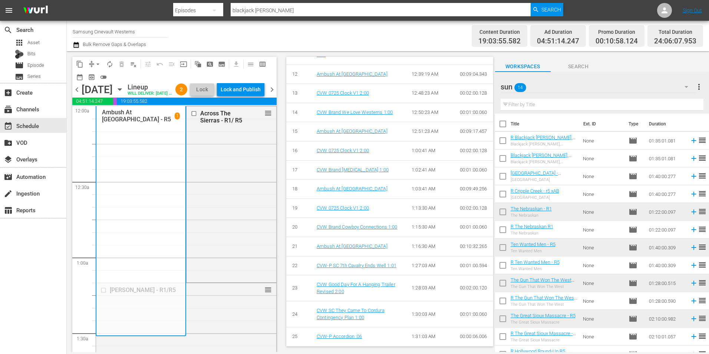
click at [186, 82] on div "content_copy compress arrow_drop_down autorenew_outlined delete_forever_outline…" at bounding box center [174, 70] width 204 height 26
click at [275, 93] on span "chevron_right" at bounding box center [271, 89] width 9 height 9
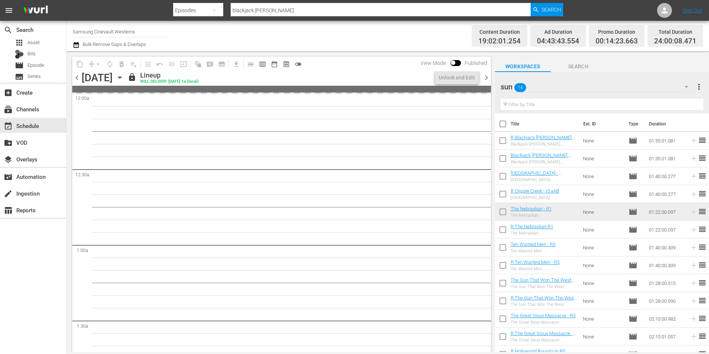
click at [79, 79] on span "chevron_left" at bounding box center [76, 77] width 9 height 9
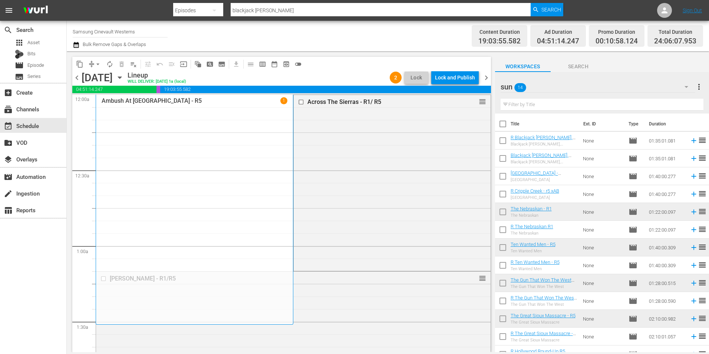
click at [73, 78] on span "chevron_left" at bounding box center [76, 77] width 9 height 9
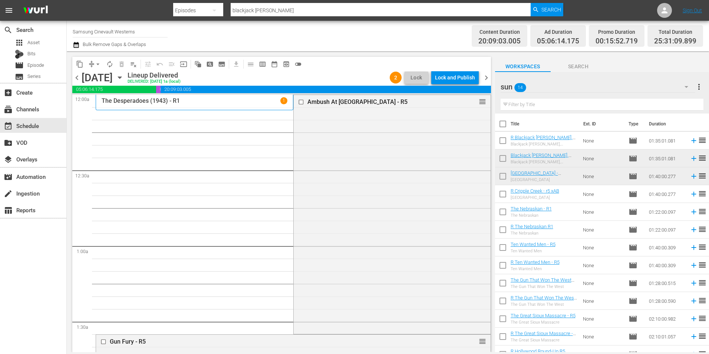
click at [502, 124] on input "checkbox" at bounding box center [503, 126] width 16 height 16
checkbox input "true"
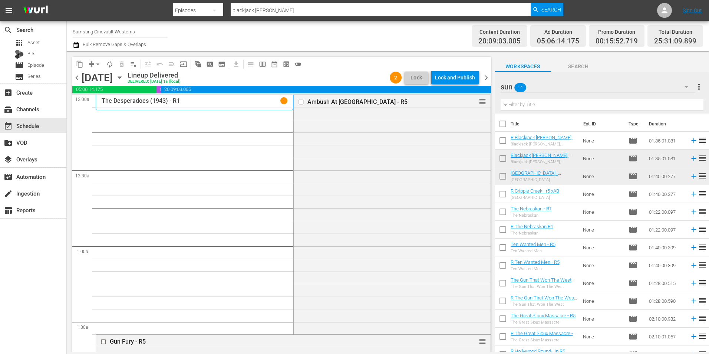
checkbox input "true"
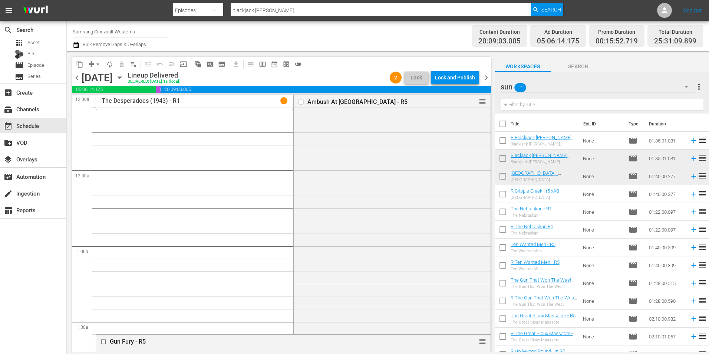
checkbox input "true"
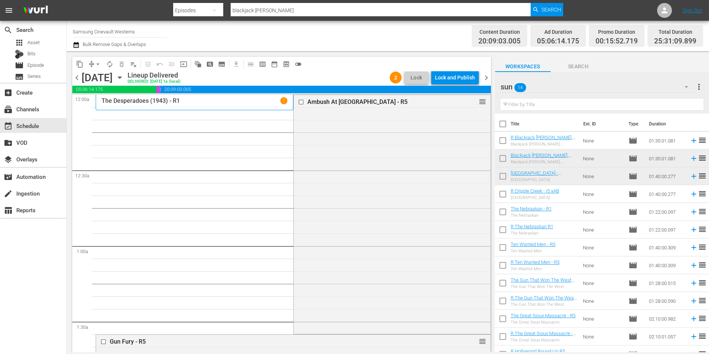
checkbox input "true"
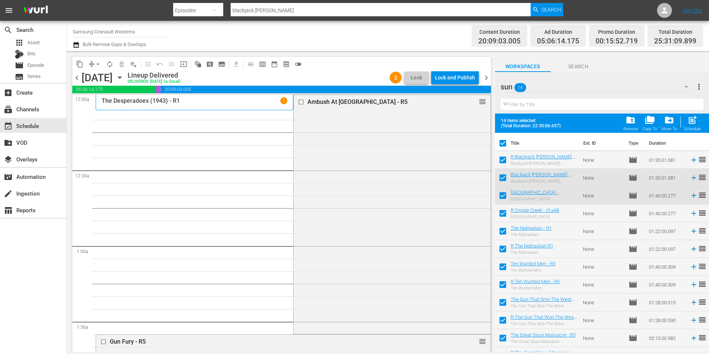
click at [630, 124] on span "folder_delete" at bounding box center [631, 120] width 10 height 10
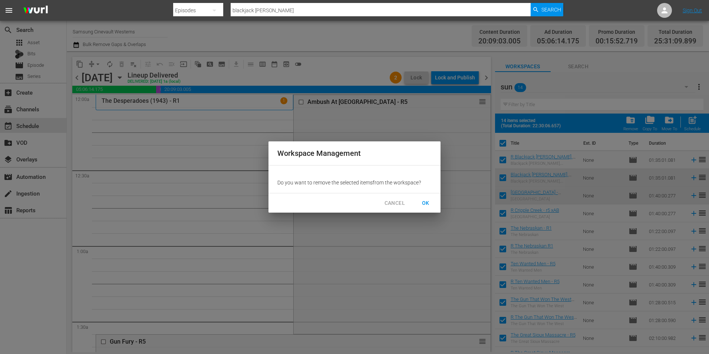
click at [432, 200] on button "OK" at bounding box center [426, 203] width 24 height 14
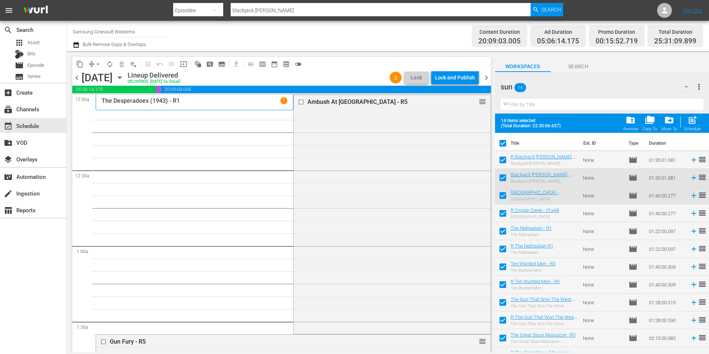
checkbox input "false"
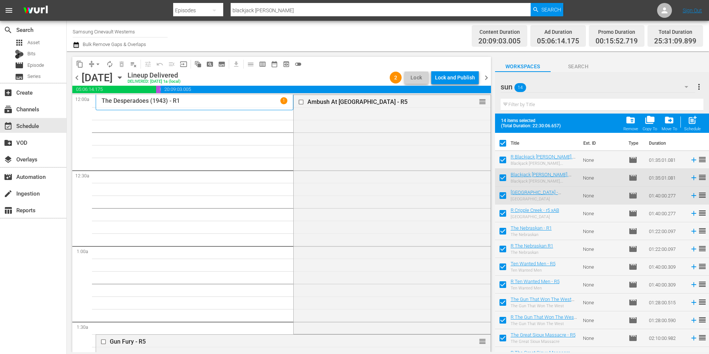
checkbox input "false"
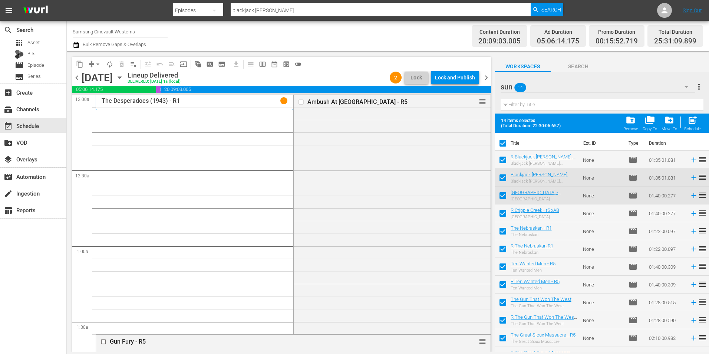
checkbox input "false"
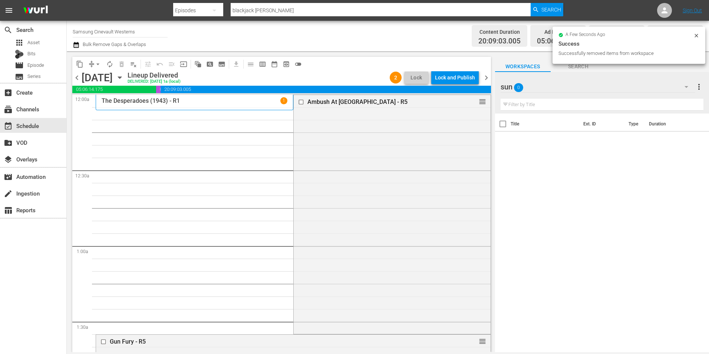
click at [549, 85] on div "sun 0" at bounding box center [598, 86] width 195 height 21
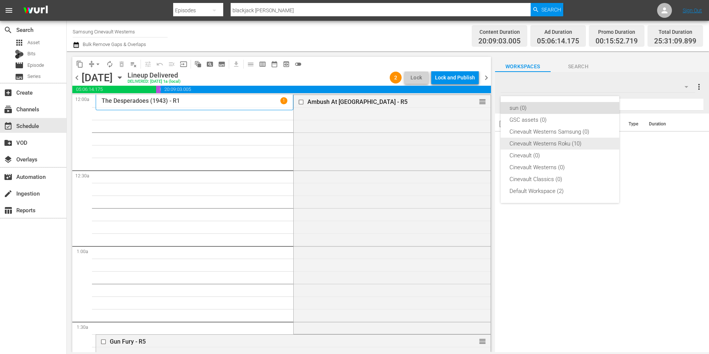
click at [556, 140] on div "Cinevault Westerns Roku (10)" at bounding box center [560, 144] width 101 height 12
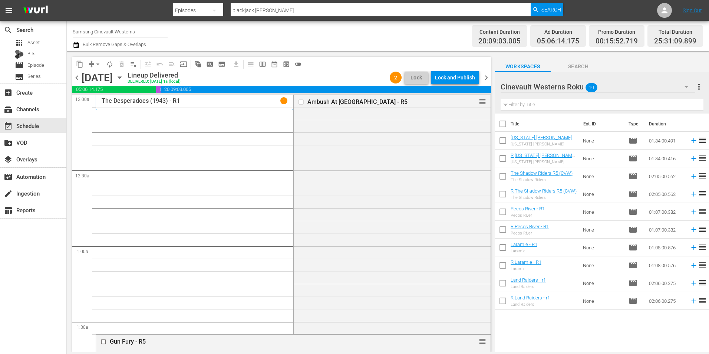
click at [503, 124] on input "checkbox" at bounding box center [503, 126] width 16 height 16
checkbox input "true"
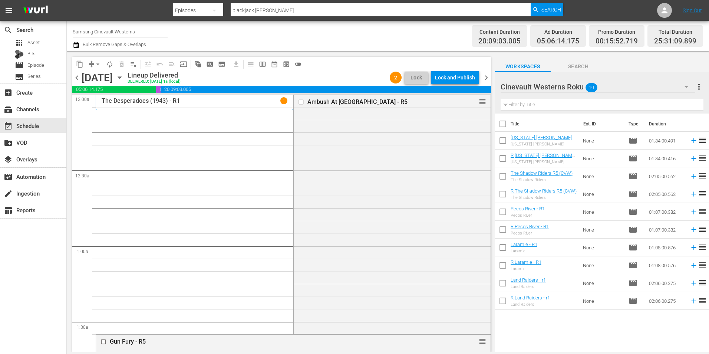
checkbox input "true"
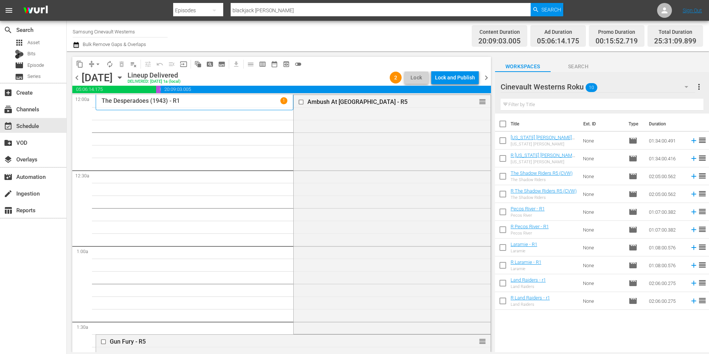
checkbox input "true"
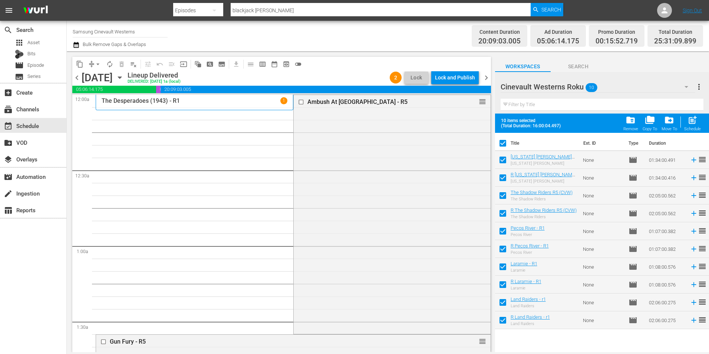
click at [631, 118] on span "folder_delete" at bounding box center [631, 120] width 10 height 10
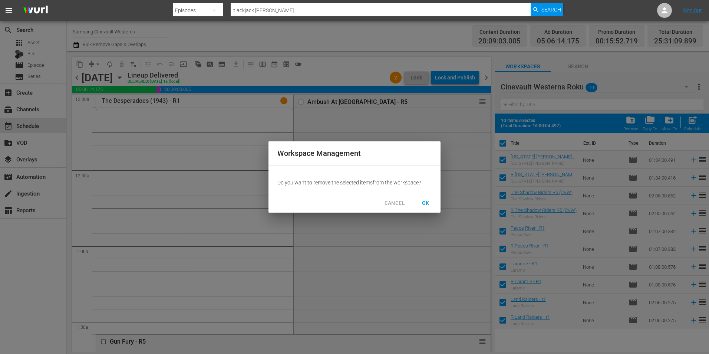
click at [430, 202] on span "OK" at bounding box center [426, 202] width 12 height 9
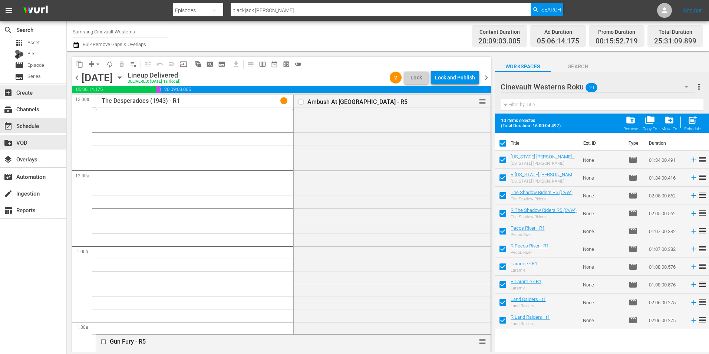
checkbox input "false"
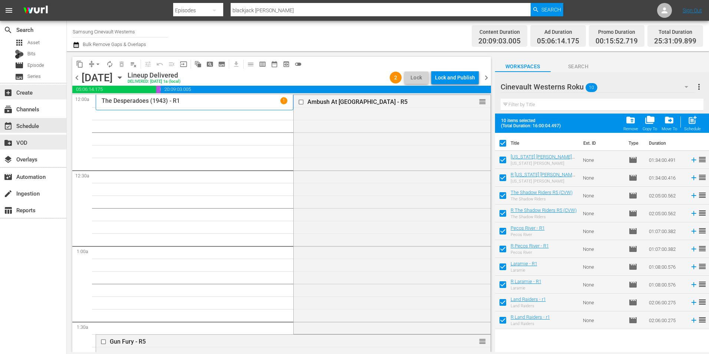
checkbox input "false"
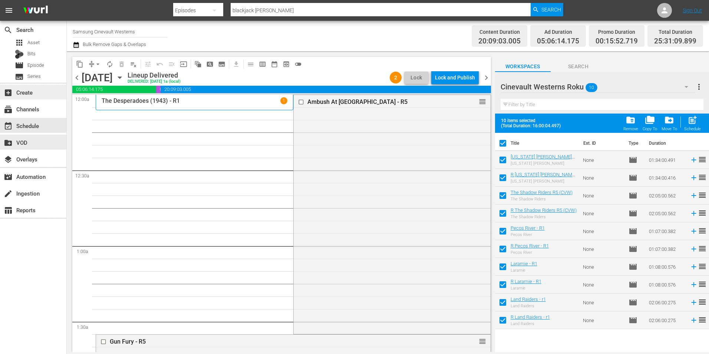
checkbox input "false"
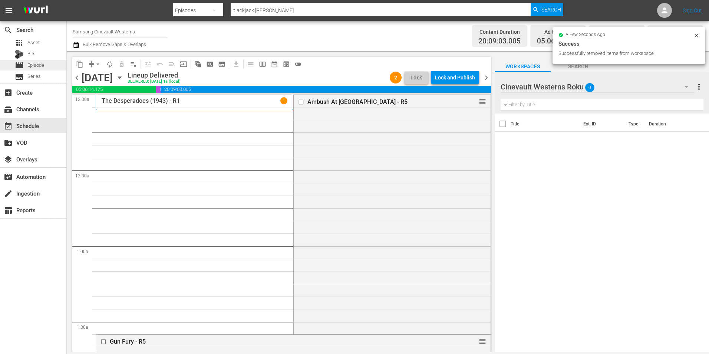
click at [35, 63] on span "Episode" at bounding box center [35, 65] width 17 height 7
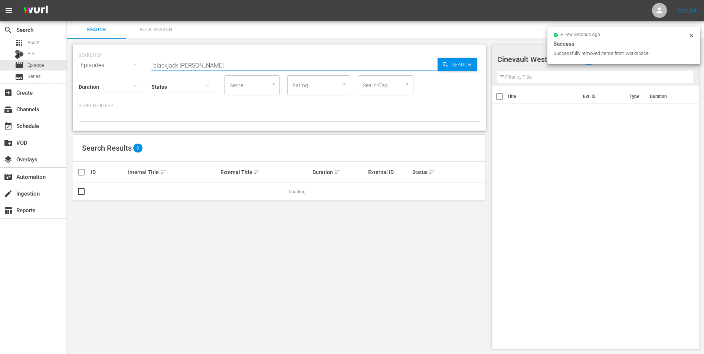
click at [267, 58] on input "blackjack ketchum" at bounding box center [294, 65] width 286 height 18
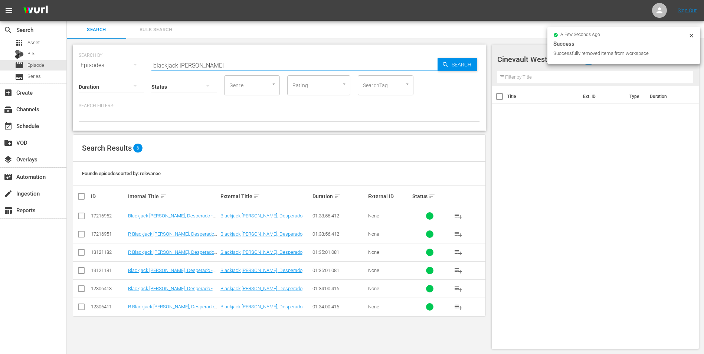
click at [267, 58] on input "blackjack ketchum" at bounding box center [294, 65] width 286 height 18
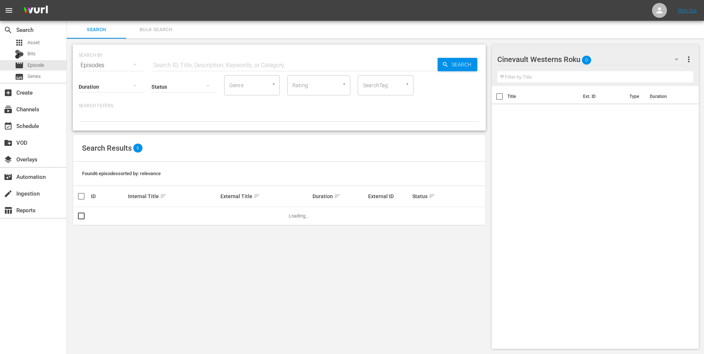
click at [656, 57] on div "Cinevault Westerns Roku 0" at bounding box center [591, 59] width 188 height 21
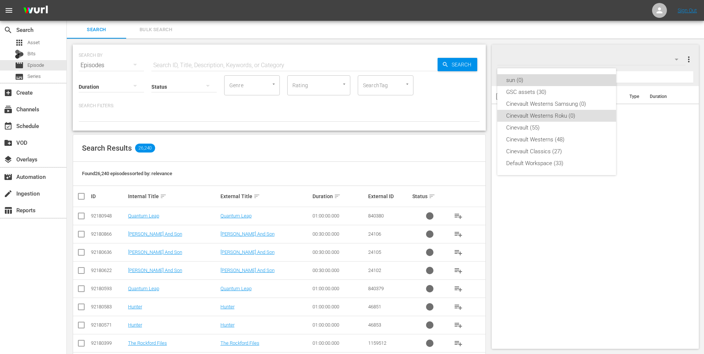
click at [539, 82] on div "sun (0)" at bounding box center [556, 80] width 101 height 12
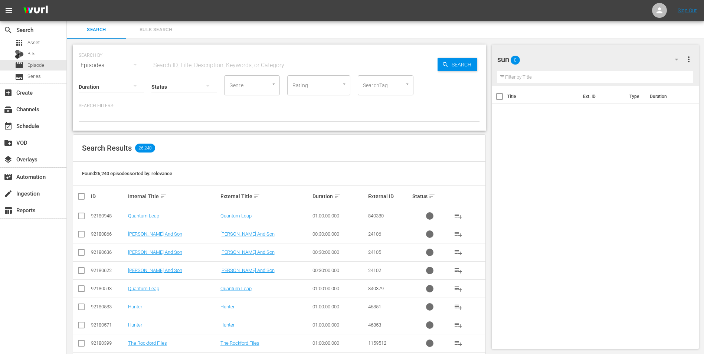
click at [551, 55] on div "sun 0" at bounding box center [591, 59] width 188 height 21
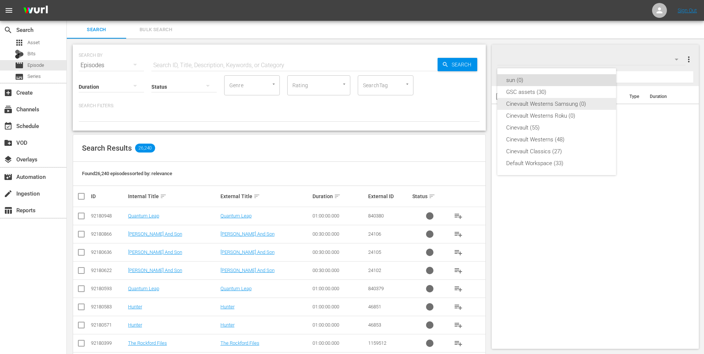
click at [546, 101] on div "Cinevault Westerns Samsung (0)" at bounding box center [556, 104] width 101 height 12
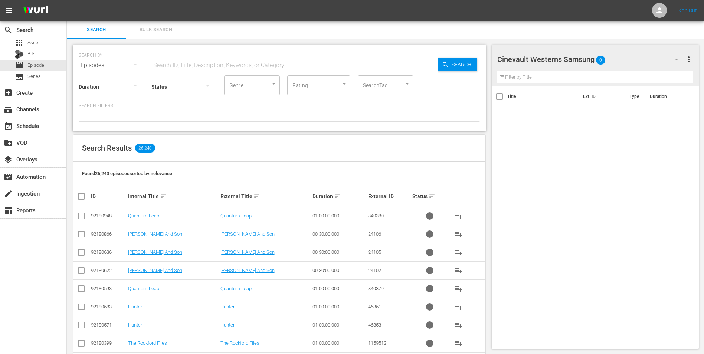
click at [246, 64] on input "text" at bounding box center [294, 65] width 286 height 18
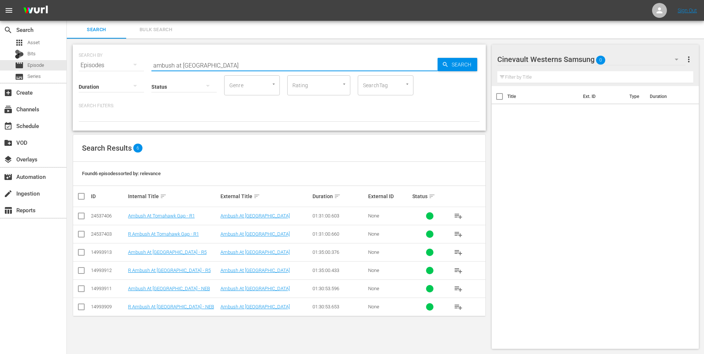
type input "ambush at tomahawk gap"
click at [78, 249] on input "checkbox" at bounding box center [81, 253] width 9 height 9
checkbox input "true"
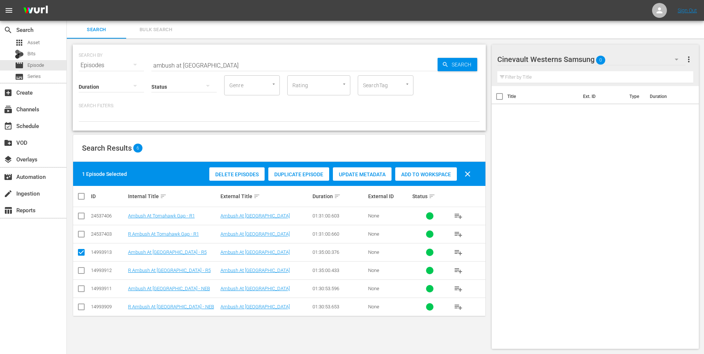
click at [422, 177] on span "Add to Workspace" at bounding box center [426, 174] width 62 height 6
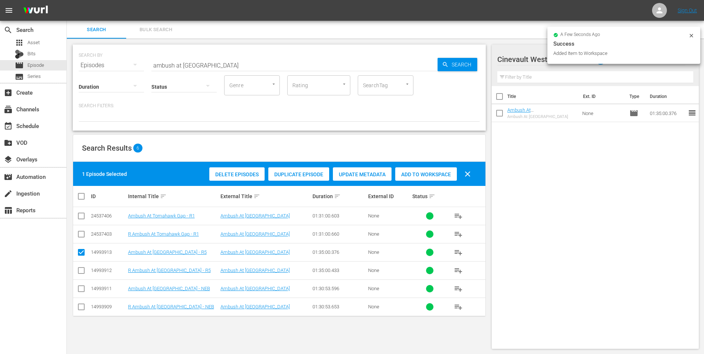
click at [692, 39] on div at bounding box center [691, 37] width 6 height 8
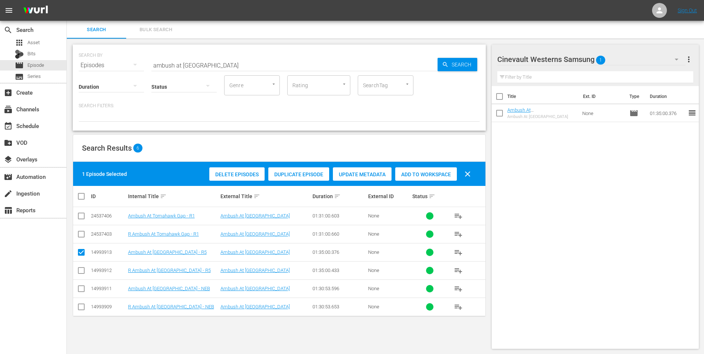
click at [615, 58] on div "Cinevault Westerns Samsung 1" at bounding box center [591, 59] width 188 height 21
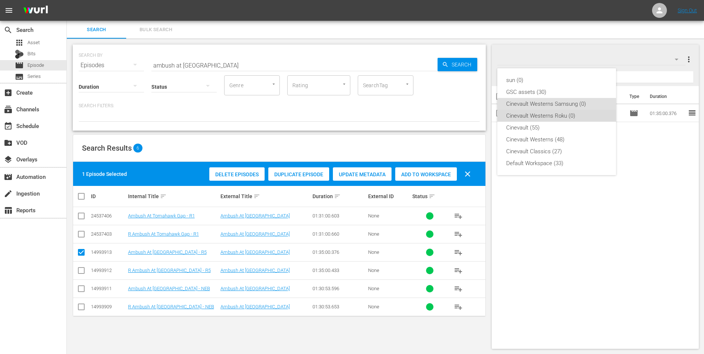
click at [559, 116] on div "Cinevault Westerns Roku (0)" at bounding box center [556, 116] width 101 height 12
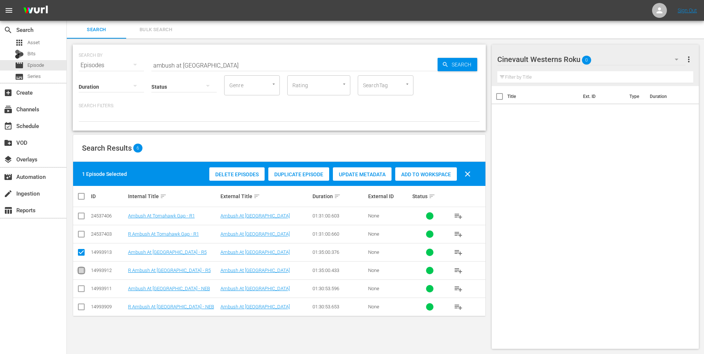
click at [82, 270] on input "checkbox" at bounding box center [81, 271] width 9 height 9
click at [81, 253] on input "checkbox" at bounding box center [81, 253] width 9 height 9
click at [411, 172] on span "Add to Workspace" at bounding box center [426, 174] width 62 height 6
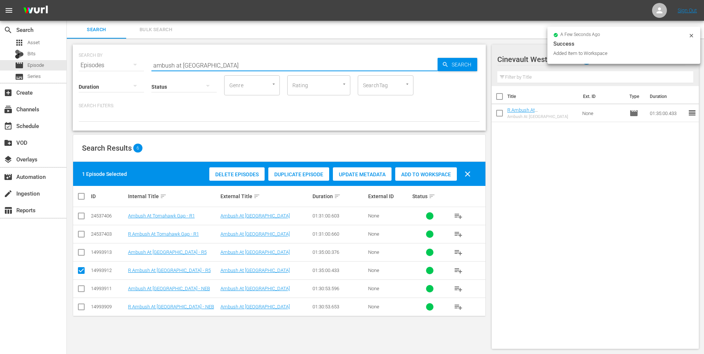
click at [246, 61] on input "ambush at tomahawk gap" at bounding box center [294, 65] width 286 height 18
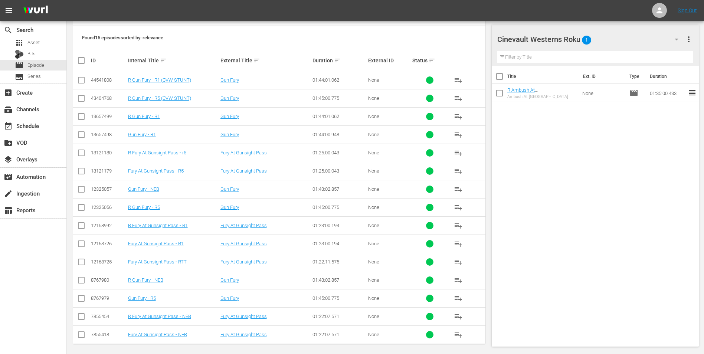
scroll to position [139, 0]
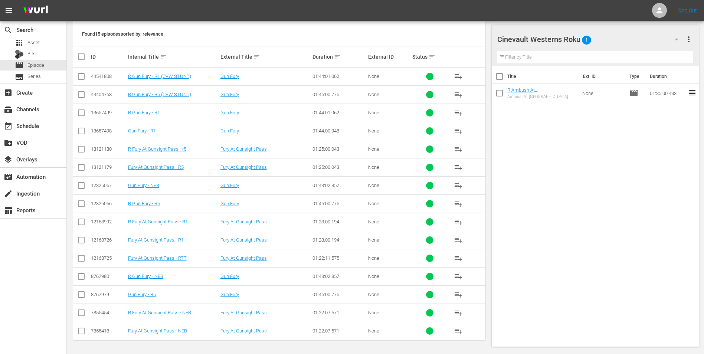
click at [82, 206] on input "checkbox" at bounding box center [81, 205] width 9 height 9
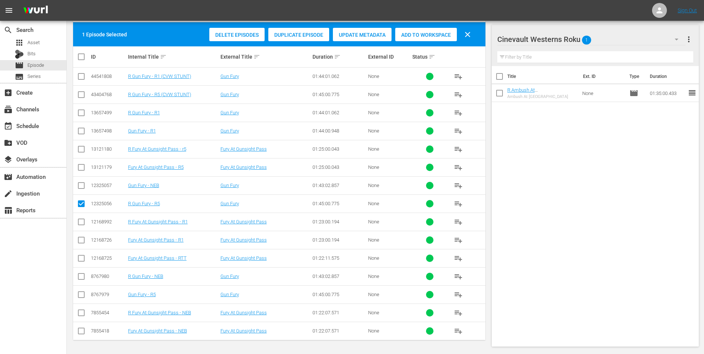
click at [81, 295] on input "checkbox" at bounding box center [81, 296] width 9 height 9
click at [81, 294] on input "checkbox" at bounding box center [81, 296] width 9 height 9
click at [429, 37] on span "Add to Workspace" at bounding box center [426, 35] width 62 height 6
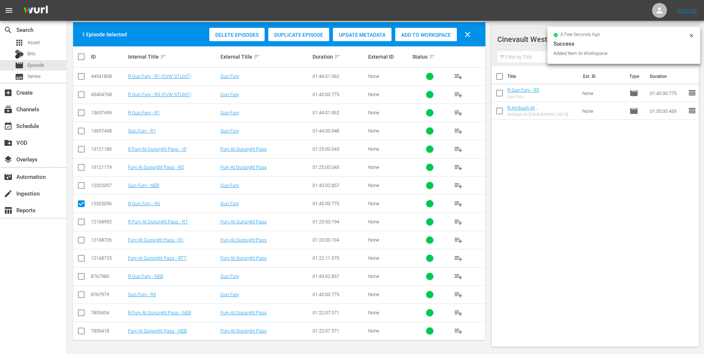
click at [697, 32] on div "a few seconds ago Success Added Item to Workspace" at bounding box center [623, 45] width 153 height 37
click at [693, 34] on icon at bounding box center [690, 35] width 3 height 3
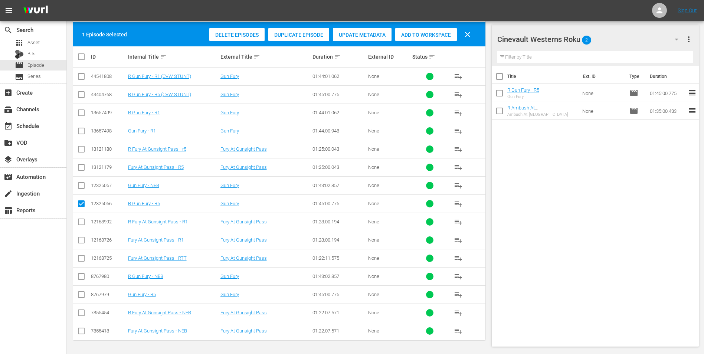
click at [649, 37] on div "Cinevault Westerns Roku 2" at bounding box center [591, 39] width 188 height 21
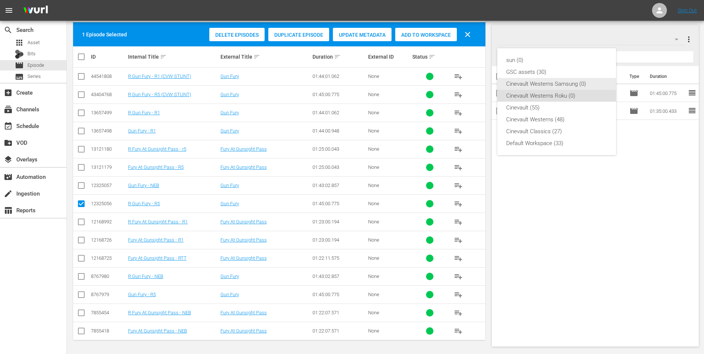
click at [567, 81] on div "Cinevault Westerns Samsung (0)" at bounding box center [556, 84] width 101 height 12
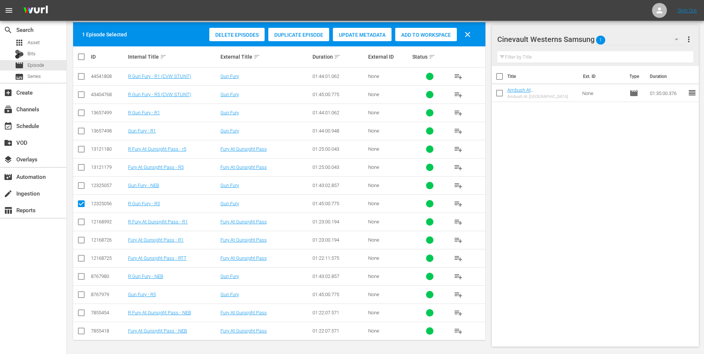
click at [82, 297] on input "checkbox" at bounding box center [81, 296] width 9 height 9
click at [81, 206] on input "checkbox" at bounding box center [81, 205] width 9 height 9
click at [420, 35] on span "Add to Workspace" at bounding box center [426, 35] width 62 height 6
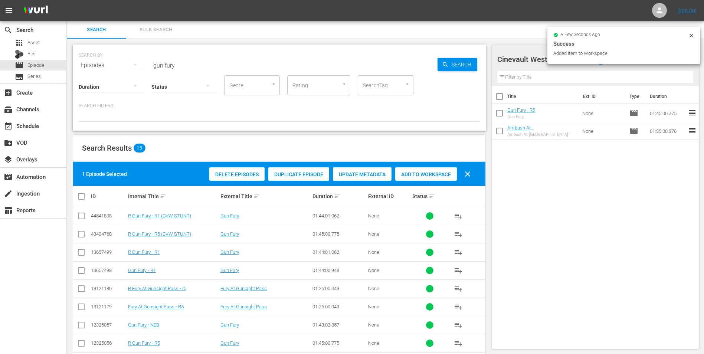
click at [229, 60] on input "gun fury" at bounding box center [294, 65] width 286 height 18
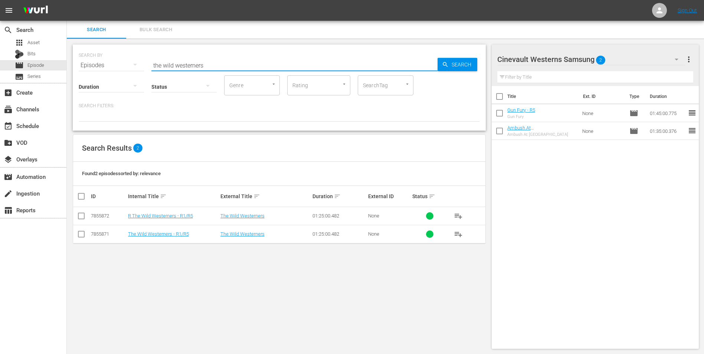
click at [82, 233] on input "checkbox" at bounding box center [81, 235] width 9 height 9
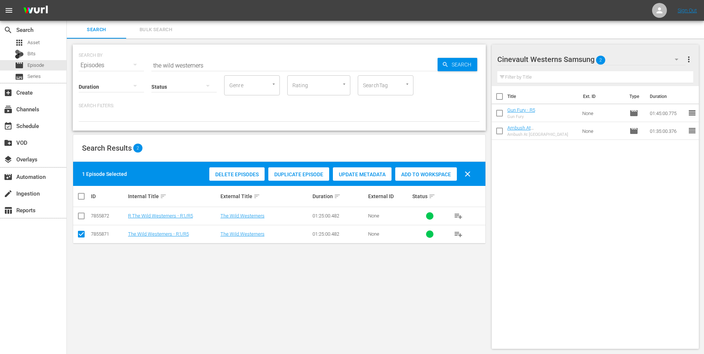
click at [412, 171] on span "Add to Workspace" at bounding box center [426, 174] width 62 height 6
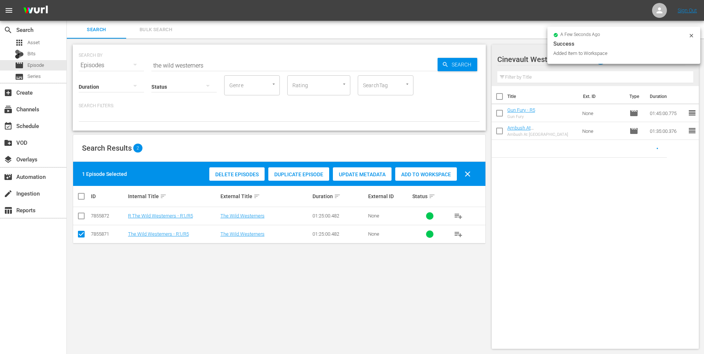
click at [691, 35] on icon at bounding box center [691, 36] width 6 height 6
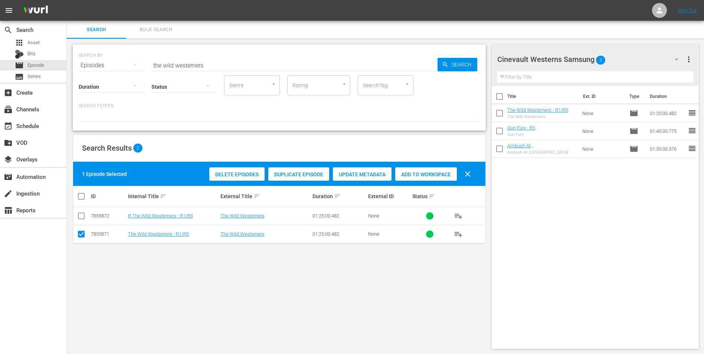
click at [664, 60] on div "Cinevault Westerns Samsung 3" at bounding box center [591, 59] width 188 height 21
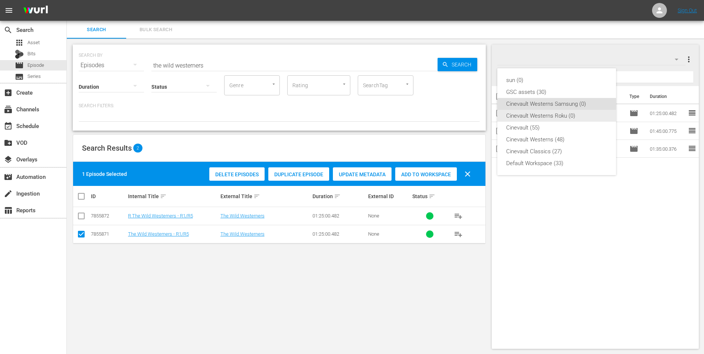
click at [535, 110] on div "Cinevault Westerns Roku (0)" at bounding box center [556, 116] width 101 height 12
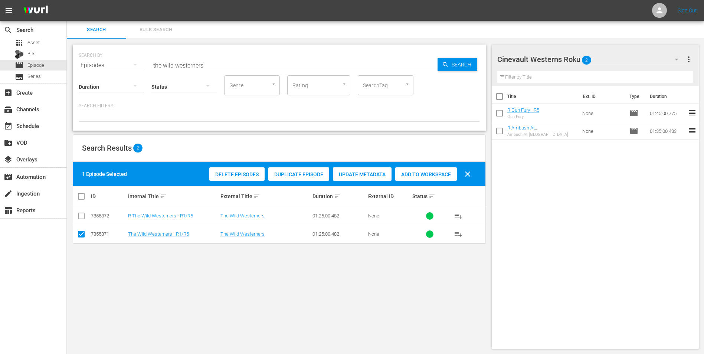
click at [80, 218] on input "checkbox" at bounding box center [81, 217] width 9 height 9
click at [83, 237] on input "checkbox" at bounding box center [81, 235] width 9 height 9
click at [436, 170] on div "Add to Workspace" at bounding box center [426, 174] width 62 height 14
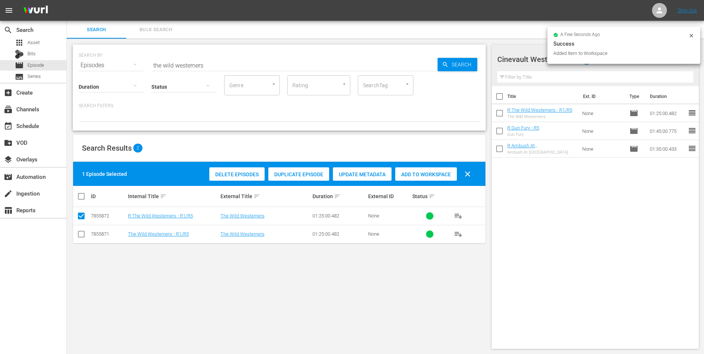
click at [217, 62] on input "the wild westerners" at bounding box center [294, 65] width 286 height 18
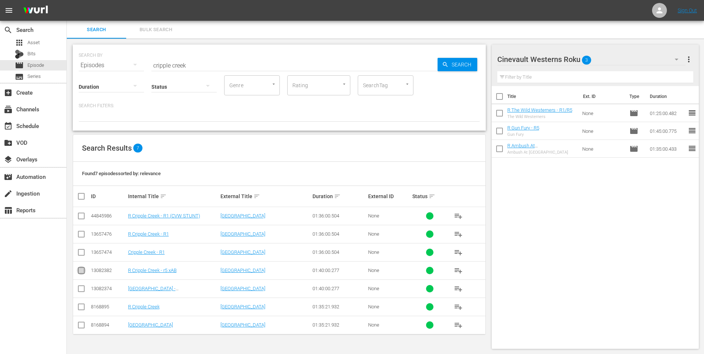
click at [79, 272] on input "checkbox" at bounding box center [81, 271] width 9 height 9
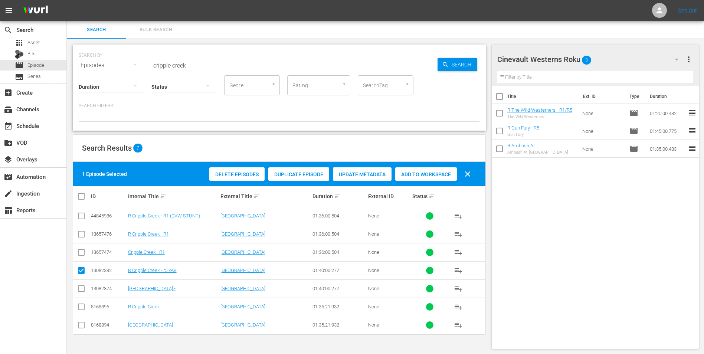
click at [445, 169] on div "Add to Workspace" at bounding box center [426, 174] width 62 height 14
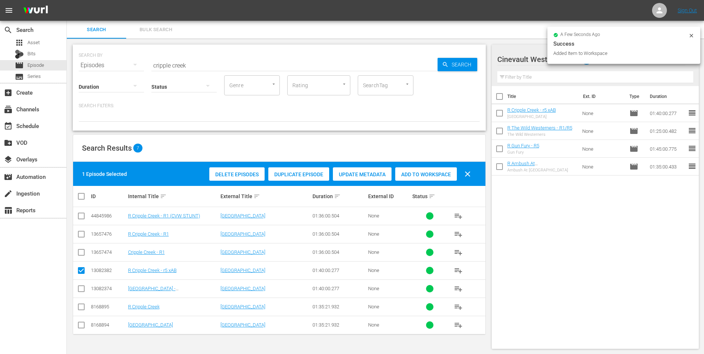
click at [690, 37] on icon at bounding box center [691, 36] width 6 height 6
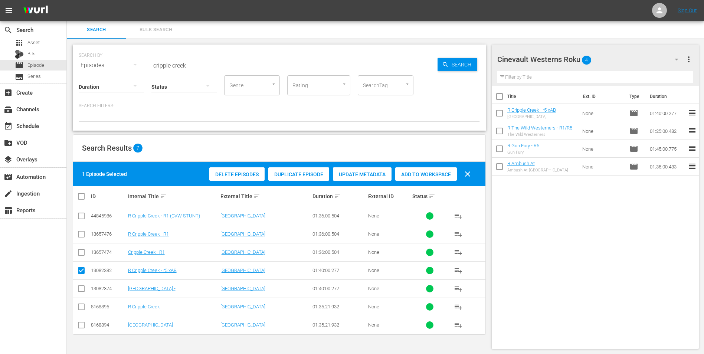
click at [613, 61] on div "Cinevault Westerns Roku 4" at bounding box center [591, 59] width 188 height 21
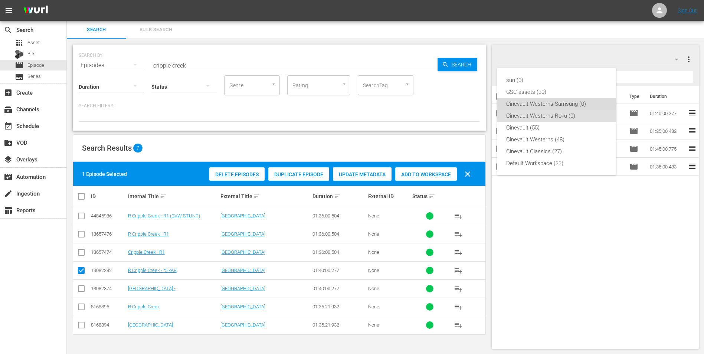
click at [559, 108] on div "Cinevault Westerns Samsung (0)" at bounding box center [556, 104] width 101 height 12
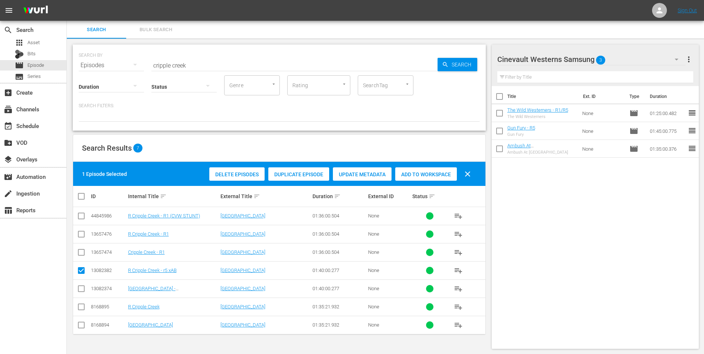
click at [79, 288] on input "checkbox" at bounding box center [81, 290] width 9 height 9
click at [82, 272] on input "checkbox" at bounding box center [81, 271] width 9 height 9
click at [416, 172] on span "Add to Workspace" at bounding box center [426, 174] width 62 height 6
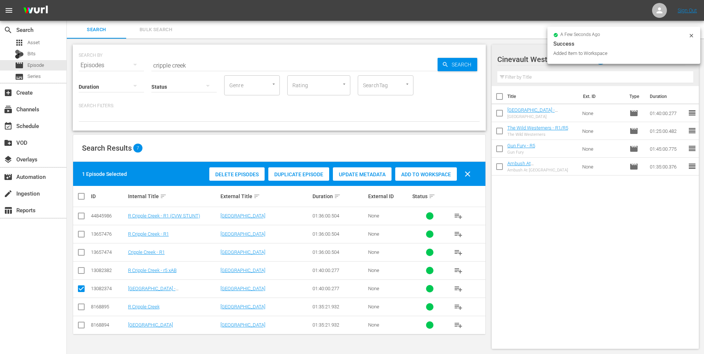
click at [199, 62] on input "cripple creek" at bounding box center [294, 65] width 286 height 18
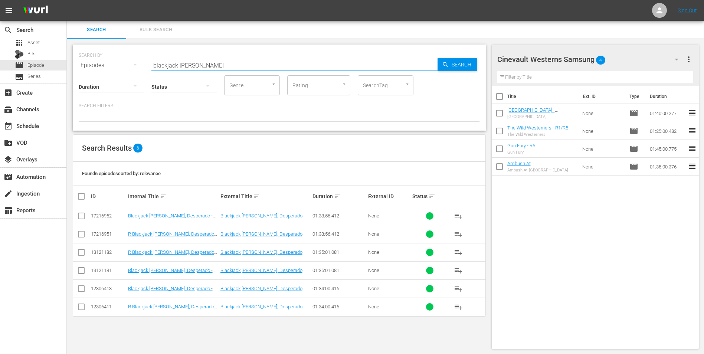
click at [83, 265] on td at bounding box center [81, 270] width 17 height 18
click at [83, 268] on input "checkbox" at bounding box center [81, 271] width 9 height 9
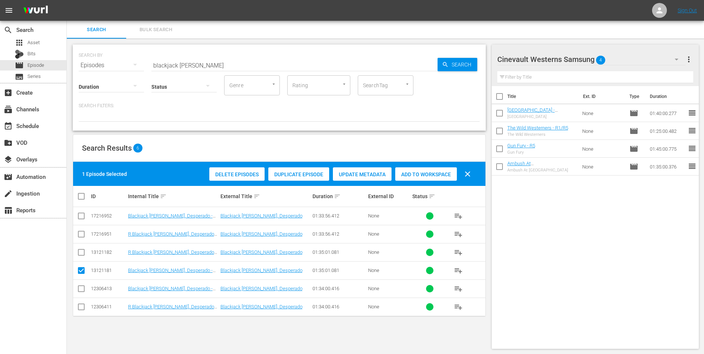
click at [405, 170] on div "Add to Workspace" at bounding box center [426, 174] width 62 height 14
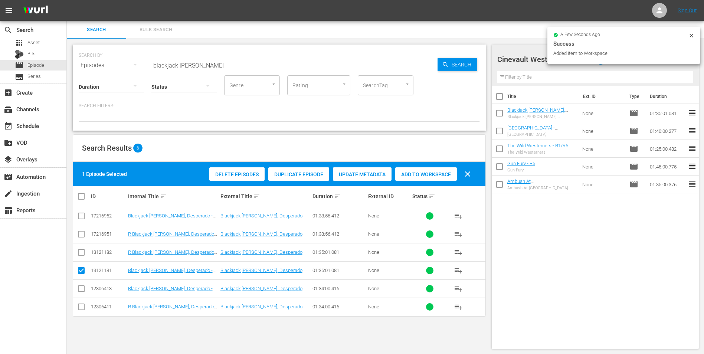
click at [689, 34] on icon at bounding box center [691, 36] width 6 height 6
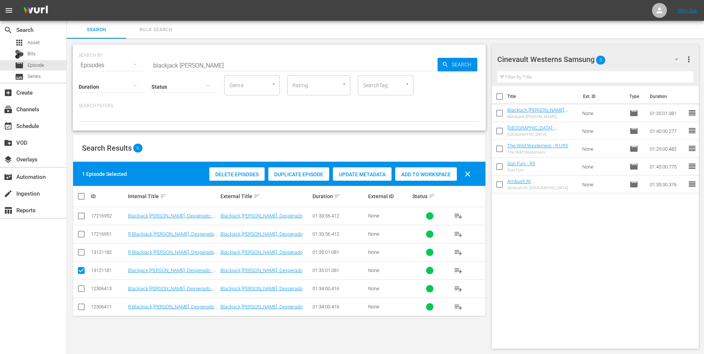
click at [659, 56] on div "Cinevault Westerns Samsung 5" at bounding box center [591, 59] width 188 height 21
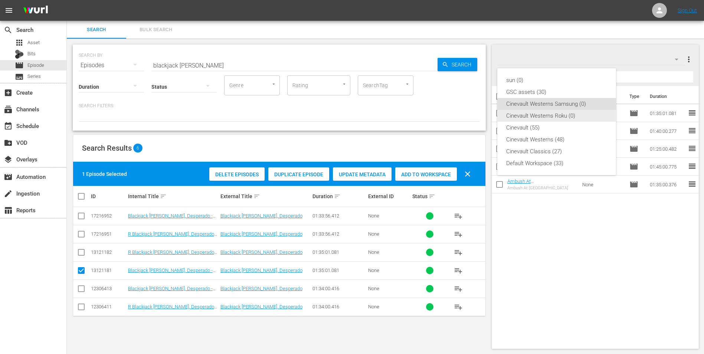
click at [549, 114] on div "Cinevault Westerns Roku (0)" at bounding box center [556, 116] width 101 height 12
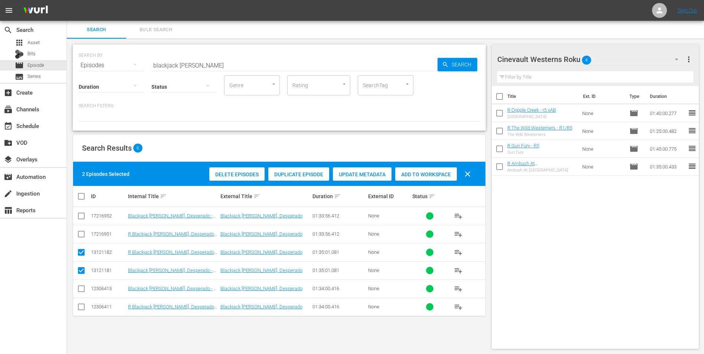
click at [81, 270] on input "checkbox" at bounding box center [81, 271] width 9 height 9
checkbox input "false"
click at [419, 177] on span "Add to Workspace" at bounding box center [426, 174] width 62 height 6
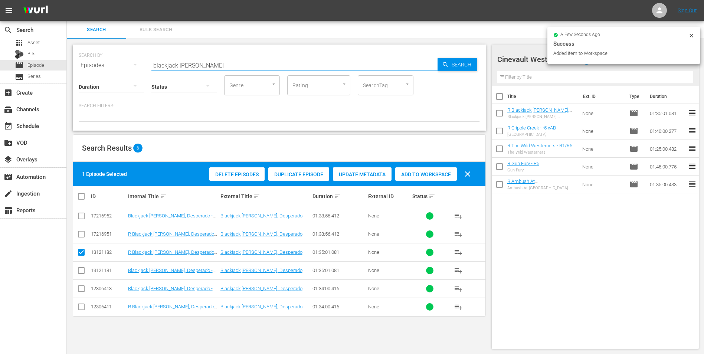
click at [266, 63] on input "blackjack [PERSON_NAME]" at bounding box center [294, 65] width 286 height 18
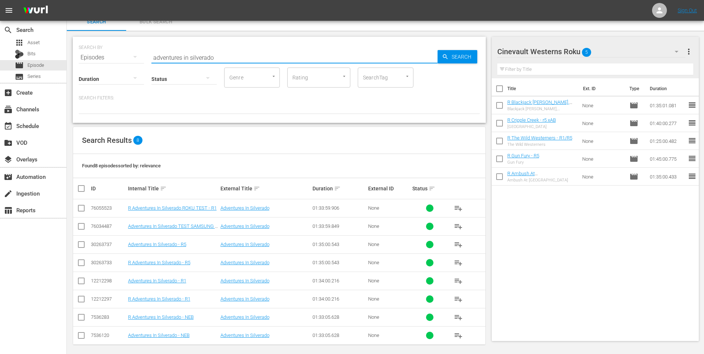
scroll to position [12, 0]
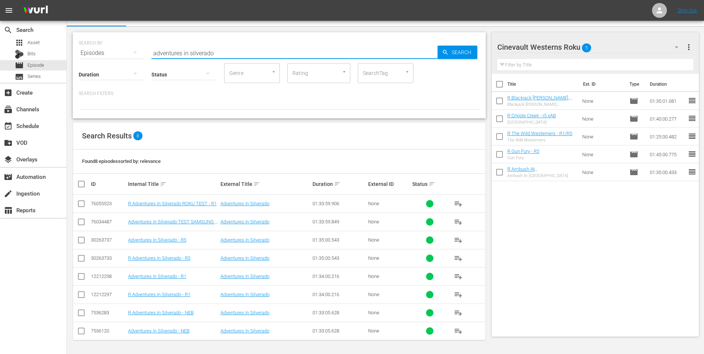
type input "adventures in silverado"
click at [81, 257] on input "checkbox" at bounding box center [81, 259] width 9 height 9
checkbox input "true"
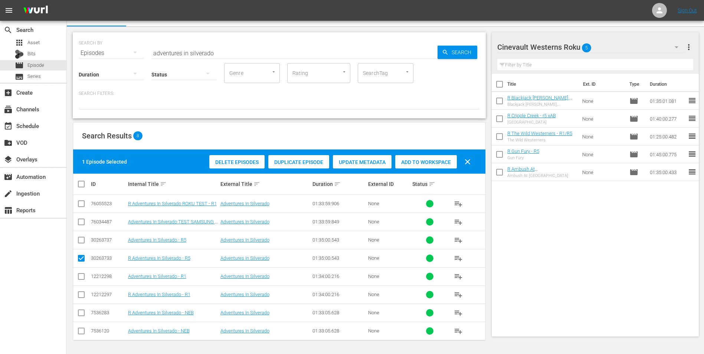
click at [419, 160] on span "Add to Workspace" at bounding box center [426, 162] width 62 height 6
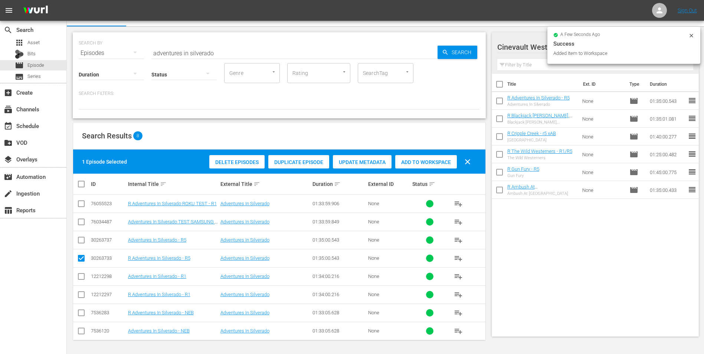
click at [689, 32] on div "a few seconds ago Success Added Item to Workspace" at bounding box center [623, 45] width 153 height 37
click at [688, 37] on icon at bounding box center [691, 36] width 6 height 6
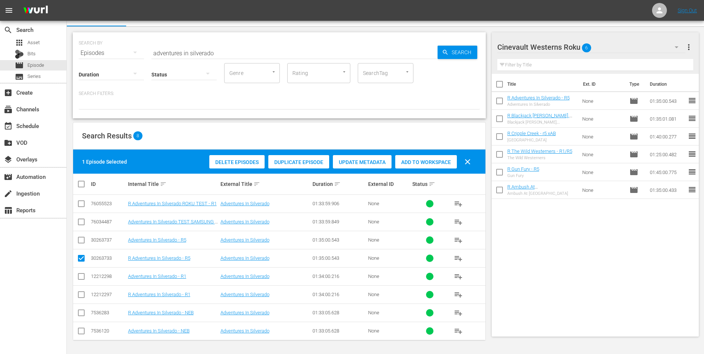
click at [613, 52] on div "Cinevault Westerns Roku 6" at bounding box center [591, 47] width 188 height 21
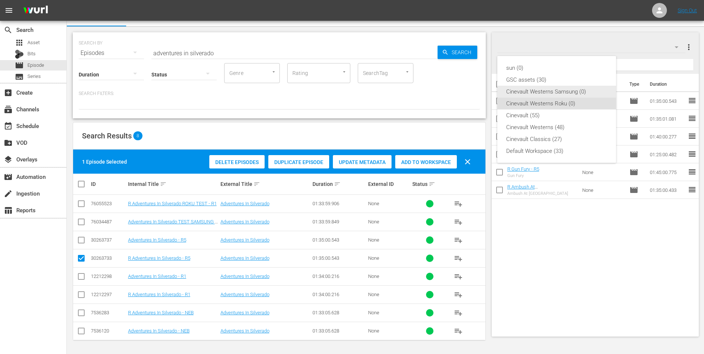
click at [561, 96] on div "Cinevault Westerns Samsung (0)" at bounding box center [556, 92] width 101 height 12
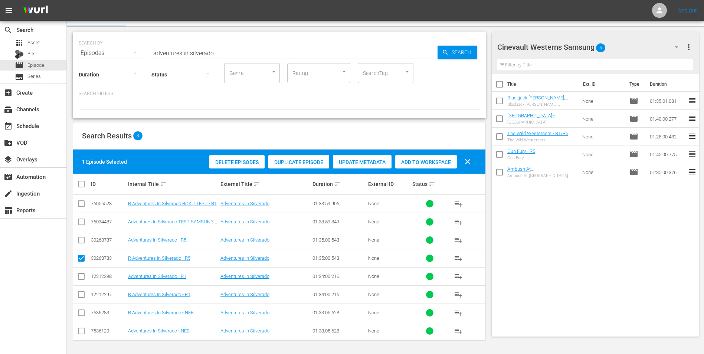
click at [79, 241] on input "checkbox" at bounding box center [81, 241] width 9 height 9
checkbox input "true"
click at [79, 259] on input "checkbox" at bounding box center [81, 259] width 9 height 9
checkbox input "false"
click at [435, 160] on span "Add to Workspace" at bounding box center [426, 162] width 62 height 6
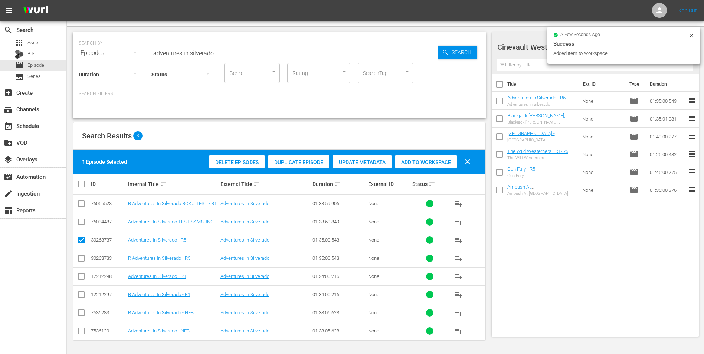
click at [267, 50] on input "adventures in silverado" at bounding box center [294, 53] width 286 height 18
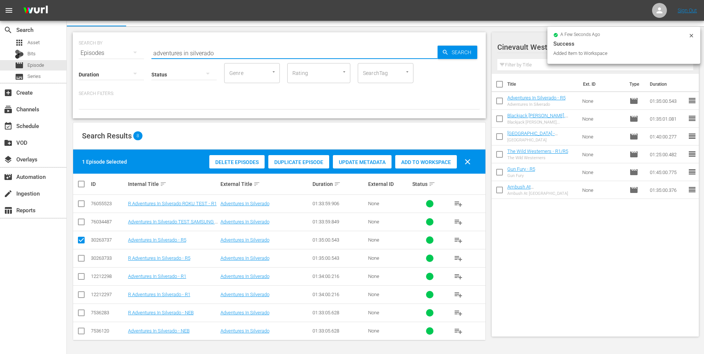
click at [267, 50] on input "adventures in silverado" at bounding box center [294, 53] width 286 height 18
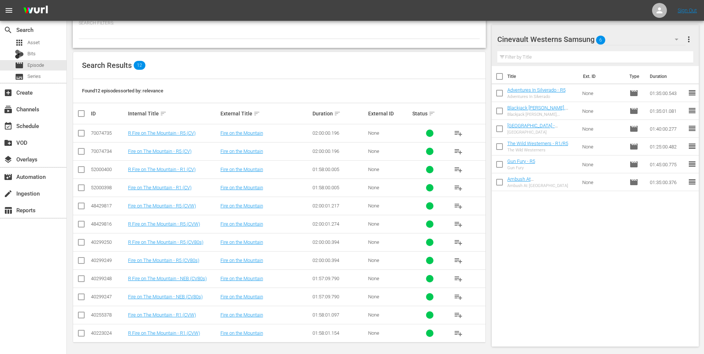
scroll to position [85, 0]
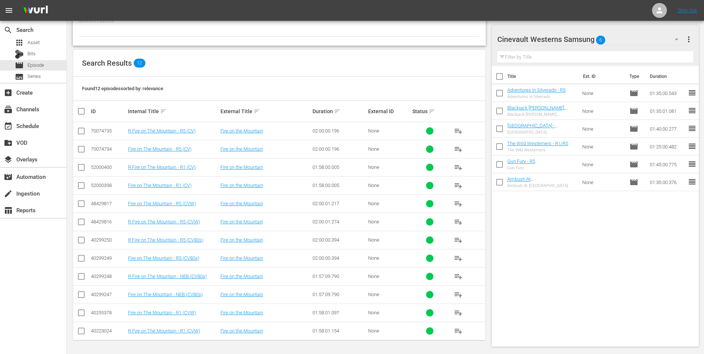
type input "fire on the mountain"
click at [80, 204] on input "checkbox" at bounding box center [81, 205] width 9 height 9
checkbox input "true"
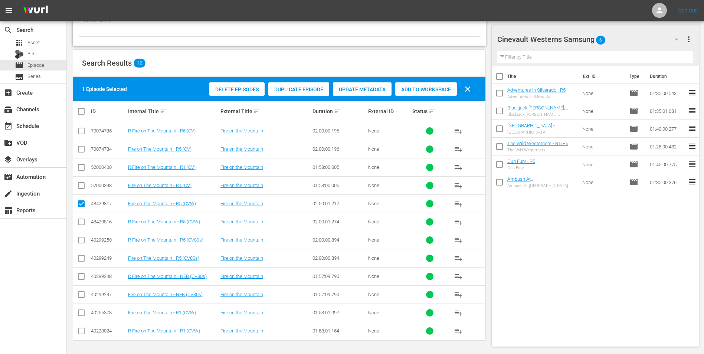
click at [439, 91] on span "Add to Workspace" at bounding box center [426, 89] width 62 height 6
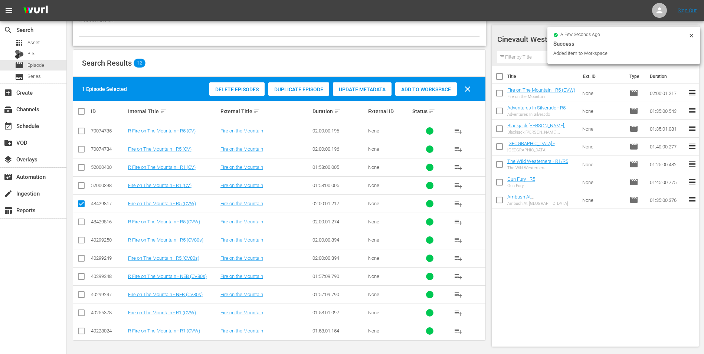
click at [693, 35] on icon at bounding box center [691, 36] width 6 height 6
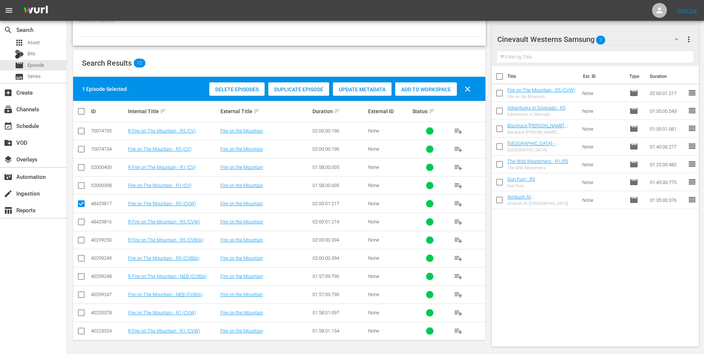
click at [641, 43] on div "Cinevault Westerns Samsung 7" at bounding box center [591, 39] width 188 height 21
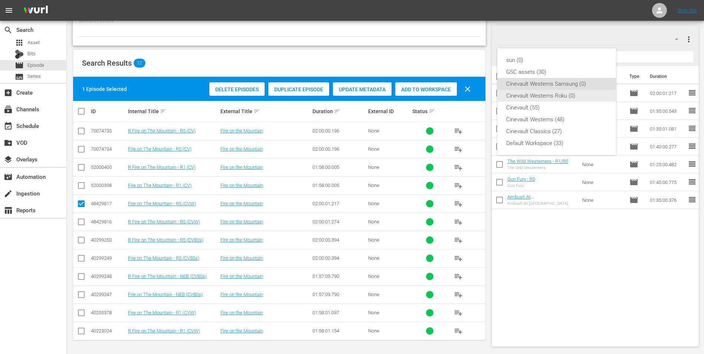
click at [564, 96] on div "Cinevault Westerns Roku (0)" at bounding box center [556, 96] width 101 height 12
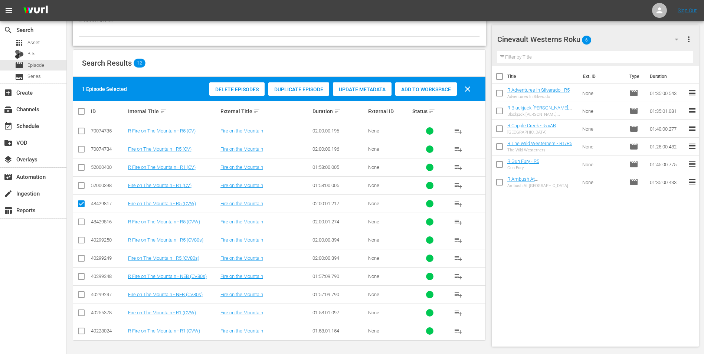
click at [83, 219] on input "checkbox" at bounding box center [81, 223] width 9 height 9
checkbox input "true"
click at [78, 203] on input "checkbox" at bounding box center [81, 205] width 9 height 9
checkbox input "false"
click at [416, 94] on div "Add to Workspace" at bounding box center [426, 89] width 62 height 14
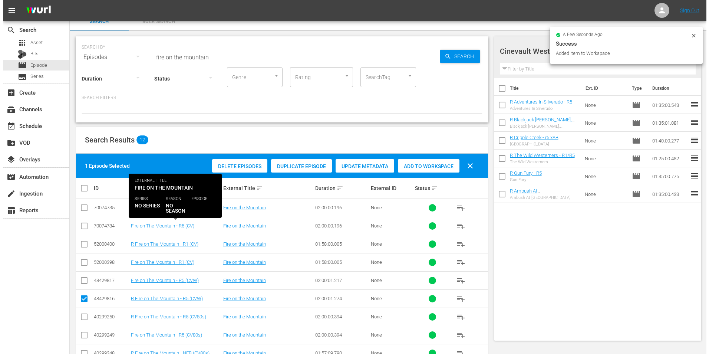
scroll to position [0, 0]
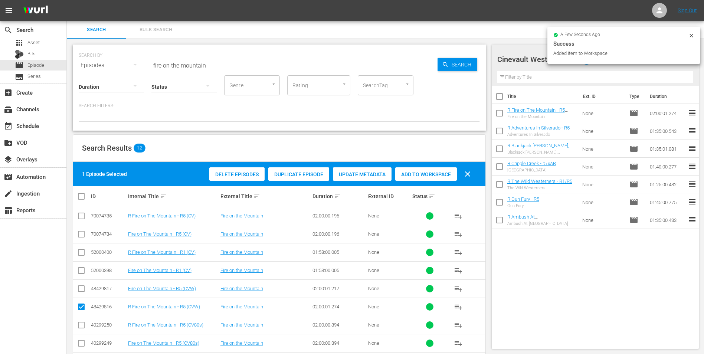
click at [237, 67] on input "fire on the mountain" at bounding box center [294, 65] width 286 height 18
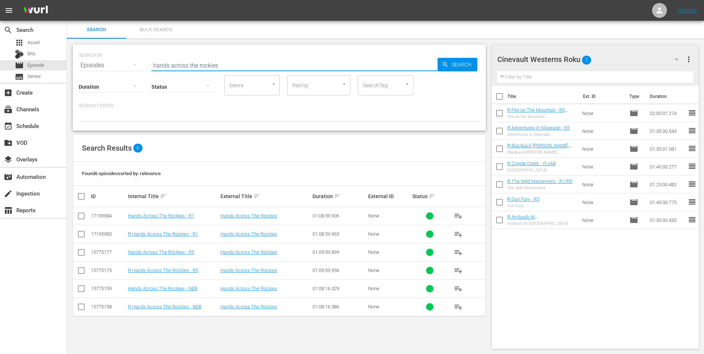
type input "hands across the rockies"
click at [80, 275] on input "checkbox" at bounding box center [81, 271] width 9 height 9
checkbox input "true"
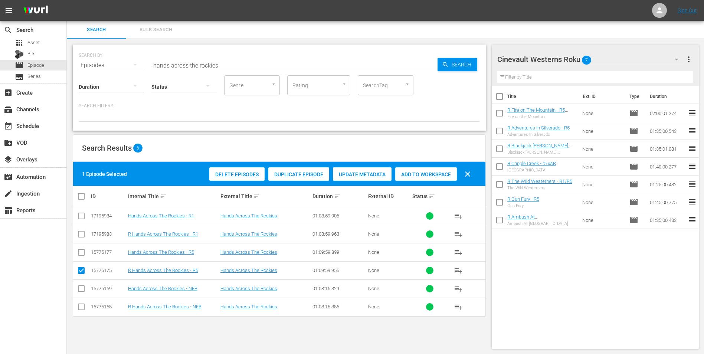
click at [446, 174] on span "Add to Workspace" at bounding box center [426, 174] width 62 height 6
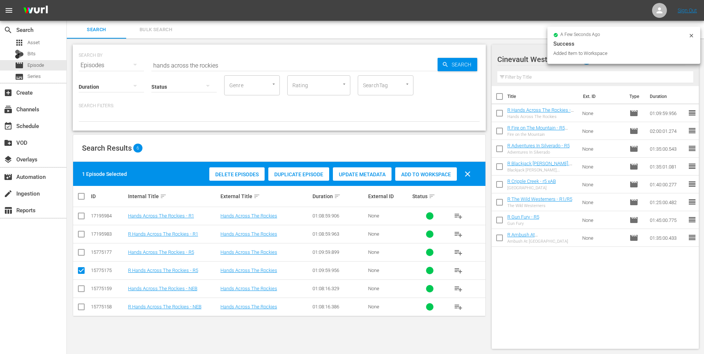
click at [692, 36] on icon at bounding box center [691, 36] width 6 height 6
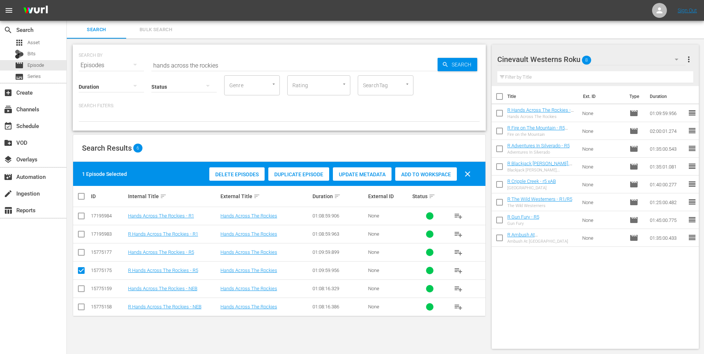
click at [626, 61] on div "Cinevault Westerns Roku 8" at bounding box center [591, 59] width 188 height 21
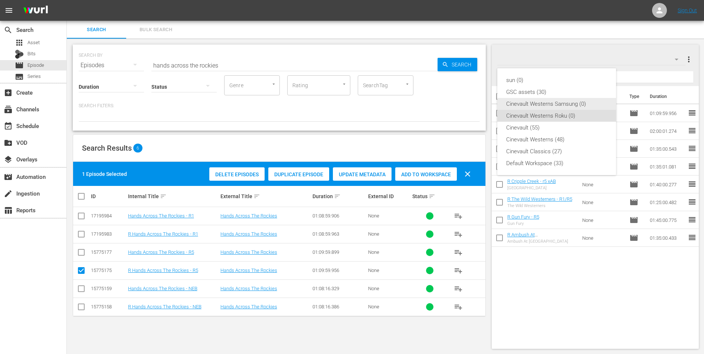
click at [533, 108] on div "Cinevault Westerns Samsung (0)" at bounding box center [556, 104] width 101 height 12
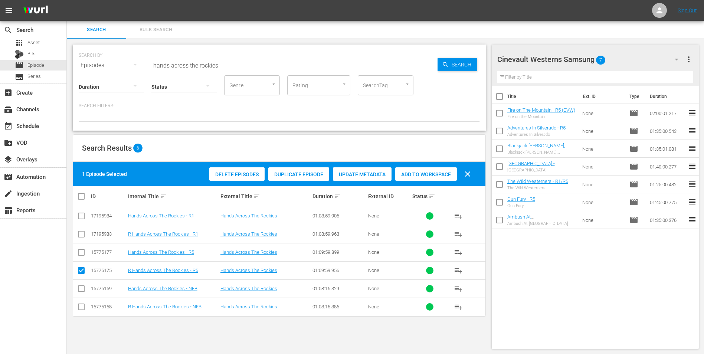
click at [79, 255] on input "checkbox" at bounding box center [81, 253] width 9 height 9
checkbox input "true"
click at [80, 272] on input "checkbox" at bounding box center [81, 271] width 9 height 9
checkbox input "false"
click at [414, 171] on div "Add to Workspace" at bounding box center [426, 174] width 62 height 14
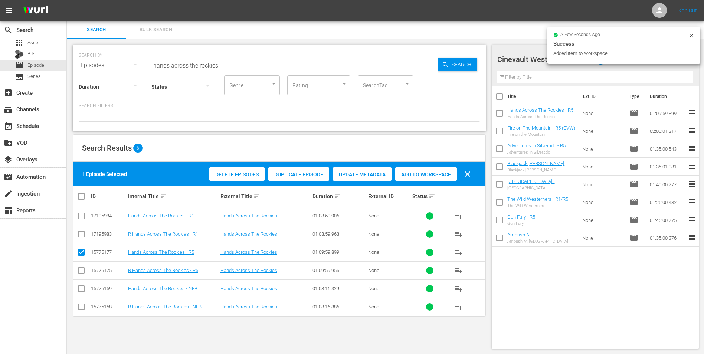
click at [258, 66] on input "hands across the rockies" at bounding box center [294, 65] width 286 height 18
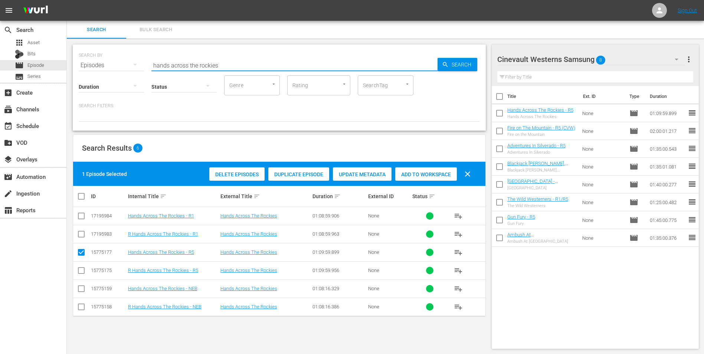
click at [258, 66] on input "hands across the rockies" at bounding box center [294, 65] width 286 height 18
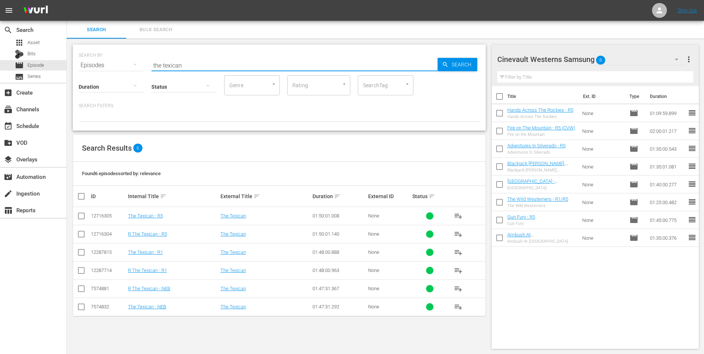
type input "the texican"
click at [81, 219] on input "checkbox" at bounding box center [81, 217] width 9 height 9
checkbox input "true"
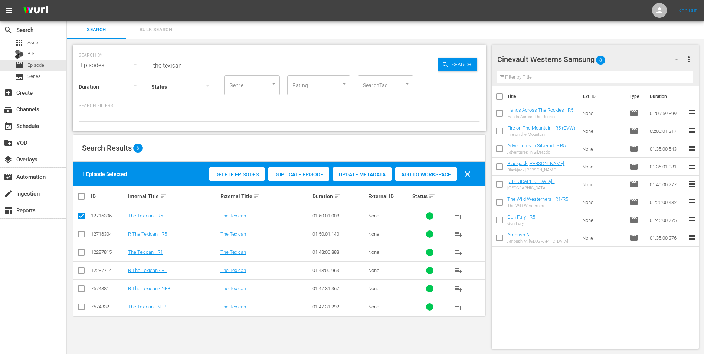
click at [414, 173] on span "Add to Workspace" at bounding box center [426, 174] width 62 height 6
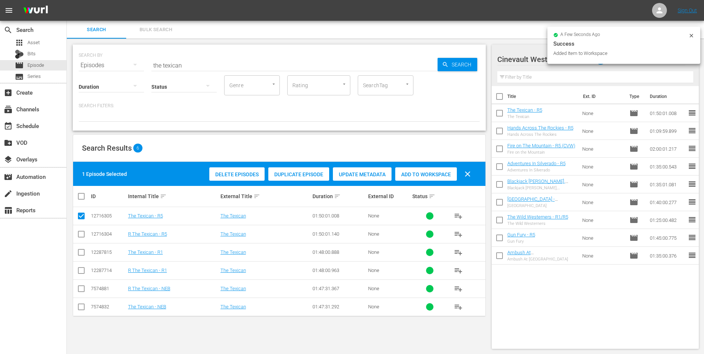
click at [692, 36] on icon at bounding box center [691, 36] width 6 height 6
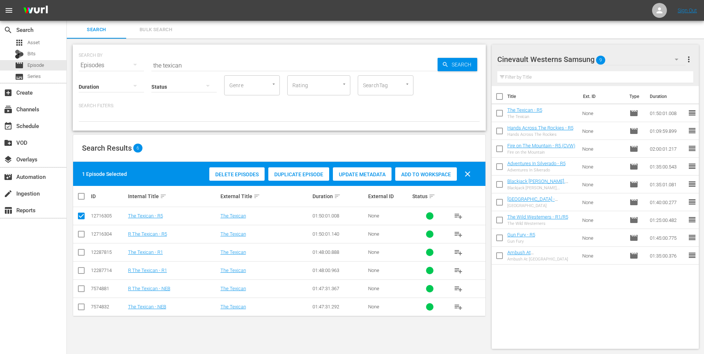
click at [666, 62] on div "Cinevault Westerns Samsung 9" at bounding box center [591, 59] width 188 height 21
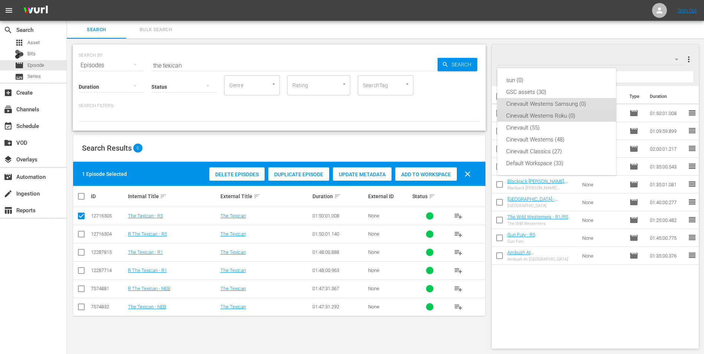
click at [565, 110] on div "Cinevault Westerns Roku (0)" at bounding box center [556, 116] width 101 height 12
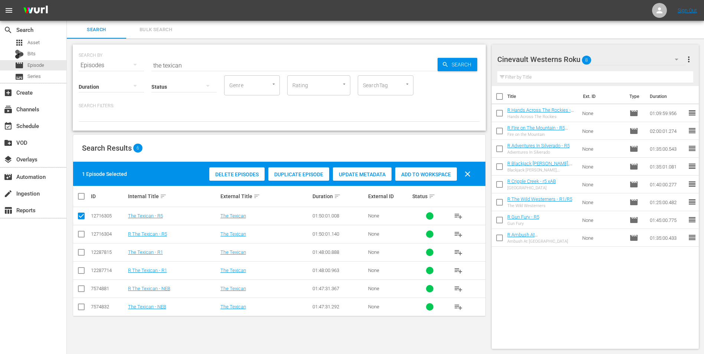
click at [83, 238] on input "checkbox" at bounding box center [81, 235] width 9 height 9
checkbox input "true"
click at [81, 218] on input "checkbox" at bounding box center [81, 217] width 9 height 9
checkbox input "false"
click at [418, 174] on span "Add to Workspace" at bounding box center [426, 174] width 62 height 6
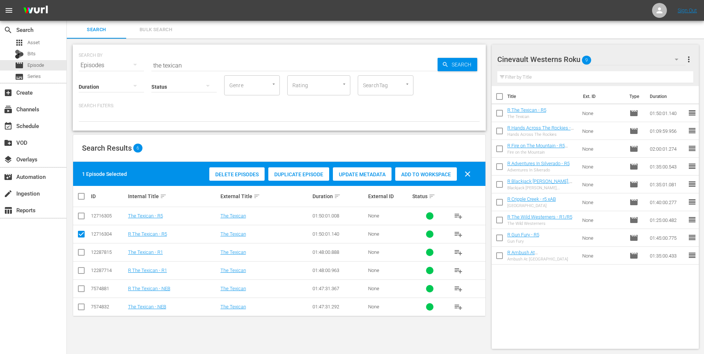
click at [314, 58] on input "the texican" at bounding box center [294, 65] width 286 height 18
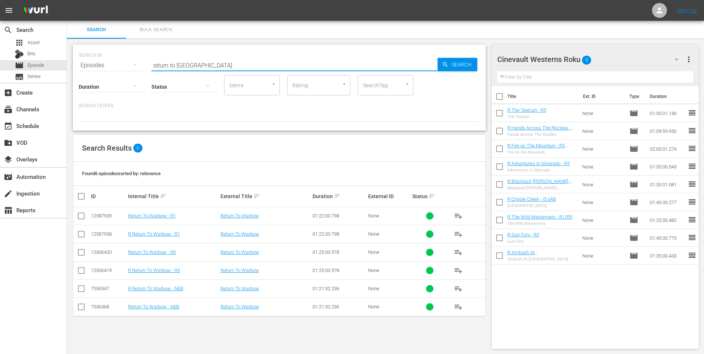
type input "return to warbow"
drag, startPoint x: 82, startPoint y: 273, endPoint x: 98, endPoint y: 270, distance: 15.9
click at [82, 273] on input "checkbox" at bounding box center [81, 271] width 9 height 9
checkbox input "true"
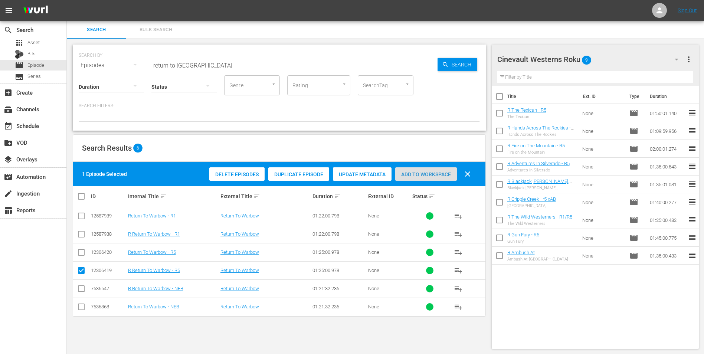
click at [436, 174] on span "Add to Workspace" at bounding box center [426, 174] width 62 height 6
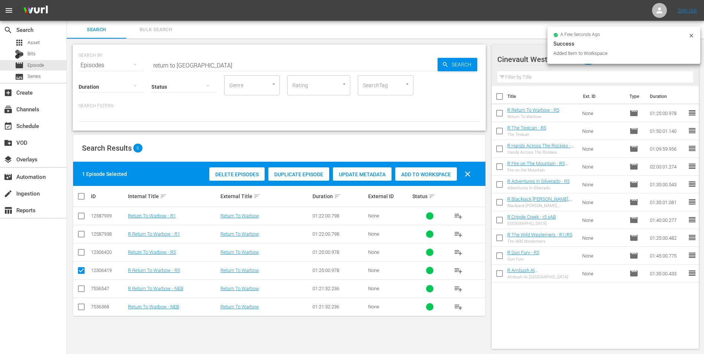
click at [690, 33] on icon at bounding box center [691, 36] width 6 height 6
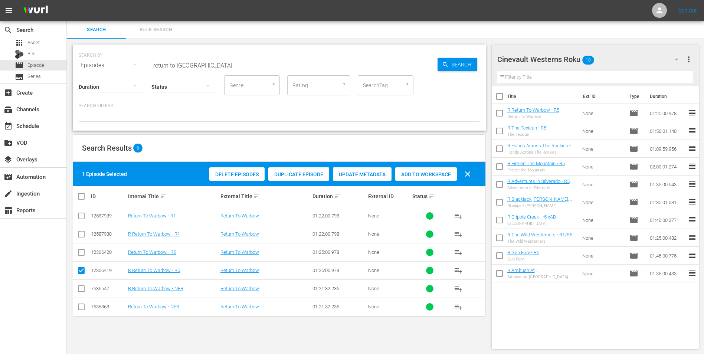
click at [651, 55] on div "Cinevault Westerns Roku 10" at bounding box center [591, 59] width 188 height 21
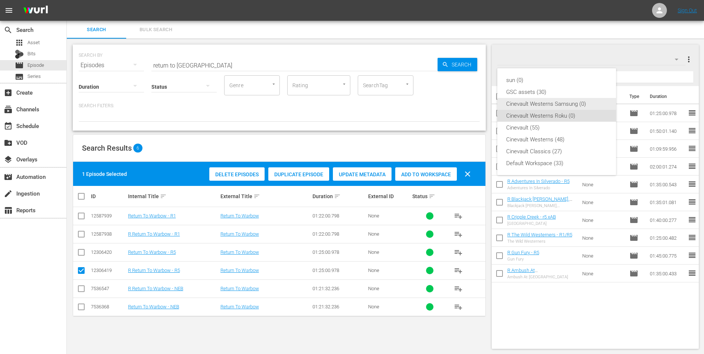
click at [534, 108] on div "Cinevault Westerns Samsung (0)" at bounding box center [556, 104] width 101 height 12
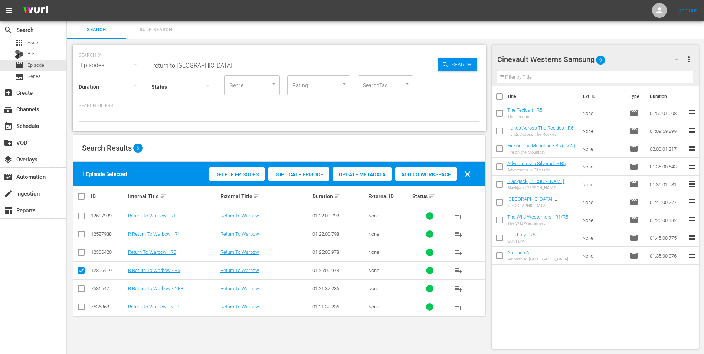
click at [81, 253] on input "checkbox" at bounding box center [81, 253] width 9 height 9
checkbox input "true"
click at [81, 272] on input "checkbox" at bounding box center [81, 271] width 9 height 9
checkbox input "false"
click at [424, 174] on span "Add to Workspace" at bounding box center [426, 174] width 62 height 6
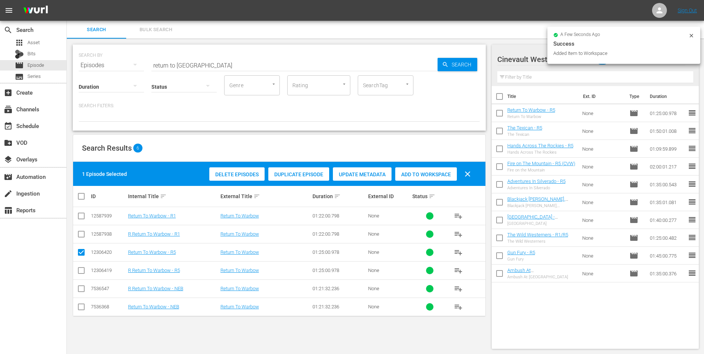
click at [306, 55] on div "SEARCH BY Search By Episodes Search ID, Title, Description, Keywords, or Catego…" at bounding box center [279, 60] width 401 height 27
click at [298, 62] on input "return to warbow" at bounding box center [294, 65] width 286 height 18
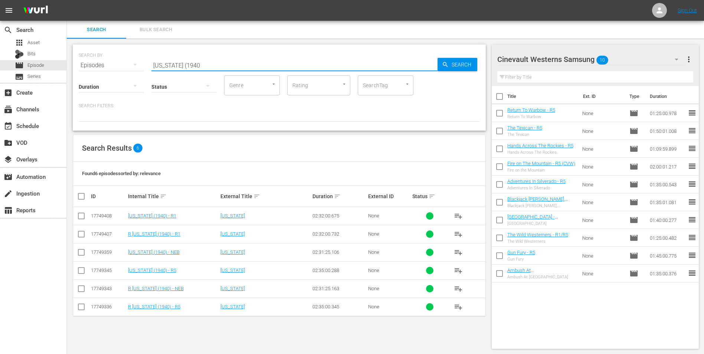
type input "arizona (1940"
click at [81, 217] on input "checkbox" at bounding box center [81, 217] width 9 height 9
checkbox input "true"
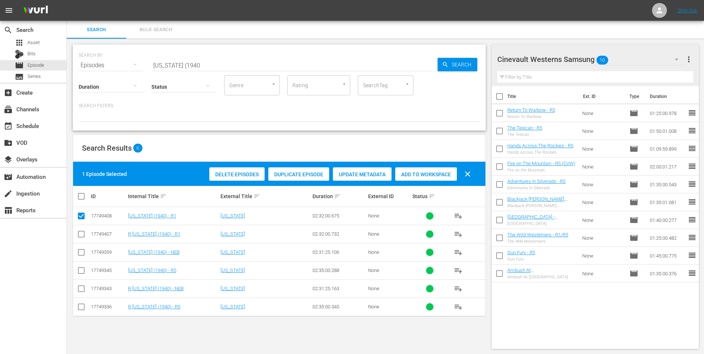
click at [429, 171] on span "Add to Workspace" at bounding box center [426, 174] width 62 height 6
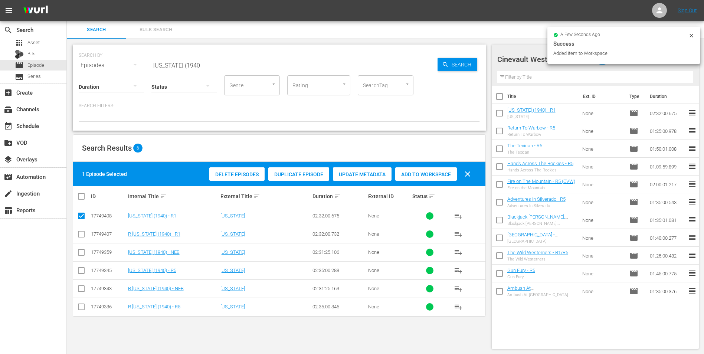
click at [691, 35] on icon at bounding box center [691, 36] width 6 height 6
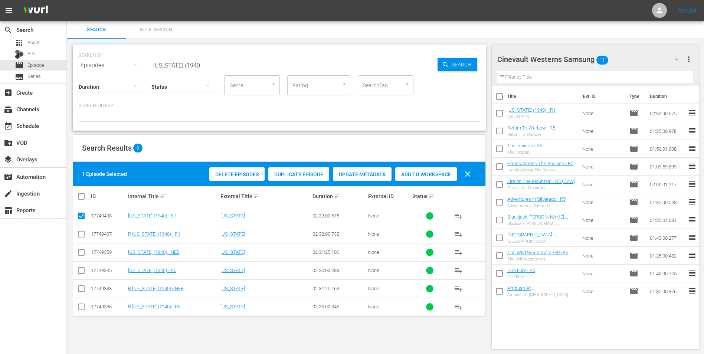
click at [658, 65] on hr at bounding box center [591, 65] width 188 height 0
click at [637, 60] on div "Cinevault Westerns Samsung 11" at bounding box center [591, 59] width 188 height 21
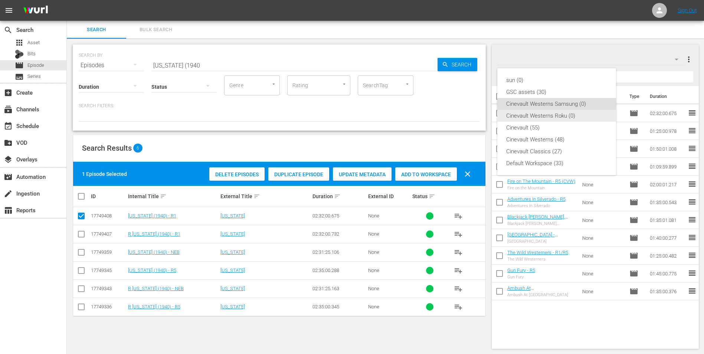
click at [556, 119] on div "Cinevault Westerns Roku (0)" at bounding box center [556, 116] width 101 height 12
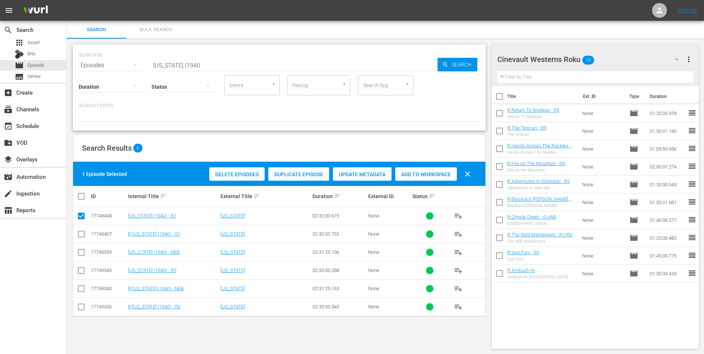
click at [84, 235] on input "checkbox" at bounding box center [81, 235] width 9 height 9
checkbox input "true"
click at [79, 213] on input "checkbox" at bounding box center [81, 217] width 9 height 9
checkbox input "false"
click at [429, 172] on span "Add to Workspace" at bounding box center [426, 174] width 62 height 6
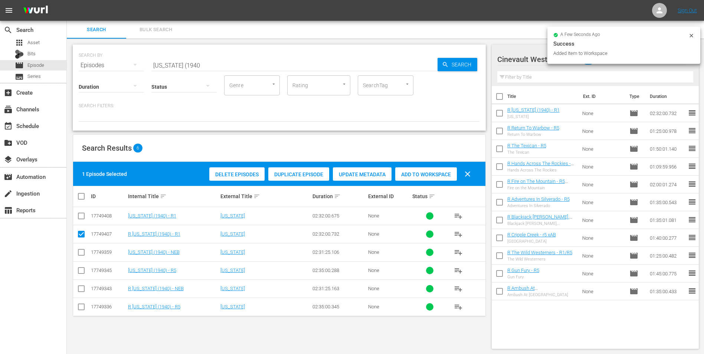
click at [221, 60] on input "arizona (1940" at bounding box center [294, 65] width 286 height 18
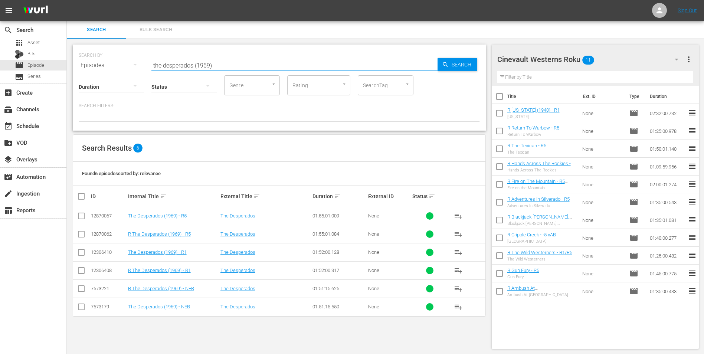
type input "the desperados (1969)"
click at [83, 272] on input "checkbox" at bounding box center [81, 271] width 9 height 9
checkbox input "true"
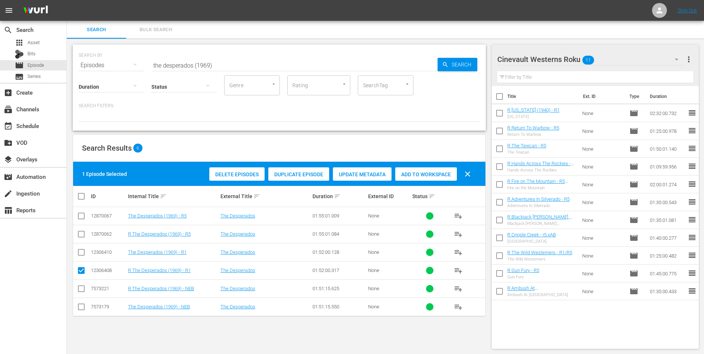
click at [419, 175] on span "Add to Workspace" at bounding box center [426, 174] width 62 height 6
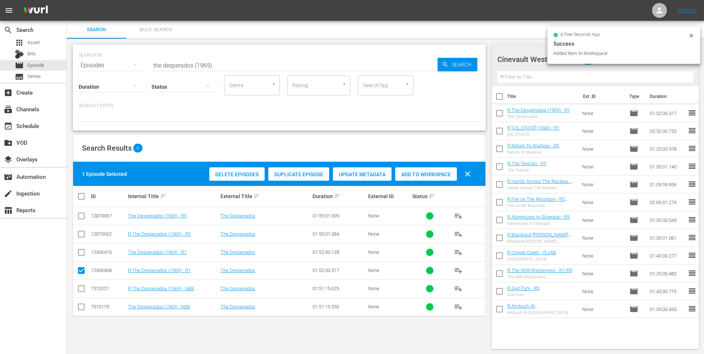
click at [692, 36] on icon at bounding box center [691, 36] width 6 height 6
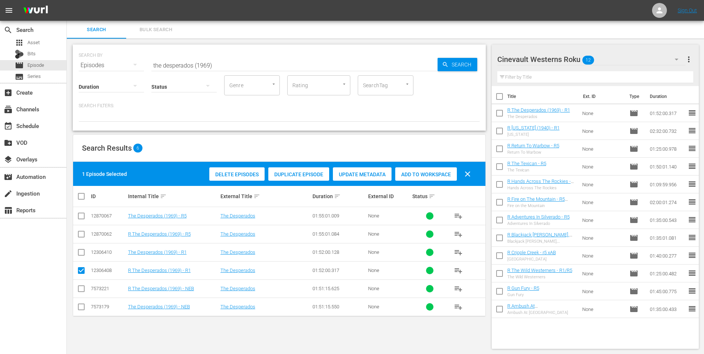
click at [667, 60] on div "Cinevault Westerns Roku 12" at bounding box center [591, 59] width 188 height 21
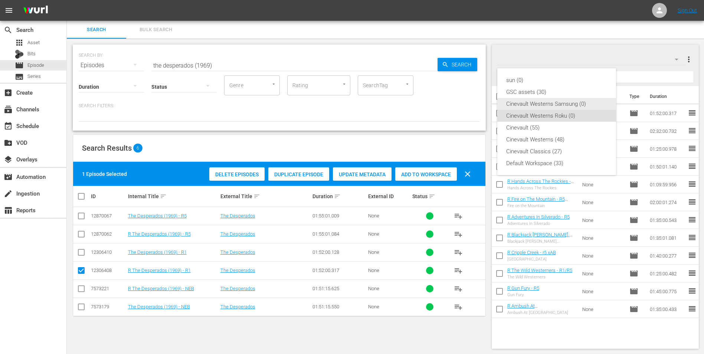
click at [551, 105] on div "Cinevault Westerns Samsung (0)" at bounding box center [556, 104] width 101 height 12
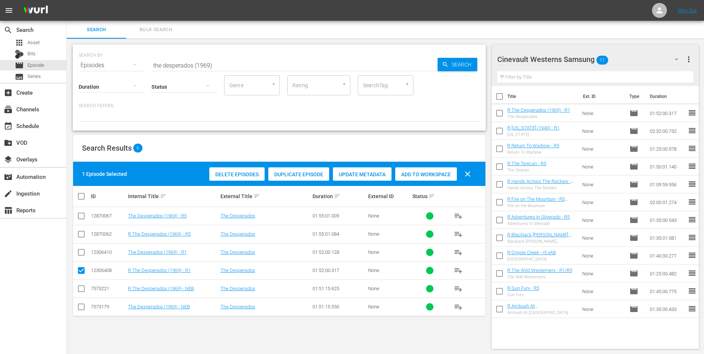
click at [80, 255] on input "checkbox" at bounding box center [81, 253] width 9 height 9
checkbox input "true"
click at [83, 273] on input "checkbox" at bounding box center [81, 271] width 9 height 9
checkbox input "false"
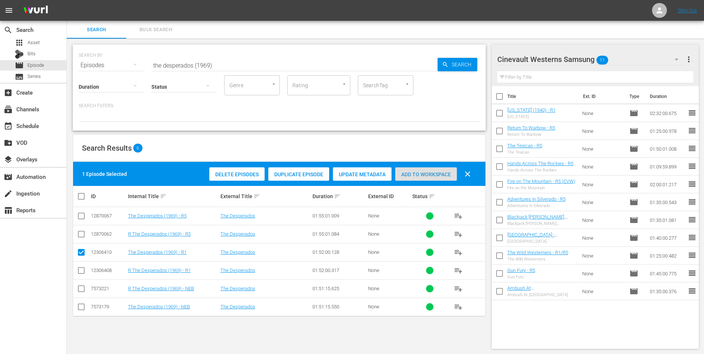
click at [441, 171] on span "Add to Workspace" at bounding box center [426, 174] width 62 height 6
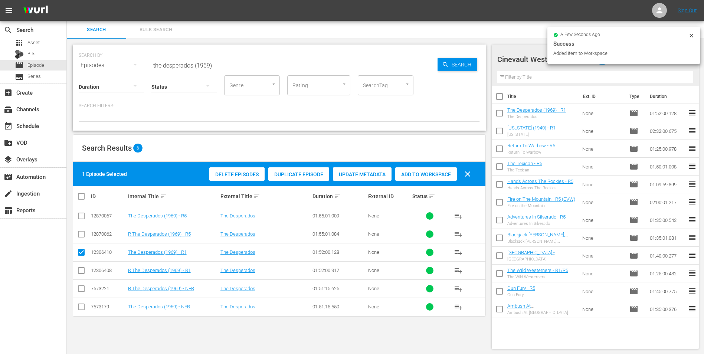
click at [320, 67] on input "the desperados (1969)" at bounding box center [294, 65] width 286 height 18
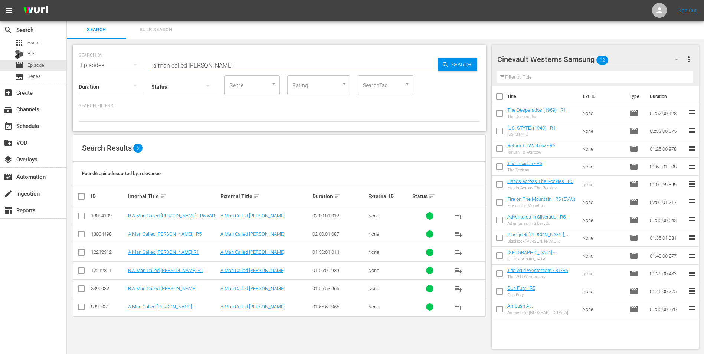
type input "a man called sledge"
click at [80, 253] on input "checkbox" at bounding box center [81, 253] width 9 height 9
checkbox input "true"
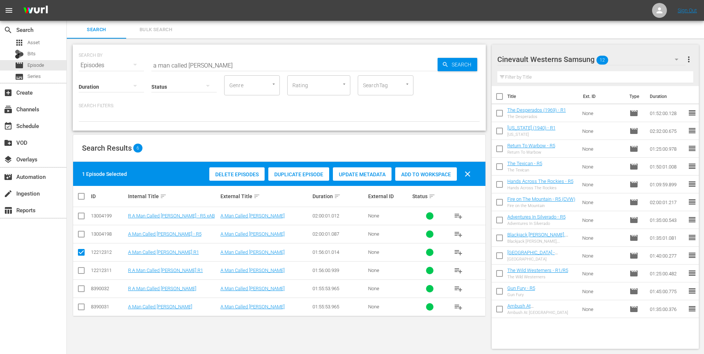
click at [453, 174] on span "Add to Workspace" at bounding box center [426, 174] width 62 height 6
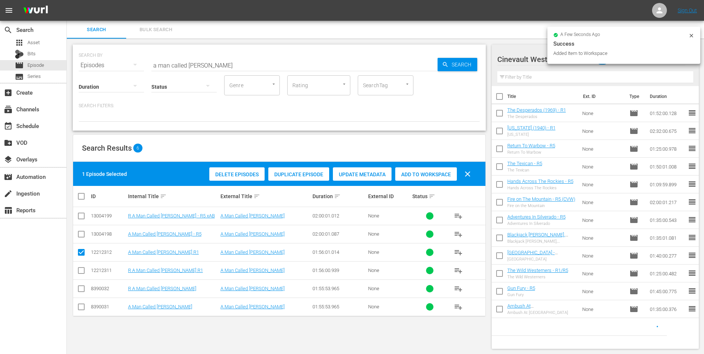
click at [689, 34] on icon at bounding box center [691, 36] width 6 height 6
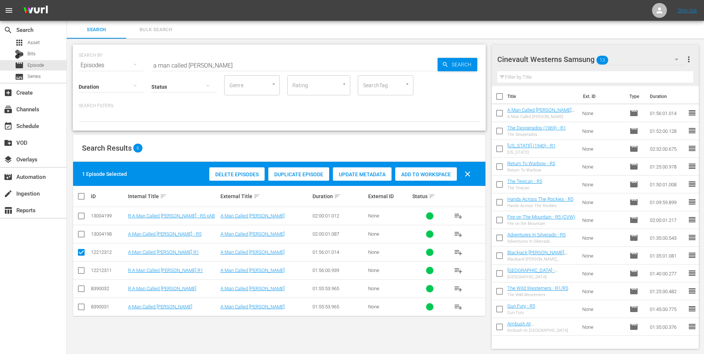
click at [638, 61] on div "Cinevault Westerns Samsung 13" at bounding box center [591, 59] width 188 height 21
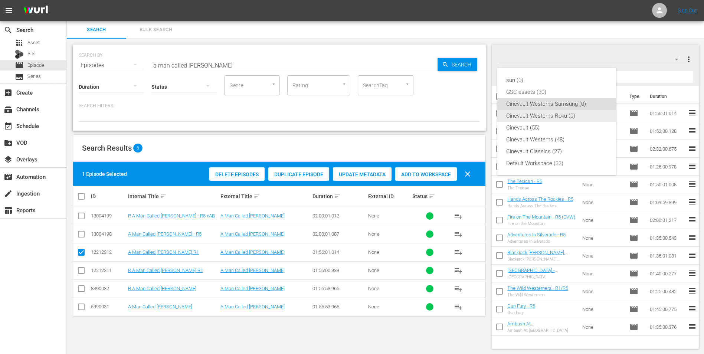
click at [568, 119] on div "Cinevault Westerns Roku (0)" at bounding box center [556, 116] width 101 height 12
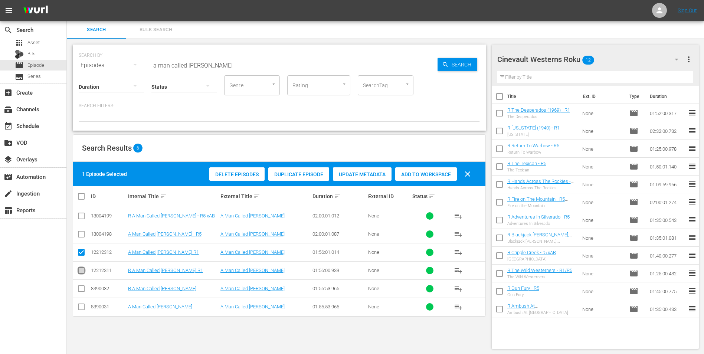
click at [82, 272] on input "checkbox" at bounding box center [81, 271] width 9 height 9
checkbox input "true"
click at [86, 251] on td at bounding box center [81, 252] width 17 height 18
click at [83, 253] on input "checkbox" at bounding box center [81, 253] width 9 height 9
checkbox input "false"
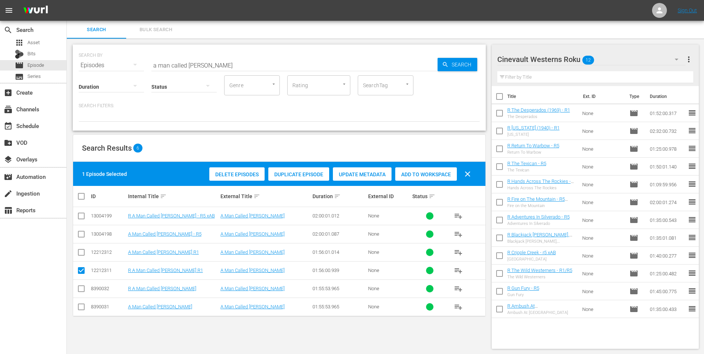
click at [431, 173] on span "Add to Workspace" at bounding box center [426, 174] width 62 height 6
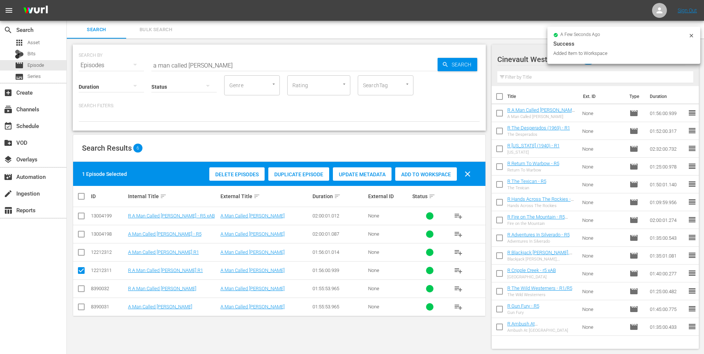
click at [224, 66] on input "a man called sledge" at bounding box center [294, 65] width 286 height 18
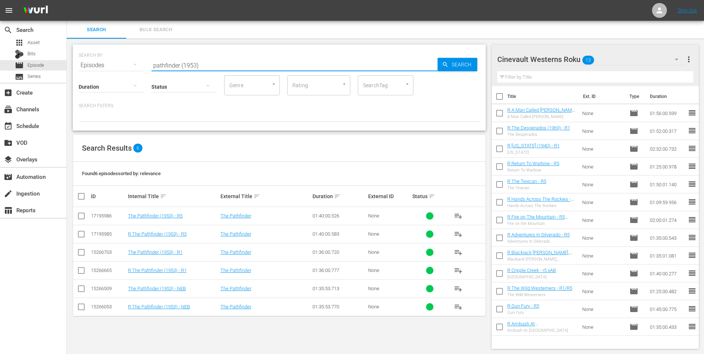
type input "pathfinder (1953)"
click at [81, 234] on input "checkbox" at bounding box center [81, 235] width 9 height 9
checkbox input "true"
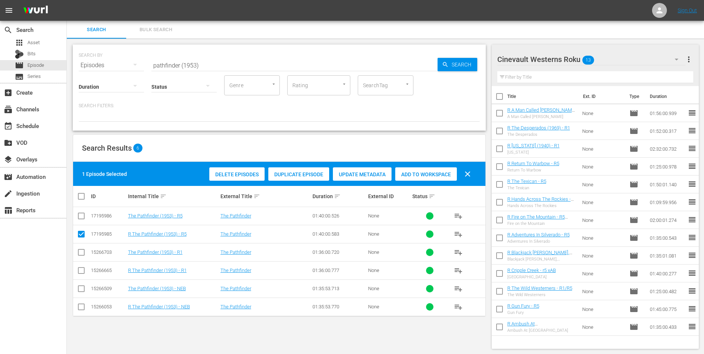
click at [416, 172] on span "Add to Workspace" at bounding box center [426, 174] width 62 height 6
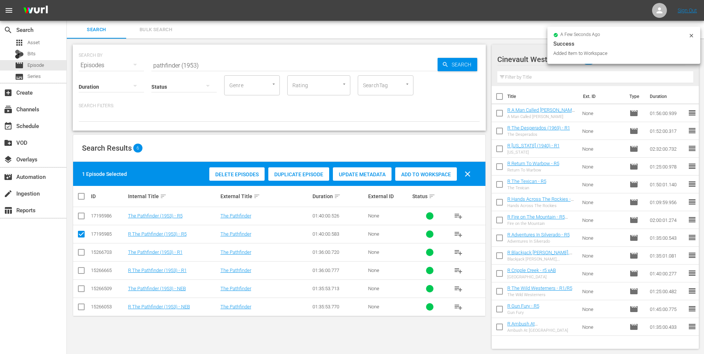
click at [693, 32] on div "a few seconds ago Success Added Item to Workspace" at bounding box center [623, 45] width 153 height 37
click at [691, 36] on icon at bounding box center [691, 36] width 6 height 6
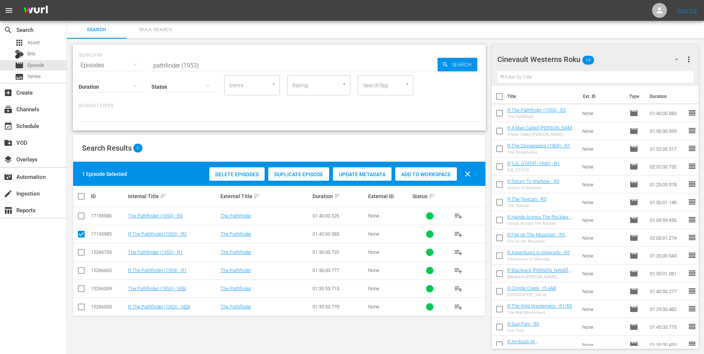
click at [647, 60] on div "Cinevault Westerns Roku 14" at bounding box center [591, 59] width 188 height 21
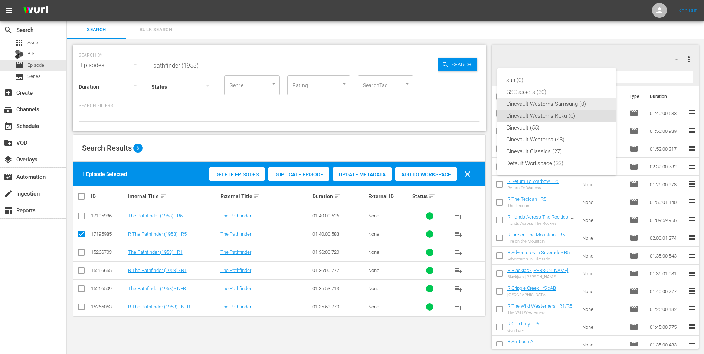
click at [547, 102] on div "Cinevault Westerns Samsung (0)" at bounding box center [556, 104] width 101 height 12
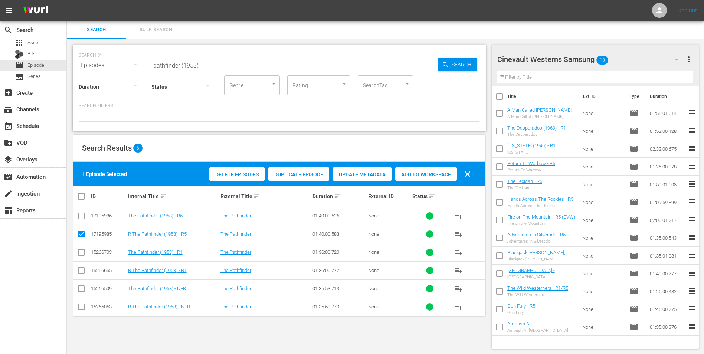
click at [78, 215] on input "checkbox" at bounding box center [81, 217] width 9 height 9
checkbox input "true"
click at [83, 236] on input "checkbox" at bounding box center [81, 235] width 9 height 9
checkbox input "false"
click at [429, 169] on div "Add to Workspace" at bounding box center [426, 174] width 62 height 14
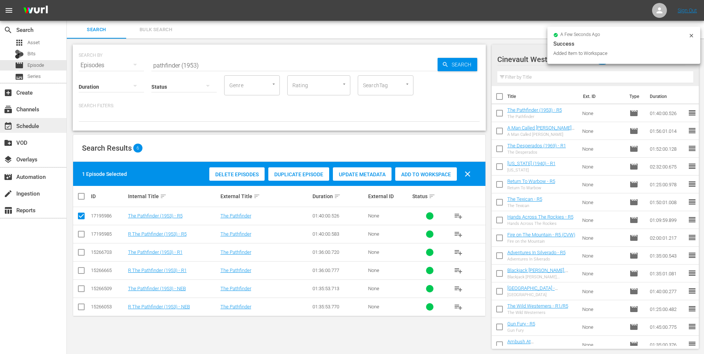
click at [55, 120] on div "event_available Schedule" at bounding box center [33, 125] width 66 height 15
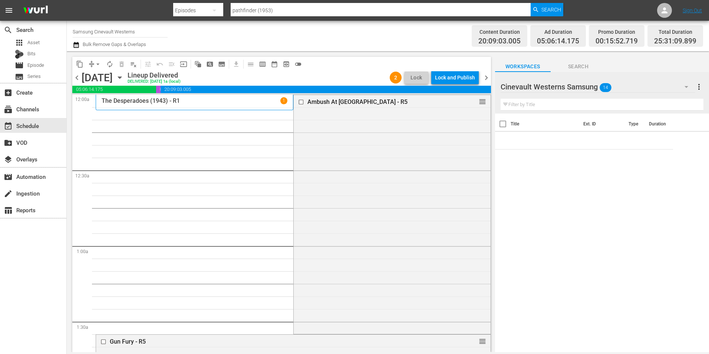
click at [112, 32] on input "Samsung Cinevault Westerns" at bounding box center [120, 32] width 95 height 18
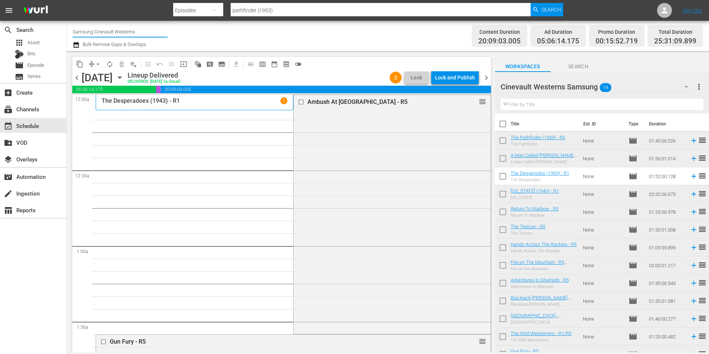
click at [299, 103] on input "checkbox" at bounding box center [302, 102] width 8 height 6
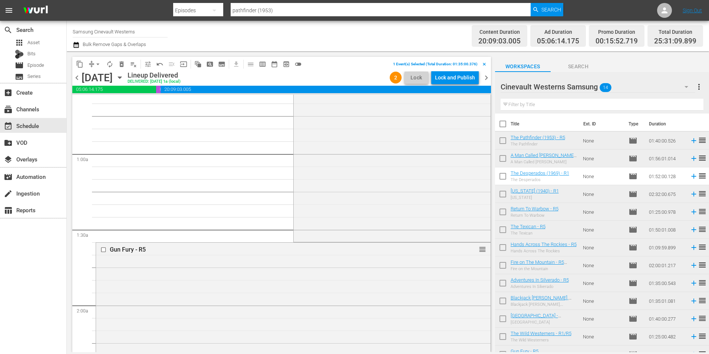
scroll to position [148, 0]
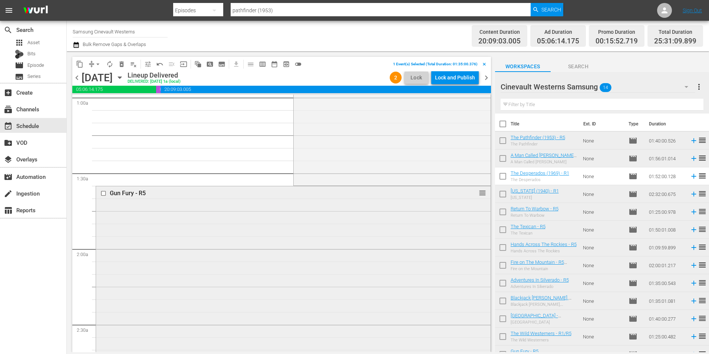
click at [102, 192] on input "checkbox" at bounding box center [105, 193] width 8 height 6
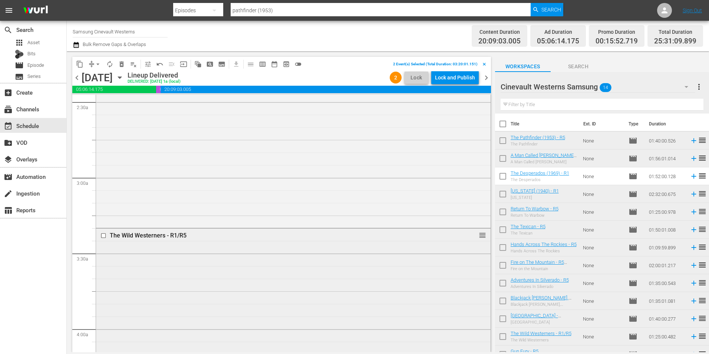
click at [101, 237] on input "checkbox" at bounding box center [105, 235] width 8 height 6
click at [101, 227] on input "checkbox" at bounding box center [105, 227] width 8 height 6
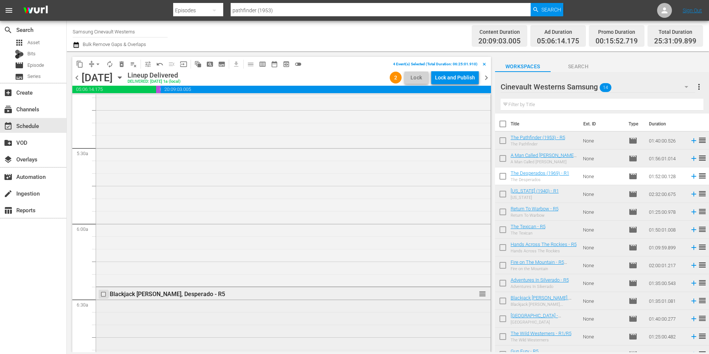
click at [105, 297] on input "checkbox" at bounding box center [105, 294] width 8 height 6
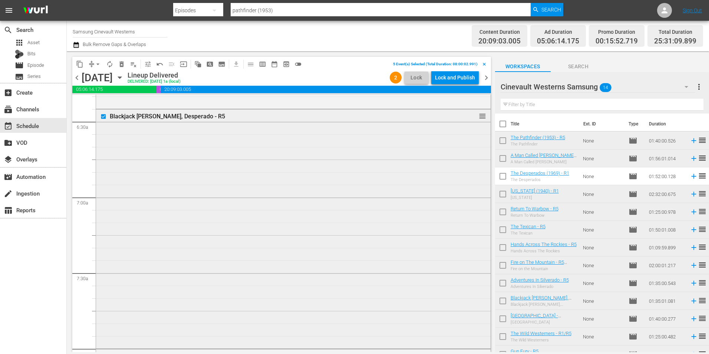
scroll to position [1002, 0]
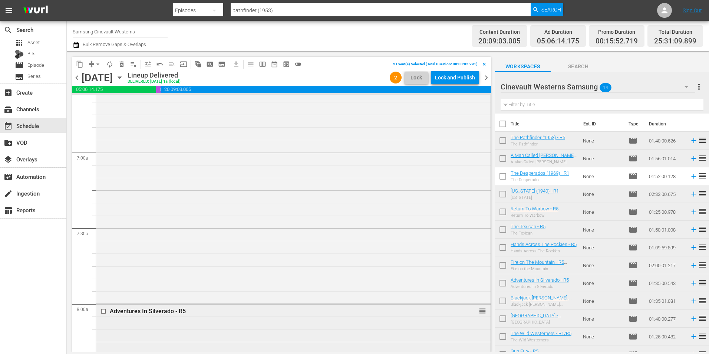
click at [102, 315] on div at bounding box center [104, 311] width 11 height 9
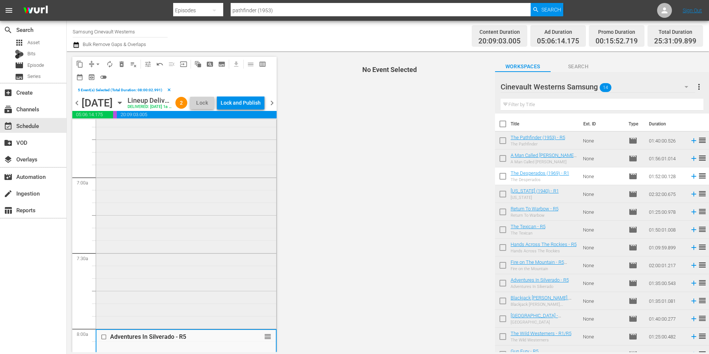
scroll to position [1187, 0]
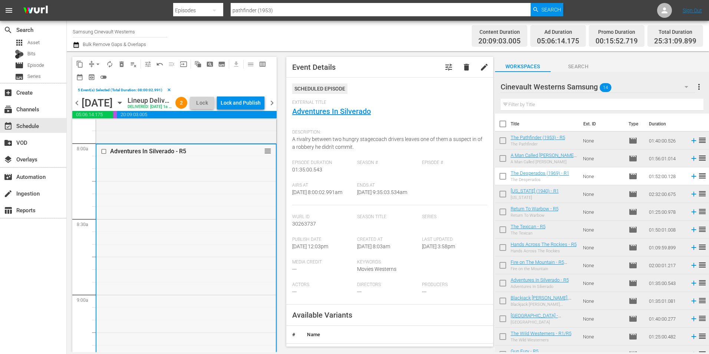
click at [102, 155] on input "checkbox" at bounding box center [105, 151] width 8 height 6
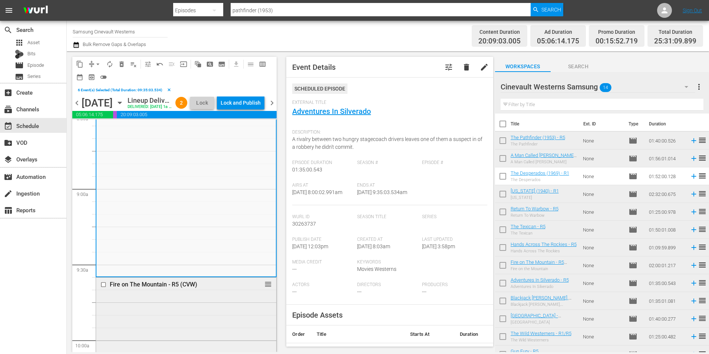
scroll to position [1373, 0]
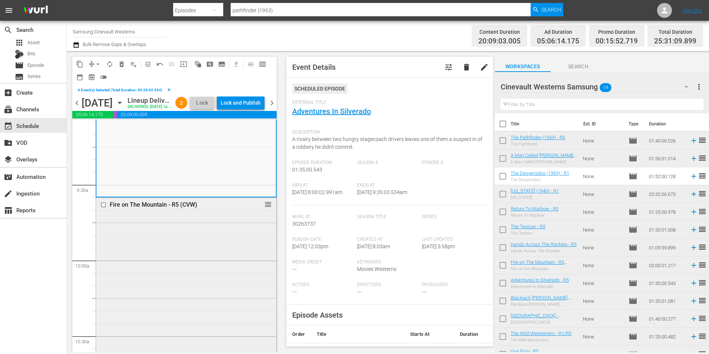
click at [104, 208] on input "checkbox" at bounding box center [105, 205] width 8 height 6
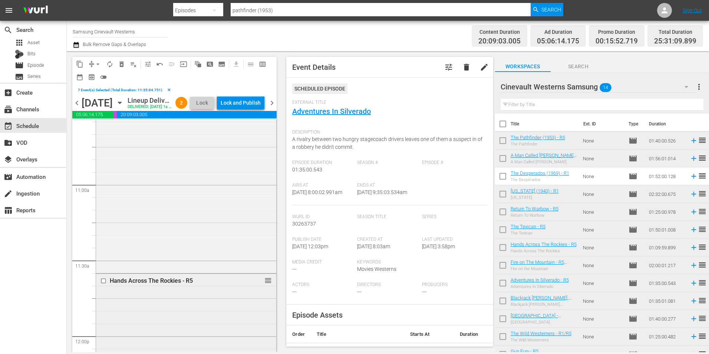
scroll to position [1632, 0]
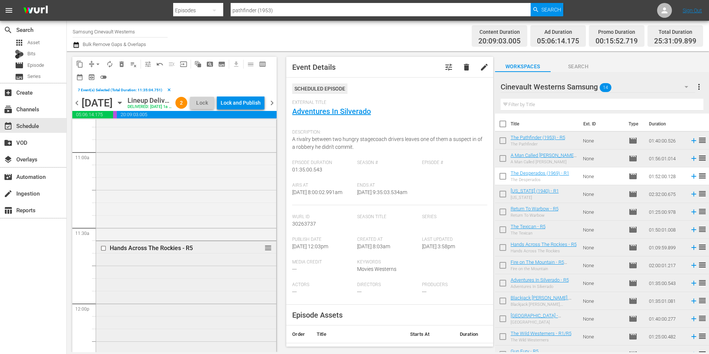
click at [103, 251] on input "checkbox" at bounding box center [105, 248] width 8 height 6
click at [103, 205] on input "checkbox" at bounding box center [105, 202] width 8 height 6
click at [104, 297] on input "checkbox" at bounding box center [105, 294] width 8 height 6
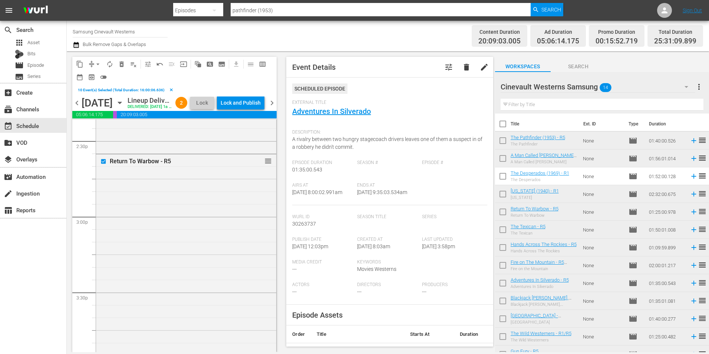
scroll to position [2263, 0]
click at [103, 289] on input "checkbox" at bounding box center [105, 286] width 8 height 6
click at [103, 227] on input "checkbox" at bounding box center [105, 224] width 8 height 6
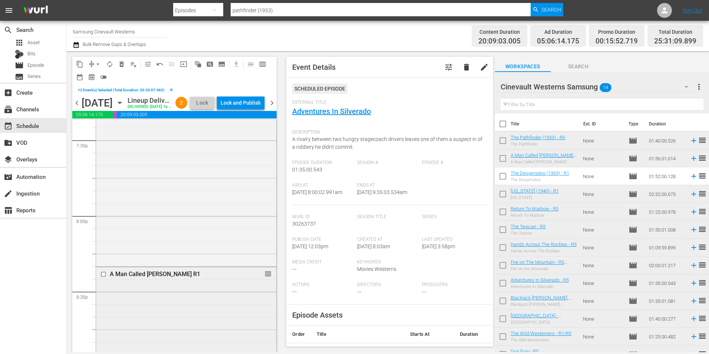
click at [104, 278] on input "checkbox" at bounding box center [105, 274] width 8 height 6
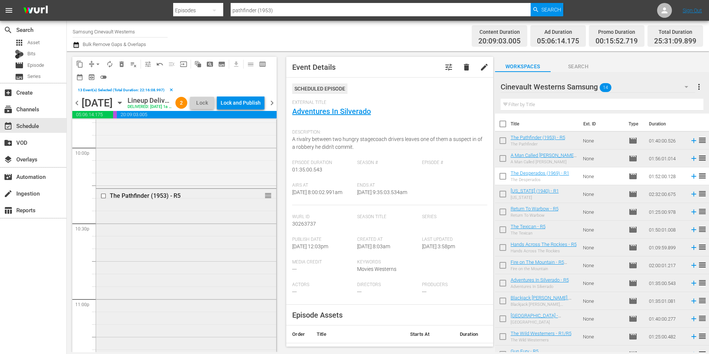
click at [104, 199] on input "checkbox" at bounding box center [105, 196] width 8 height 6
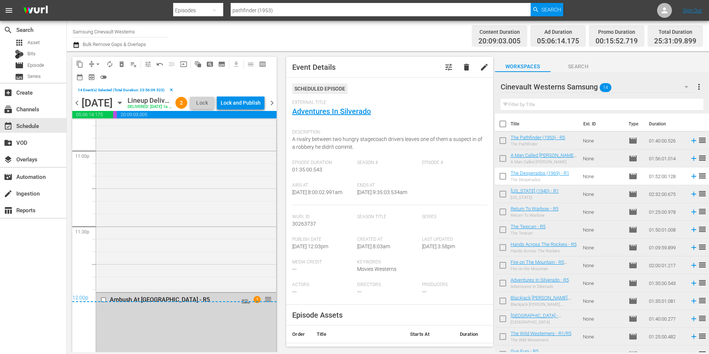
scroll to position [3562, 0]
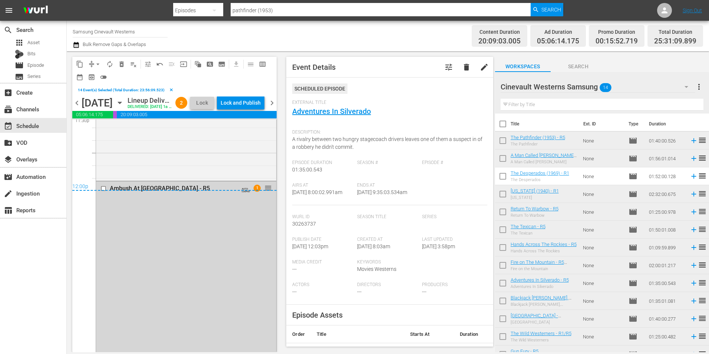
click at [104, 191] on div "12:00p" at bounding box center [174, 186] width 204 height 7
click at [103, 191] on div "12:00p" at bounding box center [174, 186] width 204 height 7
click at [102, 191] on div "12:00p" at bounding box center [174, 186] width 204 height 7
click at [123, 64] on span "delete_forever_outlined" at bounding box center [121, 63] width 7 height 7
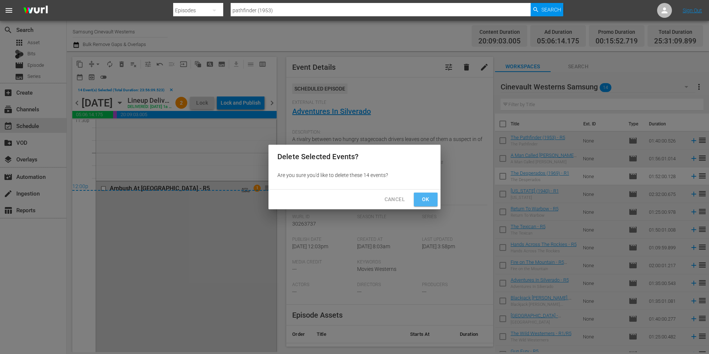
click at [423, 204] on button "Ok" at bounding box center [426, 200] width 24 height 14
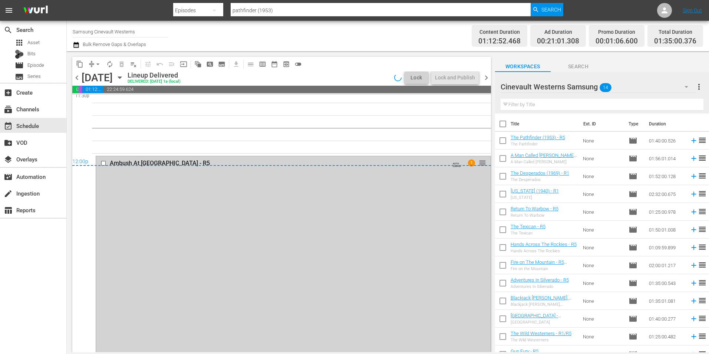
scroll to position [3587, 0]
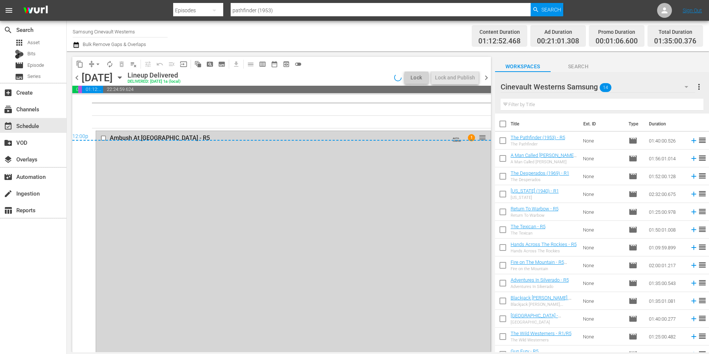
click at [104, 138] on div "12:00p" at bounding box center [281, 136] width 419 height 7
click at [146, 135] on div "12:00p" at bounding box center [281, 136] width 419 height 7
click at [220, 139] on div "12:00p" at bounding box center [281, 136] width 419 height 7
click at [160, 146] on div "Ambush At Tomahawk Gap - R5 AUTO-LOOPED 1 1 reorder" at bounding box center [293, 249] width 395 height 237
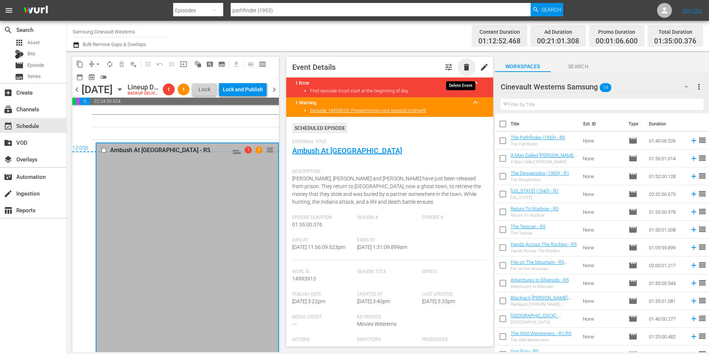
click at [464, 67] on span "delete" at bounding box center [466, 67] width 9 height 9
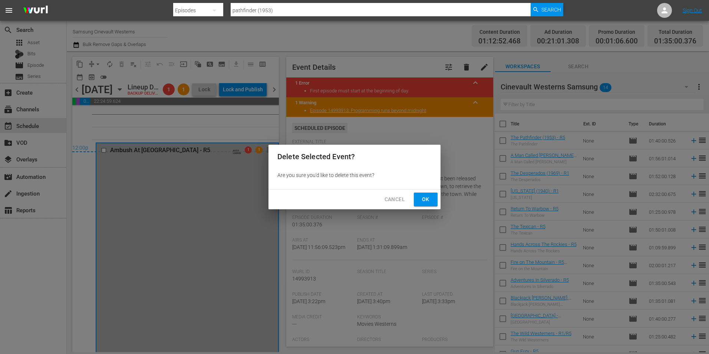
click at [427, 201] on span "Ok" at bounding box center [426, 199] width 12 height 9
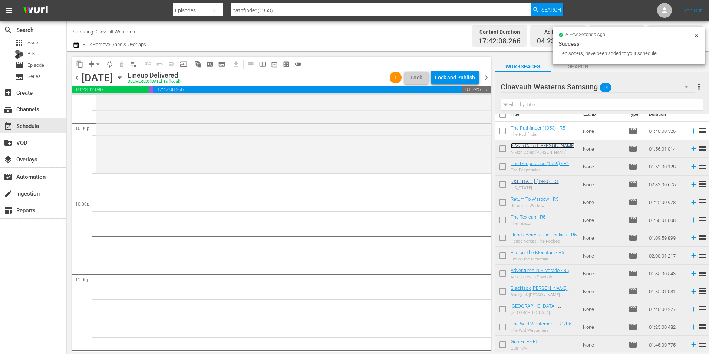
scroll to position [0, 0]
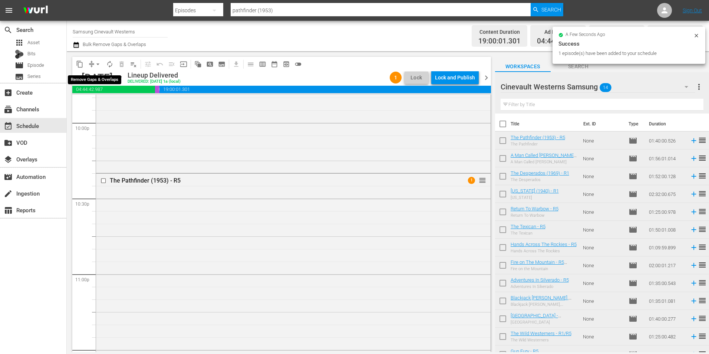
click at [98, 62] on span "arrow_drop_down" at bounding box center [97, 63] width 7 height 7
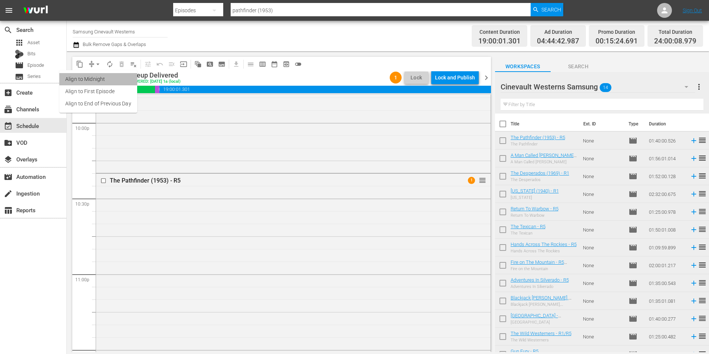
click at [106, 80] on li "Align to Midnight" at bounding box center [98, 79] width 78 height 12
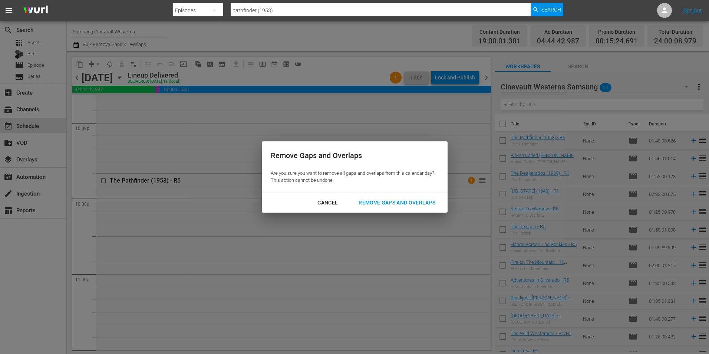
click at [408, 204] on div "Remove Gaps and Overlaps" at bounding box center [397, 202] width 89 height 9
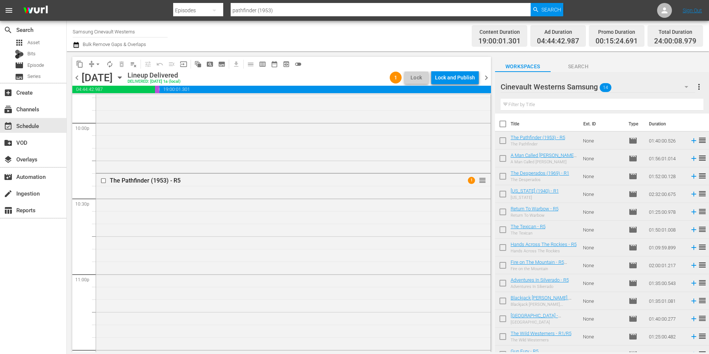
click at [462, 79] on div "Lock and Publish" at bounding box center [455, 77] width 40 height 13
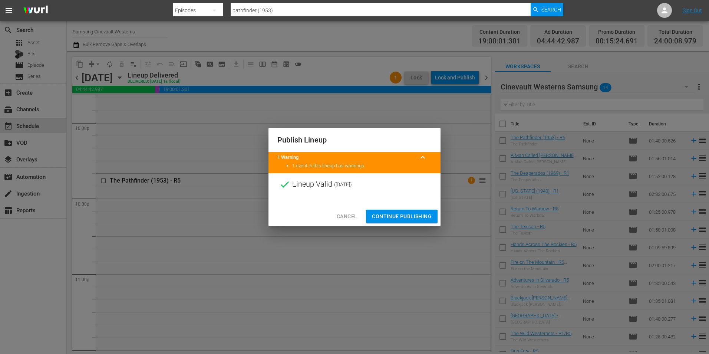
click at [396, 219] on span "Continue Publishing" at bounding box center [402, 216] width 60 height 9
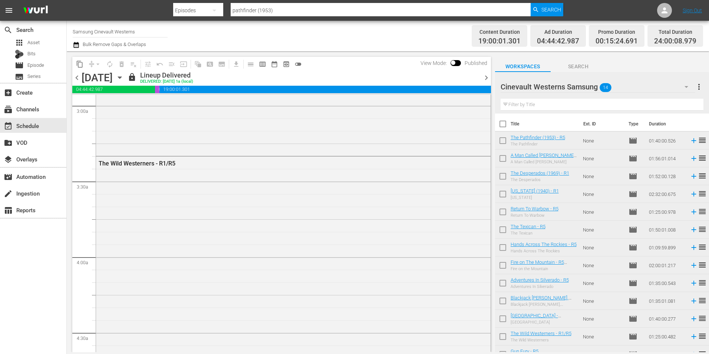
scroll to position [371, 0]
click at [113, 35] on input "Samsung Cinevault Westerns" at bounding box center [120, 32] width 95 height 18
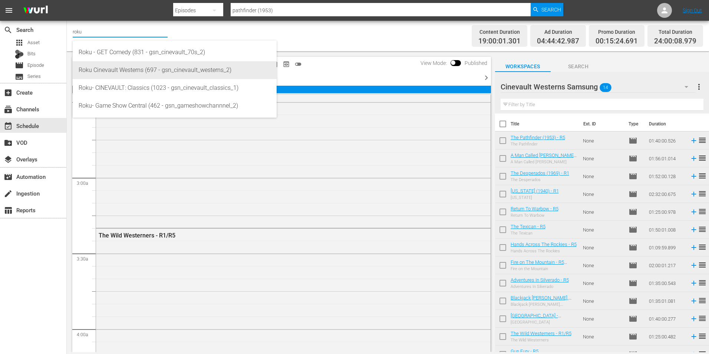
click at [114, 65] on div "Roku Cinevault Westerns (697 - gsn_cinevault_westerns_2)" at bounding box center [175, 70] width 192 height 18
type input "Roku Cinevault Westerns (697 - gsn_cinevault_westerns_2)"
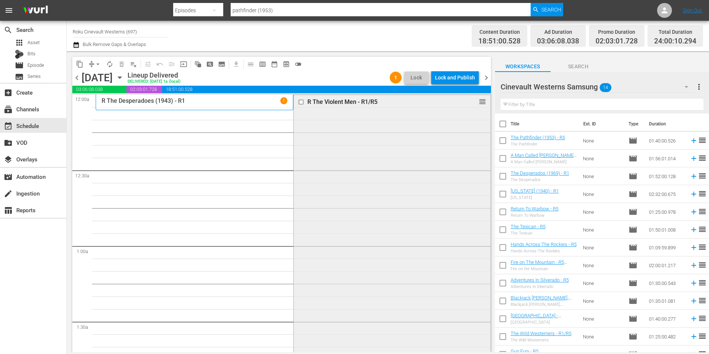
click at [298, 104] on input "checkbox" at bounding box center [302, 102] width 8 height 6
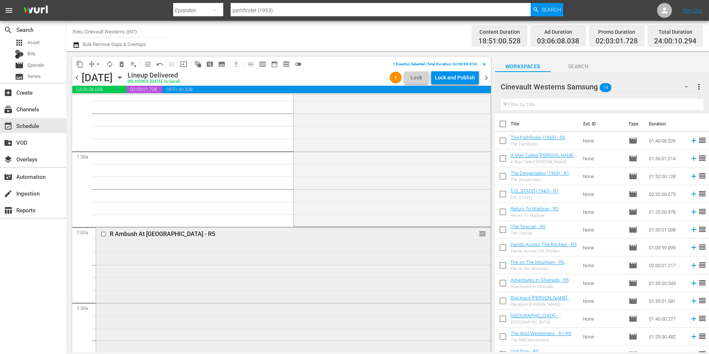
scroll to position [223, 0]
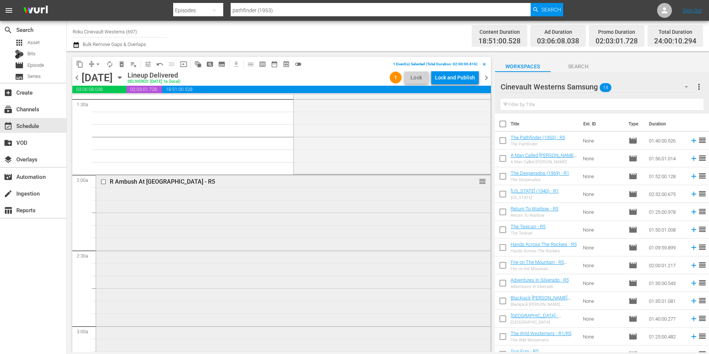
click at [105, 183] on input "checkbox" at bounding box center [105, 182] width 8 height 6
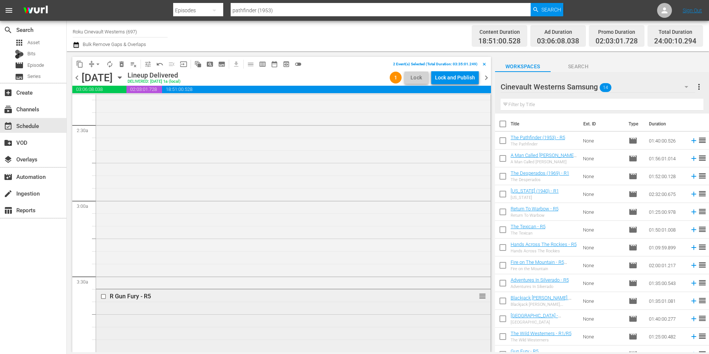
scroll to position [482, 0]
click at [104, 161] on input "checkbox" at bounding box center [105, 162] width 8 height 6
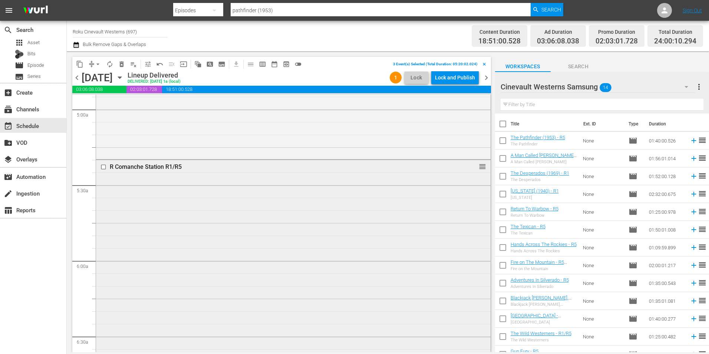
click at [101, 166] on input "checkbox" at bounding box center [105, 167] width 8 height 6
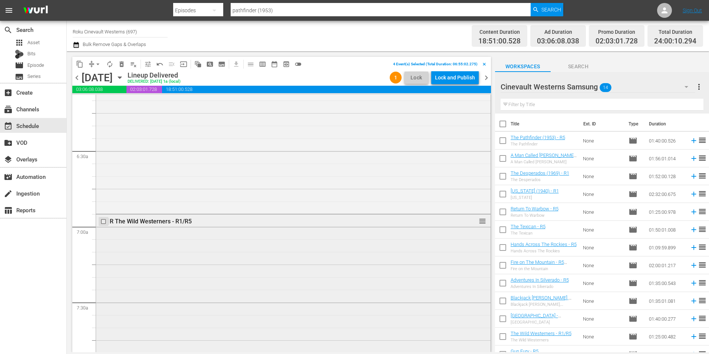
click at [104, 220] on input "checkbox" at bounding box center [105, 221] width 8 height 6
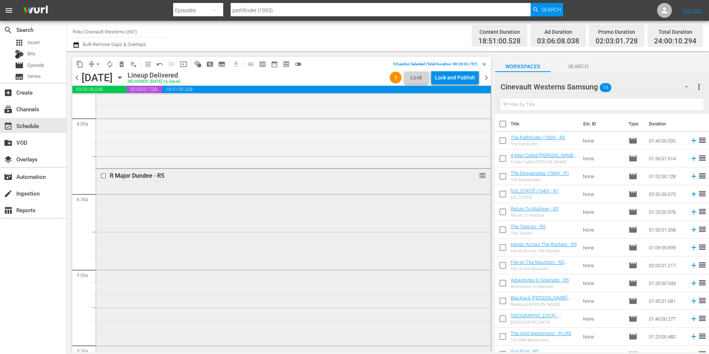
click at [104, 175] on input "checkbox" at bounding box center [105, 176] width 8 height 6
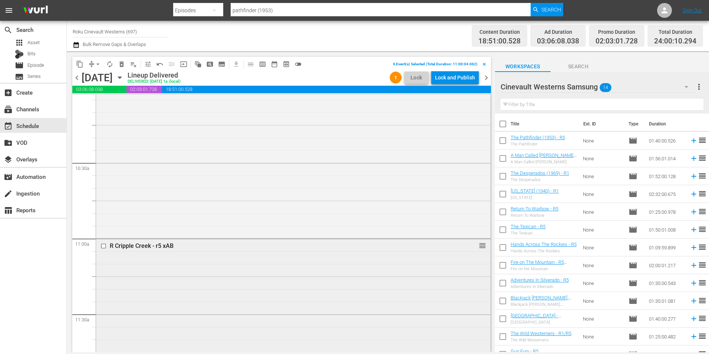
click at [104, 245] on input "checkbox" at bounding box center [105, 246] width 8 height 6
click at [104, 239] on input "checkbox" at bounding box center [105, 238] width 8 height 6
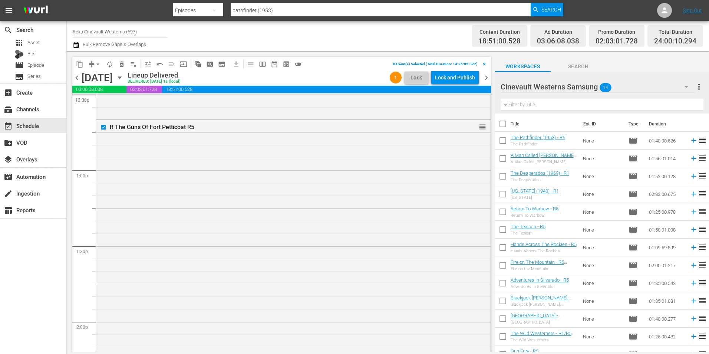
scroll to position [2040, 0]
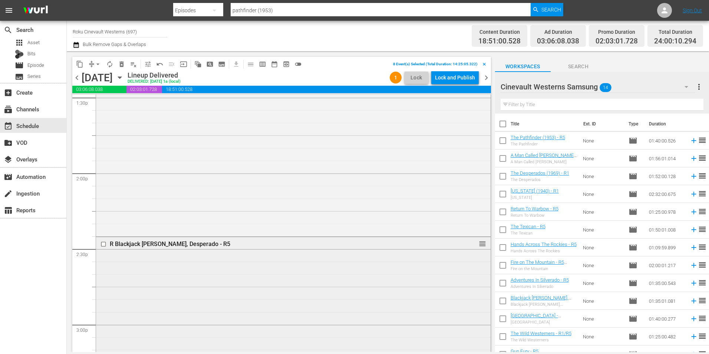
click at [102, 243] on input "checkbox" at bounding box center [105, 244] width 8 height 6
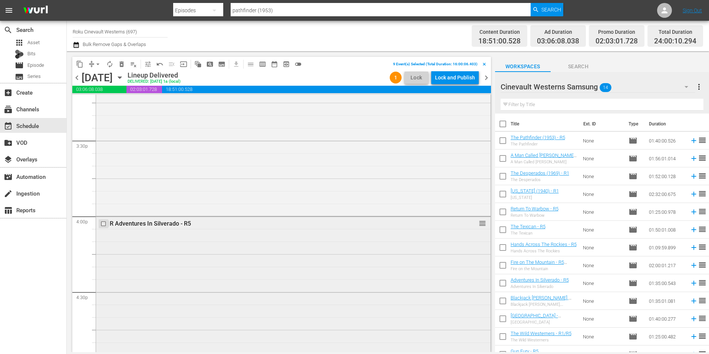
click at [103, 224] on input "checkbox" at bounding box center [105, 224] width 8 height 6
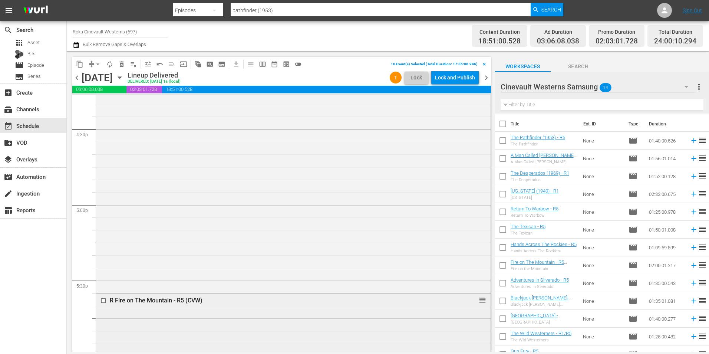
scroll to position [2560, 0]
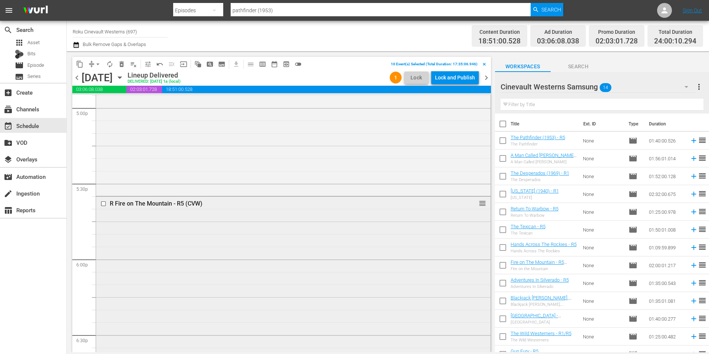
click at [104, 203] on input "checkbox" at bounding box center [105, 204] width 8 height 6
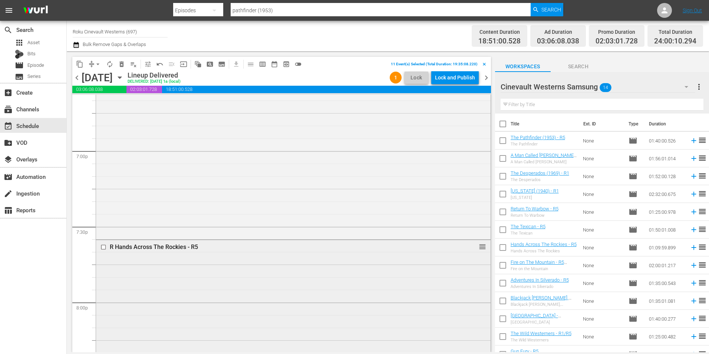
click at [103, 245] on input "checkbox" at bounding box center [105, 247] width 8 height 6
click at [102, 165] on input "checkbox" at bounding box center [105, 164] width 8 height 6
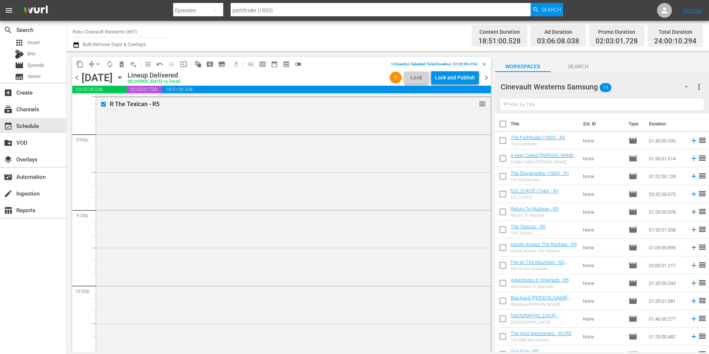
scroll to position [3302, 0]
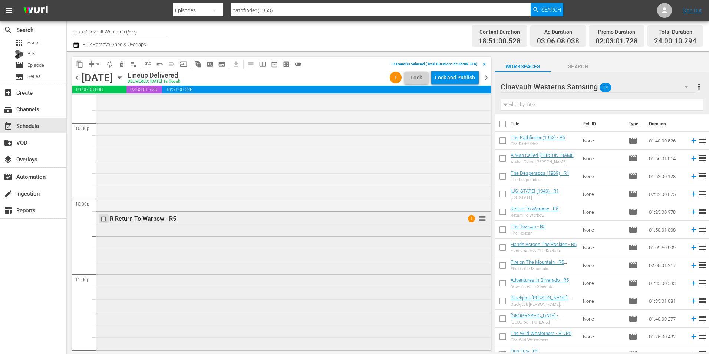
click at [101, 218] on input "checkbox" at bounding box center [105, 219] width 8 height 6
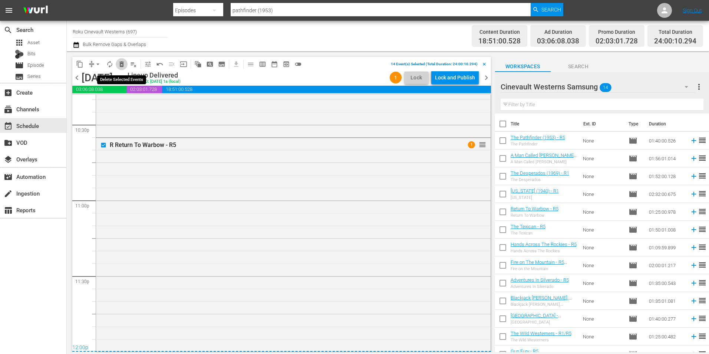
click at [124, 64] on span "delete_forever_outlined" at bounding box center [121, 63] width 7 height 7
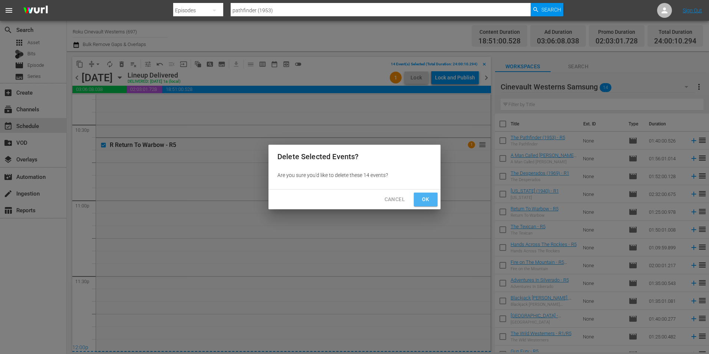
click at [418, 201] on button "Ok" at bounding box center [426, 200] width 24 height 14
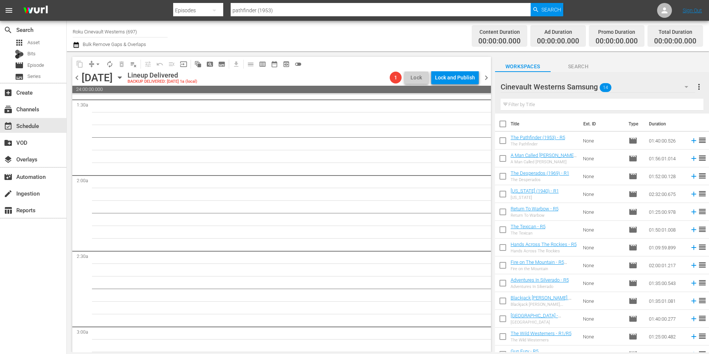
scroll to position [0, 0]
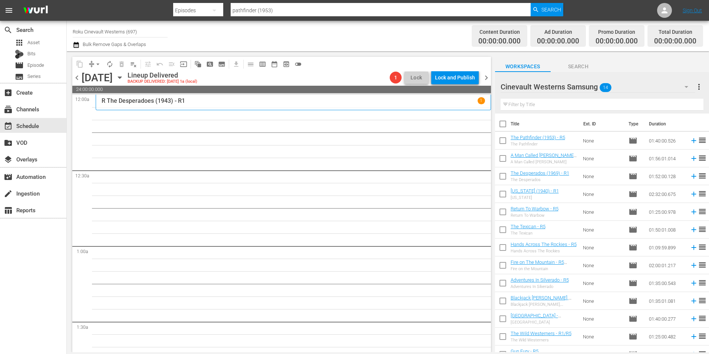
click at [608, 82] on span "14" at bounding box center [606, 88] width 12 height 16
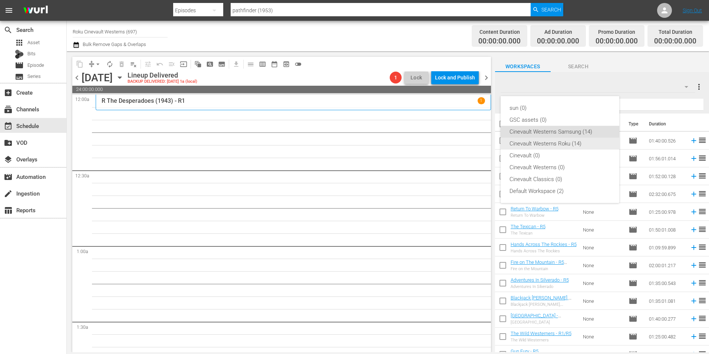
drag, startPoint x: 560, startPoint y: 144, endPoint x: 556, endPoint y: 139, distance: 5.8
click at [557, 139] on div "Cinevault Westerns Roku (14)" at bounding box center [560, 144] width 101 height 12
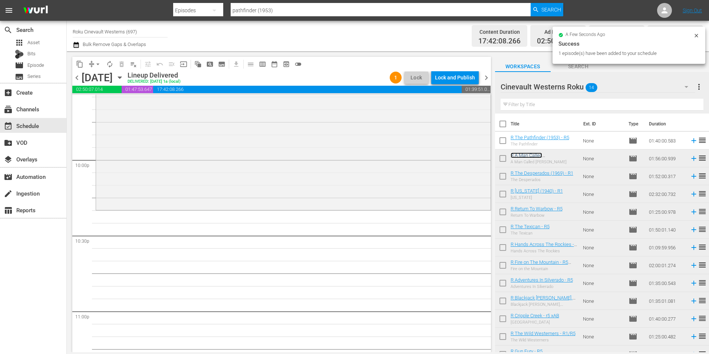
scroll to position [3302, 0]
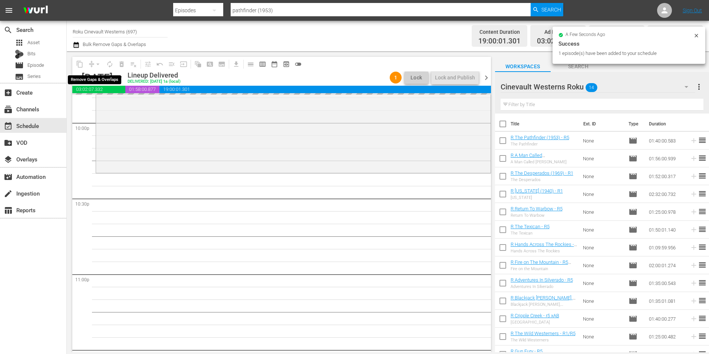
click at [95, 63] on div "arrow_drop_down" at bounding box center [98, 64] width 12 height 12
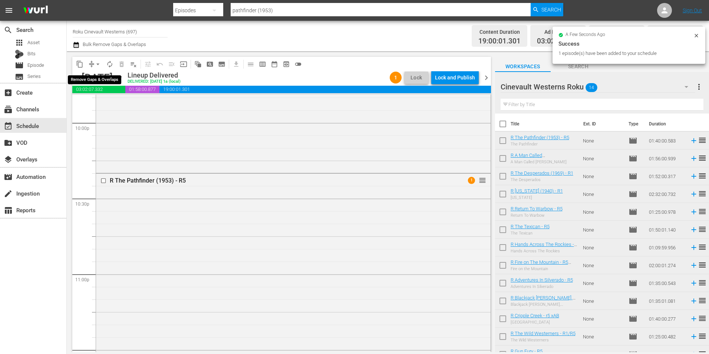
click at [97, 63] on span "arrow_drop_down" at bounding box center [97, 63] width 7 height 7
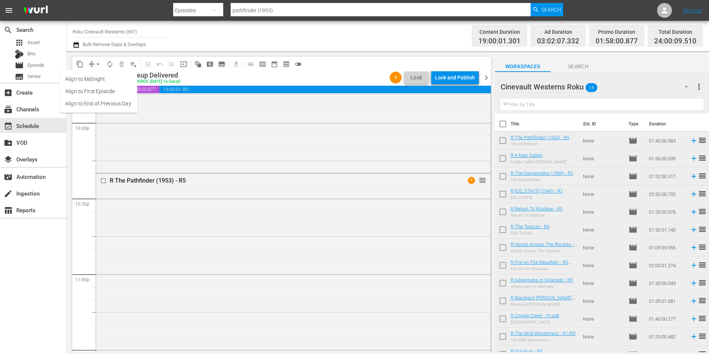
click at [104, 79] on li "Align to Midnight" at bounding box center [98, 79] width 78 height 12
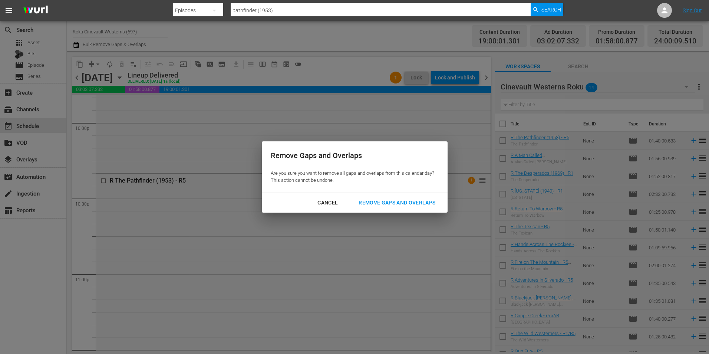
click at [388, 203] on div "Remove Gaps and Overlaps" at bounding box center [397, 202] width 89 height 9
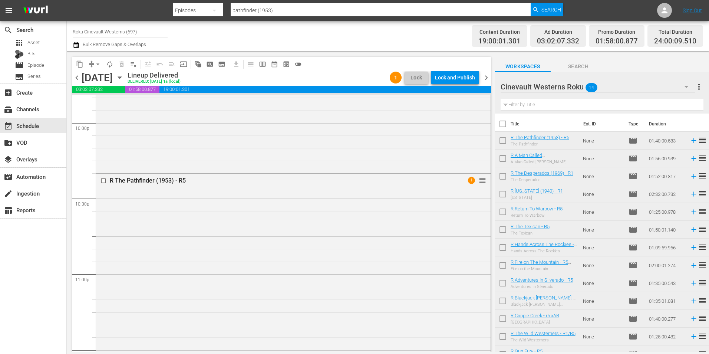
scroll to position [3376, 0]
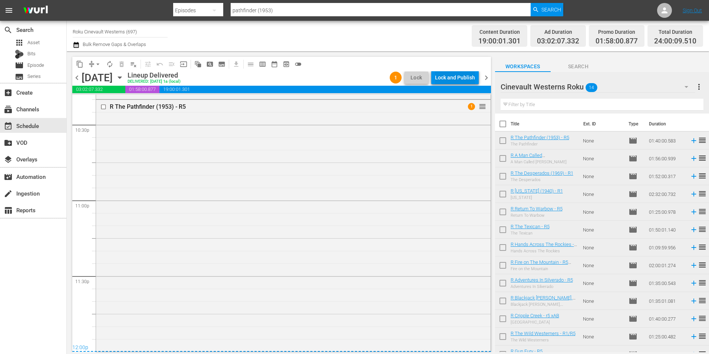
click at [448, 74] on div "Lock and Publish" at bounding box center [455, 77] width 40 height 13
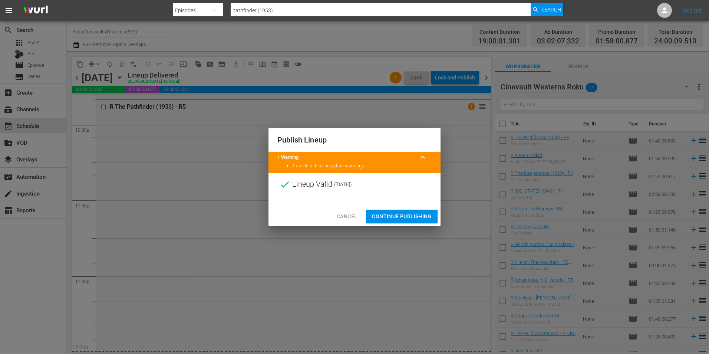
click at [396, 219] on span "Continue Publishing" at bounding box center [402, 216] width 60 height 9
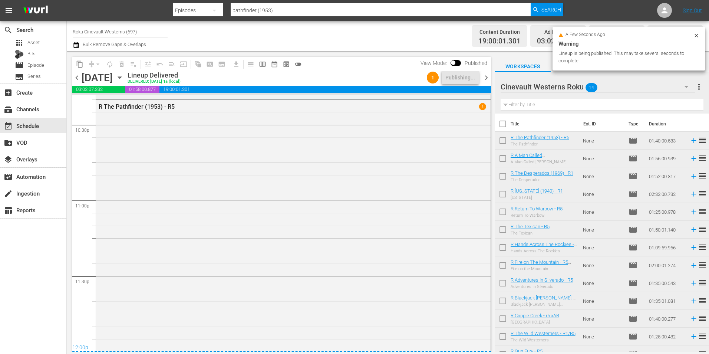
click at [92, 29] on input "Roku Cinevault Westerns (697)" at bounding box center [120, 32] width 95 height 18
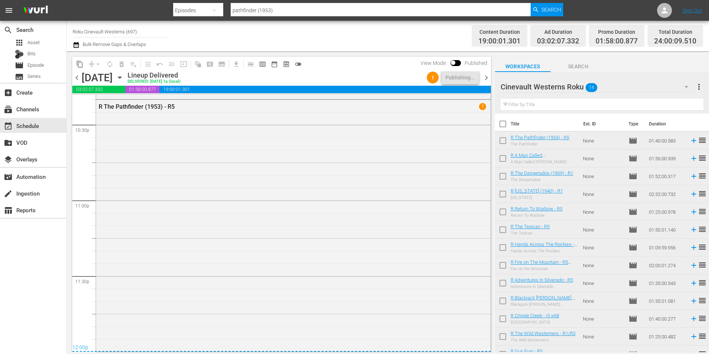
click at [262, 32] on div "Channel Title Roku Cinevault Westerns (697) Bulk Remove Gaps & Overlaps" at bounding box center [245, 36] width 344 height 27
click at [116, 32] on input "Roku Cinevault Westerns (697)" at bounding box center [120, 32] width 95 height 18
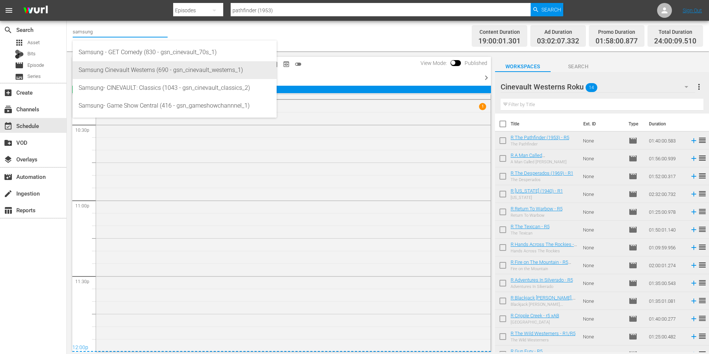
click at [122, 66] on div "Samsung Cinevault Westerns (690 - gsn_cinevault_westerns_1)" at bounding box center [175, 70] width 192 height 18
type input "Samsung Cinevault Westerns (690 - gsn_cinevault_westerns_1)"
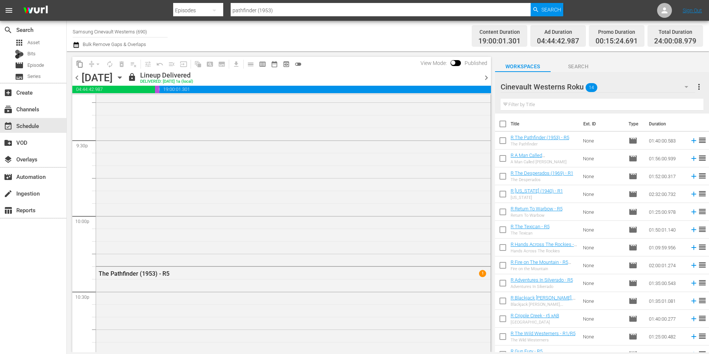
scroll to position [3376, 0]
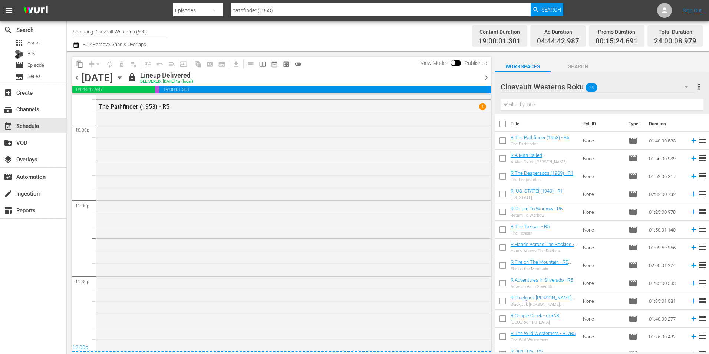
click at [488, 75] on span "chevron_right" at bounding box center [486, 77] width 9 height 9
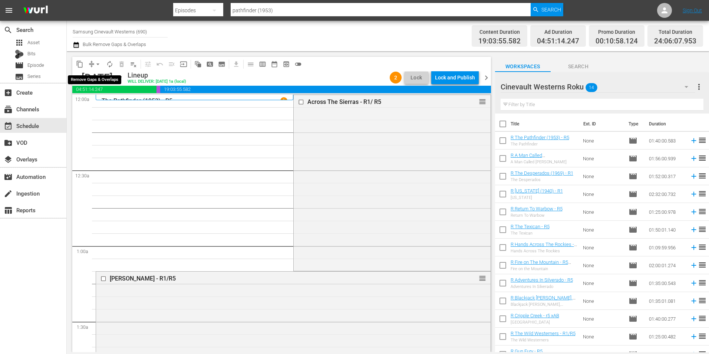
click at [100, 61] on span "arrow_drop_down" at bounding box center [97, 63] width 7 height 7
click at [103, 76] on li "Align to Midnight" at bounding box center [98, 79] width 78 height 12
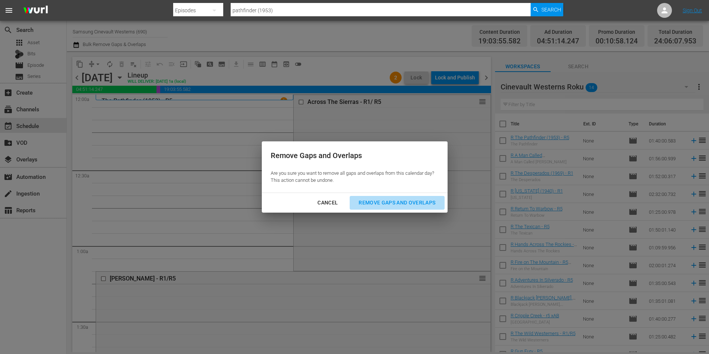
click at [399, 200] on div "Remove Gaps and Overlaps" at bounding box center [397, 202] width 89 height 9
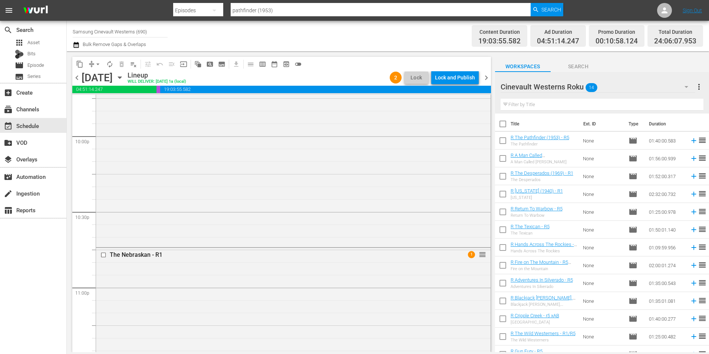
scroll to position [3391, 0]
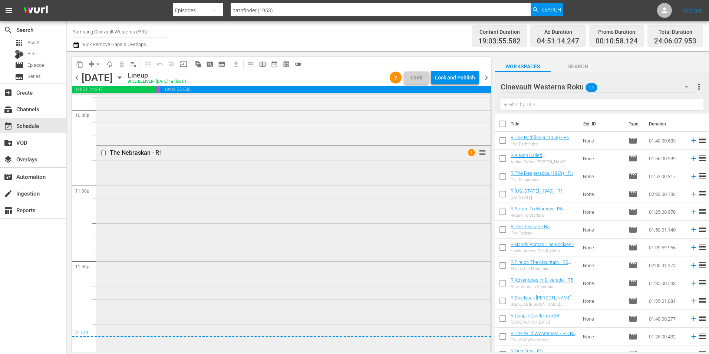
click at [118, 344] on div "The Nebraskan - R1 1 reorder" at bounding box center [293, 248] width 395 height 205
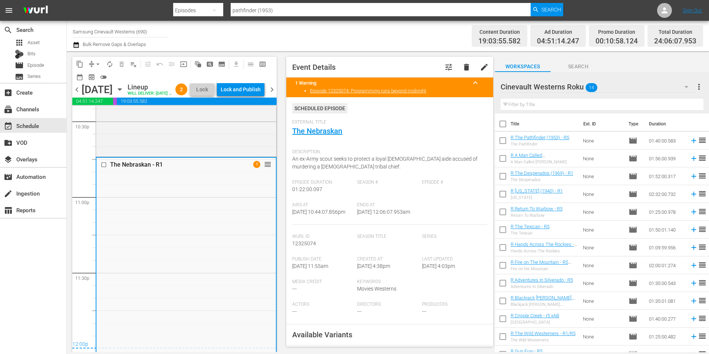
click at [160, 98] on div "chevron_left Wednesday, October 15th October 15th Lineup WILL DELIVER: 10/14 @ …" at bounding box center [174, 90] width 204 height 14
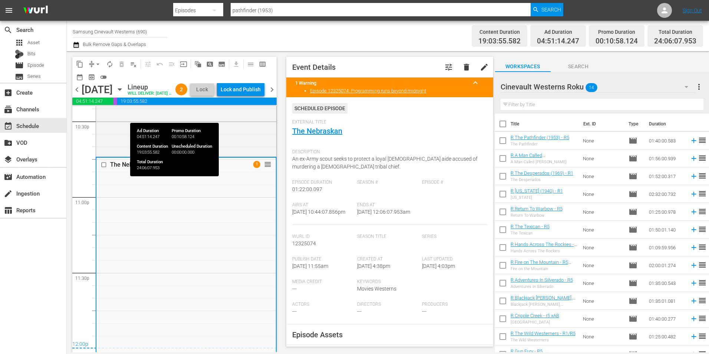
click at [155, 105] on span "19:03:55.582" at bounding box center [197, 101] width 160 height 7
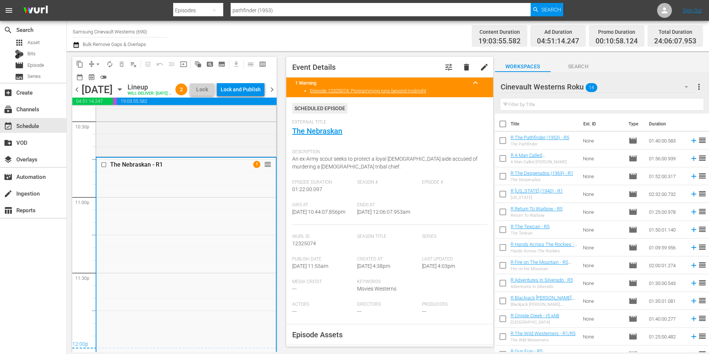
click at [73, 92] on span "chevron_left" at bounding box center [76, 89] width 9 height 9
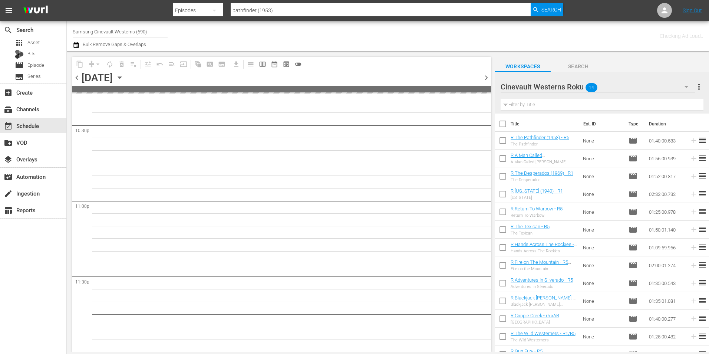
scroll to position [3374, 0]
click at [482, 75] on span "chevron_right" at bounding box center [486, 77] width 9 height 9
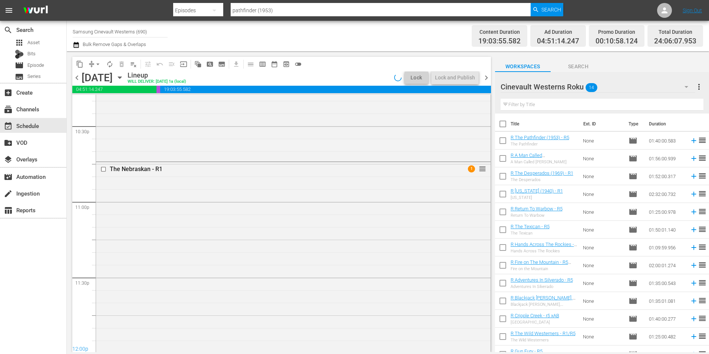
scroll to position [3391, 0]
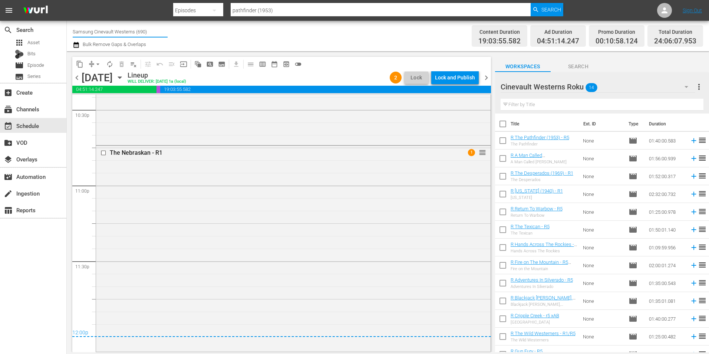
click at [105, 32] on input "Samsung Cinevault Westerns (690)" at bounding box center [120, 32] width 95 height 18
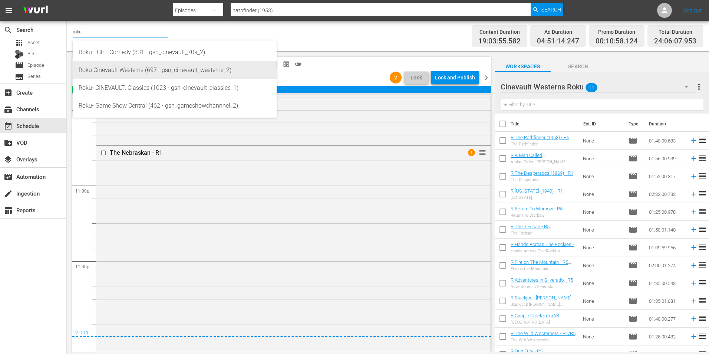
click at [111, 66] on div "Roku Cinevault Westerns (697 - gsn_cinevault_westerns_2)" at bounding box center [175, 70] width 192 height 18
type input "Roku Cinevault Westerns (697 - gsn_cinevault_westerns_2)"
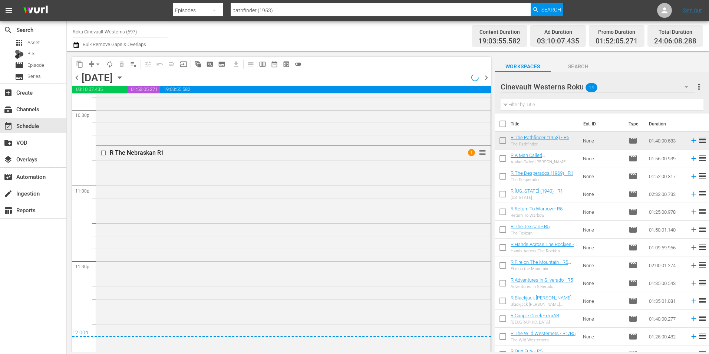
scroll to position [3391, 0]
click at [217, 341] on div "R The Nebraskan R1 1 reorder" at bounding box center [293, 248] width 395 height 205
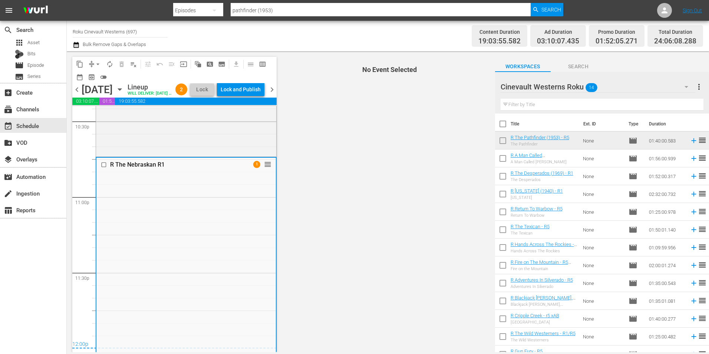
click at [195, 105] on span "19:03:55.582" at bounding box center [196, 101] width 162 height 7
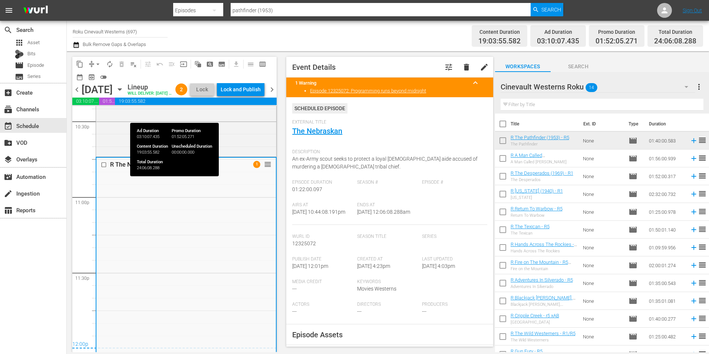
click at [195, 105] on span "19:03:55.582" at bounding box center [196, 101] width 162 height 7
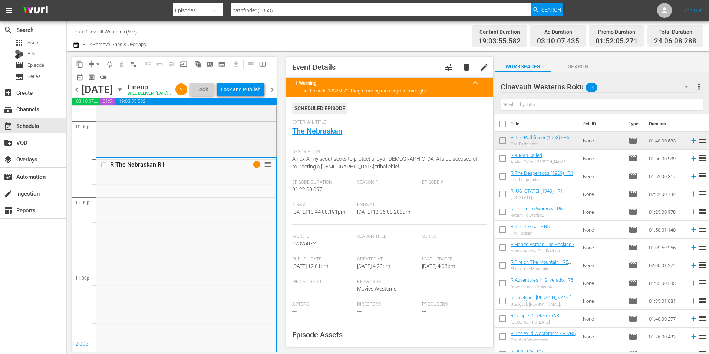
drag, startPoint x: 273, startPoint y: 90, endPoint x: 275, endPoint y: 94, distance: 4.3
click at [273, 90] on div "chevron_left Wednesday, October 15th October 15th Lineup WILL DELIVER: 10/14 @ …" at bounding box center [174, 90] width 204 height 14
click at [275, 94] on span "chevron_right" at bounding box center [271, 89] width 9 height 9
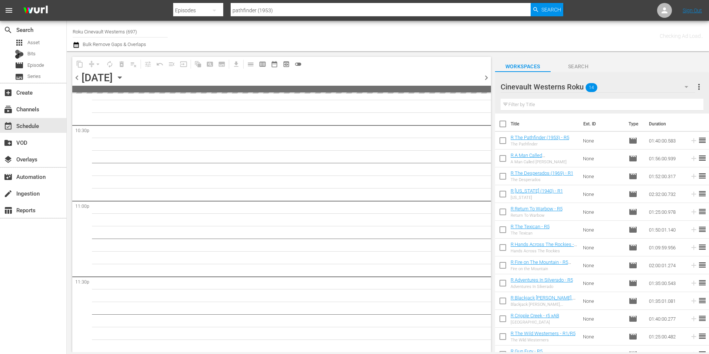
scroll to position [3374, 0]
click at [75, 78] on span "chevron_left" at bounding box center [76, 77] width 9 height 9
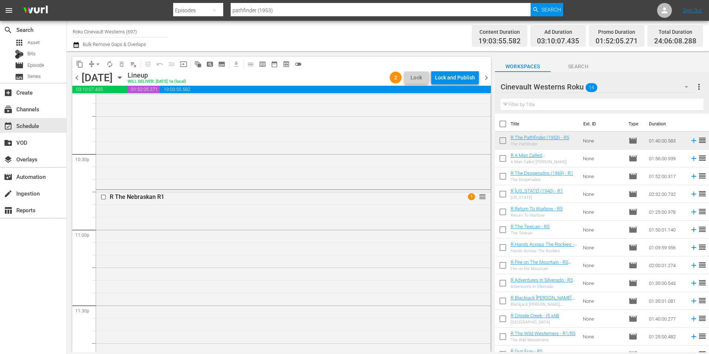
scroll to position [3391, 0]
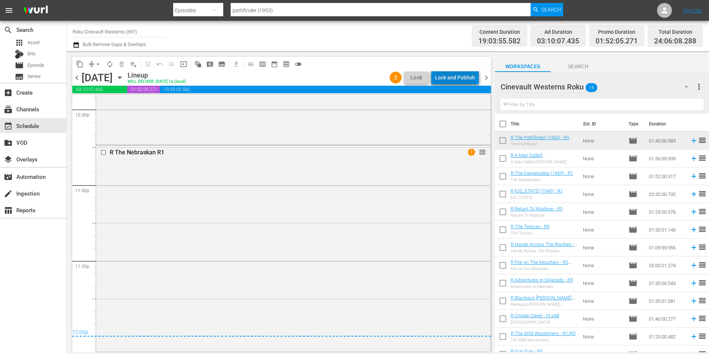
click at [458, 74] on div "Lock and Publish" at bounding box center [455, 77] width 40 height 13
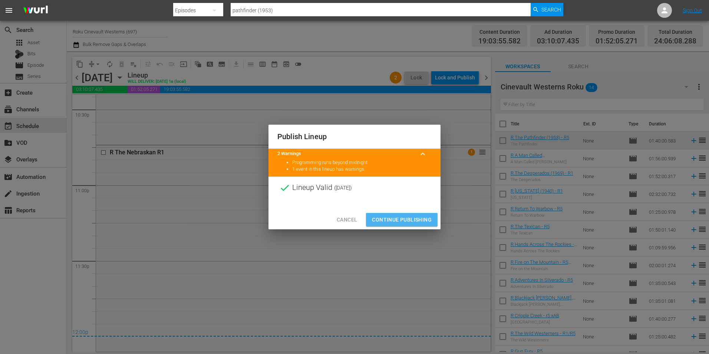
click at [393, 216] on span "Continue Publishing" at bounding box center [402, 219] width 60 height 9
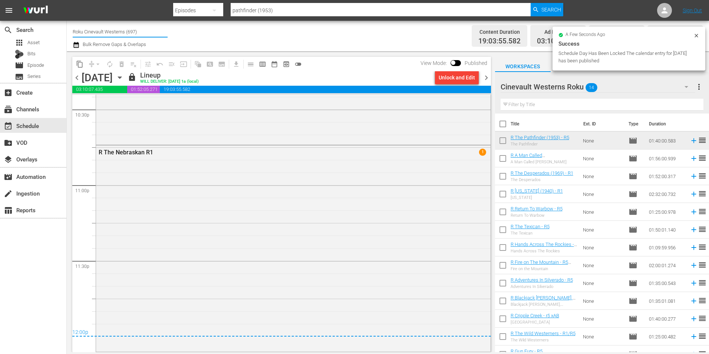
click at [102, 32] on input "Roku Cinevault Westerns (697)" at bounding box center [120, 32] width 95 height 18
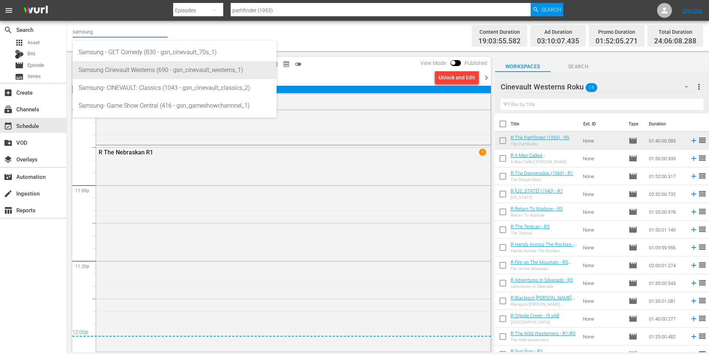
click at [111, 77] on div "Samsung Cinevault Westerns (690 - gsn_cinevault_westerns_1)" at bounding box center [175, 70] width 192 height 18
type input "Samsung Cinevault Westerns (690 - gsn_cinevault_westerns_1)"
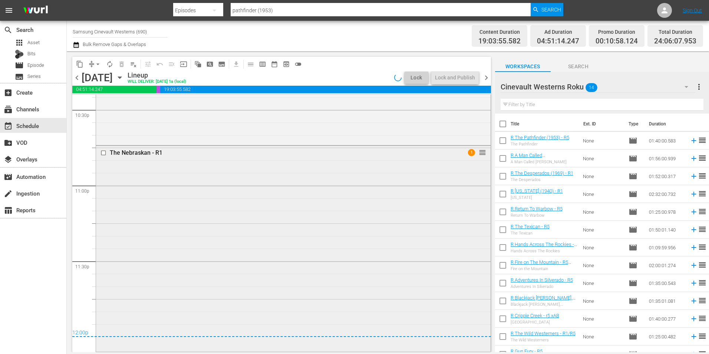
scroll to position [3391, 0]
click at [109, 29] on input "Samsung Cinevault Westerns (690)" at bounding box center [120, 32] width 95 height 18
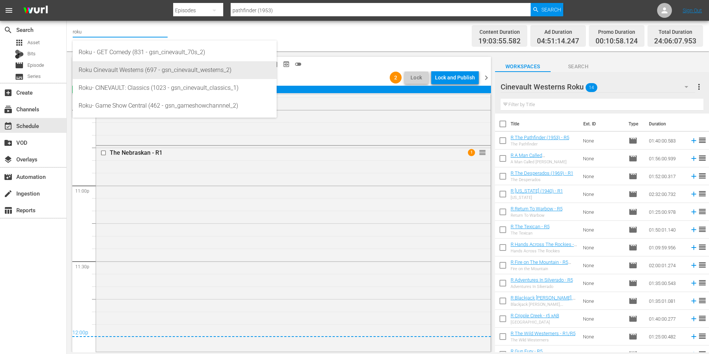
click at [121, 70] on div "Roku Cinevault Westerns (697 - gsn_cinevault_westerns_2)" at bounding box center [175, 70] width 192 height 18
type input "Roku Cinevault Westerns (697 - gsn_cinevault_westerns_2)"
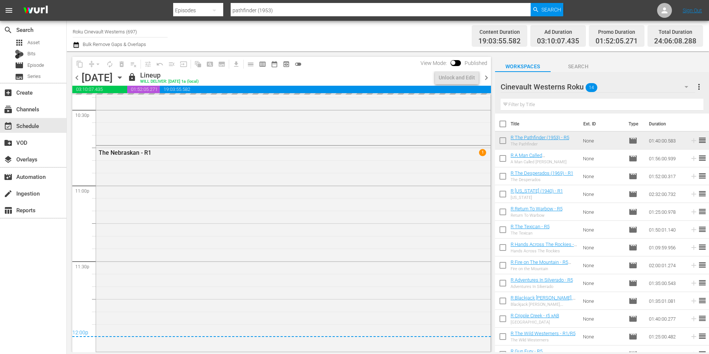
scroll to position [3391, 0]
click at [123, 33] on input "Roku Cinevault Westerns (697)" at bounding box center [120, 32] width 95 height 18
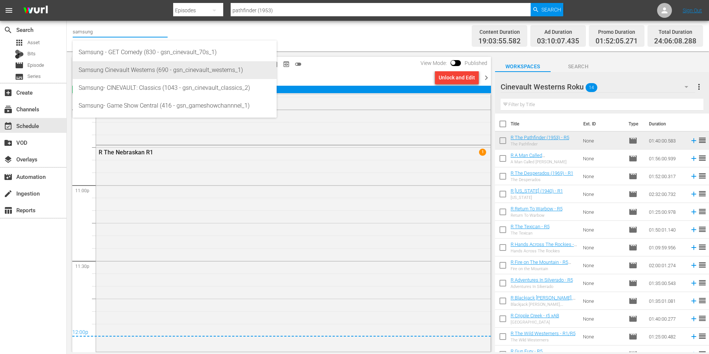
click at [127, 68] on div "Samsung Cinevault Westerns (690 - gsn_cinevault_westerns_1)" at bounding box center [175, 70] width 192 height 18
type input "Samsung Cinevault Westerns (690 - gsn_cinevault_westerns_1)"
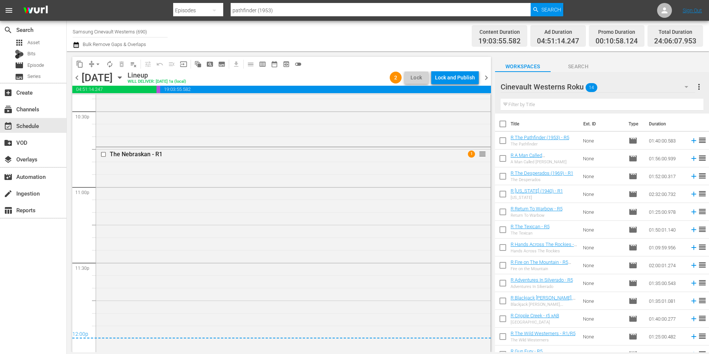
scroll to position [3391, 0]
click at [100, 62] on span "arrow_drop_down" at bounding box center [97, 63] width 7 height 7
click at [107, 76] on li "Align to Midnight" at bounding box center [98, 79] width 78 height 12
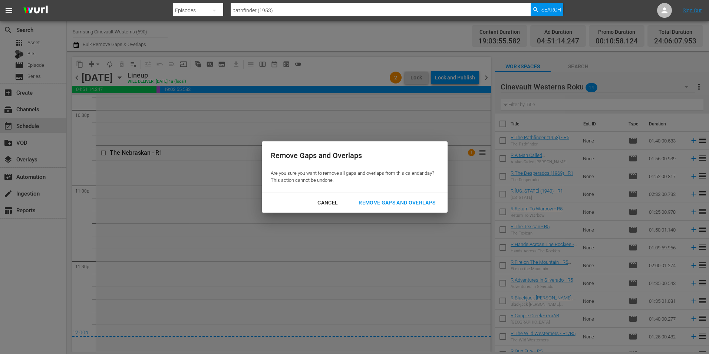
click at [390, 203] on div "Remove Gaps and Overlaps" at bounding box center [397, 202] width 89 height 9
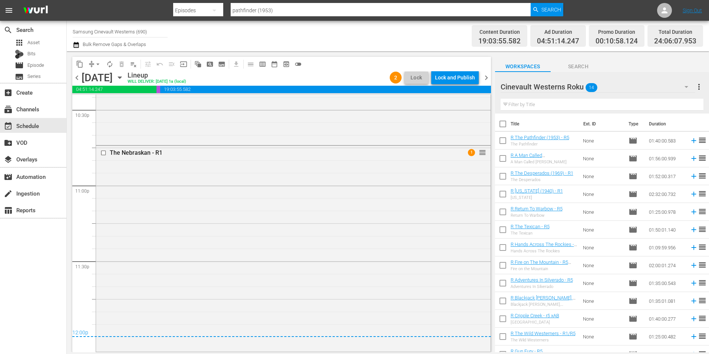
click at [466, 78] on div "Lock and Publish" at bounding box center [455, 77] width 40 height 13
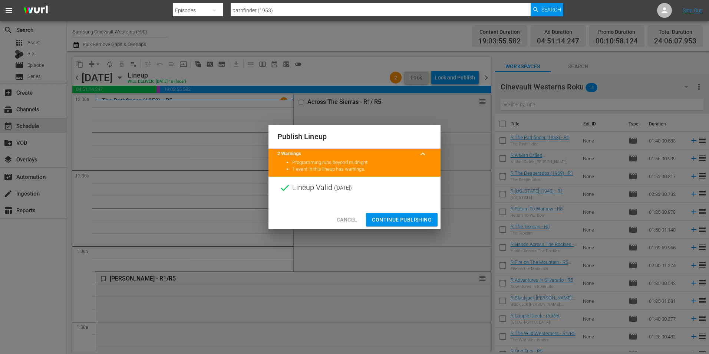
scroll to position [3391, 0]
click at [403, 216] on span "Continue Publishing" at bounding box center [402, 219] width 60 height 9
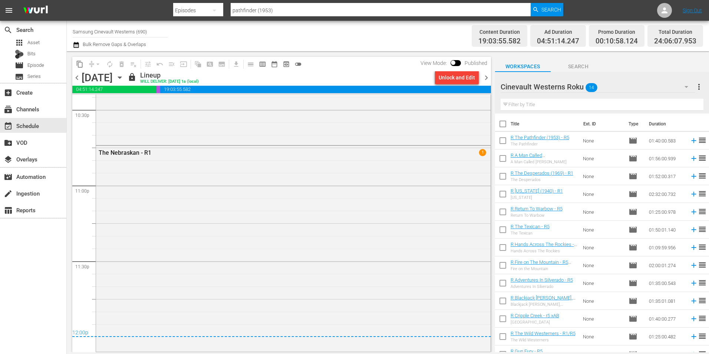
click at [488, 81] on span "chevron_right" at bounding box center [486, 77] width 9 height 9
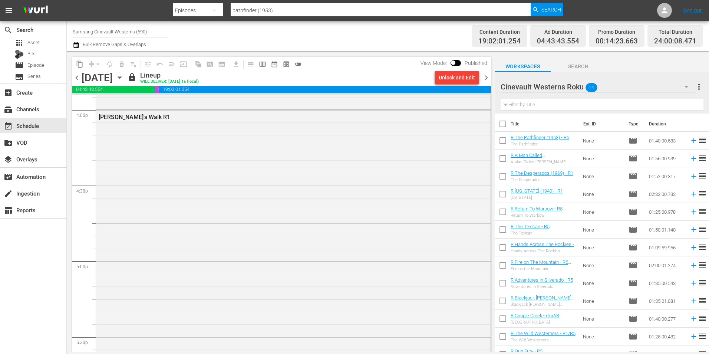
scroll to position [2300, 0]
click at [490, 80] on span "chevron_right" at bounding box center [486, 77] width 9 height 9
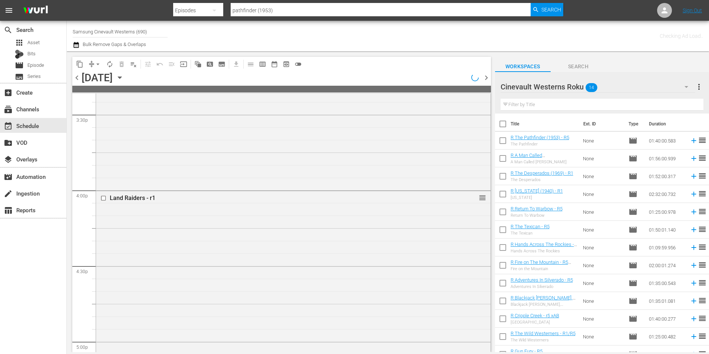
scroll to position [2287, 0]
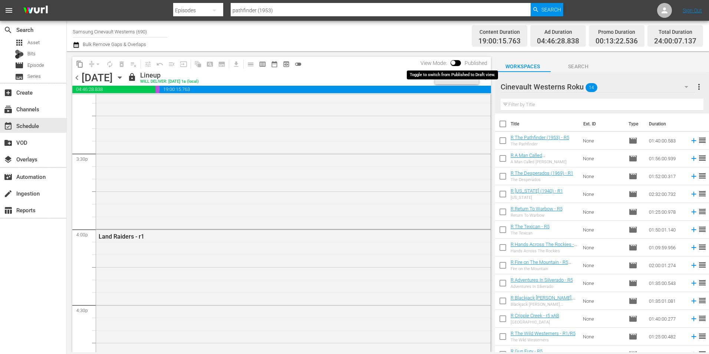
click at [455, 65] on input "checkbox" at bounding box center [454, 64] width 16 height 5
checkbox input "true"
click at [78, 76] on span "chevron_left" at bounding box center [76, 77] width 9 height 9
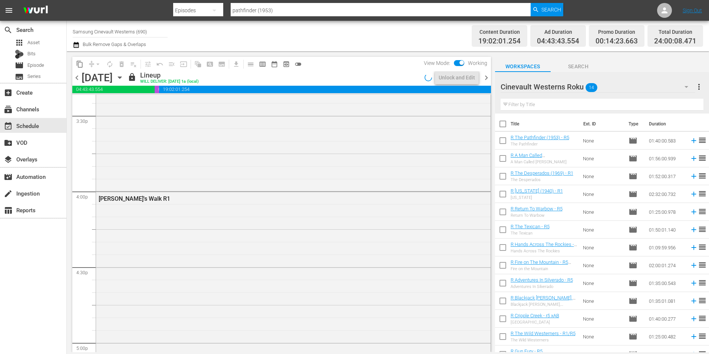
scroll to position [2300, 0]
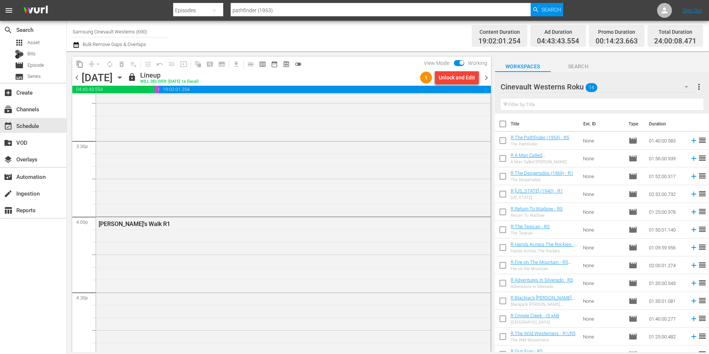
click at [78, 76] on span "chevron_left" at bounding box center [76, 77] width 9 height 9
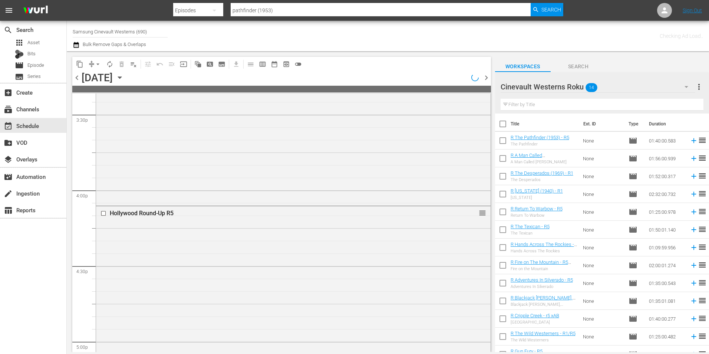
scroll to position [2237, 0]
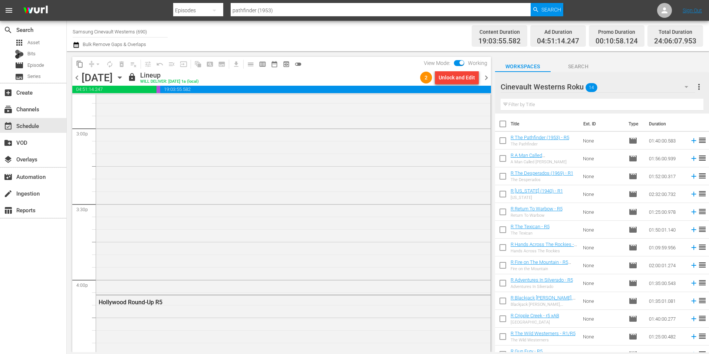
click at [485, 75] on span "chevron_right" at bounding box center [486, 77] width 9 height 9
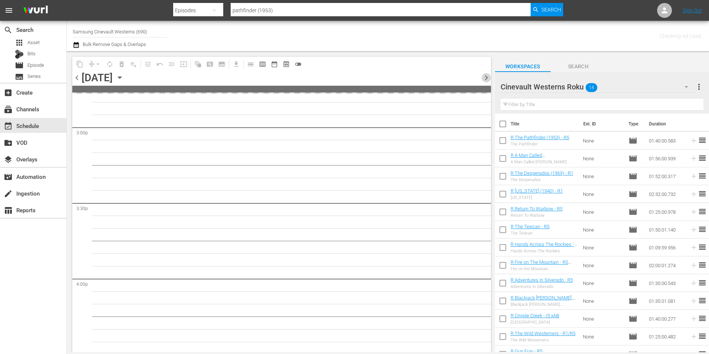
click at [485, 75] on span "chevron_right" at bounding box center [486, 77] width 9 height 9
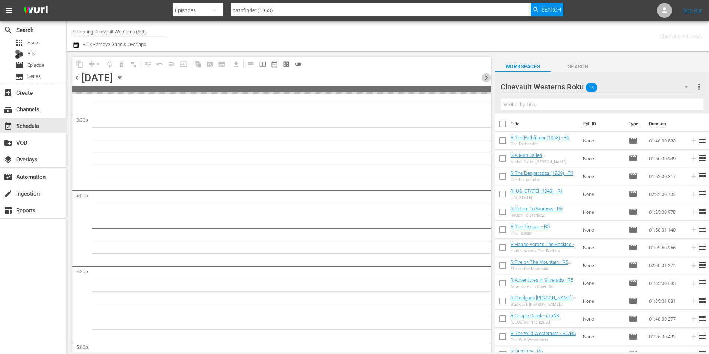
click at [485, 75] on span "chevron_right" at bounding box center [486, 77] width 9 height 9
click at [81, 78] on span "chevron_left" at bounding box center [76, 77] width 9 height 9
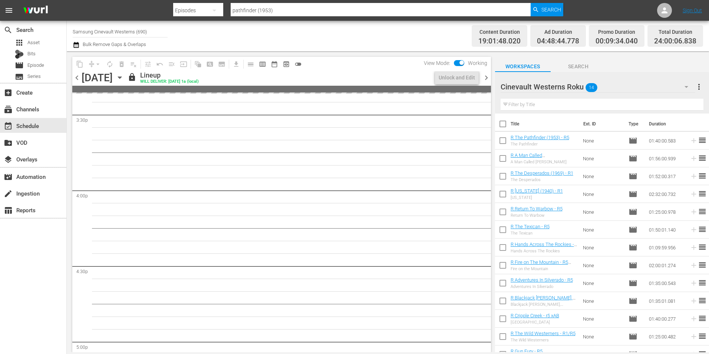
scroll to position [2287, 0]
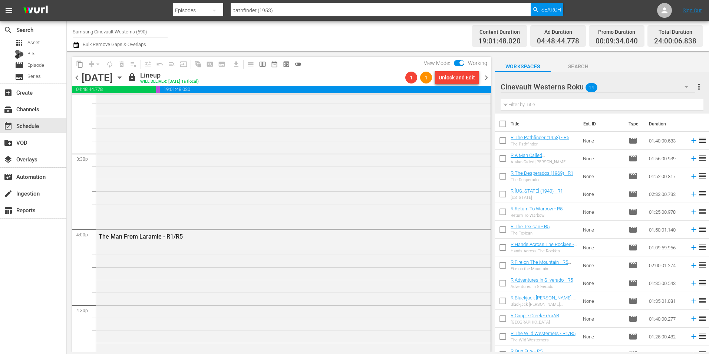
click at [81, 78] on span "chevron_left" at bounding box center [76, 77] width 9 height 9
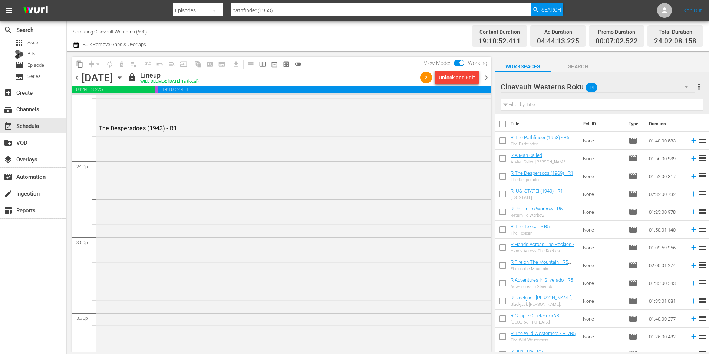
scroll to position [2115, 0]
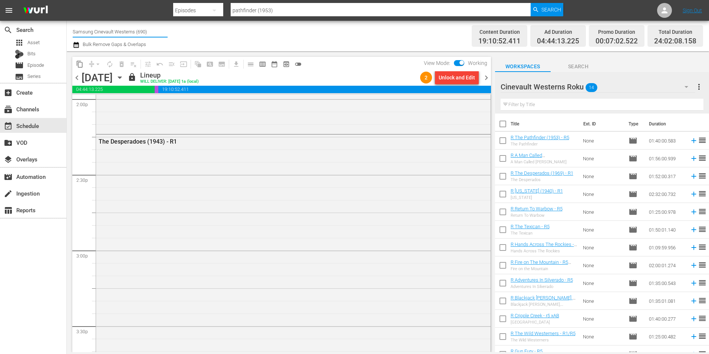
click at [113, 30] on input "Samsung Cinevault Westerns (690)" at bounding box center [120, 32] width 95 height 18
type input "s"
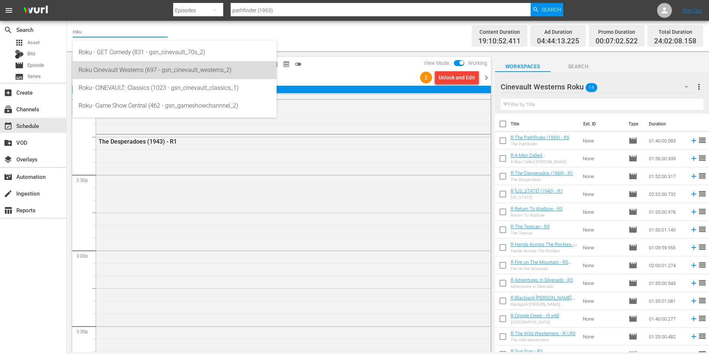
click at [106, 73] on div "Roku Cinevault Westerns (697 - gsn_cinevault_westerns_2)" at bounding box center [175, 70] width 192 height 18
type input "Roku Cinevault Westerns (697 - gsn_cinevault_westerns_2)"
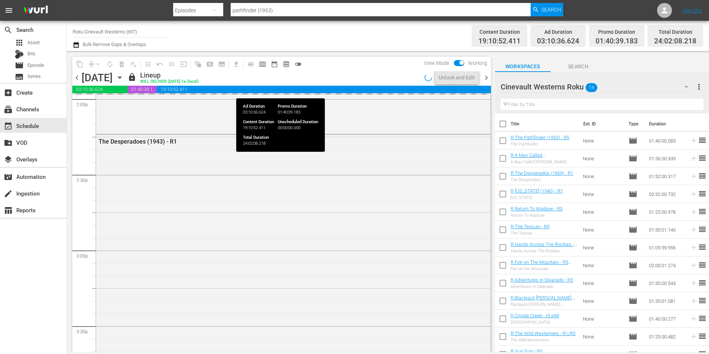
click at [253, 87] on span "19:10:52.411" at bounding box center [324, 89] width 334 height 7
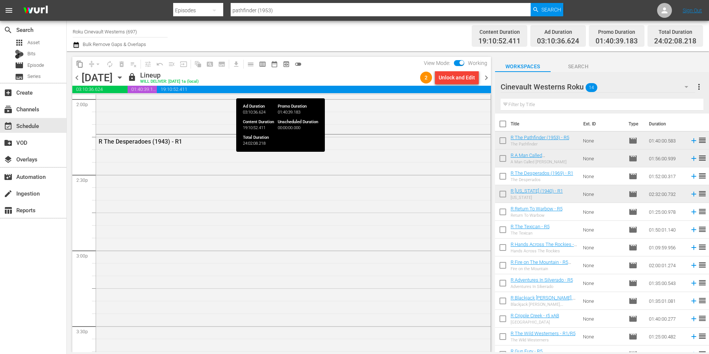
click at [253, 87] on span "19:10:52.411" at bounding box center [324, 89] width 334 height 7
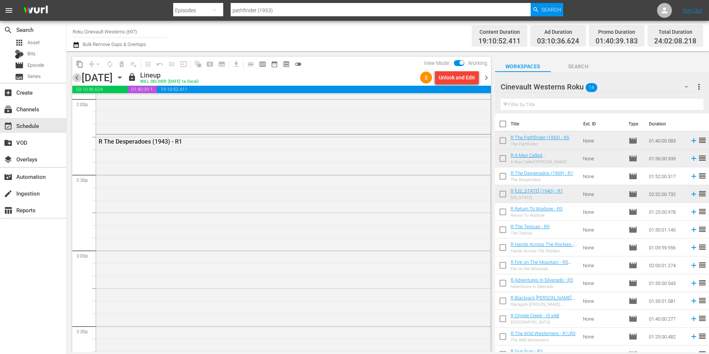
click at [80, 81] on span "chevron_left" at bounding box center [76, 77] width 9 height 9
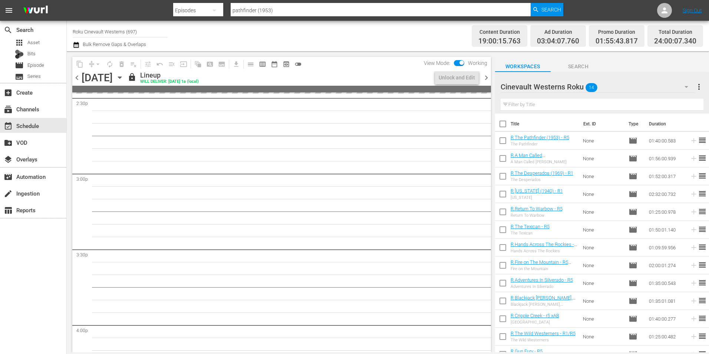
scroll to position [2153, 0]
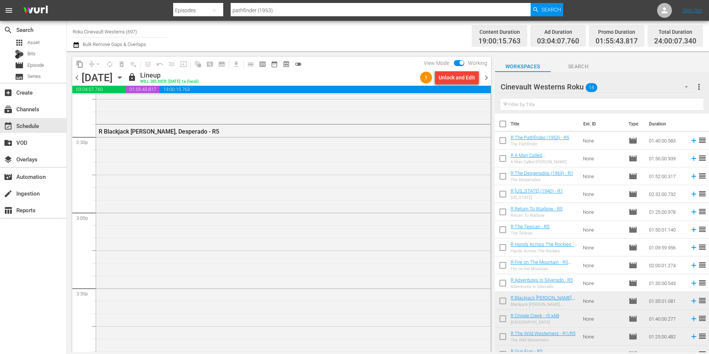
click at [83, 80] on div "[DATE]" at bounding box center [97, 78] width 31 height 12
click at [78, 80] on span "chevron_left" at bounding box center [76, 77] width 9 height 9
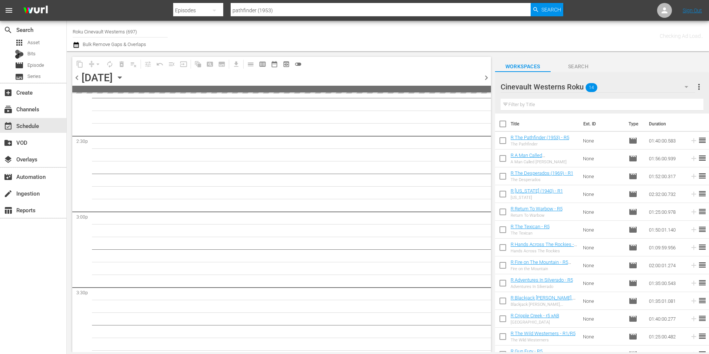
scroll to position [2190, 0]
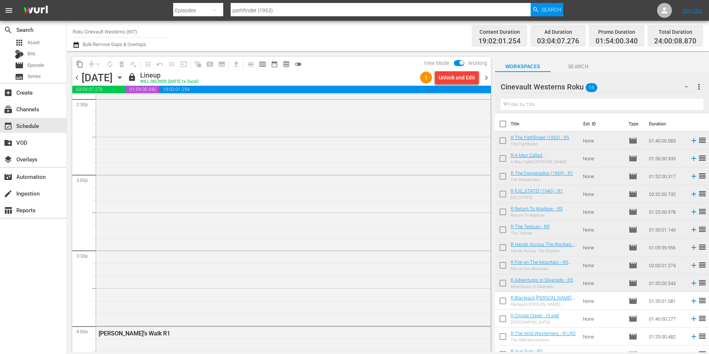
click at [80, 80] on span "chevron_left" at bounding box center [76, 77] width 9 height 9
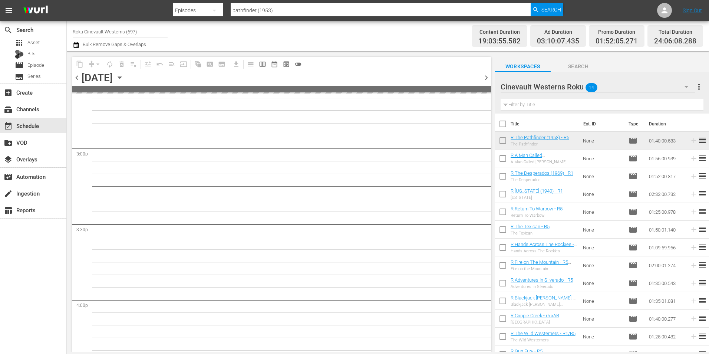
scroll to position [2140, 0]
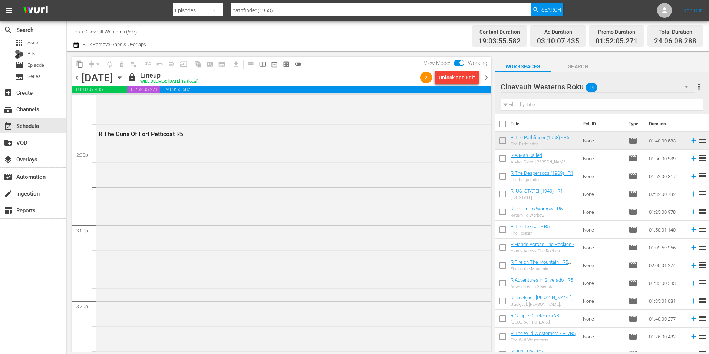
click at [80, 79] on span "chevron_left" at bounding box center [76, 77] width 9 height 9
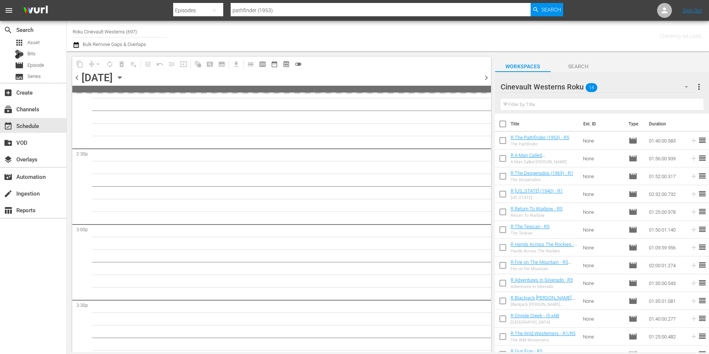
scroll to position [2216, 0]
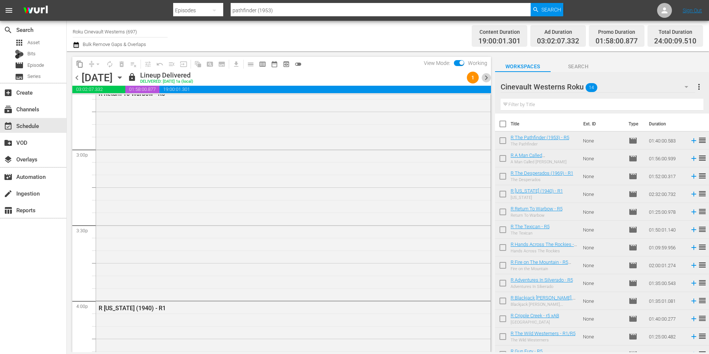
click at [484, 78] on span "chevron_right" at bounding box center [486, 77] width 9 height 9
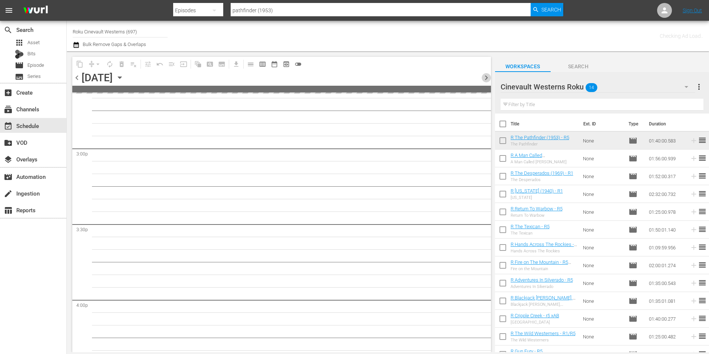
click at [484, 78] on span "chevron_right" at bounding box center [486, 77] width 9 height 9
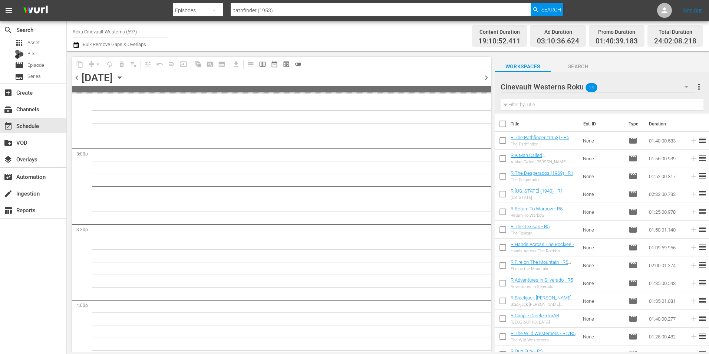
scroll to position [2140, 0]
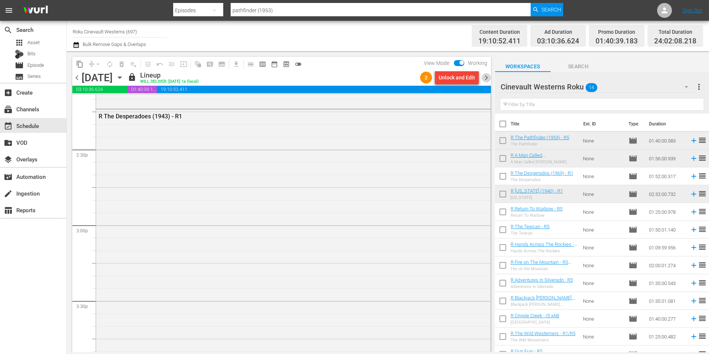
click at [484, 78] on span "chevron_right" at bounding box center [486, 77] width 9 height 9
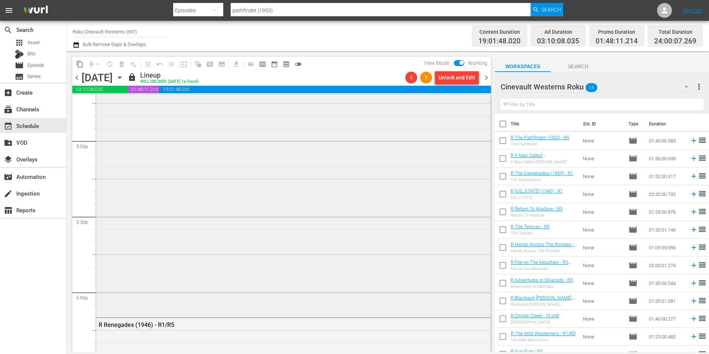
scroll to position [2636, 0]
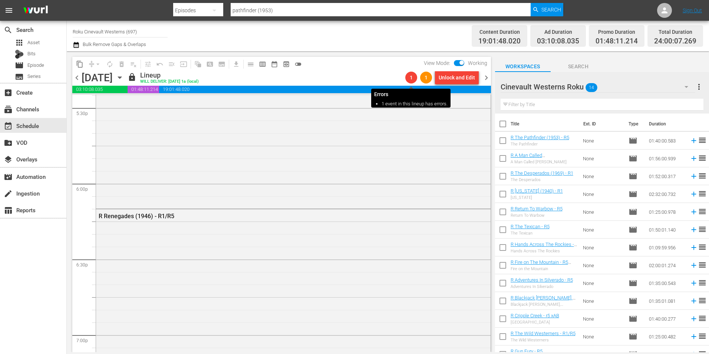
click at [413, 76] on span "1" at bounding box center [411, 78] width 12 height 6
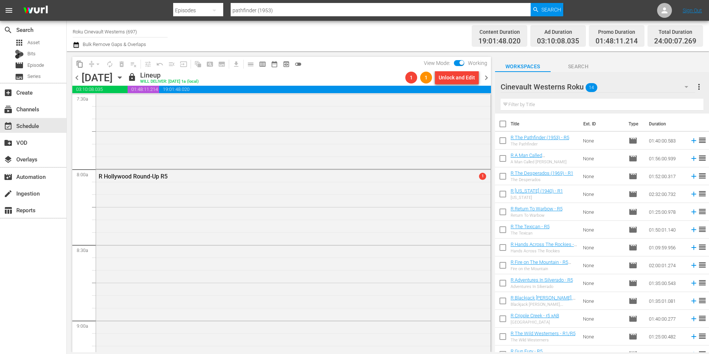
scroll to position [1150, 0]
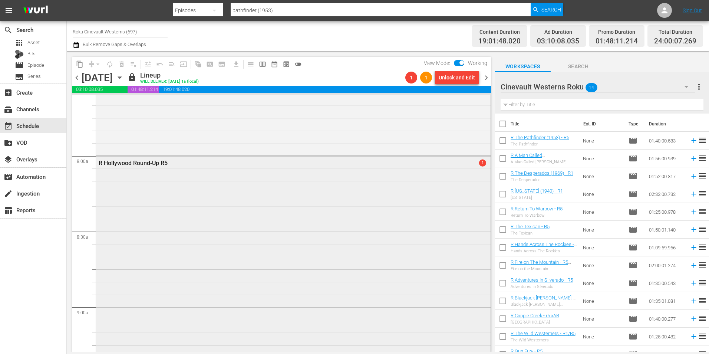
click at [384, 176] on div "R Hollywood Round-Up R5 1" at bounding box center [293, 256] width 395 height 200
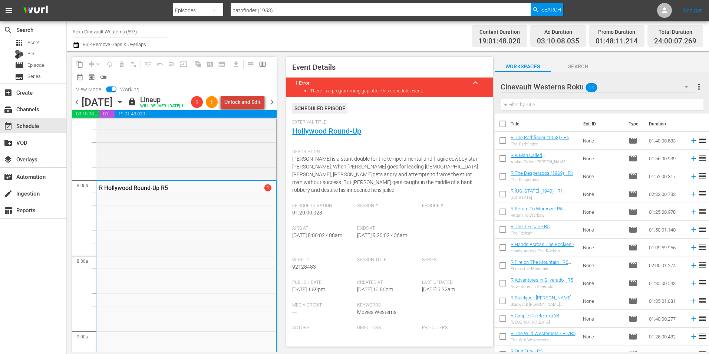
click at [254, 100] on div "Unlock and Edit" at bounding box center [242, 101] width 36 height 13
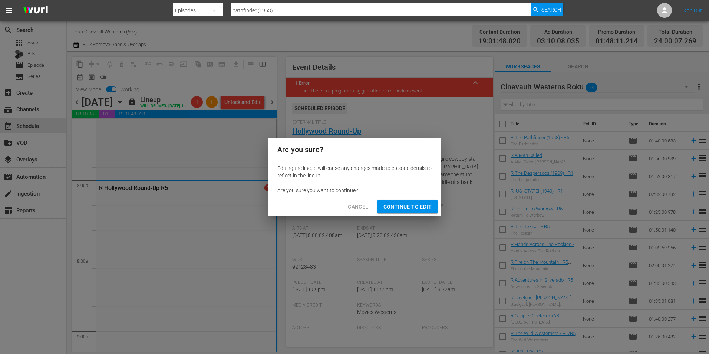
click at [414, 203] on span "Continue to Edit" at bounding box center [408, 206] width 48 height 9
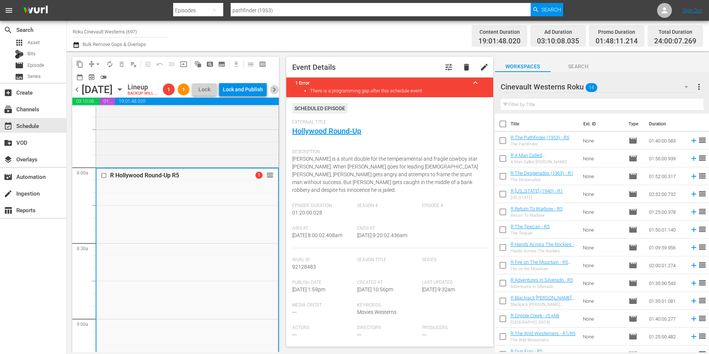
click at [273, 94] on span "chevron_right" at bounding box center [274, 89] width 9 height 9
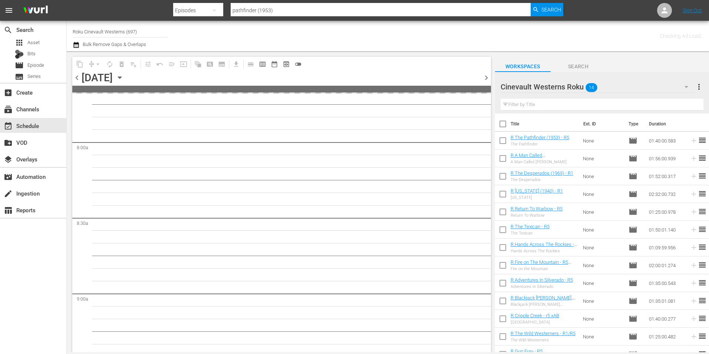
click at [74, 78] on span "chevron_left" at bounding box center [76, 77] width 9 height 9
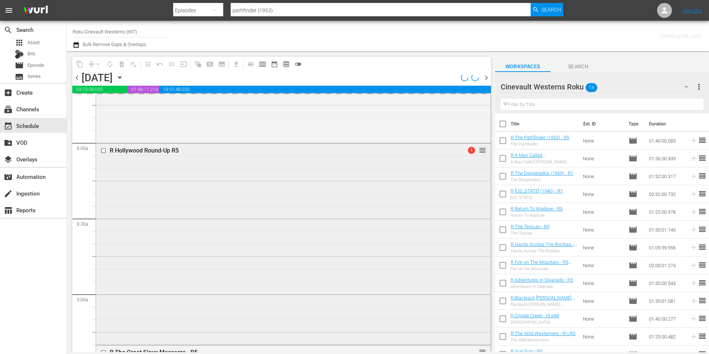
scroll to position [1150, 0]
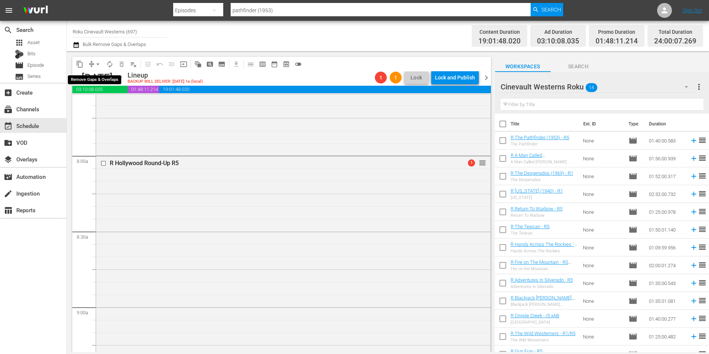
click at [97, 64] on span "arrow_drop_down" at bounding box center [97, 63] width 7 height 7
click at [109, 79] on li "Align to Midnight" at bounding box center [98, 79] width 78 height 12
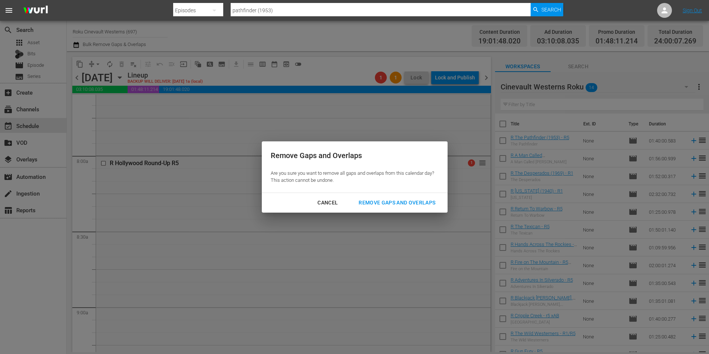
click at [382, 203] on div "Remove Gaps and Overlaps" at bounding box center [397, 202] width 89 height 9
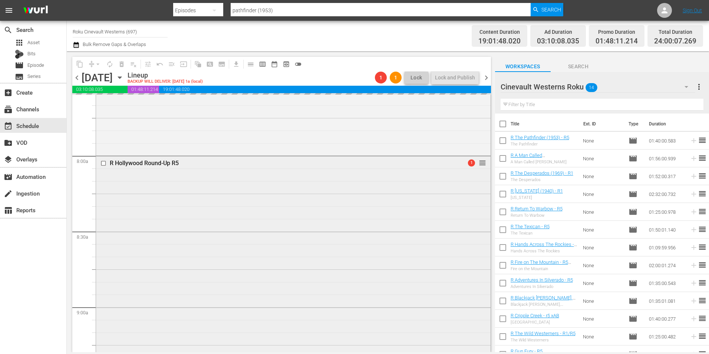
click at [293, 171] on div "R Hollywood Round-Up R5 1 reorder" at bounding box center [293, 256] width 395 height 200
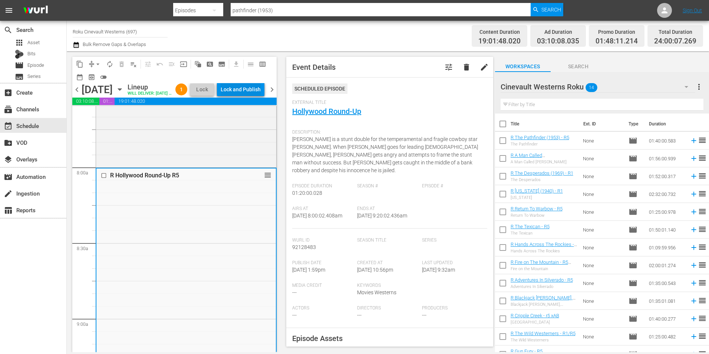
click at [248, 91] on div "Lock and Publish" at bounding box center [241, 89] width 40 height 13
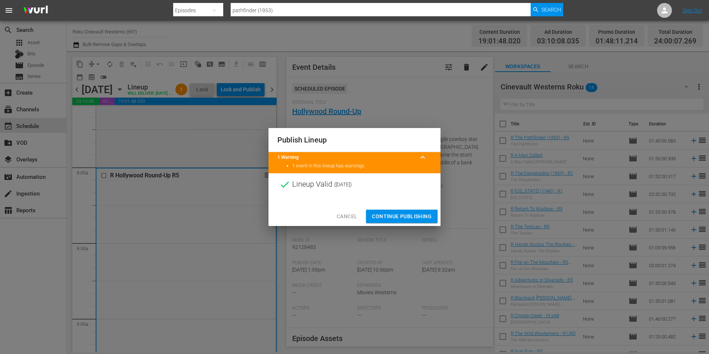
click at [394, 212] on span "Continue Publishing" at bounding box center [402, 216] width 60 height 9
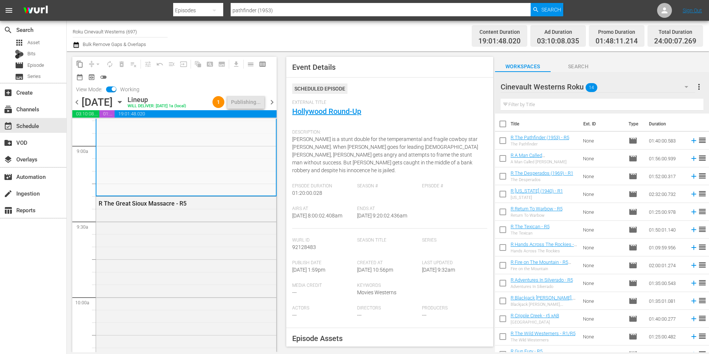
scroll to position [1187, 0]
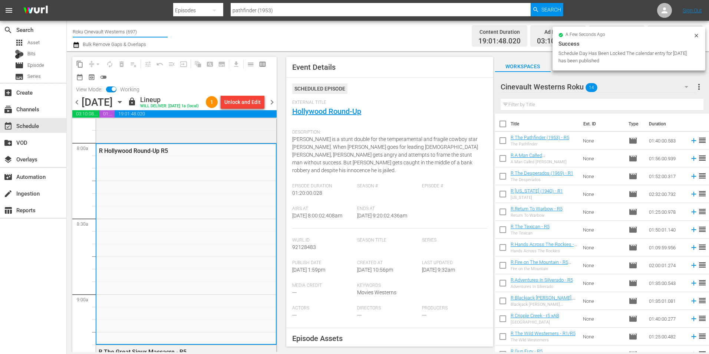
click at [111, 27] on input "Roku Cinevault Westerns (697)" at bounding box center [120, 32] width 95 height 18
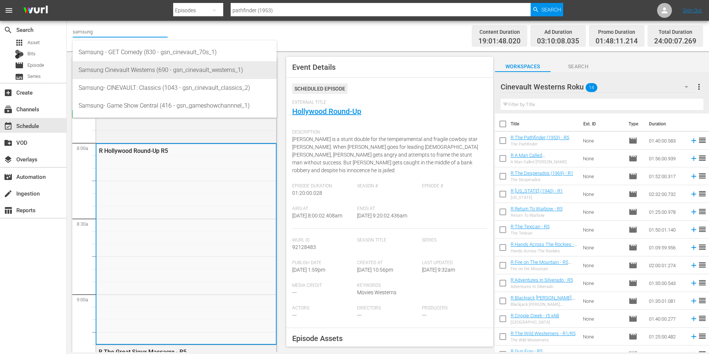
click at [91, 65] on div "Samsung Cinevault Westerns (690 - gsn_cinevault_westerns_1)" at bounding box center [175, 70] width 192 height 18
type input "Samsung Cinevault Westerns (690 - gsn_cinevault_westerns_1)"
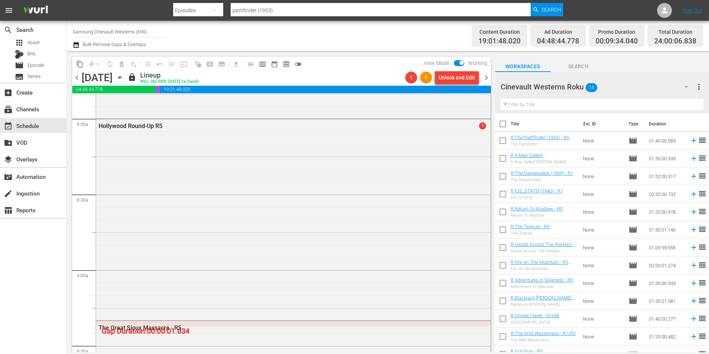
click at [450, 78] on div "Unlock and Edit" at bounding box center [457, 77] width 36 height 13
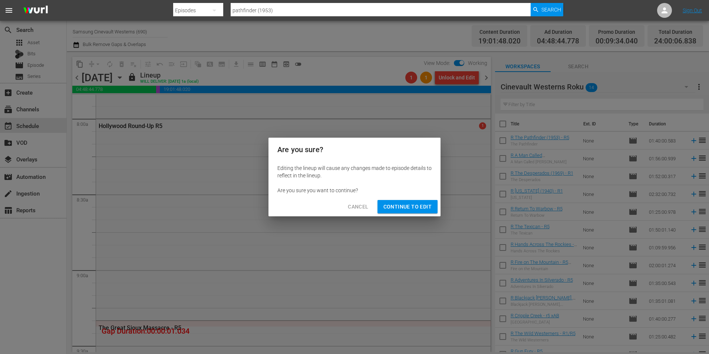
click at [401, 205] on span "Continue to Edit" at bounding box center [408, 206] width 48 height 9
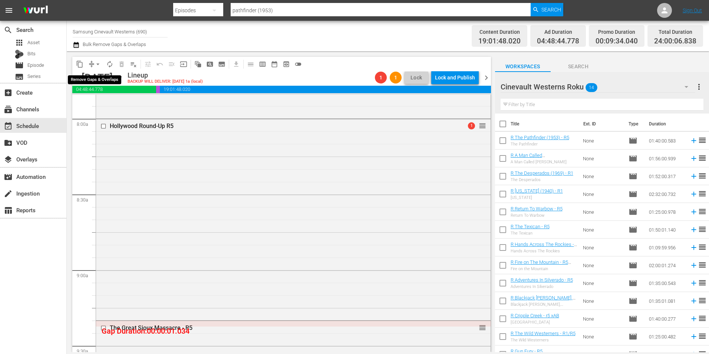
click at [96, 63] on span "arrow_drop_down" at bounding box center [97, 63] width 7 height 7
click at [99, 81] on li "Align to Midnight" at bounding box center [98, 79] width 78 height 12
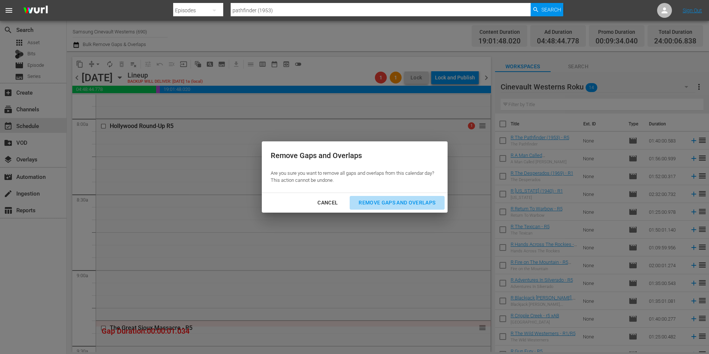
click at [394, 202] on div "Remove Gaps and Overlaps" at bounding box center [397, 202] width 89 height 9
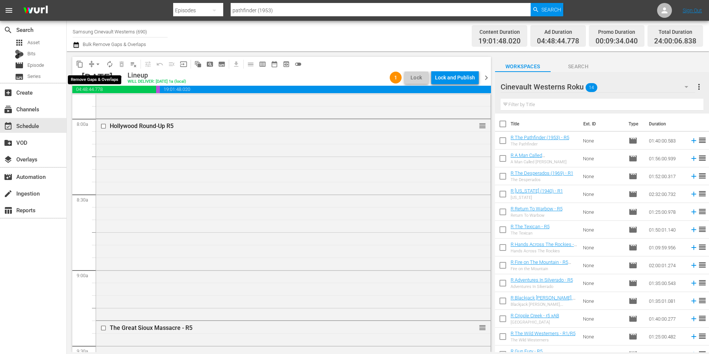
click at [95, 64] on span "arrow_drop_down" at bounding box center [97, 63] width 7 height 7
click at [101, 80] on li "Align to Midnight" at bounding box center [98, 79] width 78 height 12
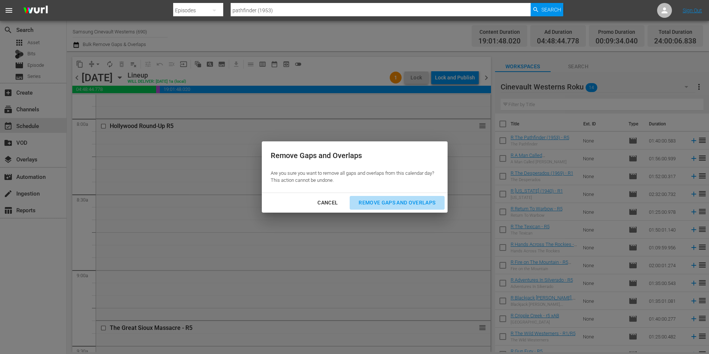
click at [399, 203] on div "Remove Gaps and Overlaps" at bounding box center [397, 202] width 89 height 9
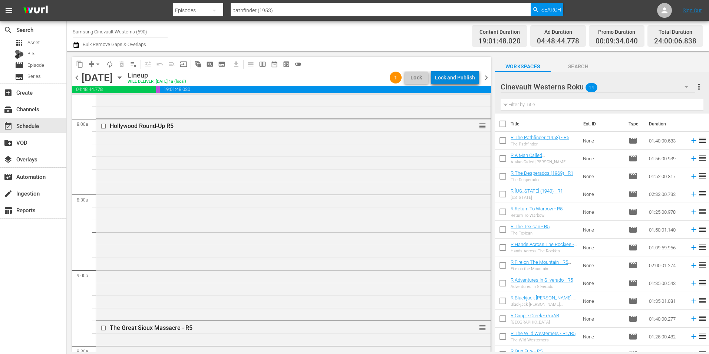
click at [460, 79] on div "Lock and Publish" at bounding box center [455, 77] width 40 height 13
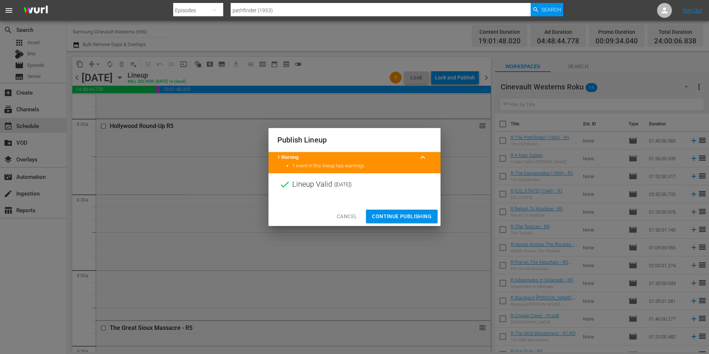
click at [407, 217] on span "Continue Publishing" at bounding box center [402, 216] width 60 height 9
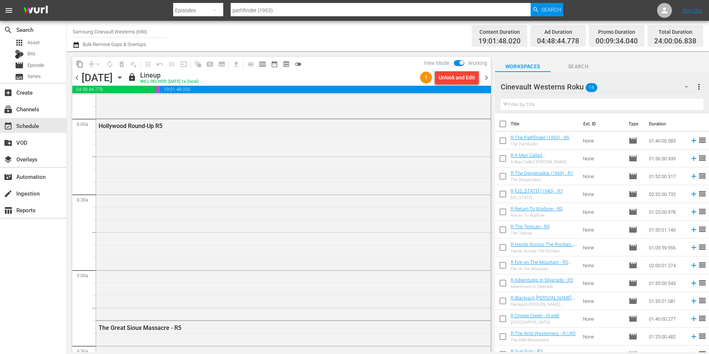
click at [77, 77] on span "chevron_left" at bounding box center [76, 77] width 9 height 9
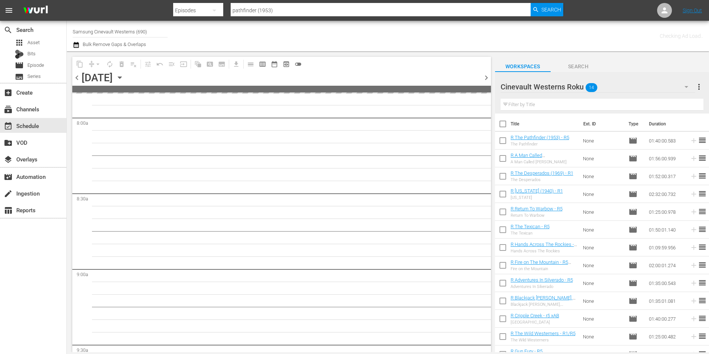
scroll to position [1199, 0]
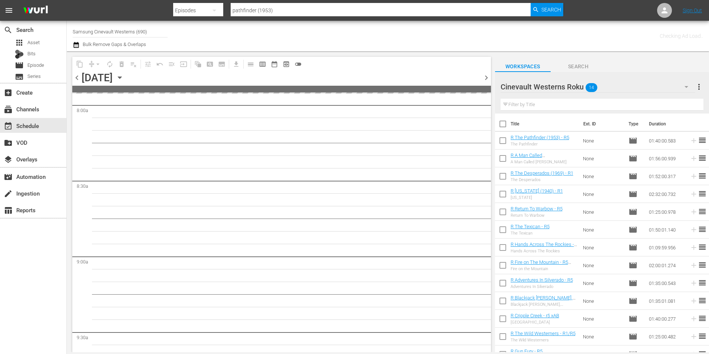
click at [77, 77] on span "chevron_left" at bounding box center [76, 77] width 9 height 9
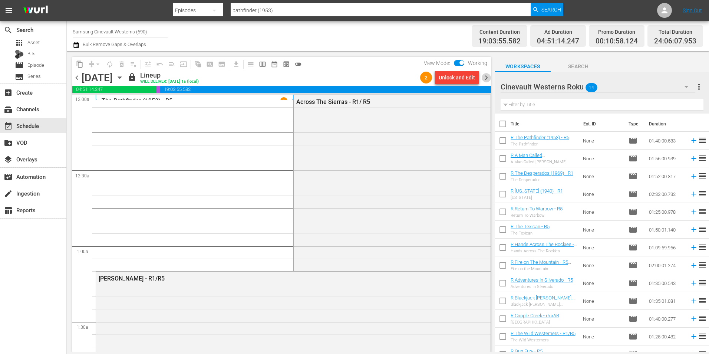
click at [485, 75] on span "chevron_right" at bounding box center [486, 77] width 9 height 9
